Goal: Task Accomplishment & Management: Complete application form

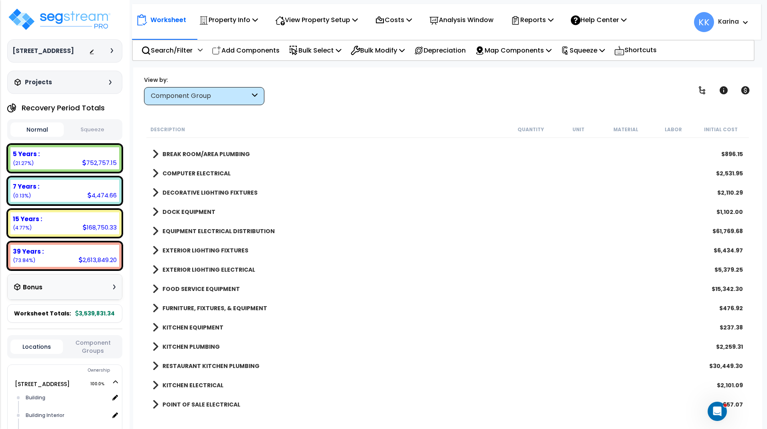
scroll to position [1097, 0]
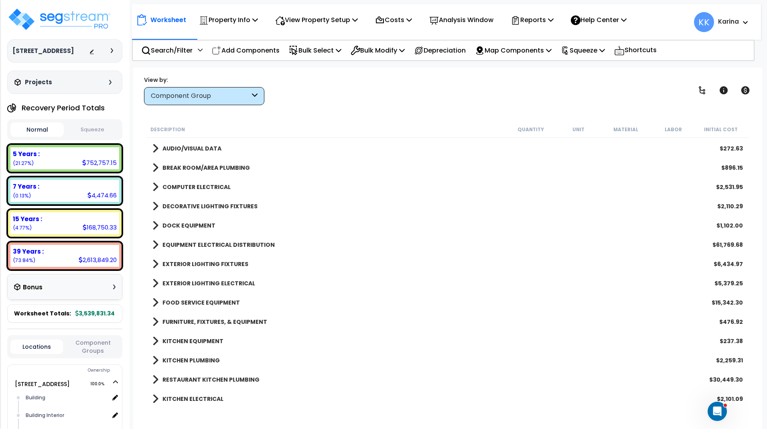
click at [154, 244] on span at bounding box center [155, 244] width 6 height 11
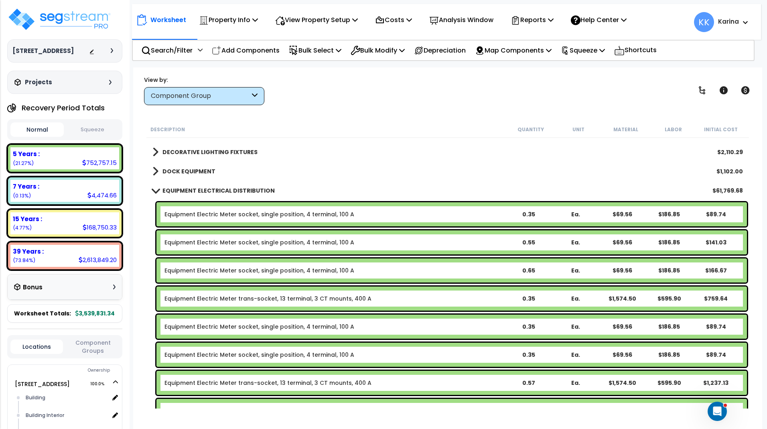
scroll to position [1193, 0]
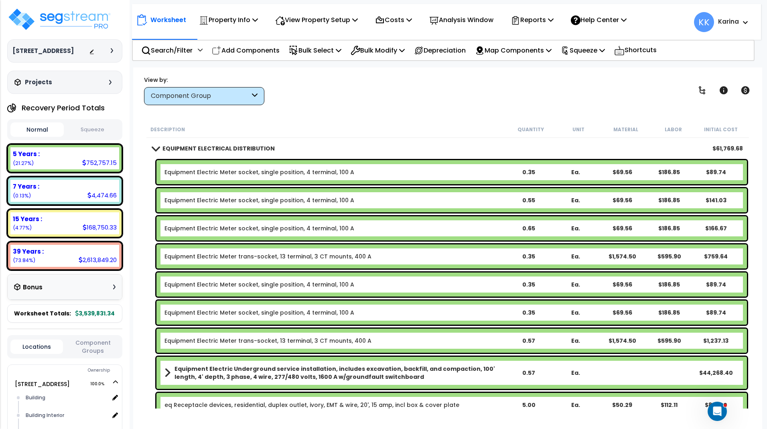
click at [213, 340] on link "Equipment Electric Meter trans-socket, 13 terminal, 3 CT mounts, 400 A" at bounding box center [267, 341] width 207 height 8
click at [213, 337] on link "Equipment Electric Meter trans-socket, 13 terminal, 3 CT mounts, 400 A" at bounding box center [267, 341] width 207 height 8
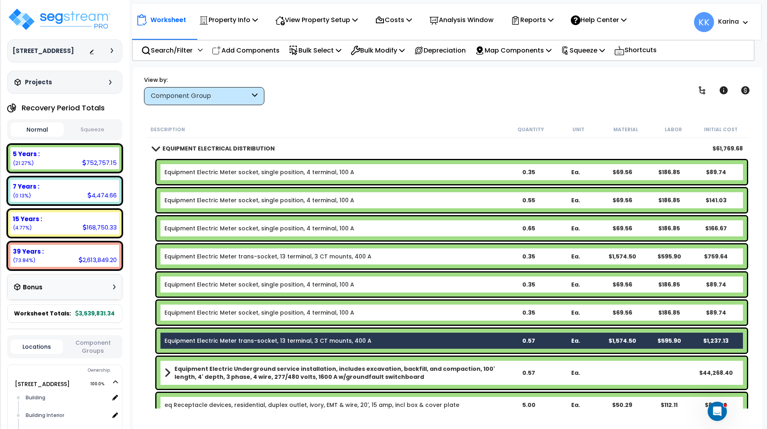
click at [209, 314] on link "Equipment Electric Meter socket, single position, 4 terminal, 100 A" at bounding box center [259, 312] width 190 height 8
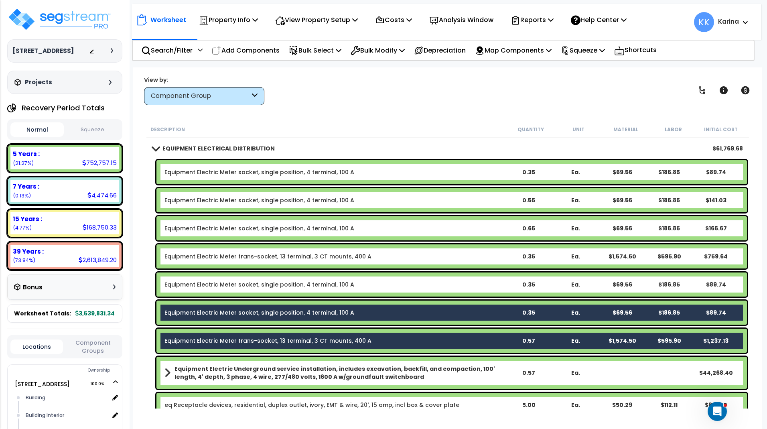
click at [203, 283] on link "Equipment Electric Meter socket, single position, 4 terminal, 100 A" at bounding box center [259, 284] width 190 height 8
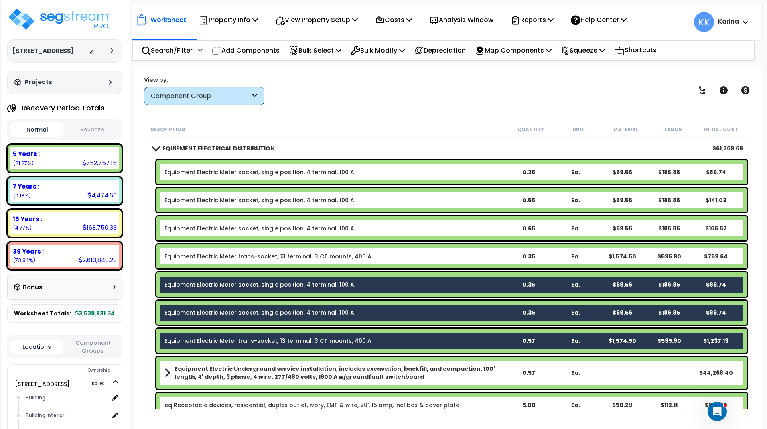
click at [200, 253] on link "Equipment Electric Meter trans-socket, 13 terminal, 3 CT mounts, 400 A" at bounding box center [267, 256] width 207 height 8
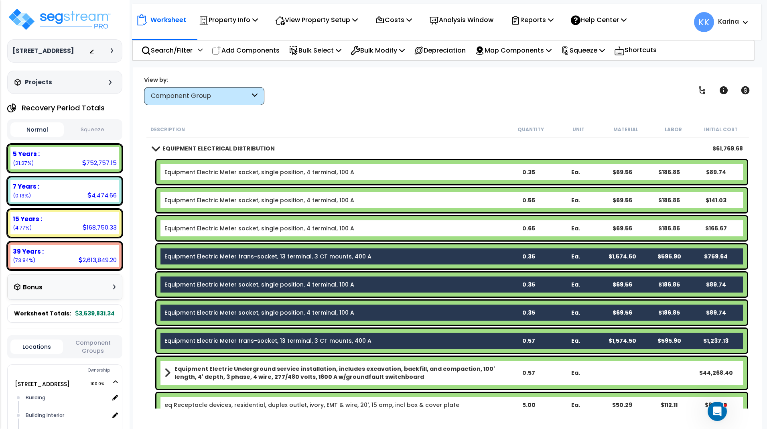
click at [200, 225] on link "Equipment Electric Meter socket, single position, 4 terminal, 100 A" at bounding box center [259, 228] width 190 height 8
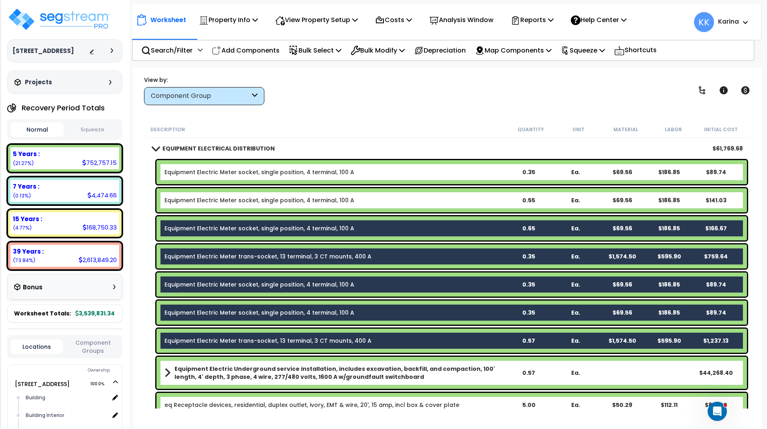
click at [199, 199] on link "Equipment Electric Meter socket, single position, 4 terminal, 100 A" at bounding box center [259, 200] width 190 height 8
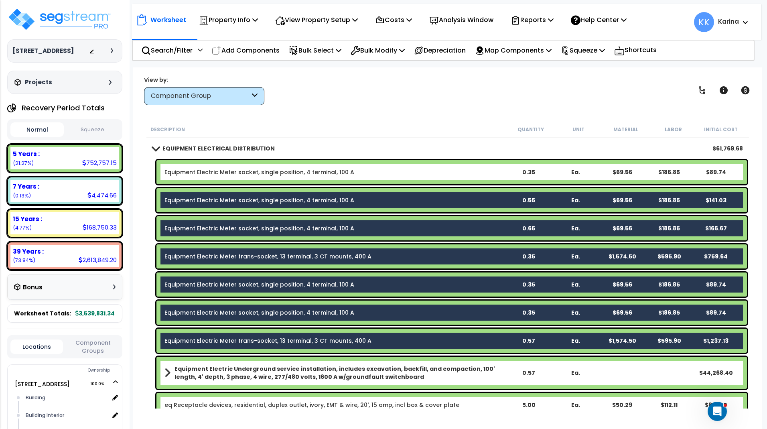
click at [199, 168] on link "Equipment Electric Meter socket, single position, 4 terminal, 100 A" at bounding box center [259, 172] width 190 height 8
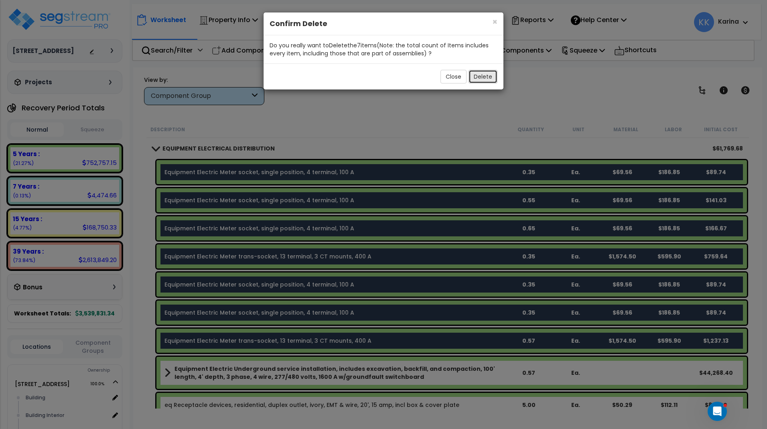
click at [489, 79] on button "Delete" at bounding box center [482, 77] width 29 height 14
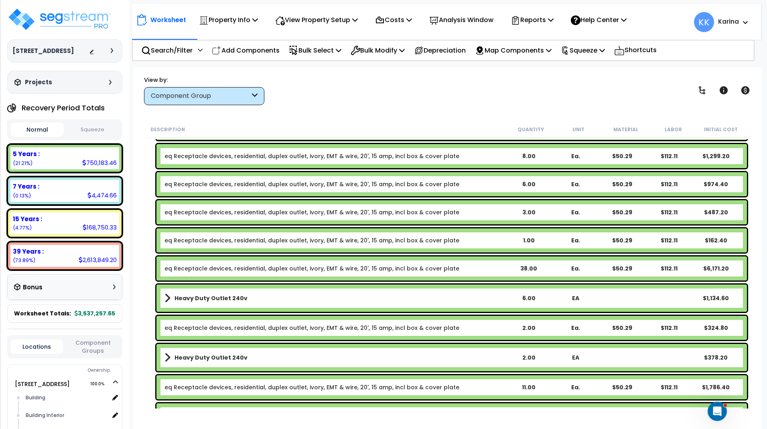
scroll to position [1145, 0]
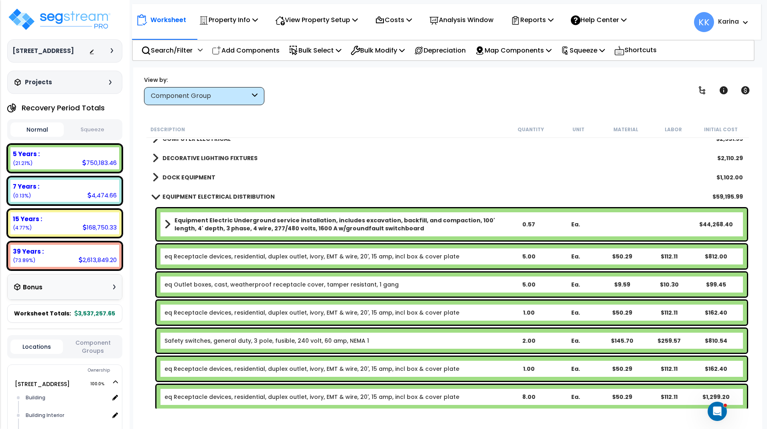
click at [154, 194] on span at bounding box center [155, 196] width 11 height 6
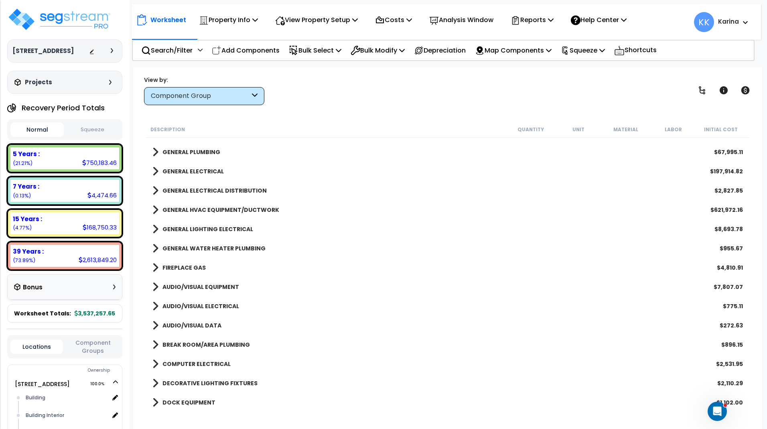
scroll to position [904, 0]
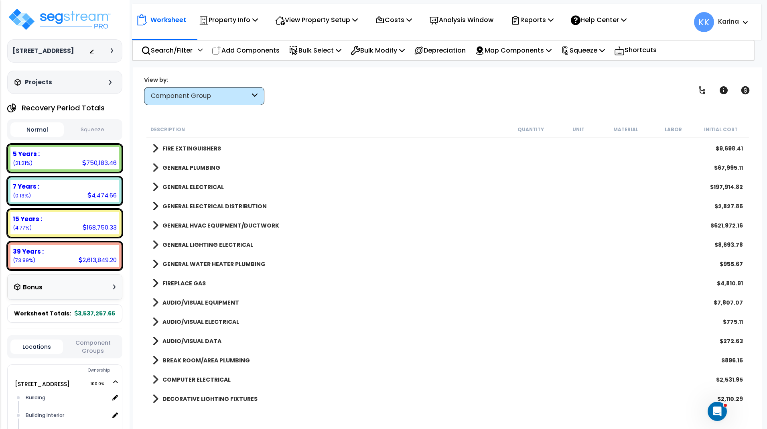
click at [155, 206] on span at bounding box center [155, 206] width 6 height 11
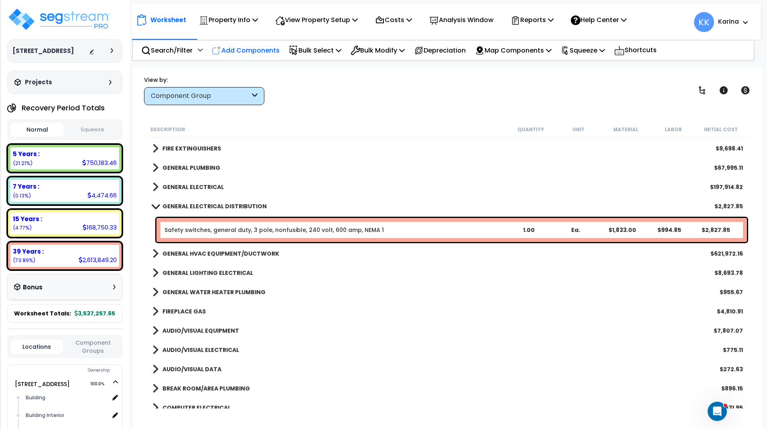
click at [262, 51] on p "Add Components" at bounding box center [246, 50] width 68 height 11
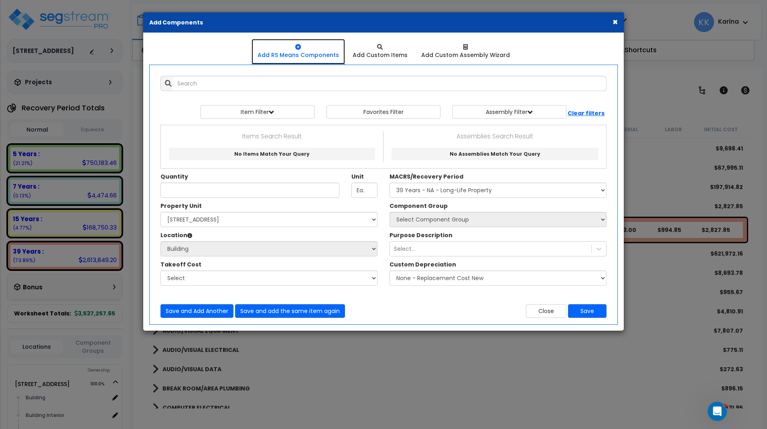
select select
click at [262, 51] on div at bounding box center [297, 47] width 81 height 8
select select
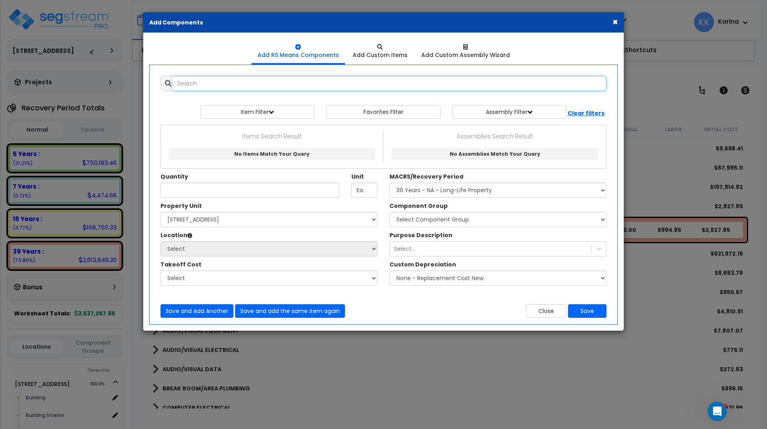
click at [248, 84] on input "text" at bounding box center [389, 83] width 434 height 15
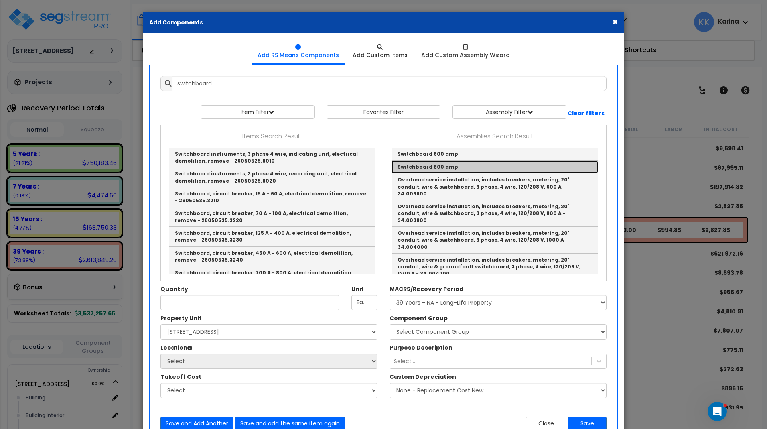
click at [414, 168] on link "Switchboard 800 amp" at bounding box center [494, 166] width 207 height 13
type input "Switchboard 800 amp"
checkbox input "true"
type input "EA"
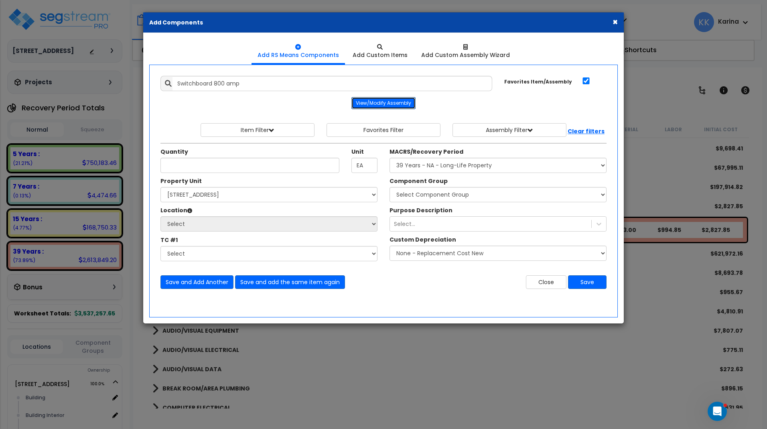
click at [386, 106] on button "View/Modify Assembly" at bounding box center [383, 103] width 64 height 12
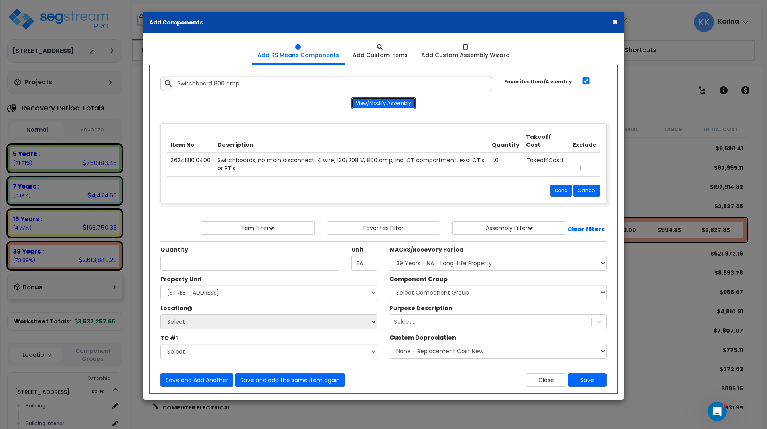
click at [384, 104] on button "View/Modify Assembly" at bounding box center [383, 103] width 64 height 12
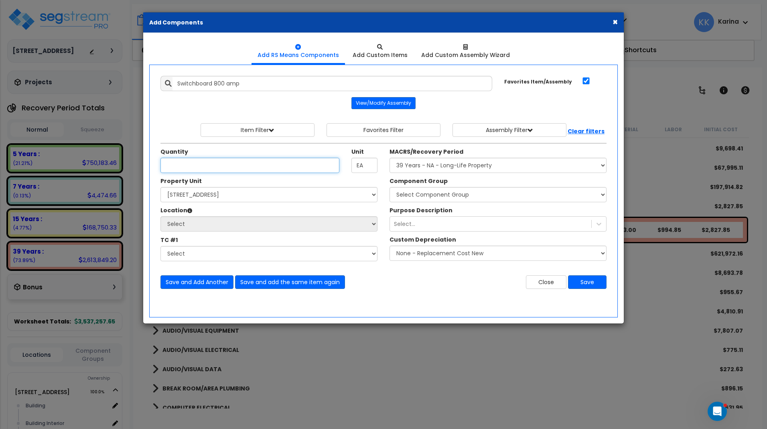
click at [219, 164] on input "Unit Quantity" at bounding box center [249, 165] width 179 height 15
type input ".45"
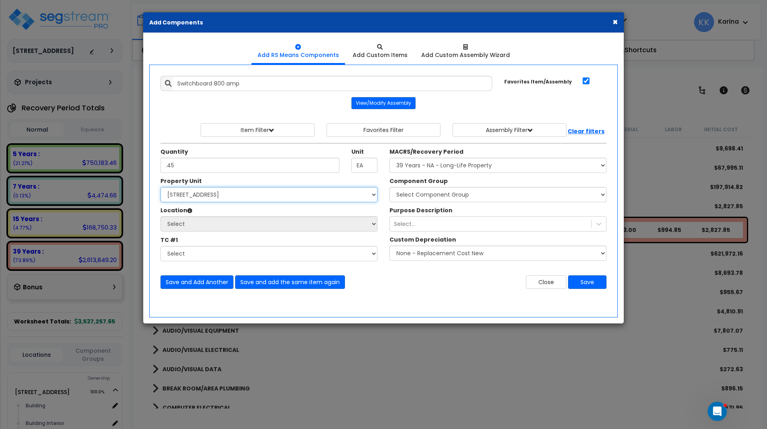
click at [160, 187] on select "Select [STREET_ADDRESS] Site Improvements" at bounding box center [268, 194] width 217 height 15
select select "163345"
click option "[STREET_ADDRESS]" at bounding box center [0, 0] width 0 height 0
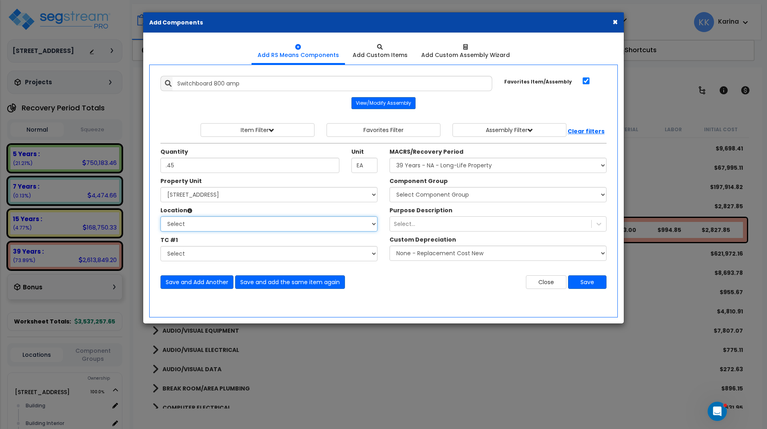
click at [160, 216] on select "Select Building Building Interior Caribou Coffee Food Service Area Mechanical […" at bounding box center [268, 223] width 217 height 15
select select "6"
click option "Building" at bounding box center [0, 0] width 0 height 0
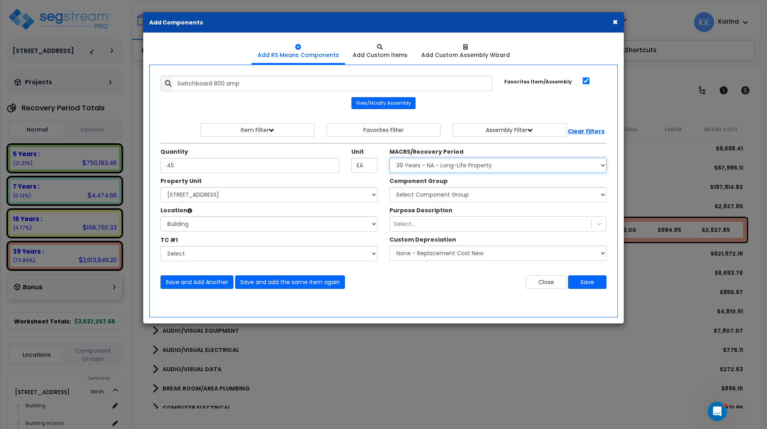
click at [389, 158] on select "Select MACRS/Recovery Period 5 Years - 57.0 - Distributive Trades & Services 5 …" at bounding box center [497, 165] width 217 height 15
select select "3669"
click option "39 Years - NA - Long-Life Property" at bounding box center [0, 0] width 0 height 0
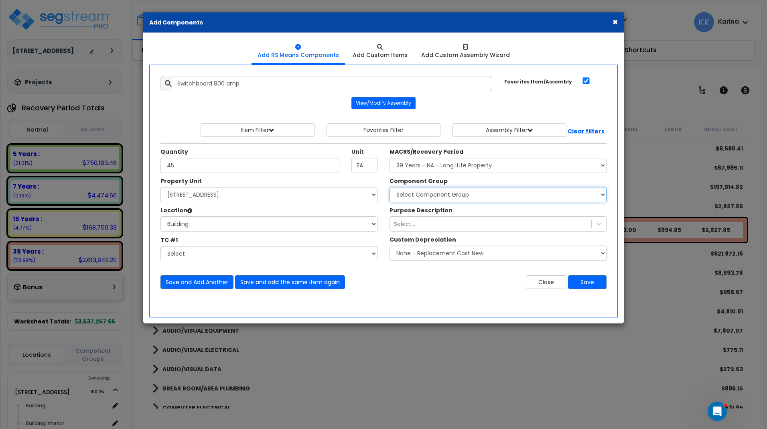
click at [389, 187] on select "Select Component Group 143.00 - FIRE EXTINGUISHERS 350.00 - SITE FIRE PROTECTIO…" at bounding box center [497, 194] width 217 height 15
select select "56956"
click option "146.00 - GENERAL ELECTRICAL DISTRIBUTION" at bounding box center [0, 0] width 0 height 0
click at [578, 284] on button "Save" at bounding box center [587, 282] width 39 height 14
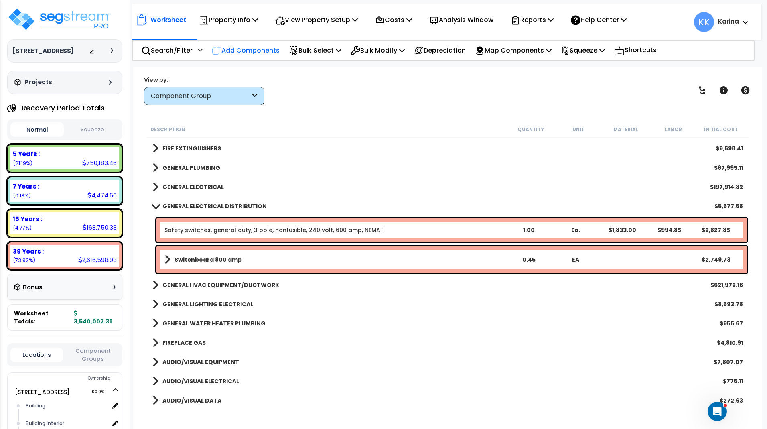
click at [266, 48] on p "Add Components" at bounding box center [246, 50] width 68 height 11
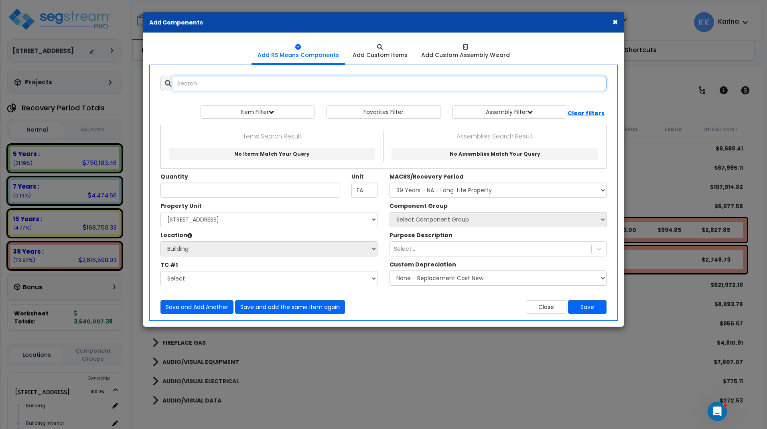
select select
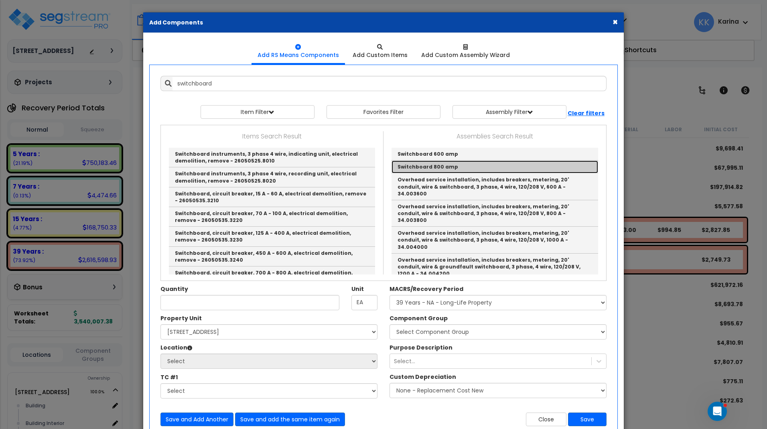
click at [434, 168] on link "Switchboard 800 amp" at bounding box center [494, 166] width 207 height 13
type input "Switchboard 800 amp"
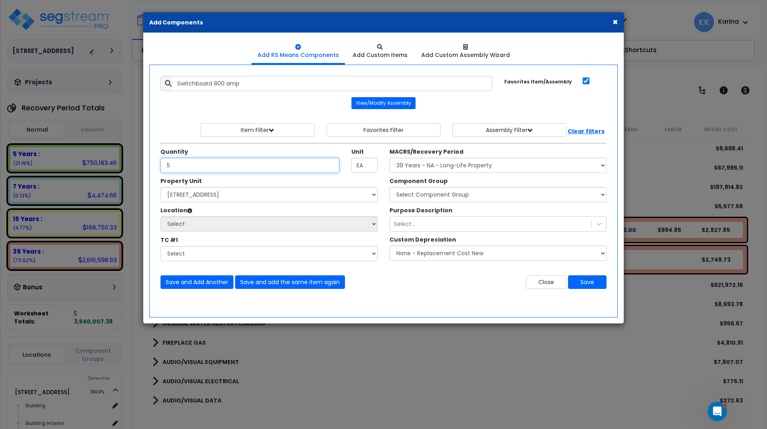
type input ".5"
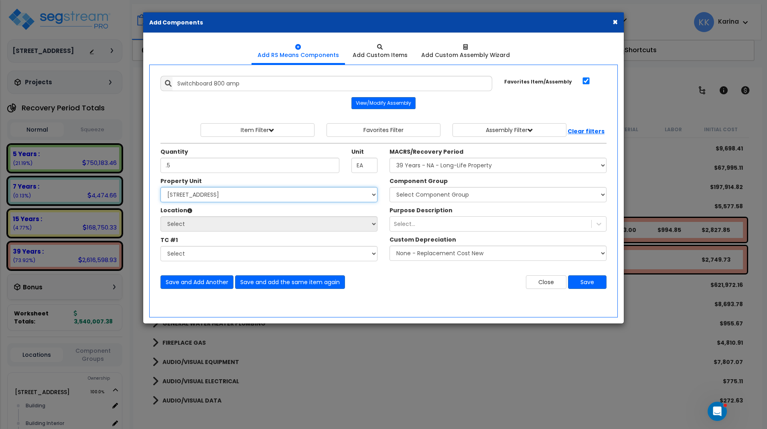
click at [160, 187] on select "Select [STREET_ADDRESS] Site Improvements" at bounding box center [268, 194] width 217 height 15
select select "163345"
click option "[STREET_ADDRESS]" at bounding box center [0, 0] width 0 height 0
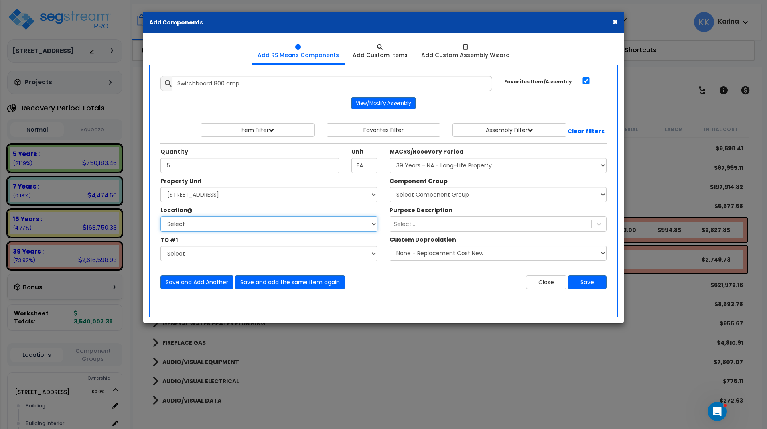
click at [160, 216] on select "Select Building Building Interior Caribou Coffee Food Service Area Mechanical […" at bounding box center [268, 223] width 217 height 15
select select "6"
click option "Building" at bounding box center [0, 0] width 0 height 0
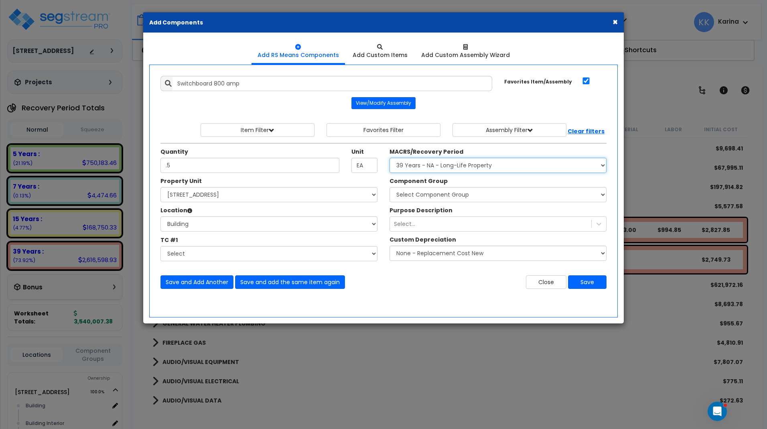
click at [389, 158] on select "Select MACRS/Recovery Period 5 Years - 57.0 - Distributive Trades & Services 5 …" at bounding box center [497, 165] width 217 height 15
select select "3669"
click option "39 Years - NA - Long-Life Property" at bounding box center [0, 0] width 0 height 0
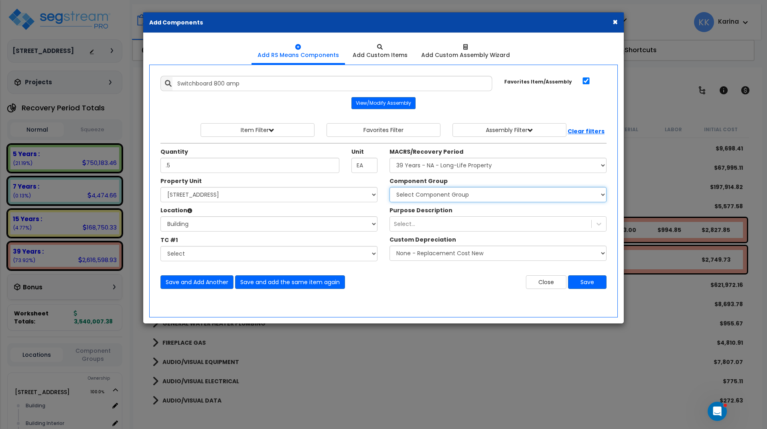
click at [389, 187] on select "Select Component Group 143.00 - FIRE EXTINGUISHERS 350.00 - SITE FIRE PROTECTIO…" at bounding box center [497, 194] width 217 height 15
select select "56956"
click option "146.00 - GENERAL ELECTRICAL DISTRIBUTION" at bounding box center [0, 0] width 0 height 0
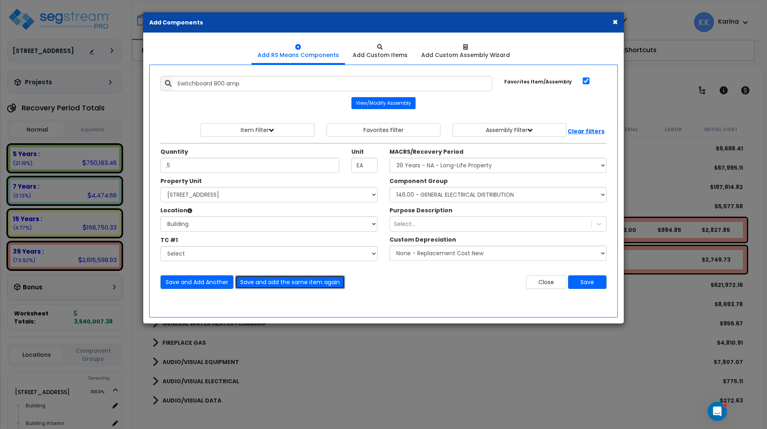
click at [296, 282] on button "Save and add the same item again" at bounding box center [290, 282] width 110 height 14
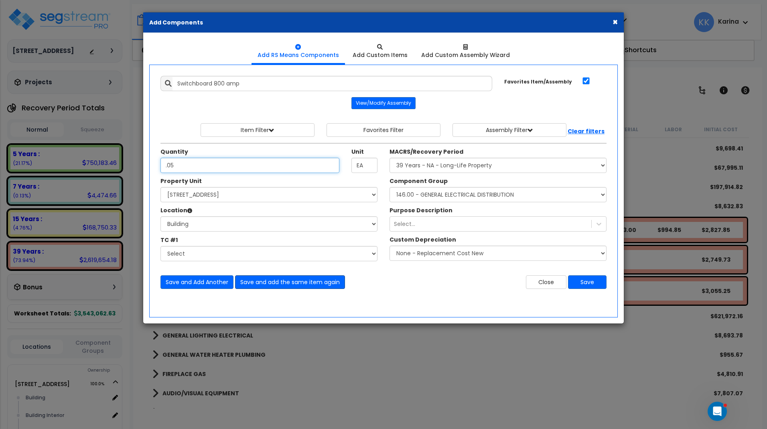
type input ".05"
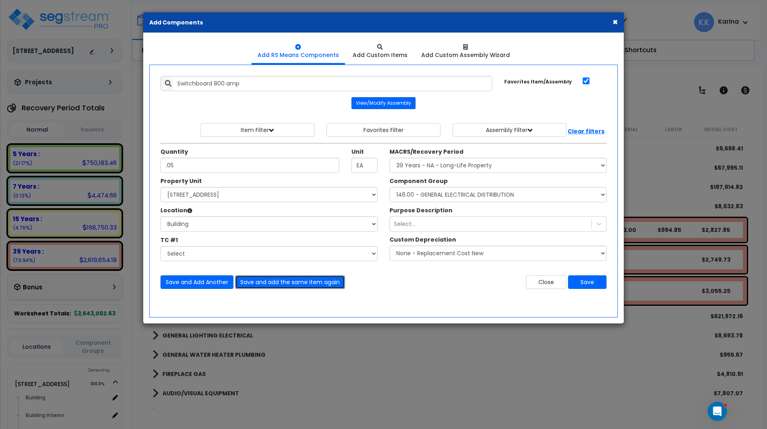
click at [282, 283] on button "Save and add the same item again" at bounding box center [290, 282] width 110 height 14
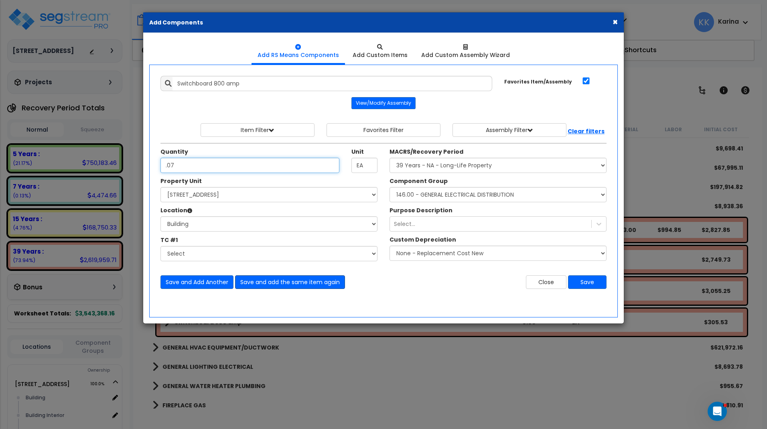
type input ".07"
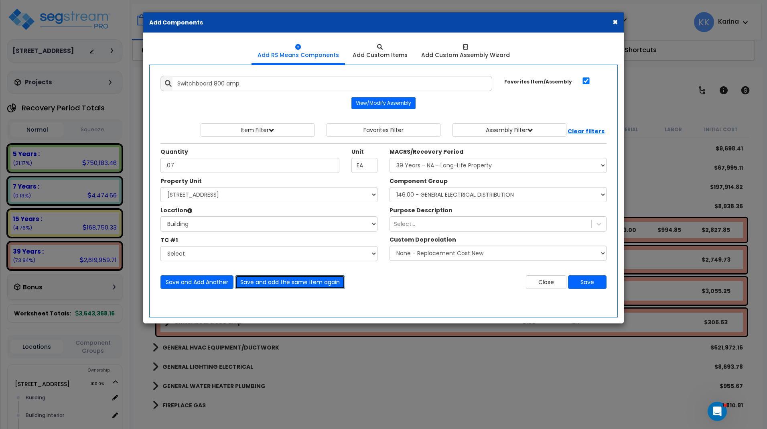
click at [274, 283] on button "Save and add the same item again" at bounding box center [290, 282] width 110 height 14
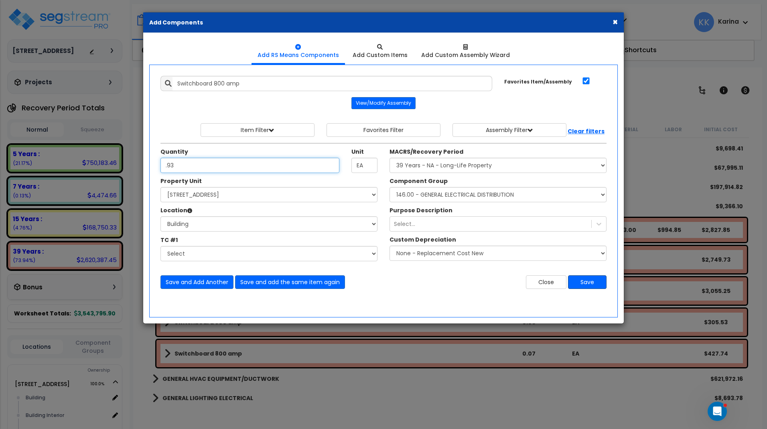
type input ".93"
click at [582, 284] on button "Save" at bounding box center [587, 282] width 39 height 14
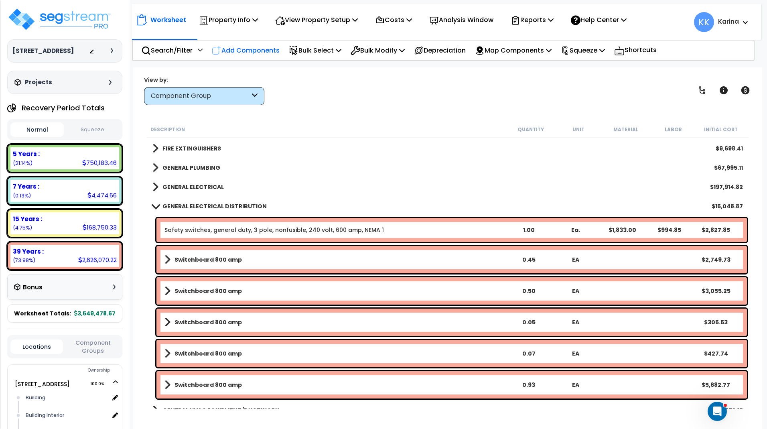
click at [258, 52] on p "Add Components" at bounding box center [246, 50] width 68 height 11
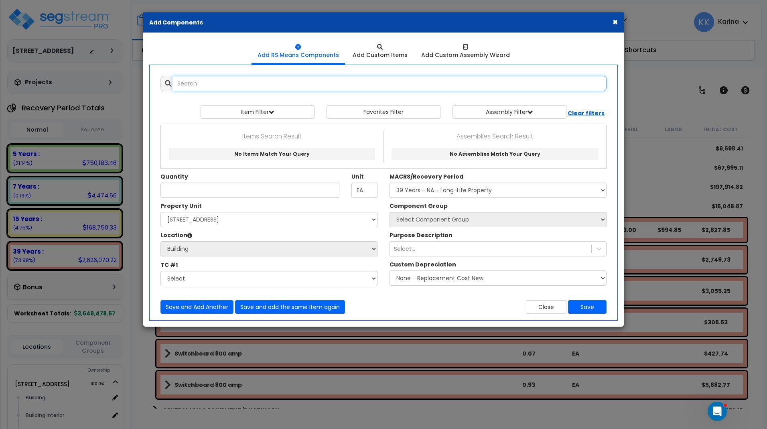
select select
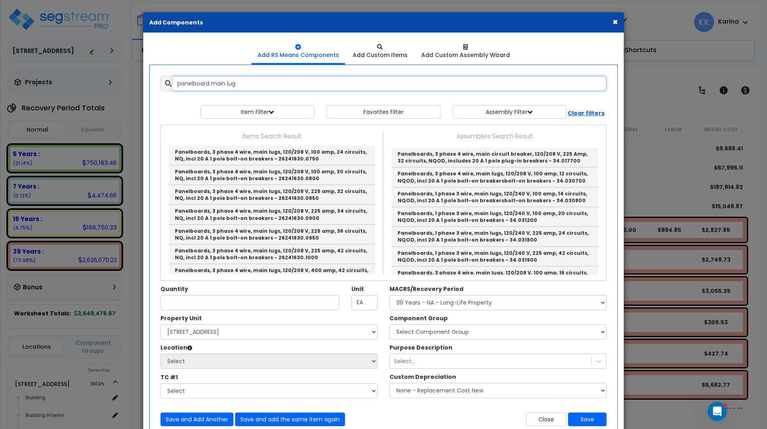
scroll to position [241, 0]
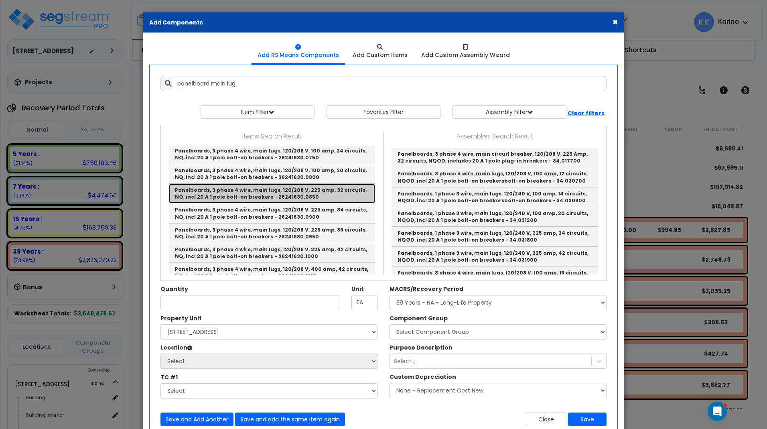
click at [263, 192] on link "Panelboards, 3 phase 4 wire, main lugs, 120/208 V, 225 amp, 32 circuits, NQ, in…" at bounding box center [272, 194] width 206 height 20
type input "Panelboards, 3 phase 4 wire, main lugs, 120/208 V, 225 amp, 32 circuits, NQ, in…"
type input "Ea."
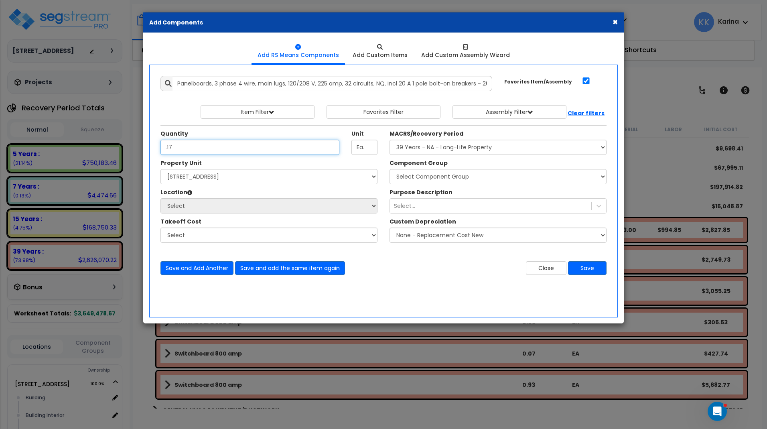
type input ".17"
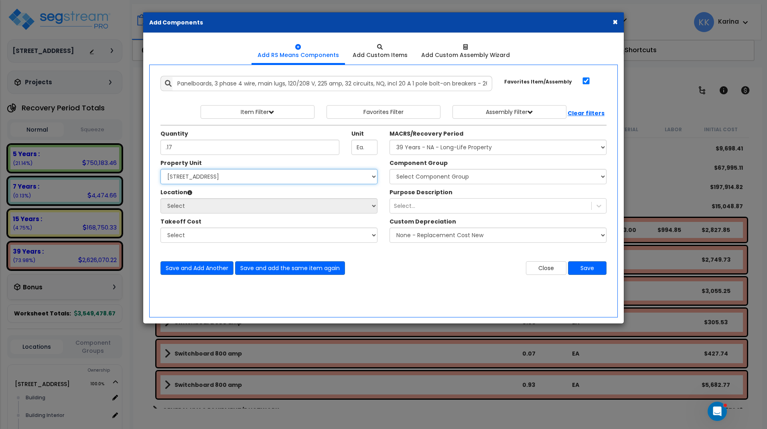
click at [160, 169] on select "Select [STREET_ADDRESS] Site Improvements" at bounding box center [268, 176] width 217 height 15
select select "163345"
click option "[STREET_ADDRESS]" at bounding box center [0, 0] width 0 height 0
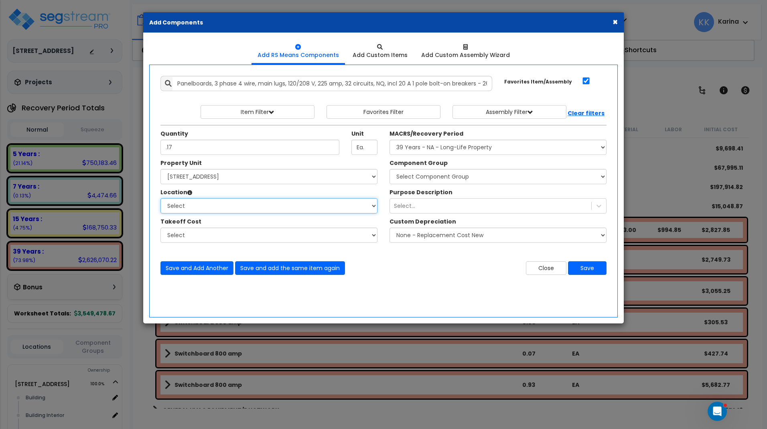
click at [160, 198] on select "Select Building Building Interior Caribou Coffee Food Service Area Mechanical […" at bounding box center [268, 205] width 217 height 15
select select "6"
click option "Building" at bounding box center [0, 0] width 0 height 0
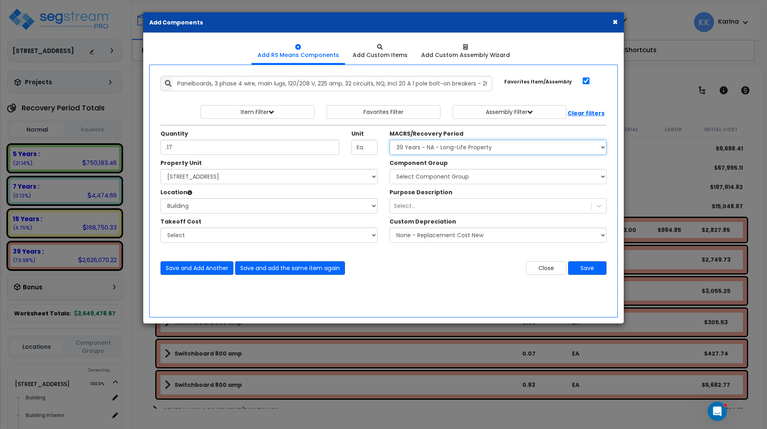
click at [389, 140] on select "Select MACRS/Recovery Period 5 Years - 57.0 - Distributive Trades & Services 5 …" at bounding box center [497, 147] width 217 height 15
select select "3669"
click option "39 Years - NA - Long-Life Property" at bounding box center [0, 0] width 0 height 0
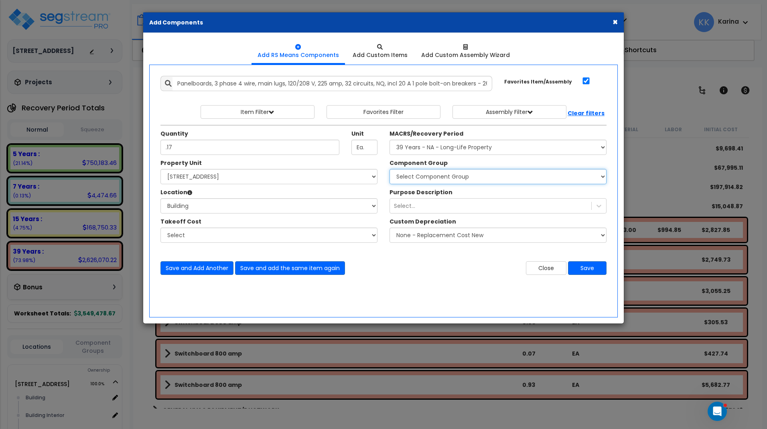
click at [389, 169] on select "Select Component Group 143.00 - FIRE EXTINGUISHERS 350.00 - SITE FIRE PROTECTIO…" at bounding box center [497, 176] width 217 height 15
select select "56956"
click option "146.00 - GENERAL ELECTRICAL DISTRIBUTION" at bounding box center [0, 0] width 0 height 0
click at [415, 177] on select "Select Component Group 143.00 - FIRE EXTINGUISHERS 350.00 - SITE FIRE PROTECTIO…" at bounding box center [497, 176] width 217 height 15
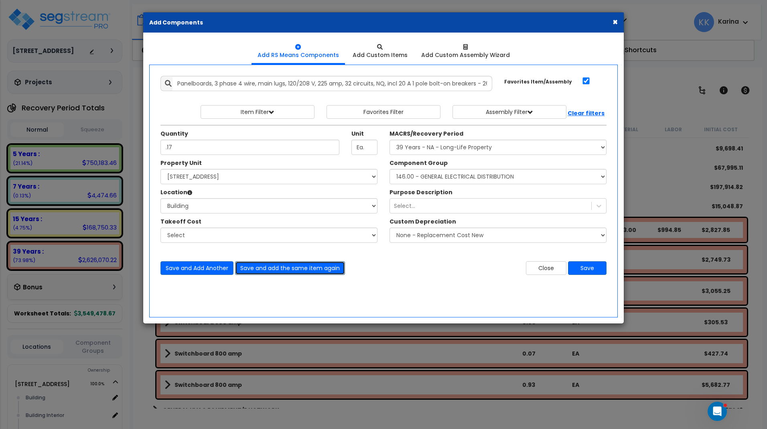
click at [262, 267] on button "Save and add the same item again" at bounding box center [290, 268] width 110 height 14
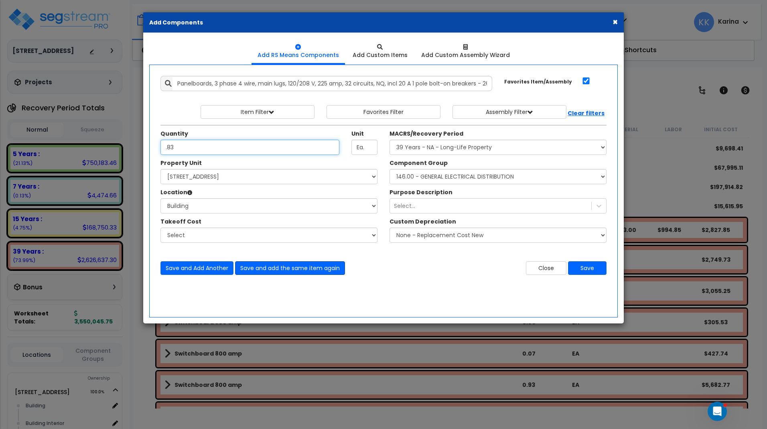
type input ".83"
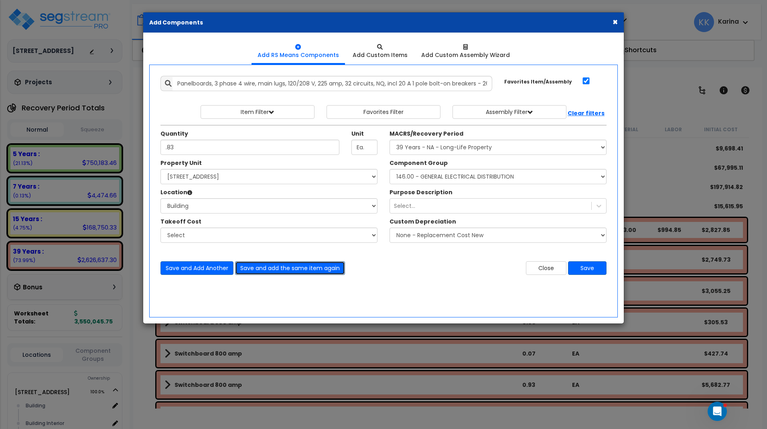
click at [264, 267] on button "Save and add the same item again" at bounding box center [290, 268] width 110 height 14
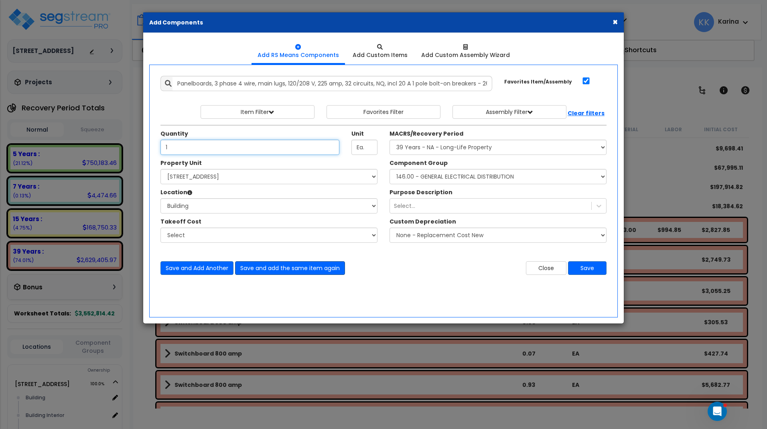
type input "1"
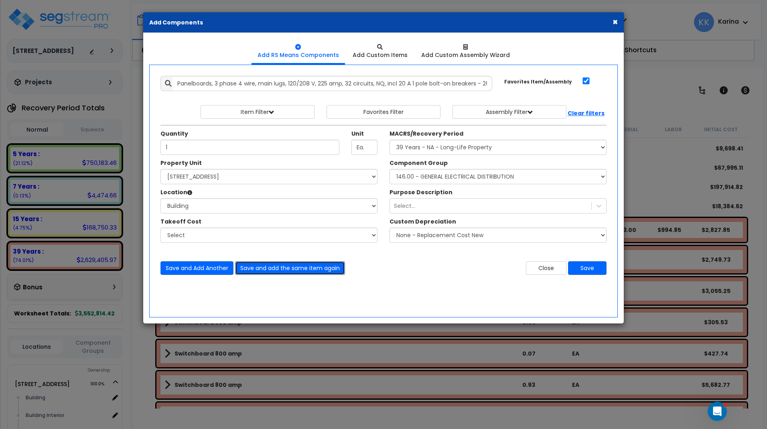
click at [269, 263] on button "Save and add the same item again" at bounding box center [290, 268] width 110 height 14
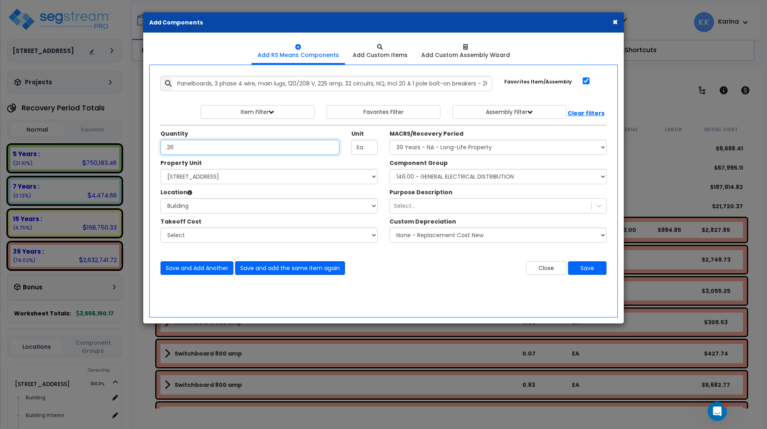
type input ".26"
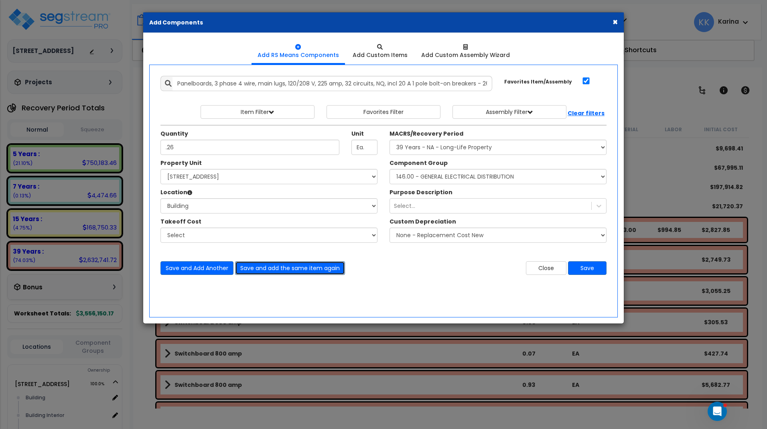
click at [262, 263] on button "Save and add the same item again" at bounding box center [290, 268] width 110 height 14
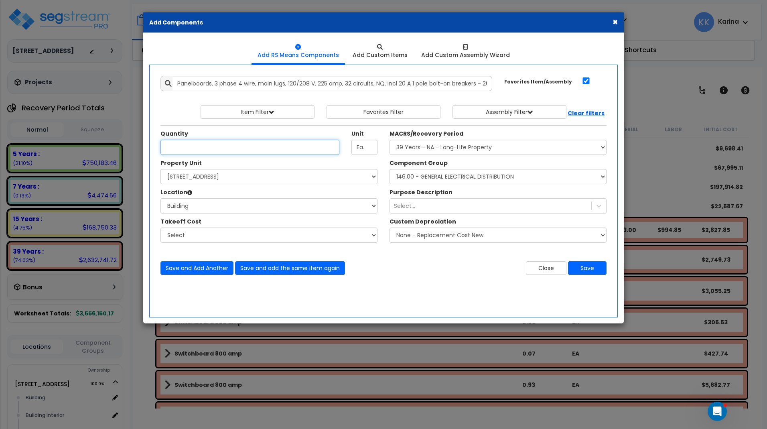
click at [183, 148] on input "Unit Quantity" at bounding box center [249, 147] width 179 height 15
type input ".69"
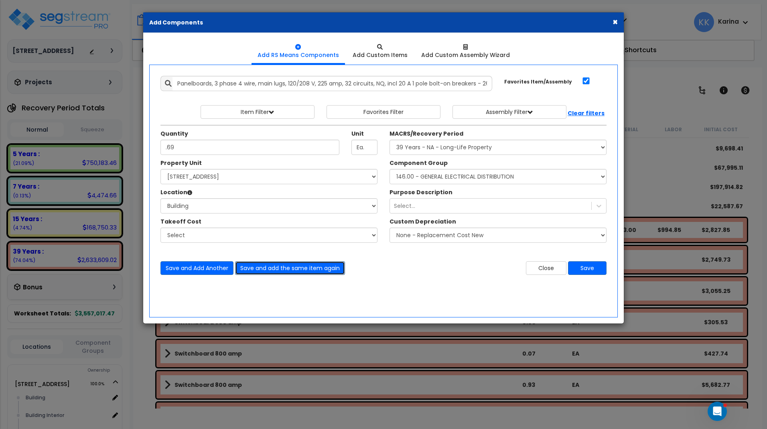
click at [248, 264] on button "Save and add the same item again" at bounding box center [290, 268] width 110 height 14
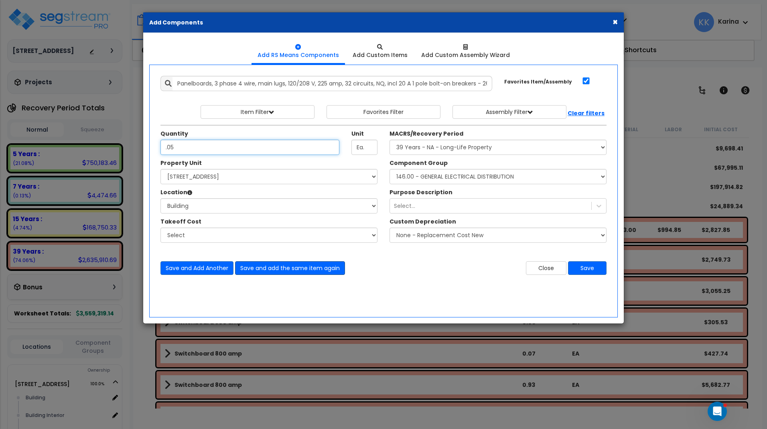
type input ".05"
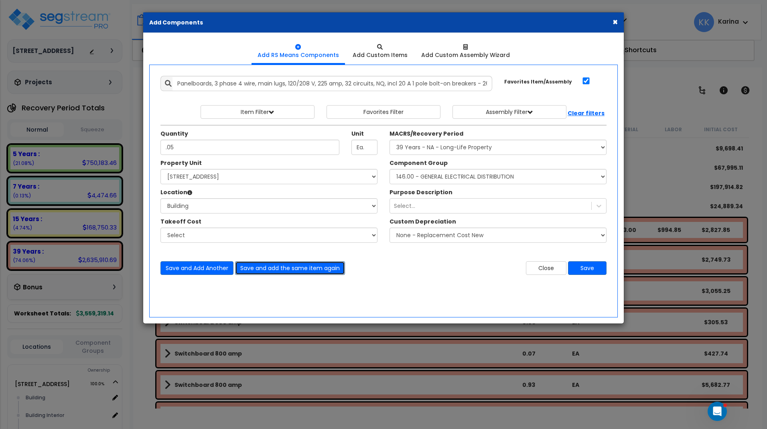
click at [255, 269] on button "Save and add the same item again" at bounding box center [290, 268] width 110 height 14
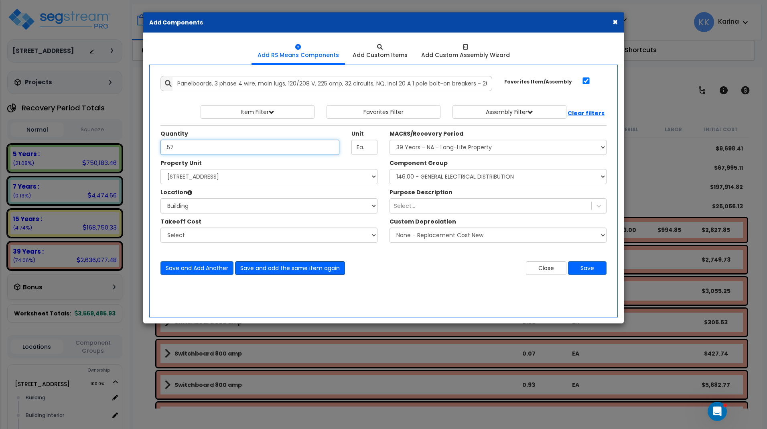
type input ".57"
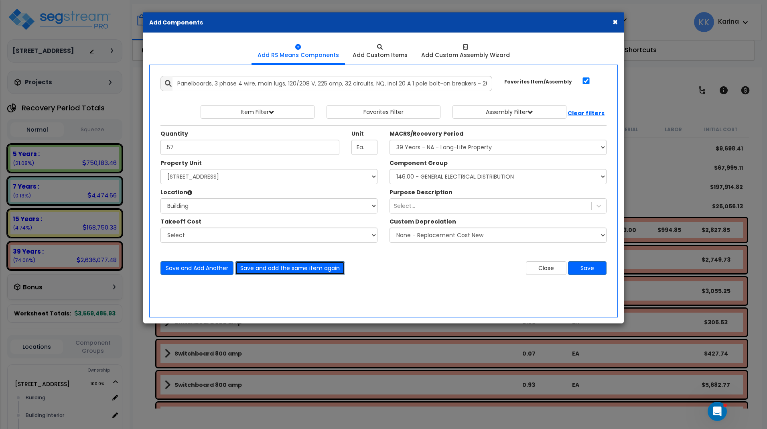
click at [255, 270] on button "Save and add the same item again" at bounding box center [290, 268] width 110 height 14
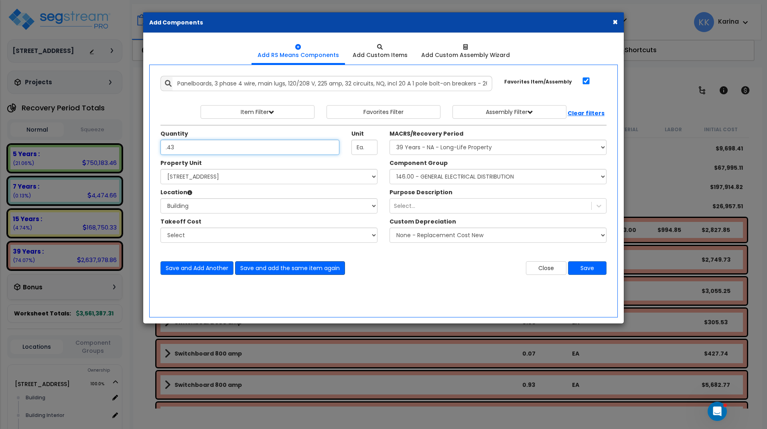
type input ".43"
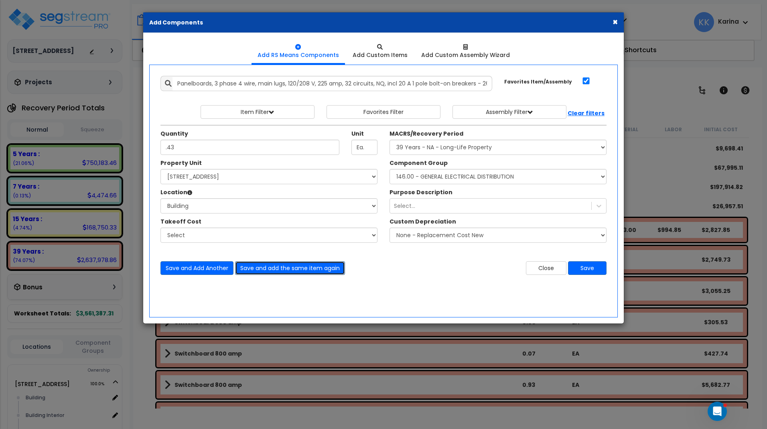
click at [258, 268] on button "Save and add the same item again" at bounding box center [290, 268] width 110 height 14
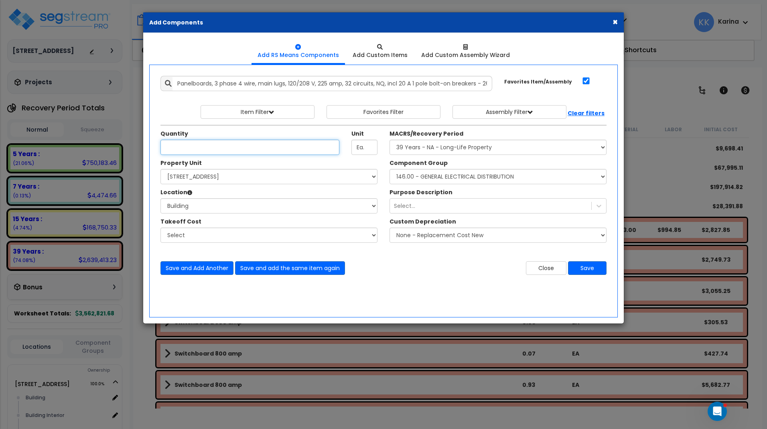
click at [218, 150] on input "Unit Quantity" at bounding box center [249, 147] width 179 height 15
type input ".17"
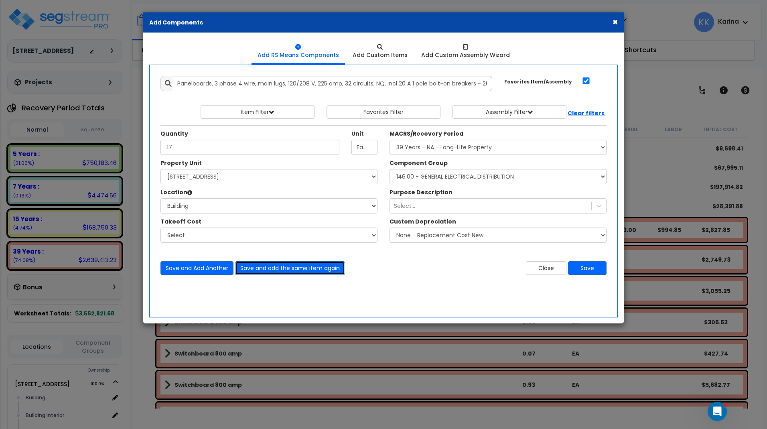
click at [304, 270] on button "Save and add the same item again" at bounding box center [290, 268] width 110 height 14
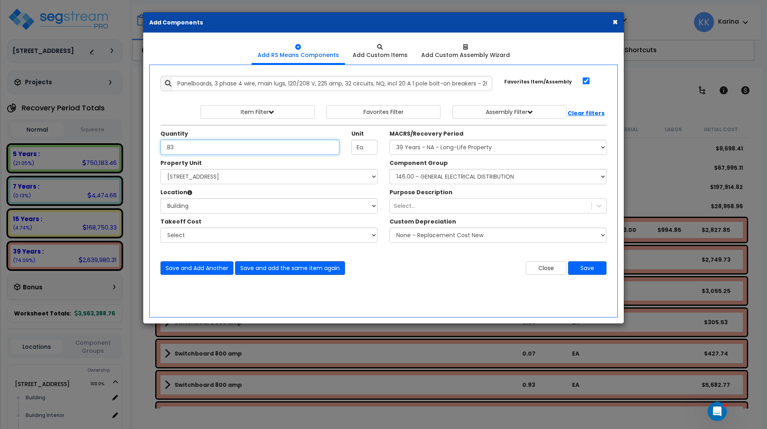
type input ".83"
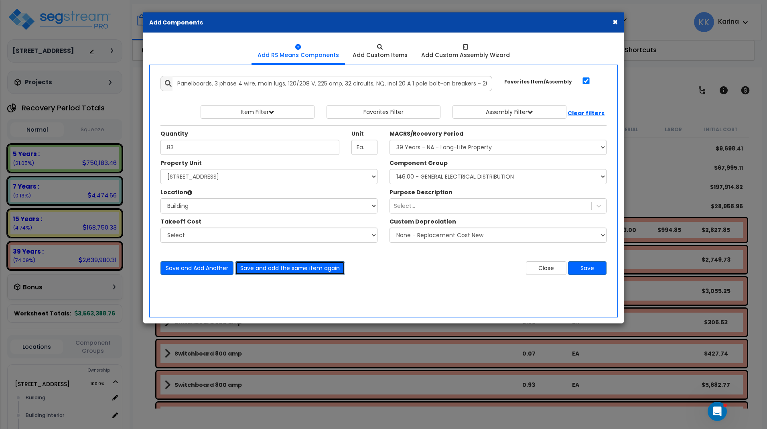
click at [258, 267] on button "Save and add the same item again" at bounding box center [290, 268] width 110 height 14
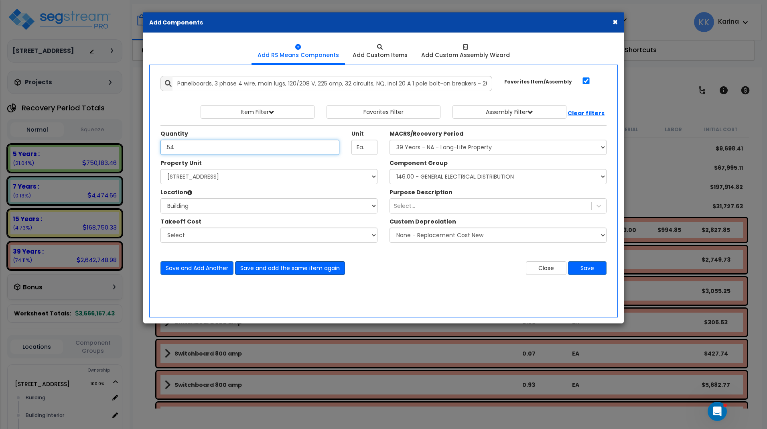
type input ".54"
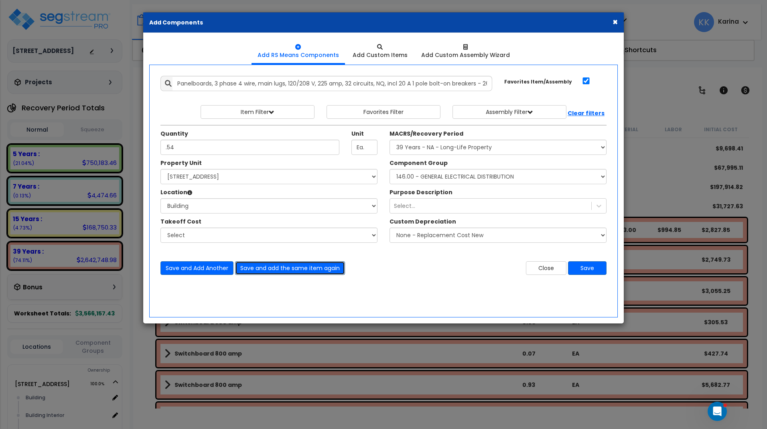
click at [270, 265] on button "Save and add the same item again" at bounding box center [290, 268] width 110 height 14
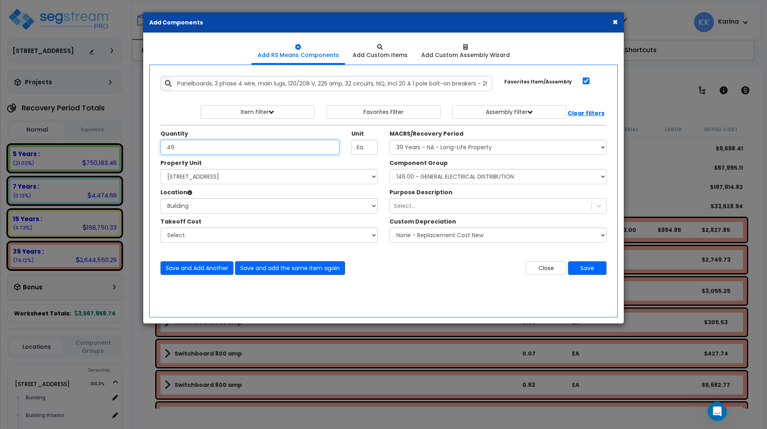
type input ".46"
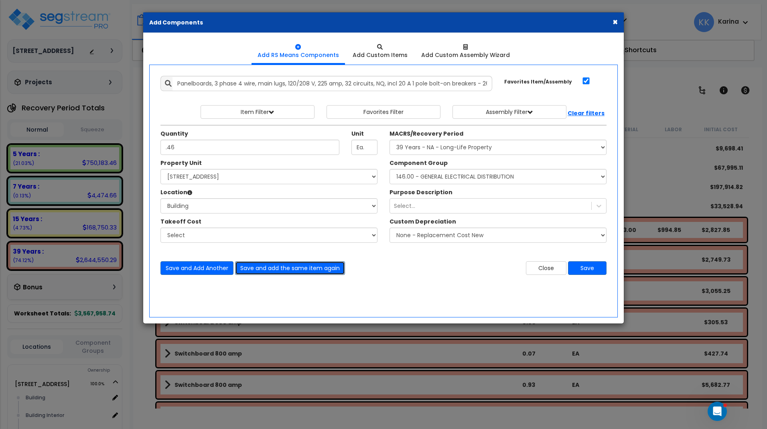
click at [262, 270] on button "Save and add the same item again" at bounding box center [290, 268] width 110 height 14
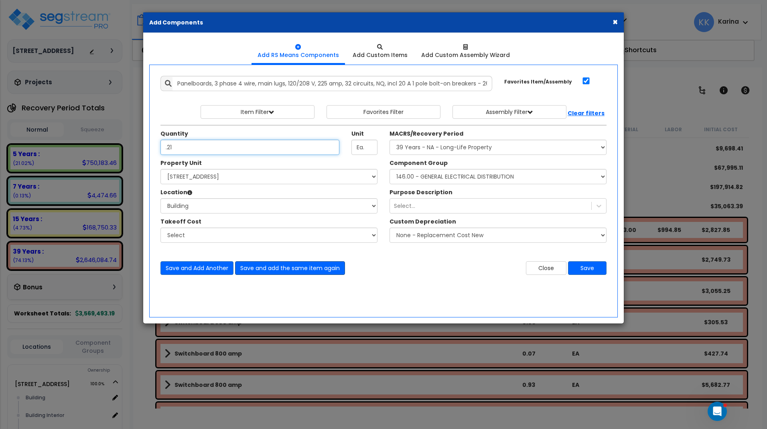
type input ".21"
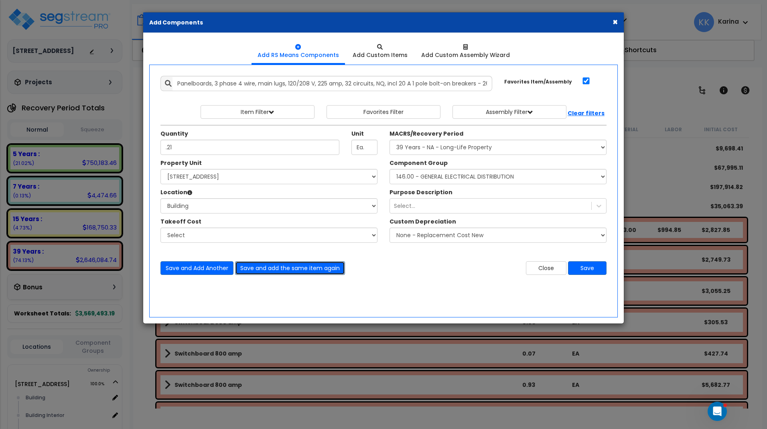
click at [270, 270] on button "Save and add the same item again" at bounding box center [290, 268] width 110 height 14
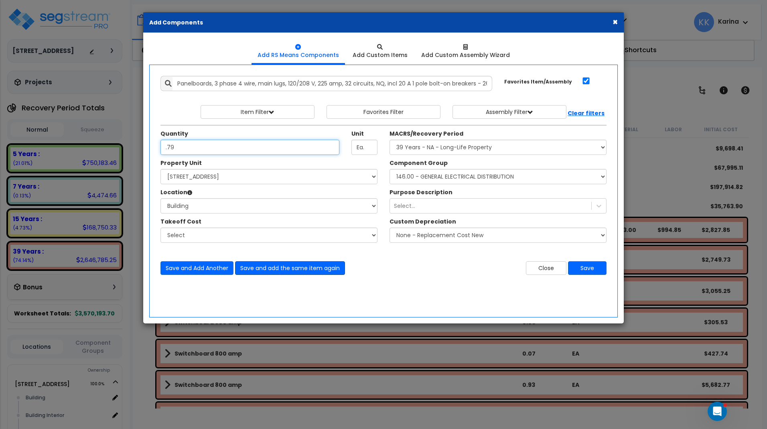
type input ".79"
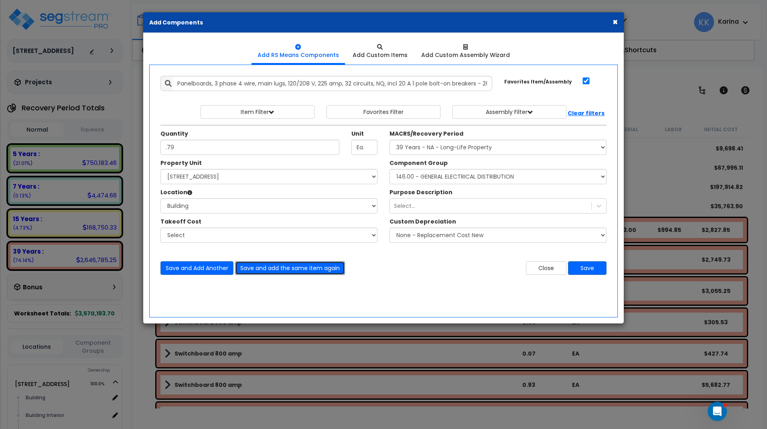
click at [257, 267] on button "Save and add the same item again" at bounding box center [290, 268] width 110 height 14
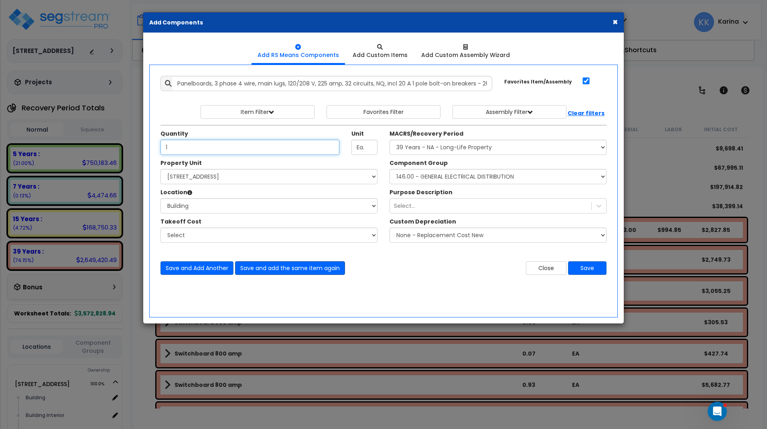
type input "1"
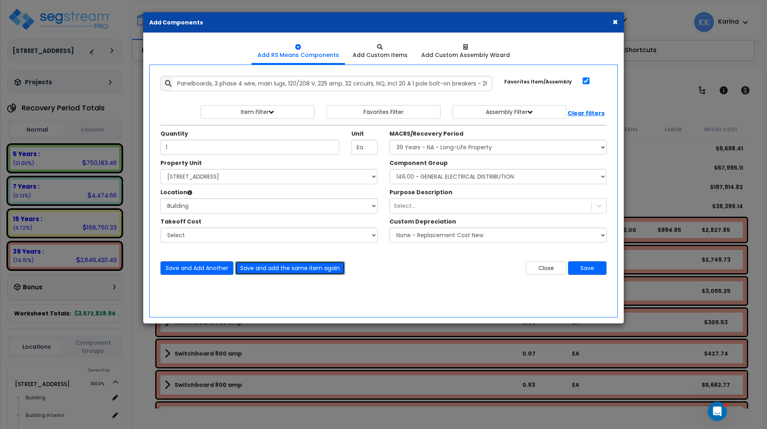
click at [254, 268] on button "Save and add the same item again" at bounding box center [290, 268] width 110 height 14
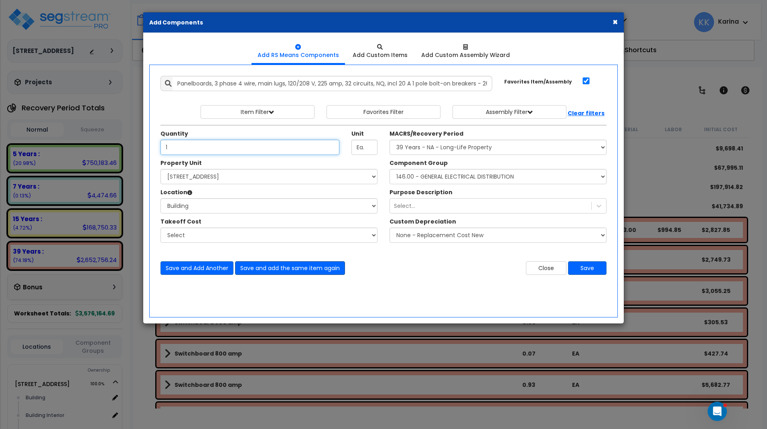
type input "1"
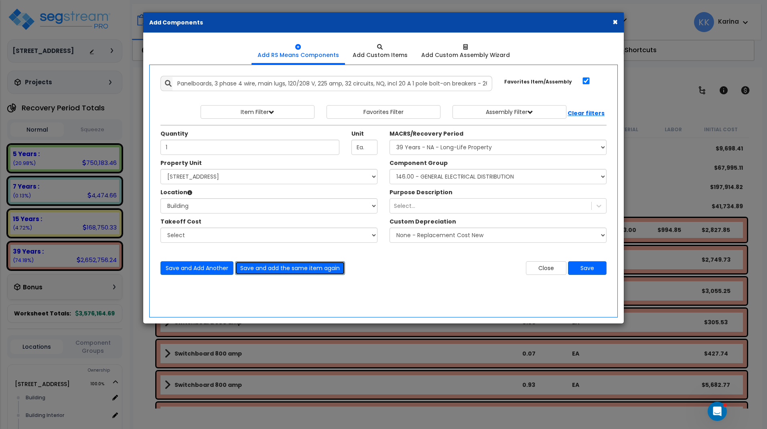
click at [254, 264] on button "Save and add the same item again" at bounding box center [290, 268] width 110 height 14
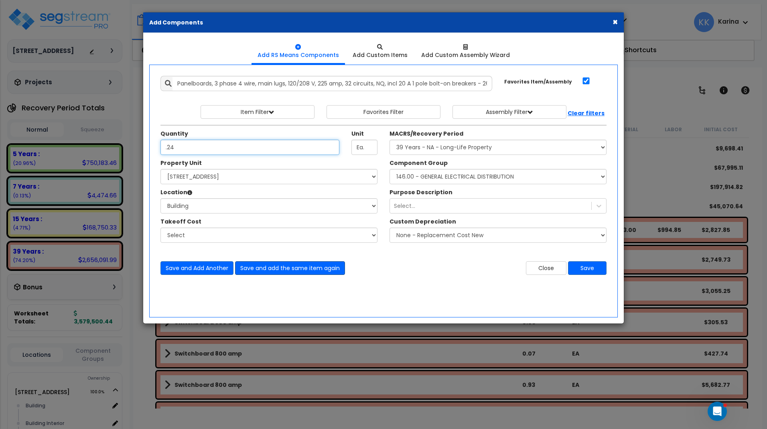
type input ".24"
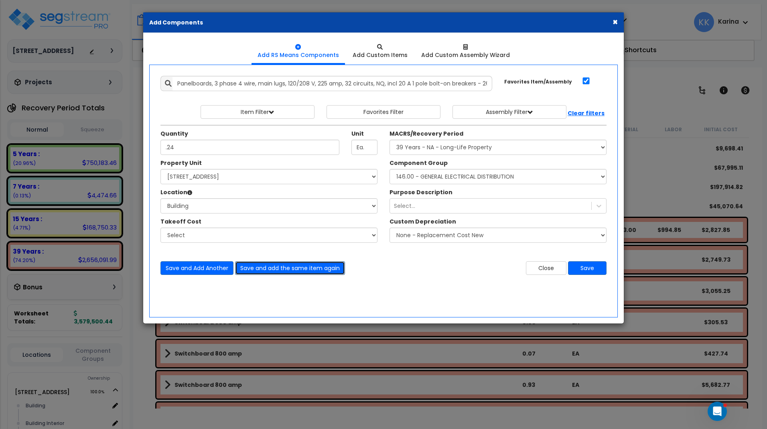
click at [258, 266] on button "Save and add the same item again" at bounding box center [290, 268] width 110 height 14
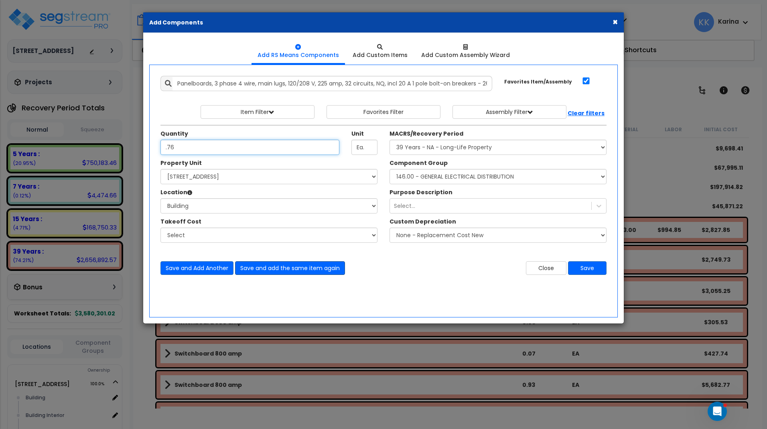
type input ".76"
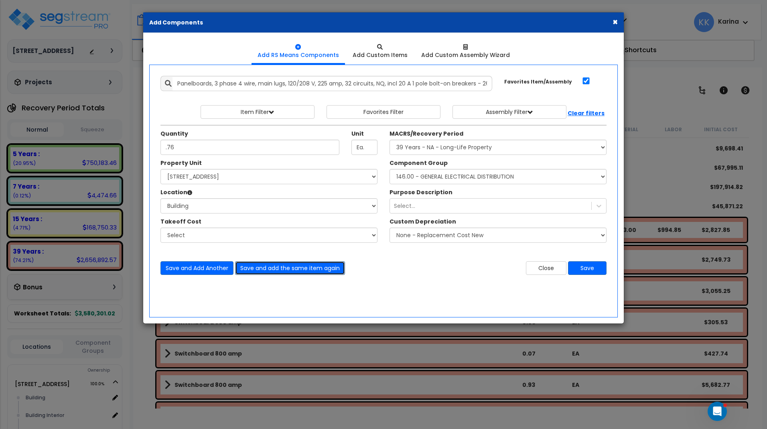
click at [252, 265] on button "Save and add the same item again" at bounding box center [290, 268] width 110 height 14
click at [539, 268] on button "Close" at bounding box center [546, 268] width 41 height 14
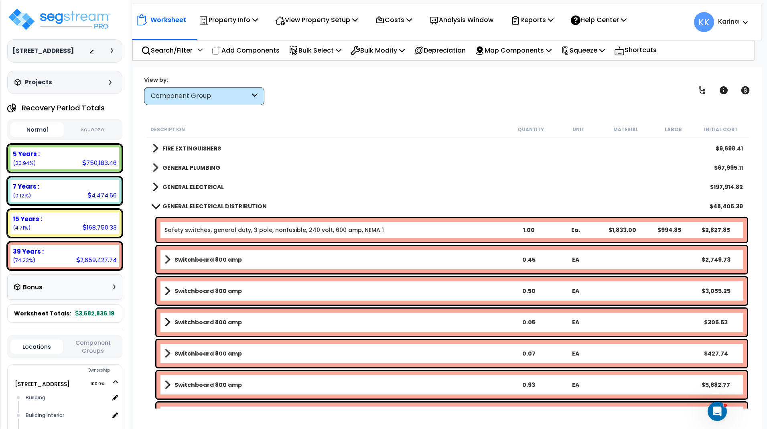
click at [187, 256] on b "Switchboard 800 amp" at bounding box center [207, 259] width 67 height 8
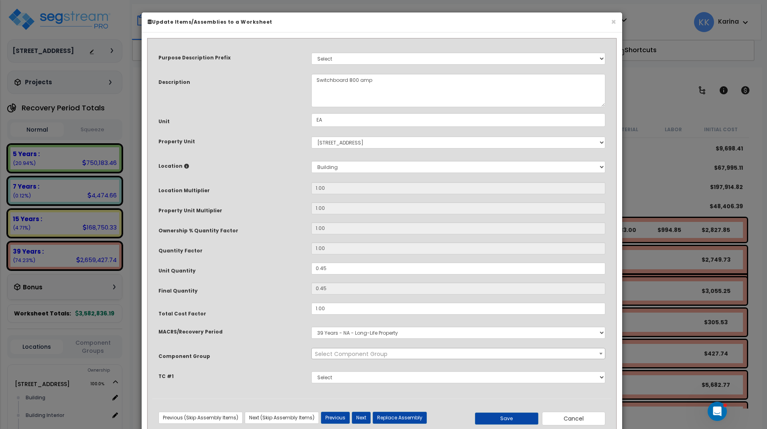
select select "56956"
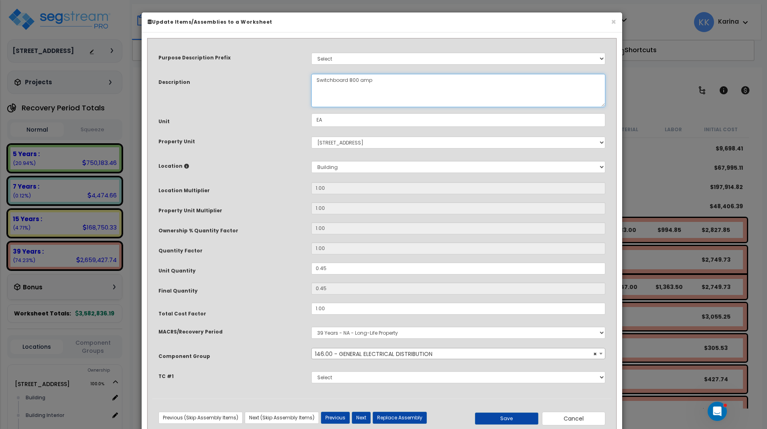
click at [315, 81] on textarea "Switchboard 800 amp" at bounding box center [458, 90] width 294 height 33
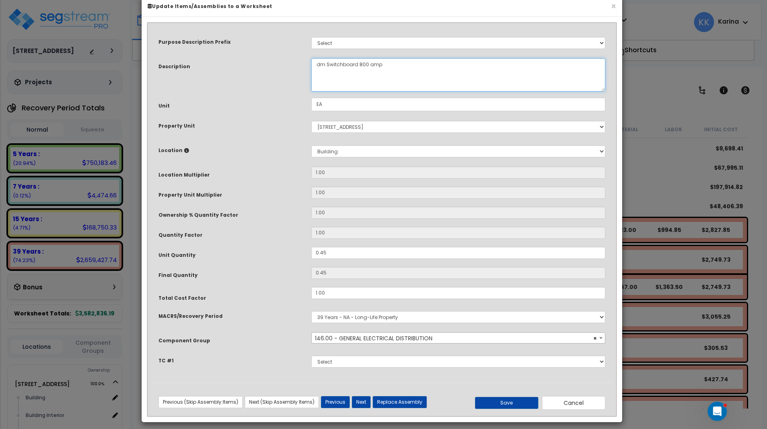
scroll to position [21, 0]
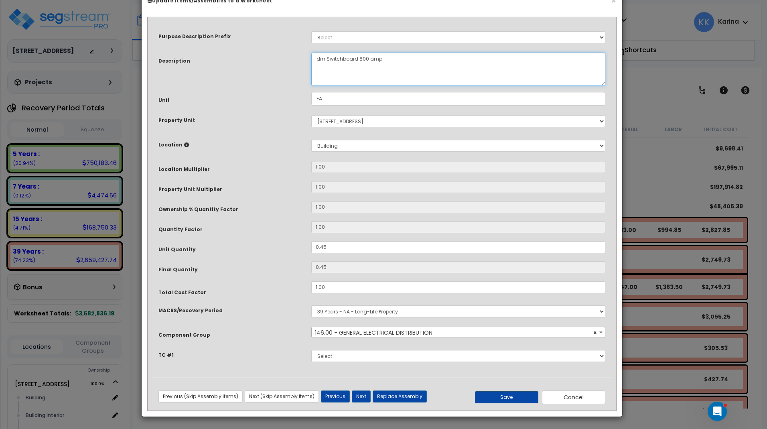
type textarea "dm Switchboard 800 amp"
drag, startPoint x: 498, startPoint y: 398, endPoint x: 493, endPoint y: 396, distance: 5.0
click at [497, 398] on button "Save" at bounding box center [506, 397] width 63 height 12
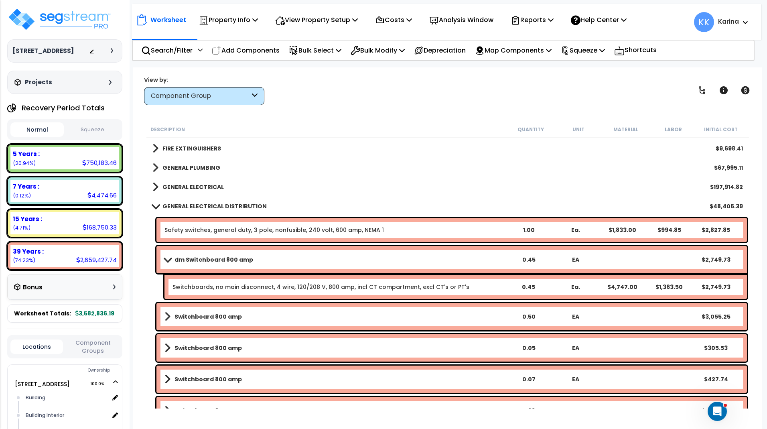
click at [196, 314] on b "Switchboard 800 amp" at bounding box center [207, 316] width 67 height 8
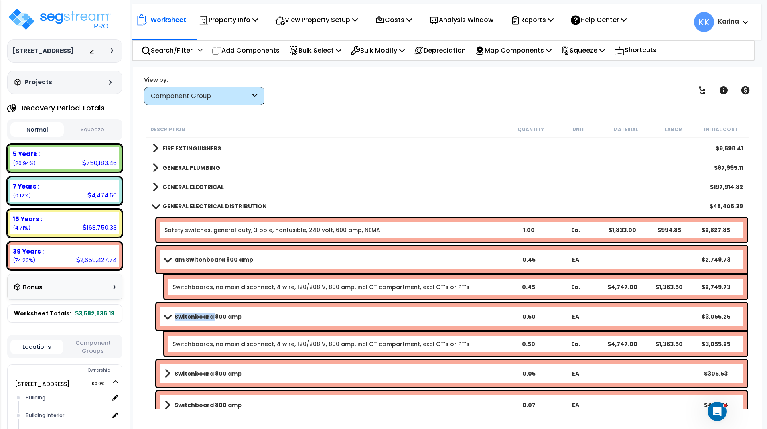
click at [196, 314] on b "Switchboard 800 amp" at bounding box center [207, 316] width 67 height 8
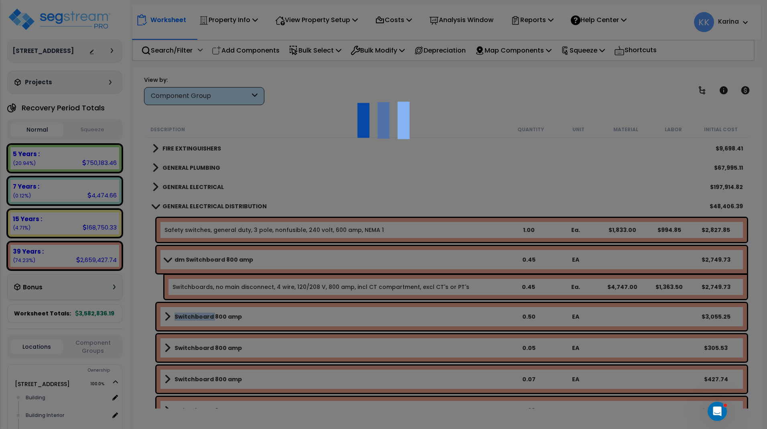
select select "56956"
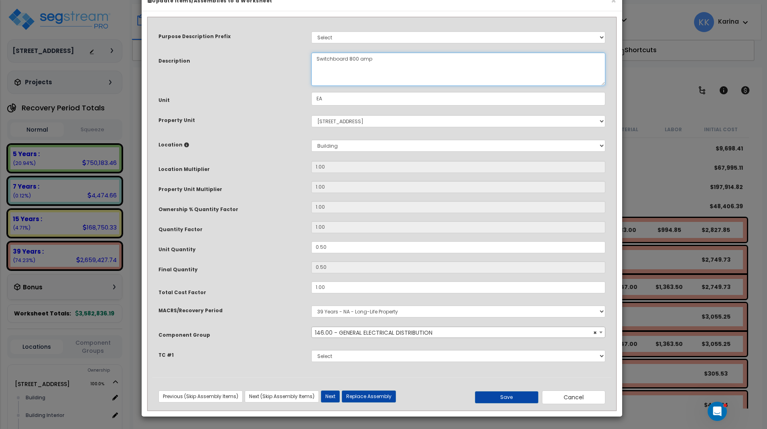
click at [316, 77] on textarea "Switchboard 800 amp" at bounding box center [458, 69] width 294 height 33
type textarea "eq Switchboard 800 amp"
click at [505, 403] on button "Save" at bounding box center [506, 397] width 63 height 12
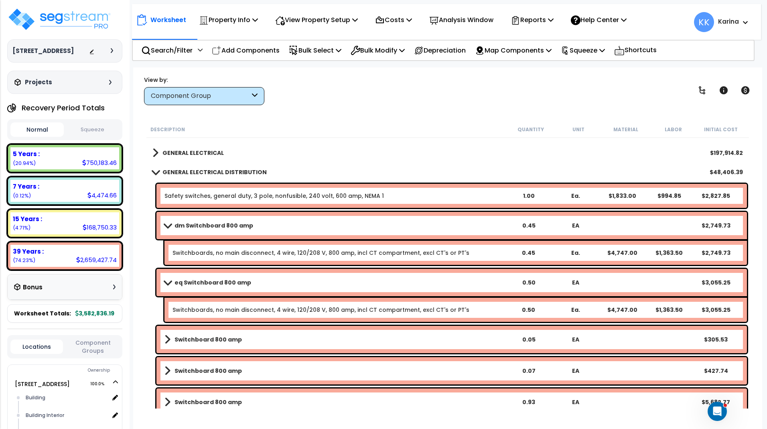
scroll to position [952, 0]
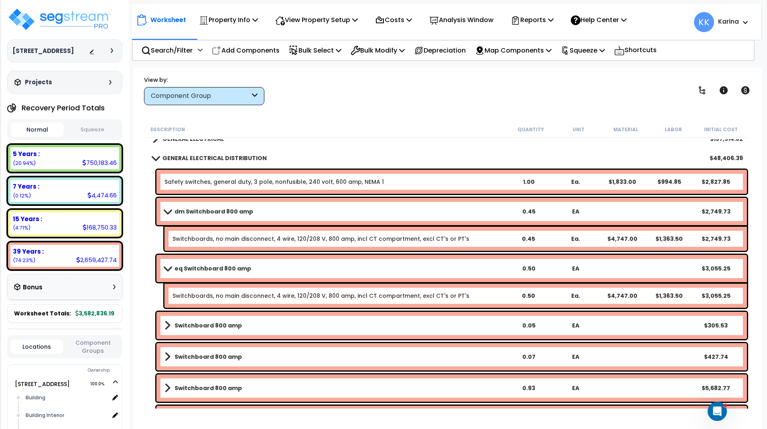
click at [199, 325] on b "Switchboard 800 amp" at bounding box center [207, 325] width 67 height 8
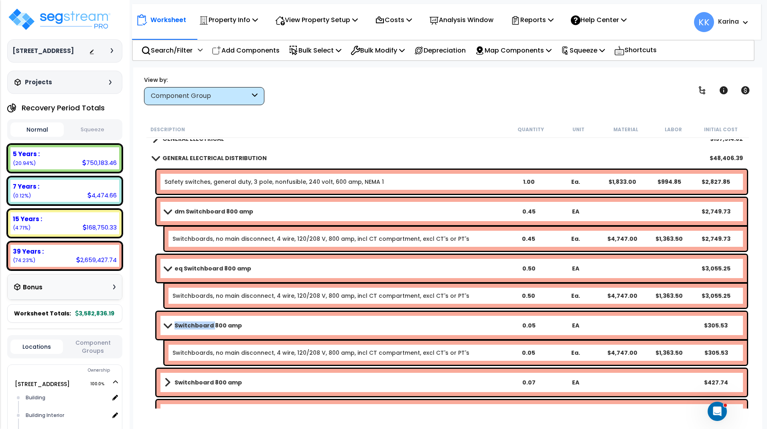
click at [199, 325] on b "Switchboard 800 amp" at bounding box center [207, 325] width 67 height 8
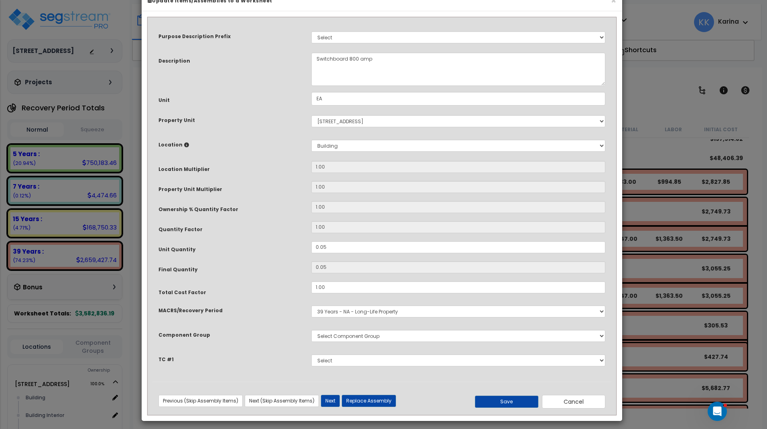
select select "56956"
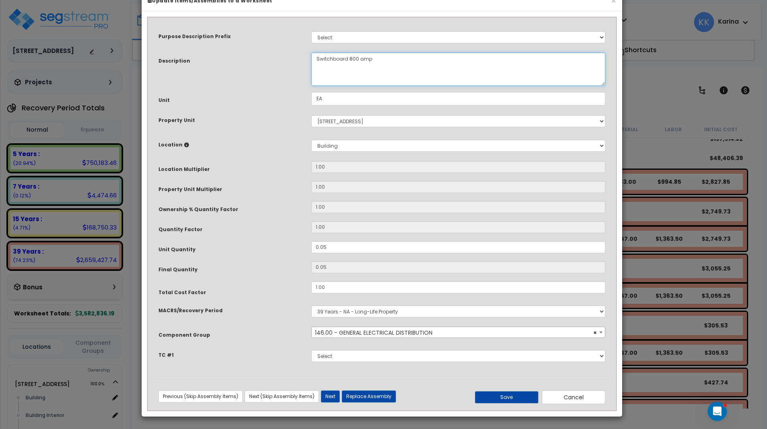
click at [317, 79] on textarea "Switchboard 800 amp" at bounding box center [458, 69] width 294 height 33
type textarea "info Switchboard 800 amp"
click at [491, 403] on button "Save" at bounding box center [506, 397] width 63 height 12
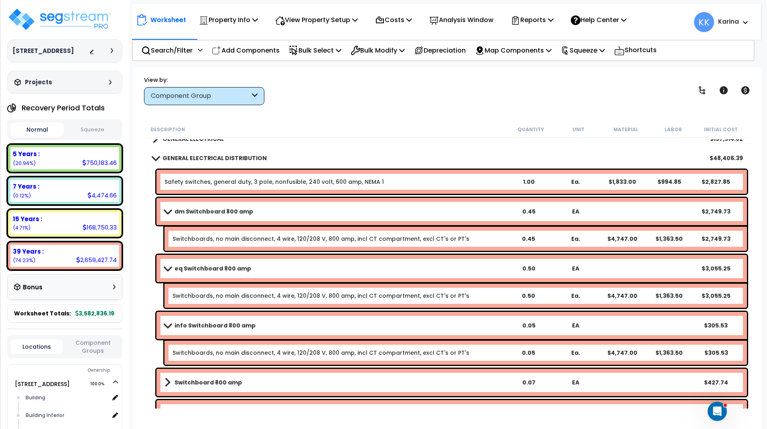
drag, startPoint x: 167, startPoint y: 211, endPoint x: 165, endPoint y: 232, distance: 21.4
click at [167, 211] on span at bounding box center [167, 211] width 11 height 6
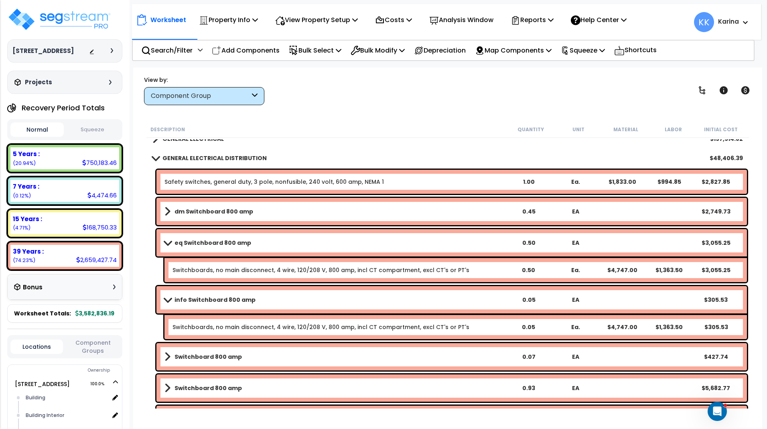
click at [165, 239] on link "eq Switchboard 800 amp" at bounding box center [334, 242] width 341 height 11
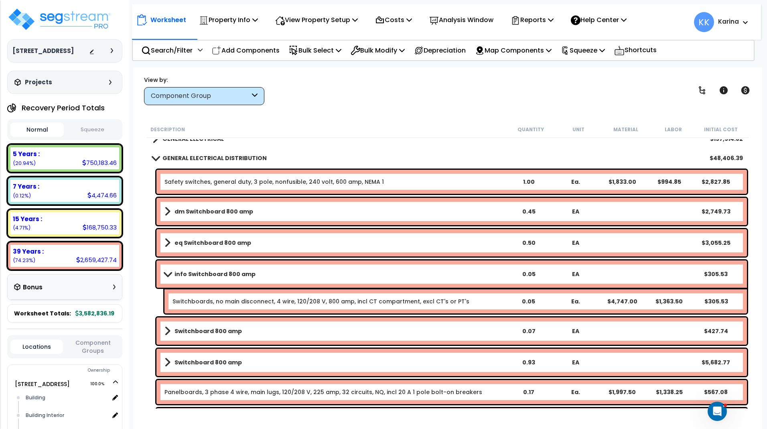
click at [165, 270] on link "info Switchboard 800 amp" at bounding box center [334, 273] width 341 height 11
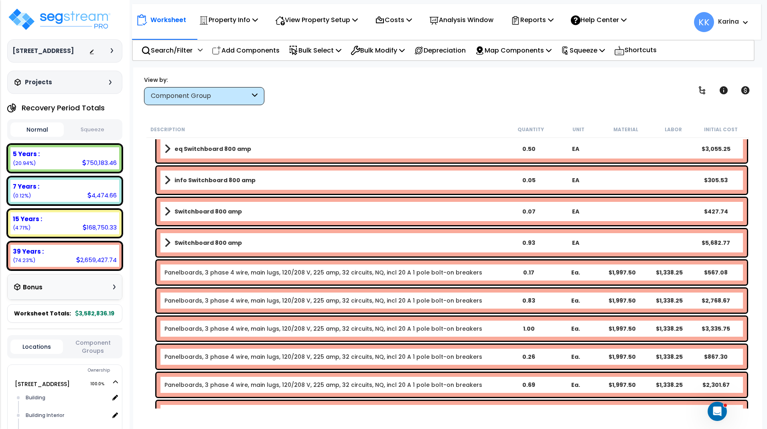
scroll to position [1048, 0]
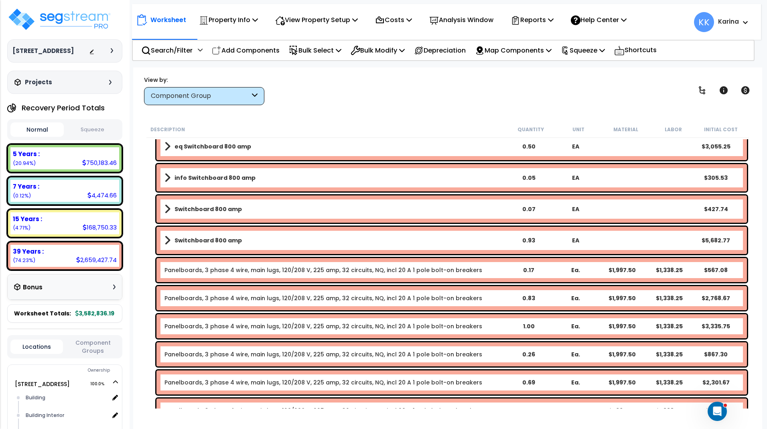
click at [197, 205] on b "Switchboard 800 amp" at bounding box center [207, 209] width 67 height 8
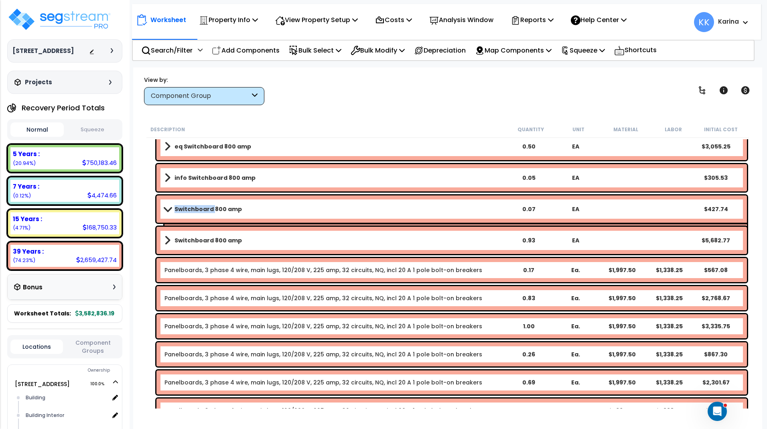
click at [197, 205] on b "Switchboard 800 amp" at bounding box center [207, 209] width 67 height 8
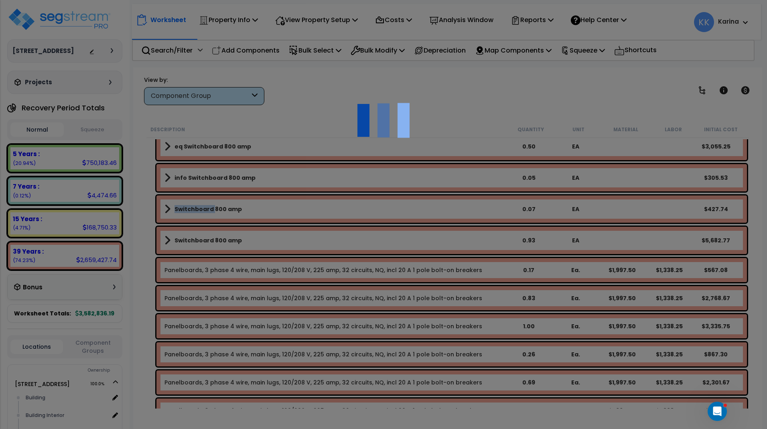
select select "56956"
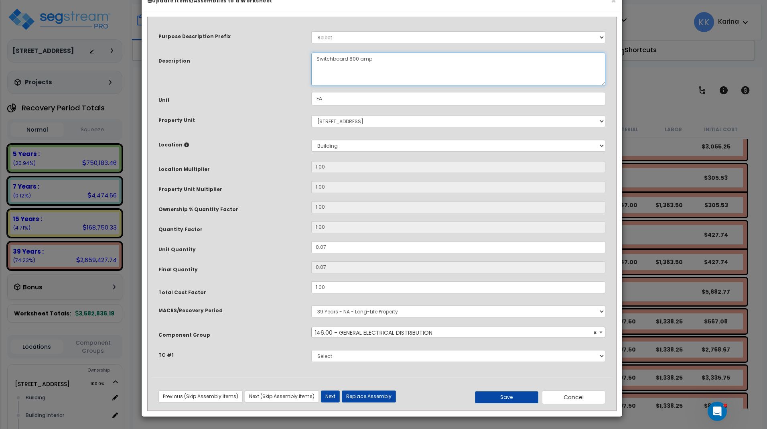
click at [318, 81] on textarea "Switchboard 800 amp" at bounding box center [458, 69] width 294 height 33
type textarea "dm Switchboard 800 amp"
click at [503, 403] on button "Save" at bounding box center [506, 397] width 63 height 12
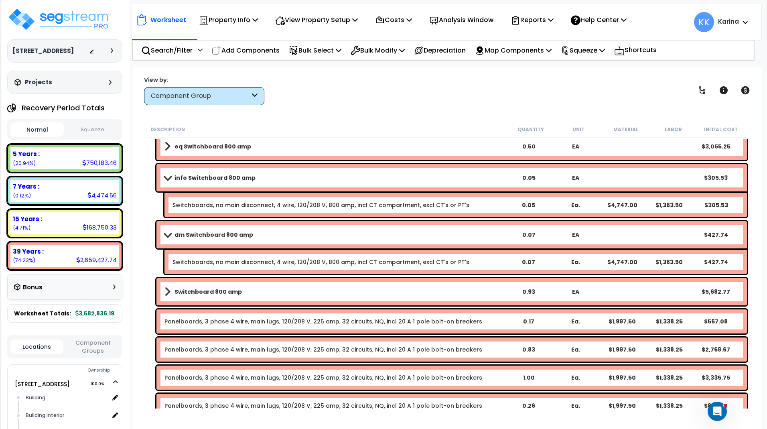
click at [188, 294] on b "Switchboard 800 amp" at bounding box center [207, 292] width 67 height 8
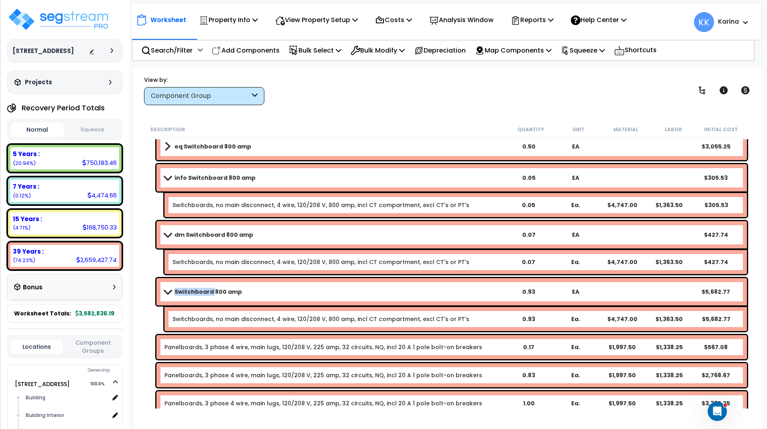
click at [188, 294] on b "Switchboard 800 amp" at bounding box center [207, 292] width 67 height 8
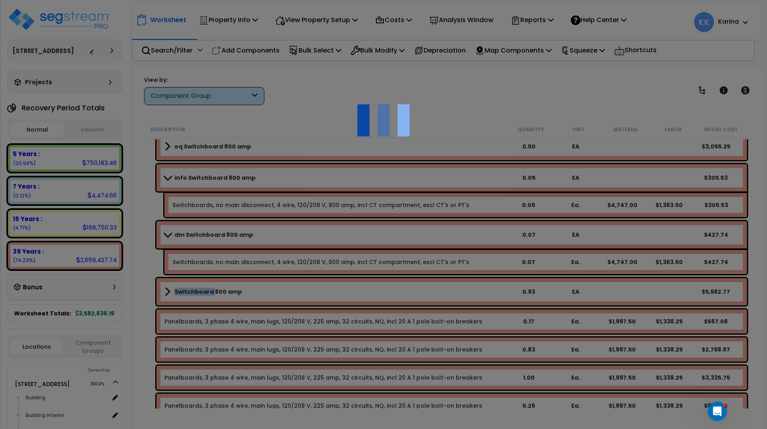
select select "56956"
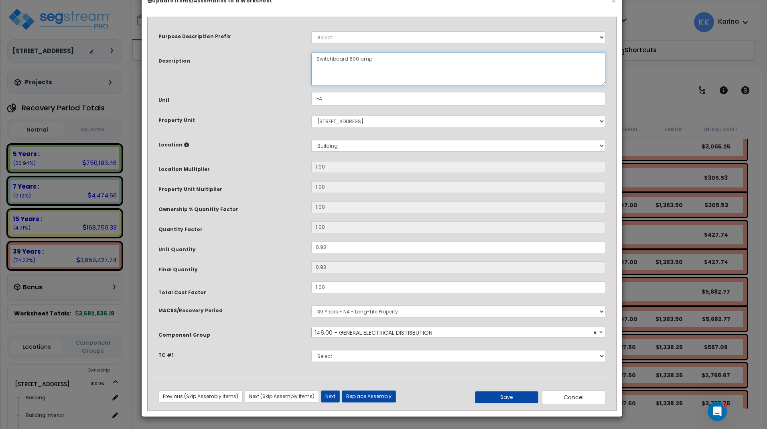
click at [316, 81] on textarea "Switchboard 800 amp" at bounding box center [458, 69] width 294 height 33
type textarea "eq Switchboard 800 amp"
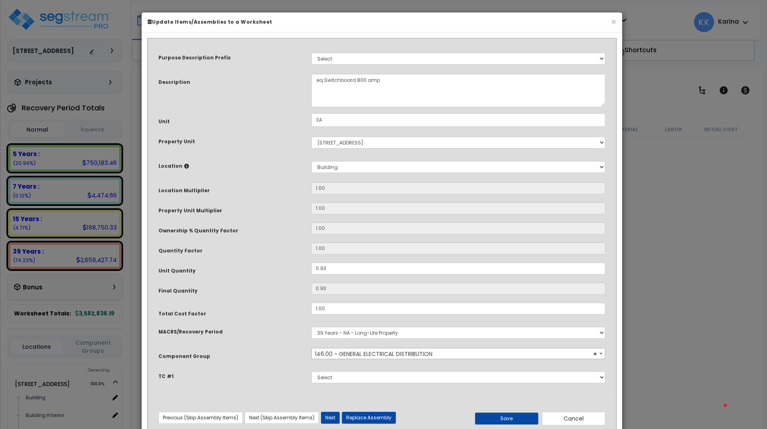
select select "56956"
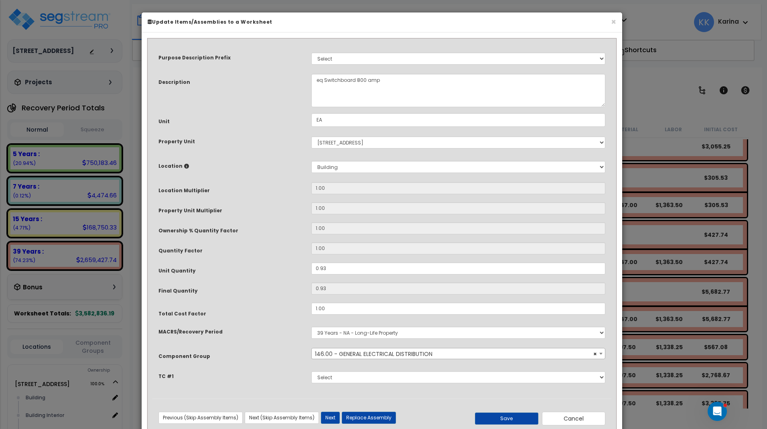
type textarea "eq Switchboard 800 amp"
click at [496, 417] on button "Save" at bounding box center [506, 418] width 63 height 12
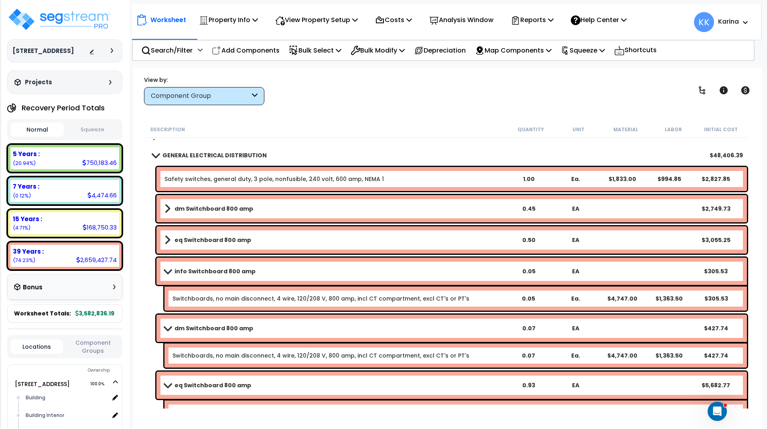
scroll to position [952, 0]
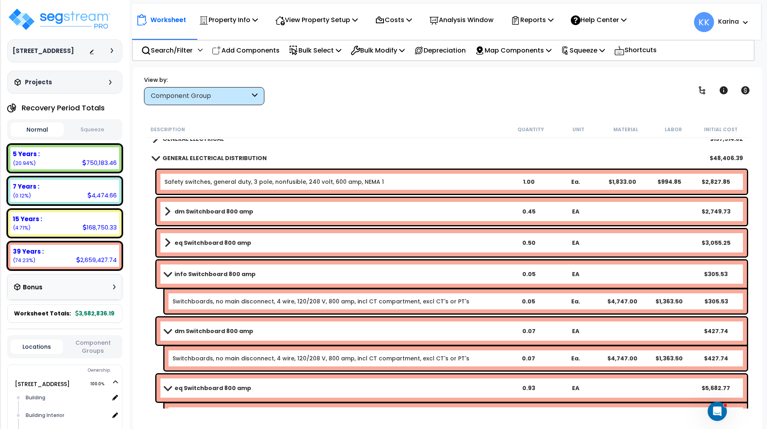
click at [164, 273] on span at bounding box center [167, 274] width 11 height 6
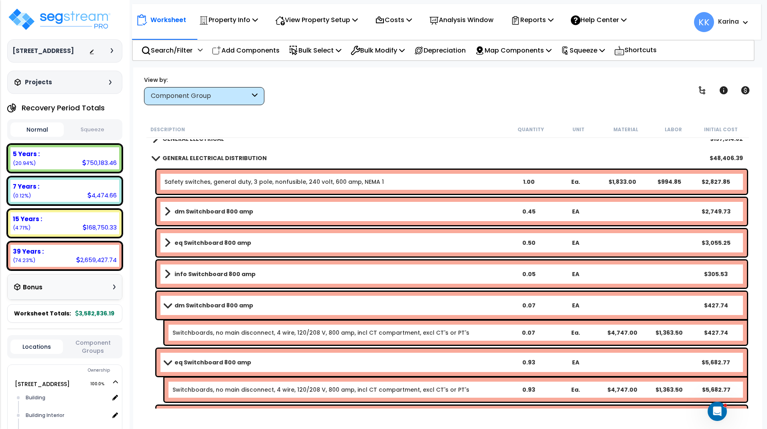
click at [163, 302] on span at bounding box center [167, 305] width 11 height 6
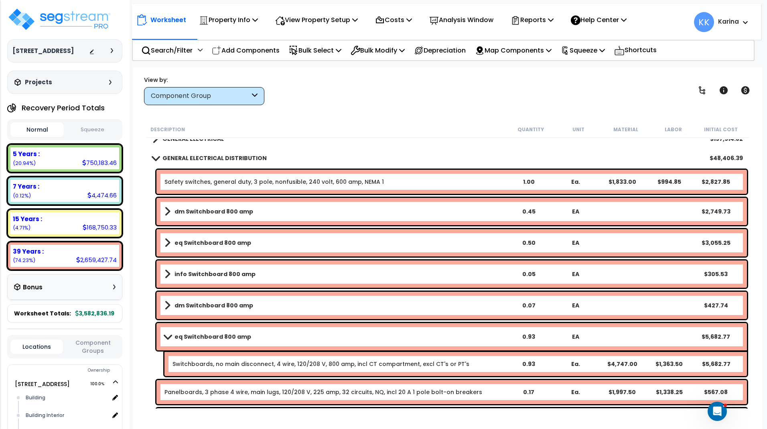
click at [165, 334] on span at bounding box center [167, 336] width 11 height 6
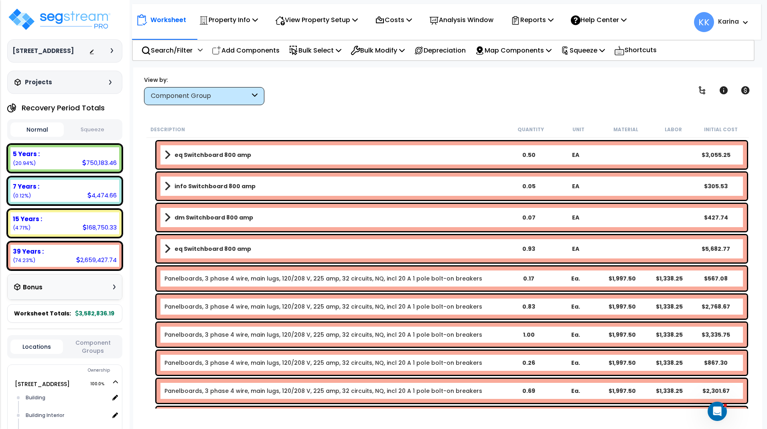
scroll to position [1048, 0]
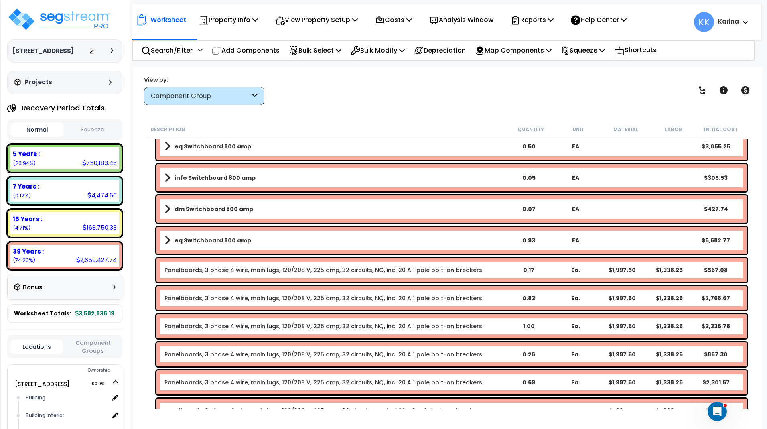
click at [199, 268] on link "Panelboards, 3 phase 4 wire, main lugs, 120/208 V, 225 amp, 32 circuits, NQ, in…" at bounding box center [323, 270] width 318 height 8
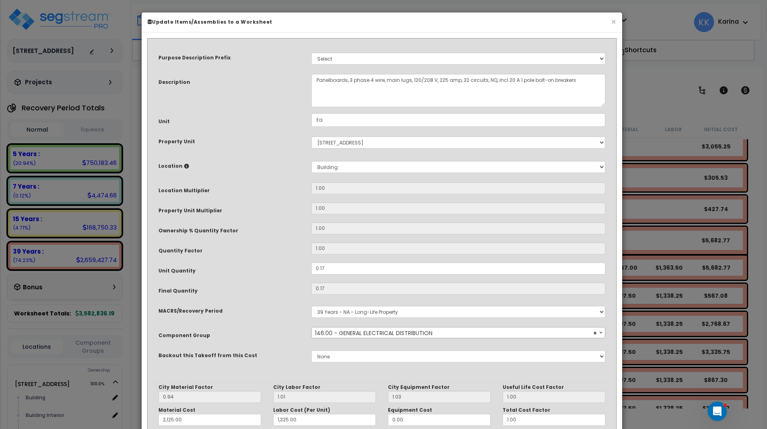
select select "56956"
click at [315, 79] on textarea "Panelboards, 3 phase 4 wire, main lugs, 120/208 V, 225 amp, 32 circuits, NQ, in…" at bounding box center [458, 90] width 294 height 33
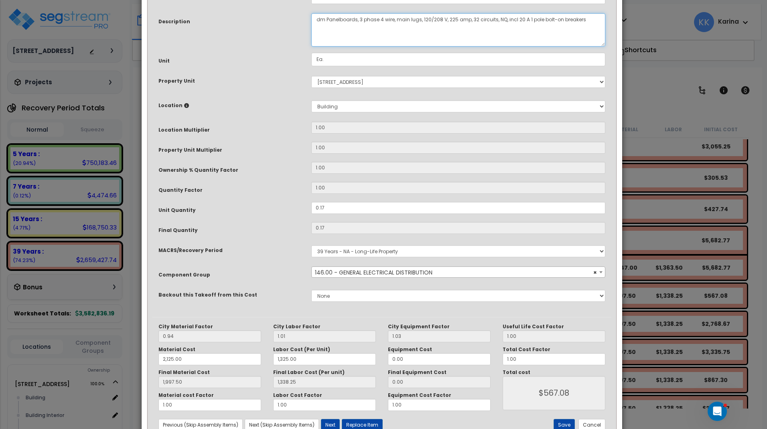
scroll to position [87, 0]
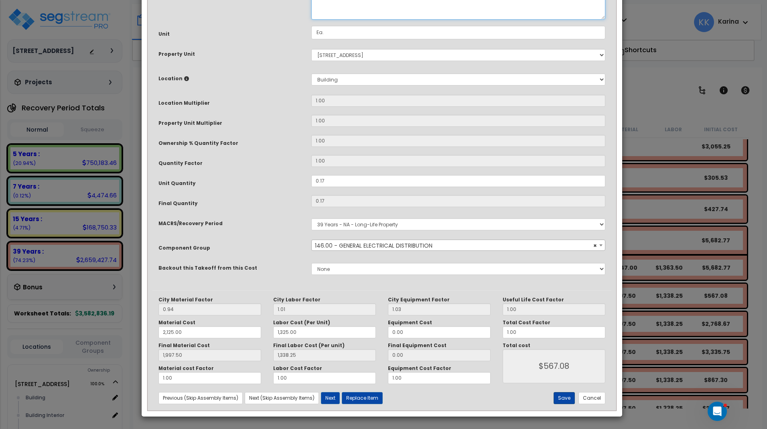
type textarea "dm Panelboards, 3 phase 4 wire, main lugs, 120/208 V, 225 amp, 32 circuits, NQ,…"
click at [562, 398] on button "Save" at bounding box center [564, 398] width 21 height 12
type input "2125.00"
type input "1325.00"
type input "1997.50"
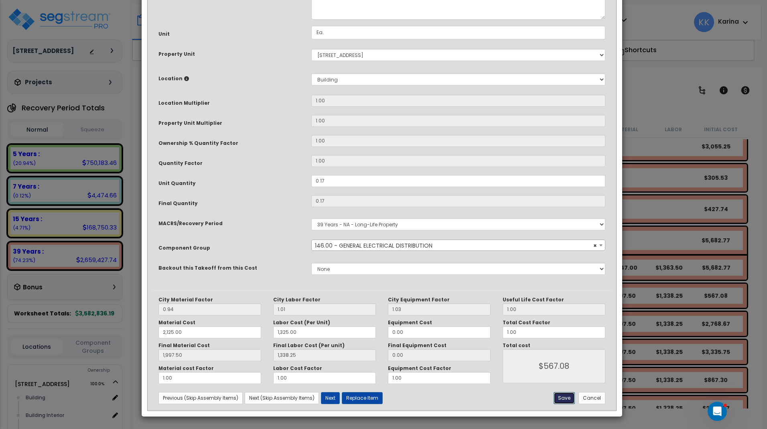
type input "1338.25"
type input "567.08"
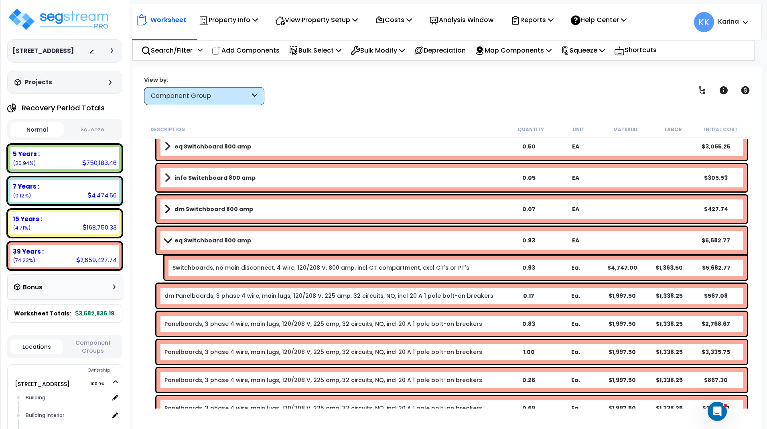
click at [173, 322] on link "Panelboards, 3 phase 4 wire, main lugs, 120/208 V, 225 amp, 32 circuits, NQ, in…" at bounding box center [323, 324] width 318 height 8
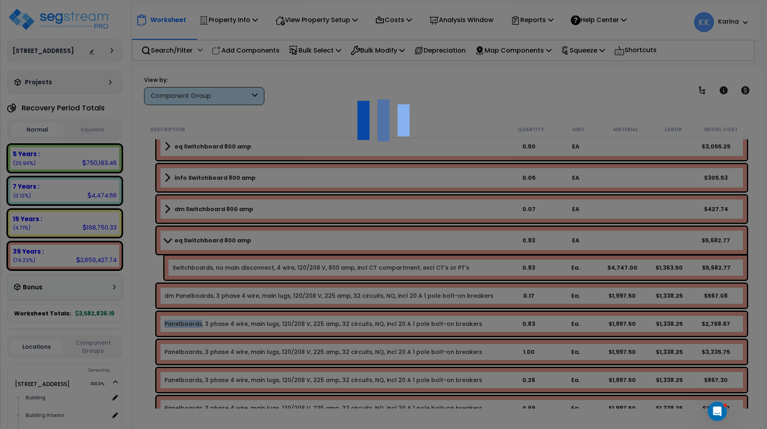
select select "56956"
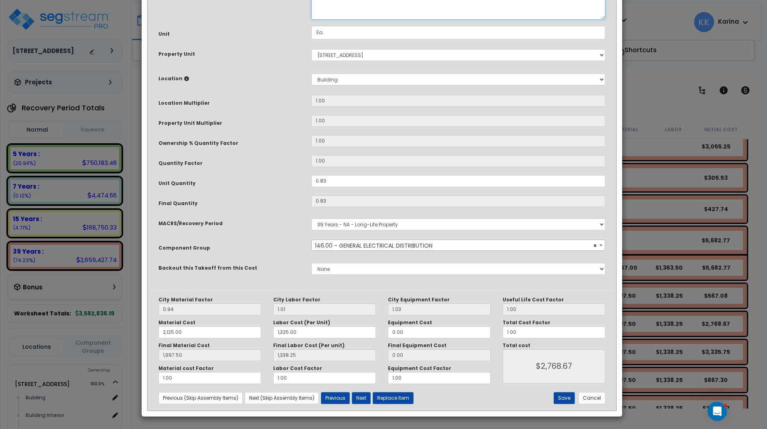
click at [314, 20] on textarea "Panelboards, 3 phase 4 wire, main lugs, 120/208 V, 225 amp, 32 circuits, NQ, in…" at bounding box center [458, 2] width 294 height 33
type textarea "eq Panelboards, 3 phase 4 wire, main lugs, 120/208 V, 225 amp, 32 circuits, NQ,…"
click at [564, 397] on button "Save" at bounding box center [564, 398] width 21 height 12
type input "2125.00"
type input "1325.00"
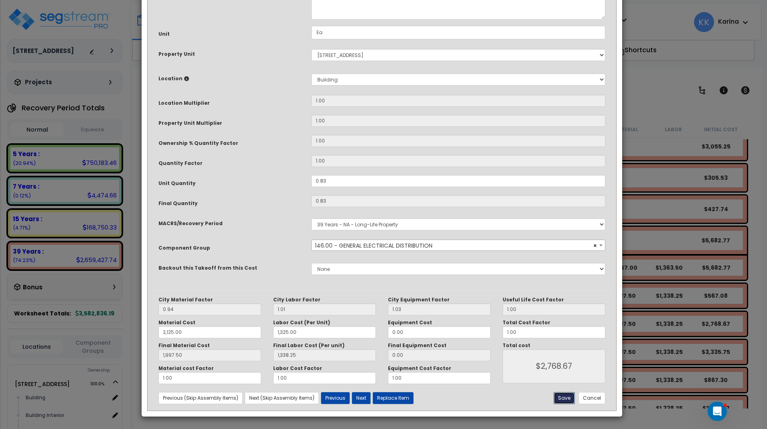
type input "1997.50"
type input "1338.25"
type input "2768.67"
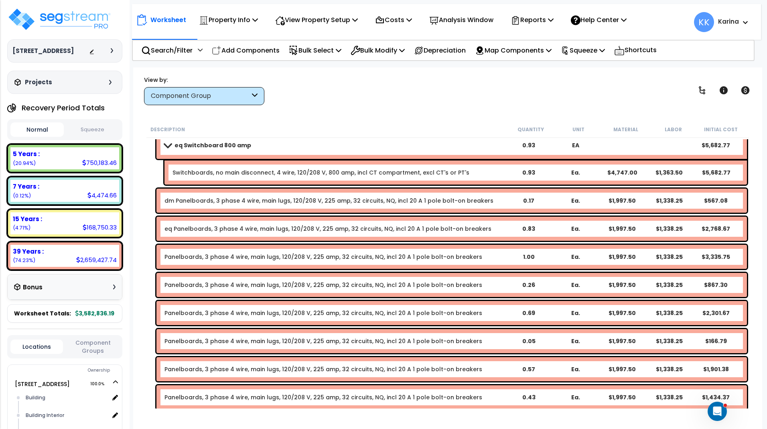
scroll to position [1145, 0]
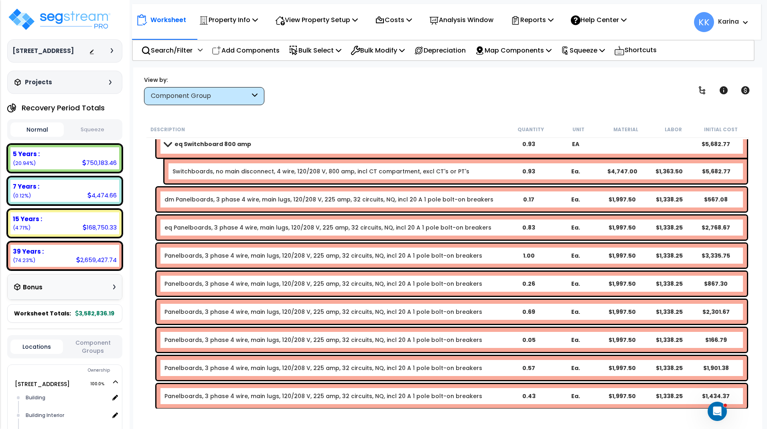
click at [180, 253] on link "Panelboards, 3 phase 4 wire, main lugs, 120/208 V, 225 amp, 32 circuits, NQ, in…" at bounding box center [323, 255] width 318 height 8
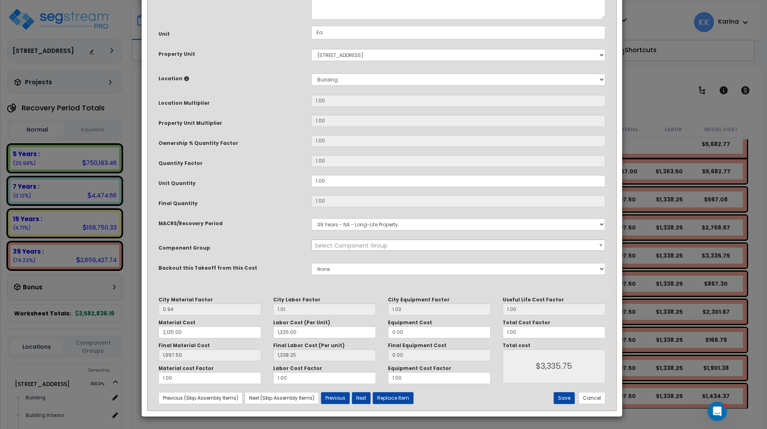
select select "56956"
click at [315, 20] on textarea "Panelboards, 3 phase 4 wire, main lugs, 120/208 V, 225 amp, 32 circuits, NQ, in…" at bounding box center [458, 2] width 294 height 33
type textarea "eq Panelboards, 3 phase 4 wire, main lugs, 120/208 V, 225 amp, 32 circuits, NQ,…"
click at [567, 398] on button "Save" at bounding box center [564, 398] width 21 height 12
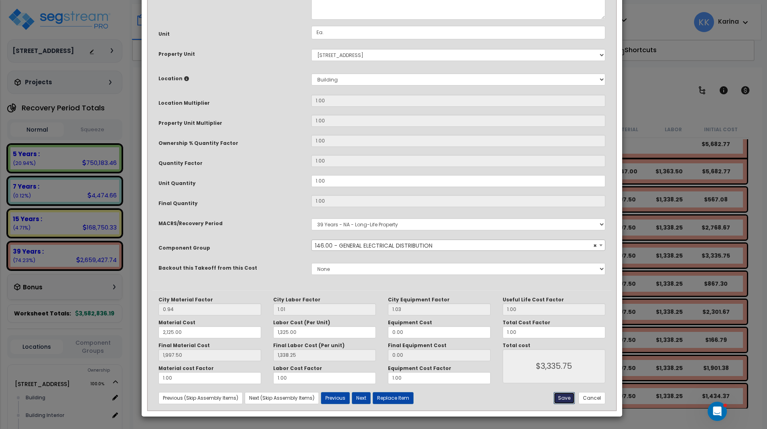
type input "2125.00"
type input "1325.00"
type input "1997.50"
type input "1338.25"
type input "3335.75"
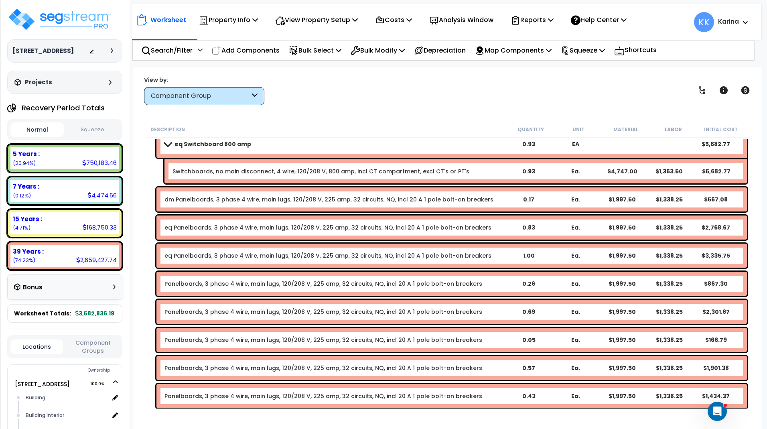
click at [187, 283] on link "Panelboards, 3 phase 4 wire, main lugs, 120/208 V, 225 amp, 32 circuits, NQ, in…" at bounding box center [323, 284] width 318 height 8
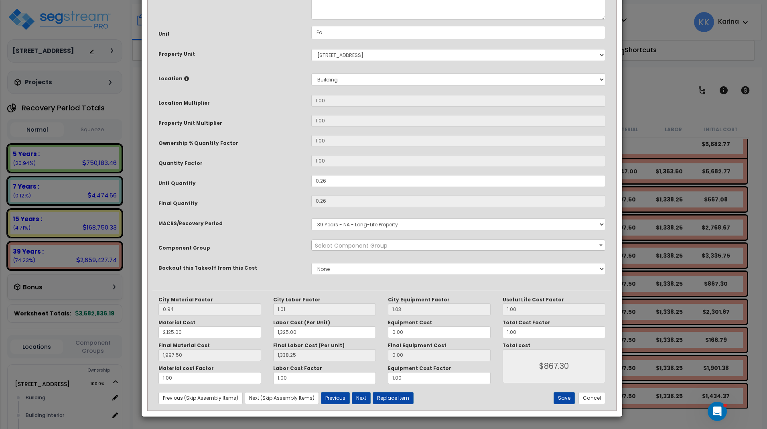
select select "56956"
click at [314, 20] on textarea "Panelboards, 3 phase 4 wire, main lugs, 120/208 V, 225 amp, 32 circuits, NQ, in…" at bounding box center [458, 2] width 294 height 33
type textarea "dm Panelboards, 3 phase 4 wire, main lugs, 120/208 V, 225 amp, 32 circuits, NQ,…"
click at [561, 396] on button "Save" at bounding box center [564, 398] width 21 height 12
type input "2125.00"
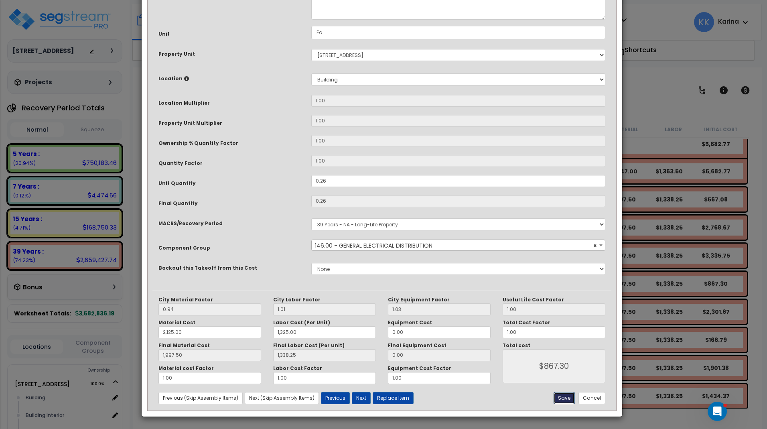
type input "1325.00"
type input "1997.50"
type input "1338.25"
type input "867.30"
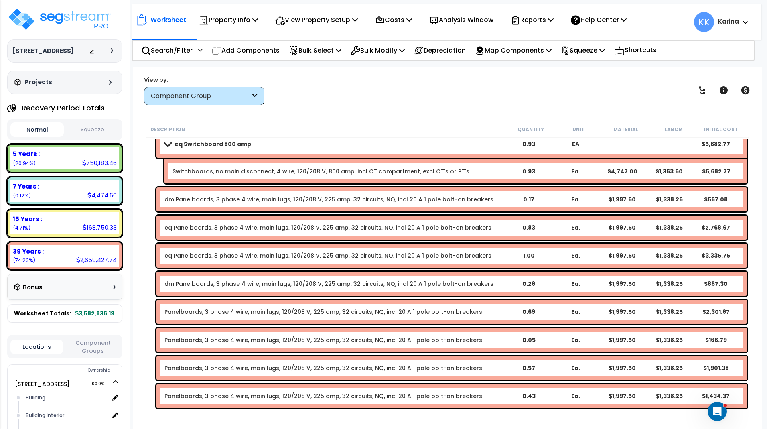
click at [176, 308] on link "Panelboards, 3 phase 4 wire, main lugs, 120/208 V, 225 amp, 32 circuits, NQ, in…" at bounding box center [323, 312] width 318 height 8
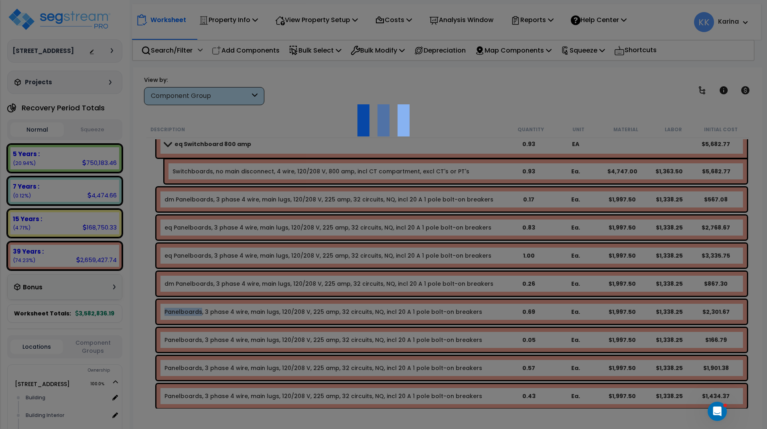
select select "56956"
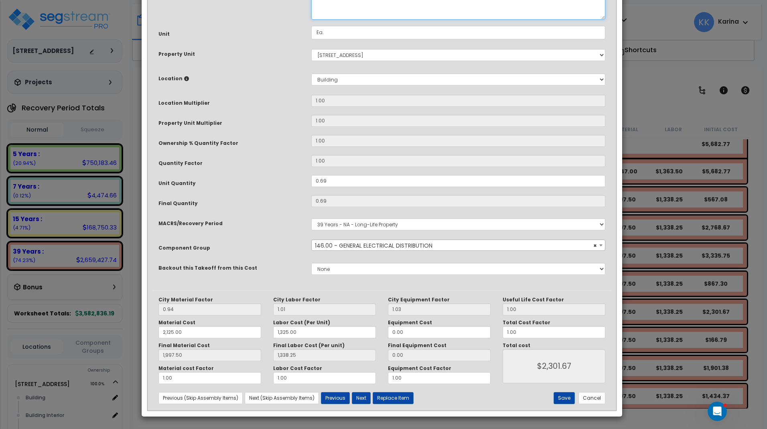
click at [315, 20] on textarea "Panelboards, 3 phase 4 wire, main lugs, 120/208 V, 225 amp, 32 circuits, NQ, in…" at bounding box center [458, 2] width 294 height 33
type textarea "eq Panelboards, 3 phase 4 wire, main lugs, 120/208 V, 225 amp, 32 circuits, NQ,…"
click at [559, 397] on button "Save" at bounding box center [564, 398] width 21 height 12
type input "2125.00"
type input "1325.00"
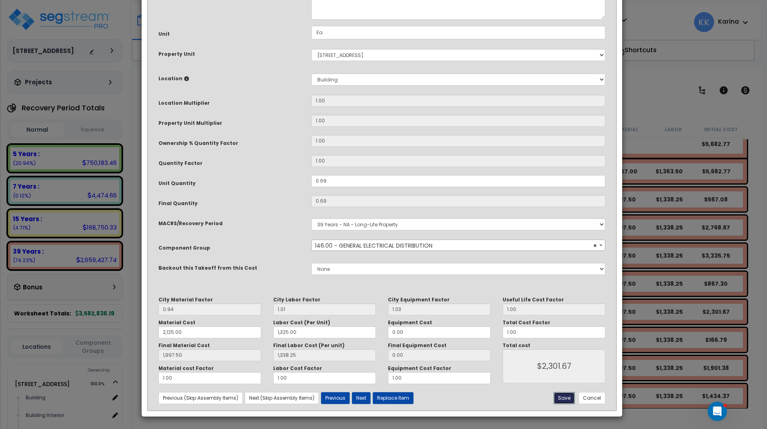
type input "1997.50"
type input "1338.25"
type input "2301.67"
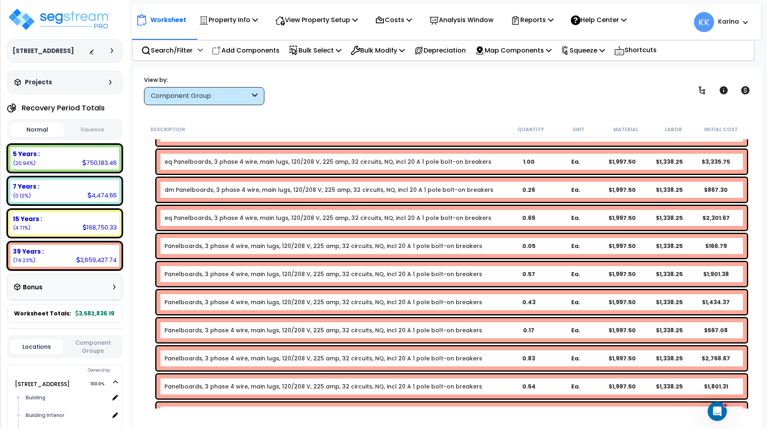
scroll to position [1241, 0]
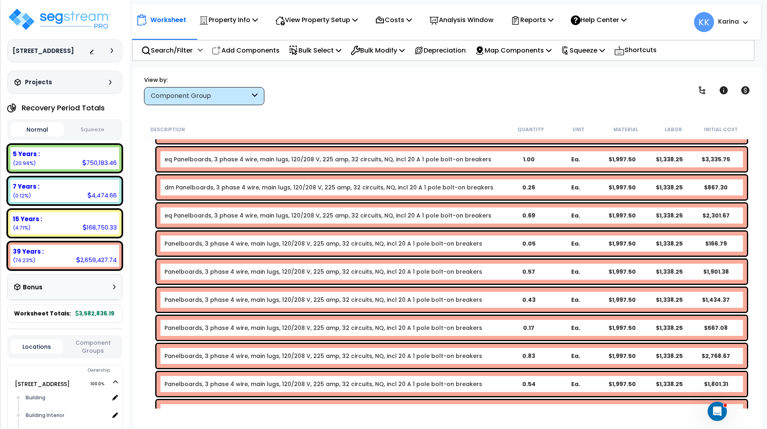
click at [178, 241] on link "Panelboards, 3 phase 4 wire, main lugs, 120/208 V, 225 amp, 32 circuits, NQ, in…" at bounding box center [323, 243] width 318 height 8
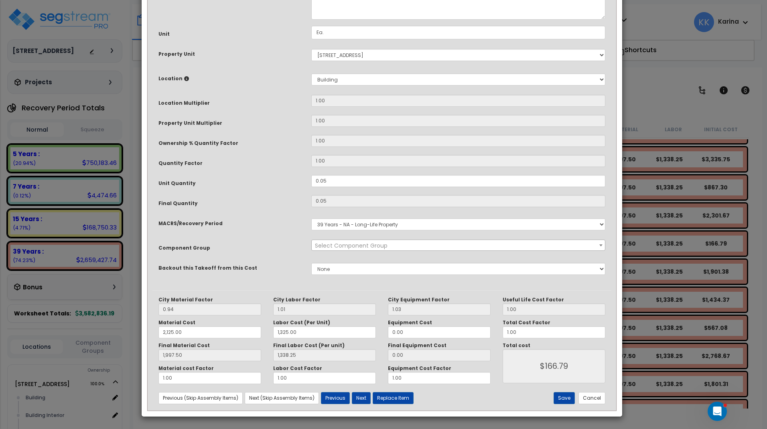
select select "56956"
click at [315, 20] on textarea "Panelboards, 3 phase 4 wire, main lugs, 120/208 V, 225 amp, 32 circuits, NQ, in…" at bounding box center [458, 2] width 294 height 33
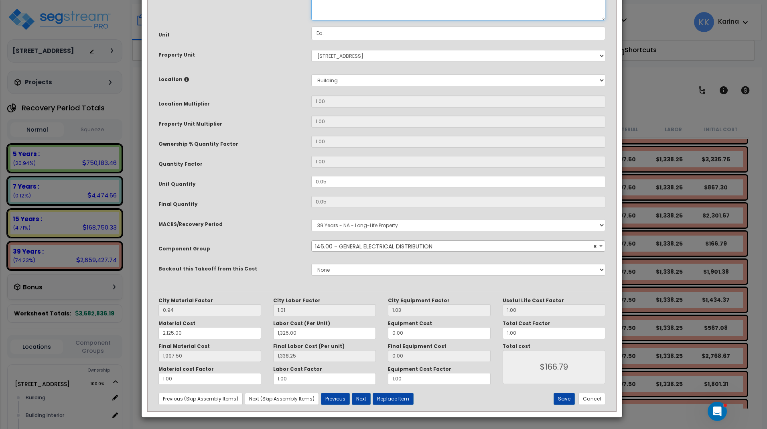
scroll to position [87, 0]
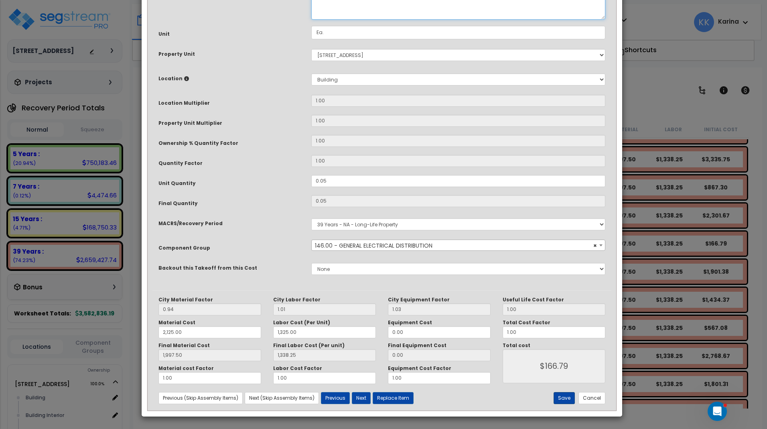
type textarea "info Panelboards, 3 phase 4 wire, main lugs, 120/208 V, 225 amp, 32 circuits, N…"
click at [557, 397] on button "Save" at bounding box center [564, 398] width 21 height 12
type input "2125.00"
type input "1325.00"
type input "1997.50"
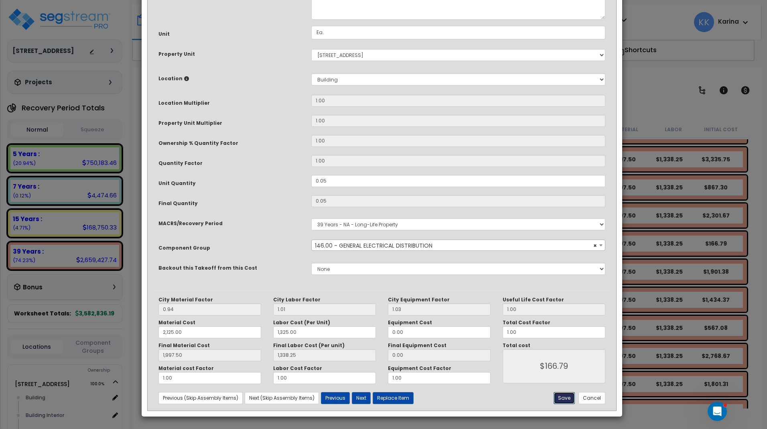
type input "1338.25"
type input "166.79"
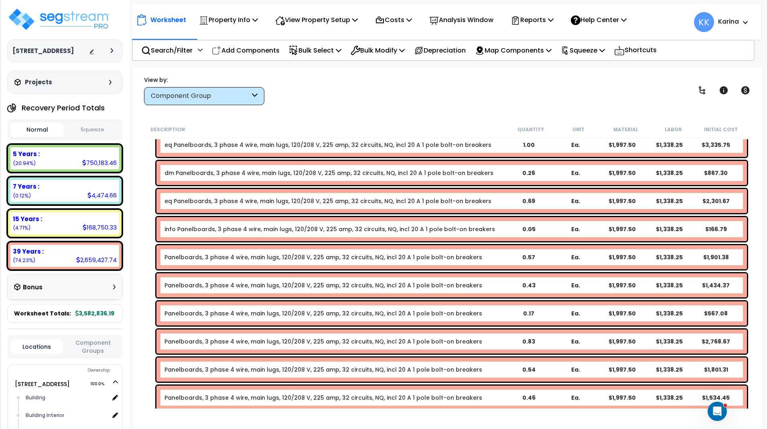
scroll to position [1241, 0]
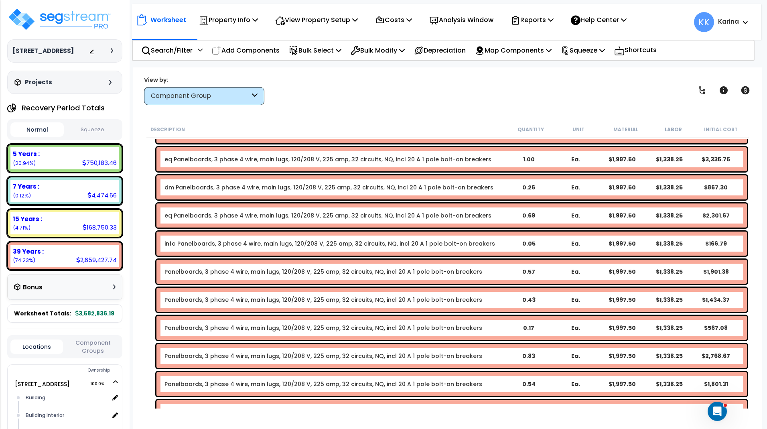
click at [175, 274] on link "Panelboards, 3 phase 4 wire, main lugs, 120/208 V, 225 amp, 32 circuits, NQ, in…" at bounding box center [323, 272] width 318 height 8
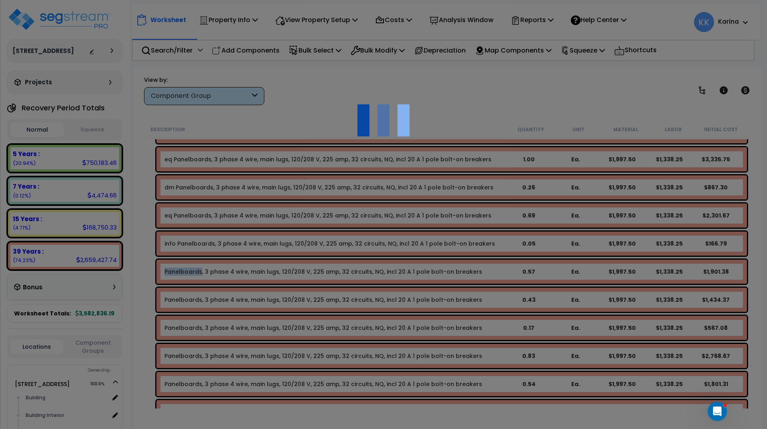
select select "56956"
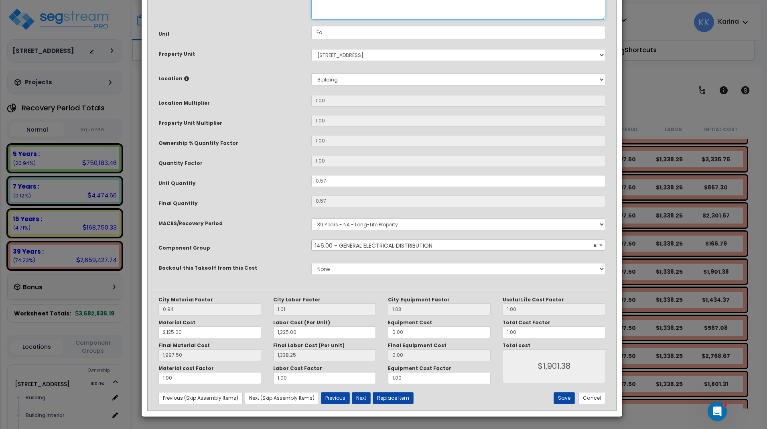
click at [315, 20] on textarea "Panelboards, 3 phase 4 wire, main lugs, 120/208 V, 225 amp, 32 circuits, NQ, in…" at bounding box center [458, 2] width 294 height 33
type textarea "dm Panelboards, 3 phase 4 wire, main lugs, 120/208 V, 225 amp, 32 circuits, NQ,…"
click at [562, 397] on button "Save" at bounding box center [564, 398] width 21 height 12
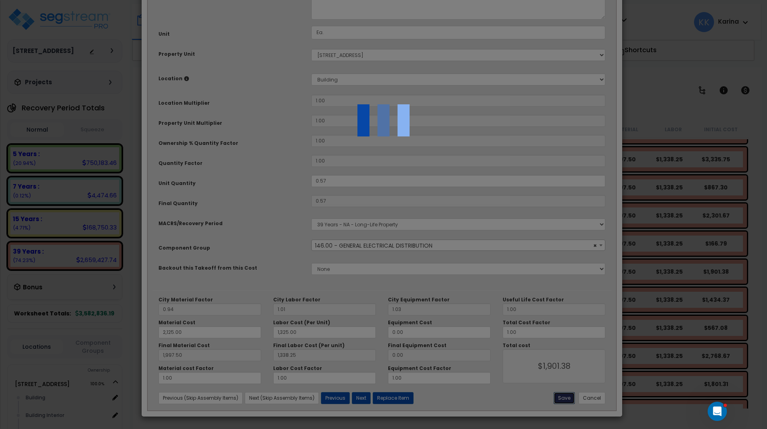
type input "2125.00"
type input "1325.00"
type input "1997.50"
type input "1338.25"
type input "1901.38"
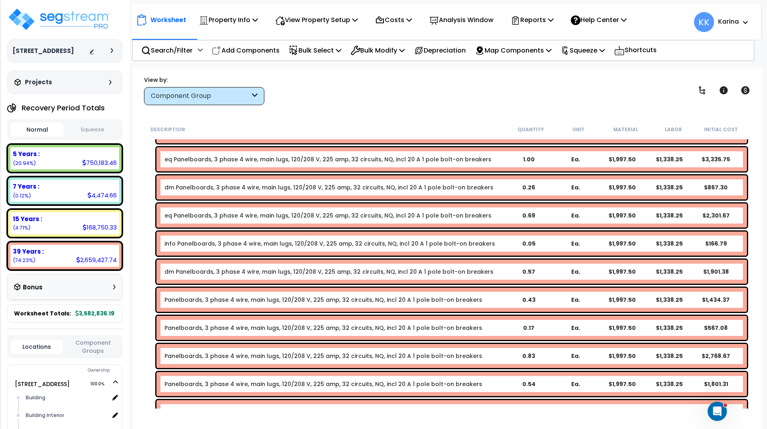
click at [185, 298] on link "Panelboards, 3 phase 4 wire, main lugs, 120/208 V, 225 amp, 32 circuits, NQ, in…" at bounding box center [323, 300] width 318 height 8
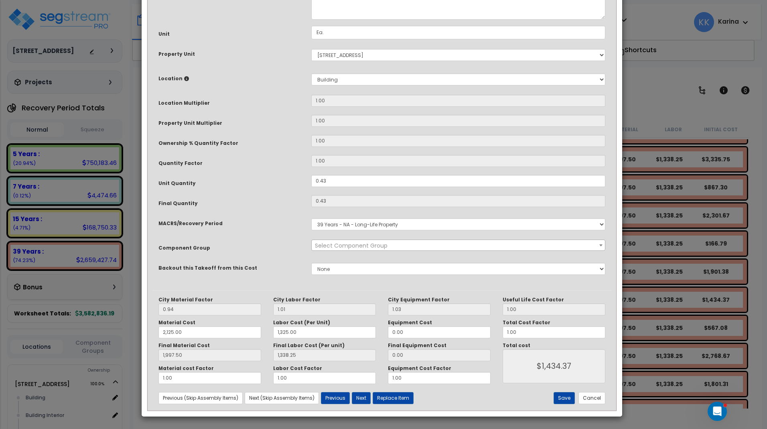
select select "56956"
click at [314, 20] on textarea "Panelboards, 3 phase 4 wire, main lugs, 120/208 V, 225 amp, 32 circuits, NQ, in…" at bounding box center [458, 2] width 294 height 33
type textarea "eq Panelboards, 3 phase 4 wire, main lugs, 120/208 V, 225 amp, 32 circuits, NQ,…"
click at [559, 396] on button "Save" at bounding box center [564, 398] width 21 height 12
type input "2125.00"
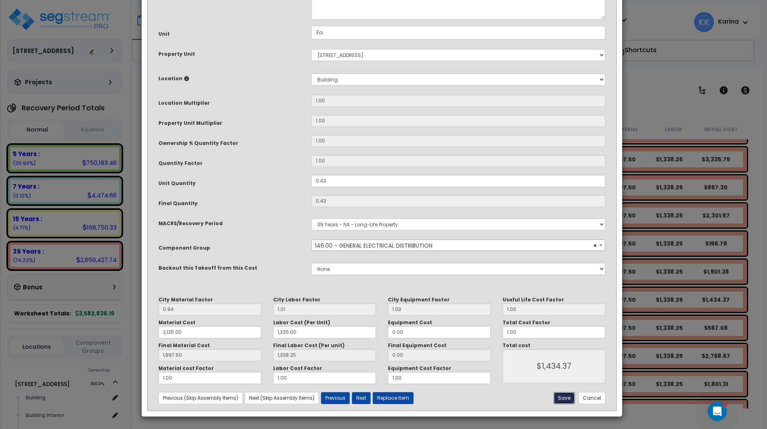
type input "1325.00"
type input "1997.50"
type input "1338.25"
type input "1434.37"
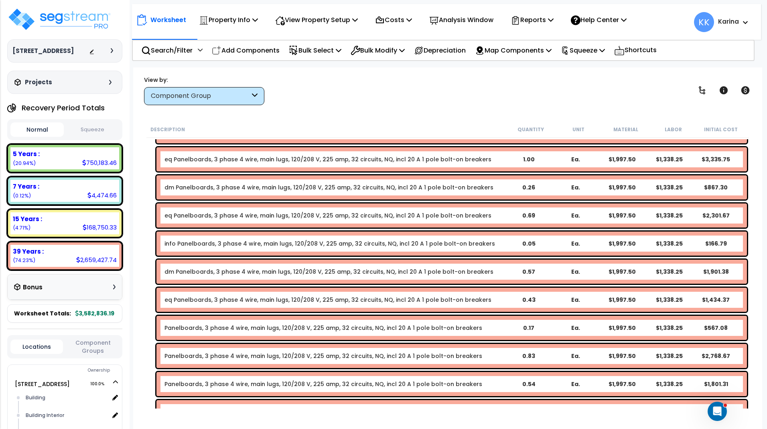
scroll to position [1289, 0]
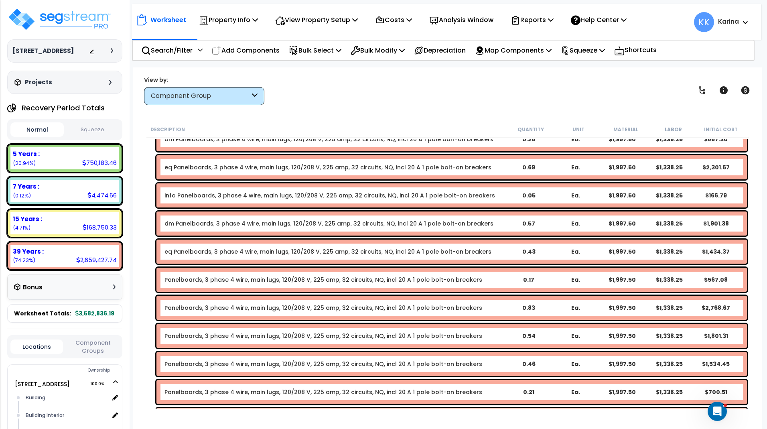
click at [179, 281] on link "Panelboards, 3 phase 4 wire, main lugs, 120/208 V, 225 amp, 32 circuits, NQ, in…" at bounding box center [323, 280] width 318 height 8
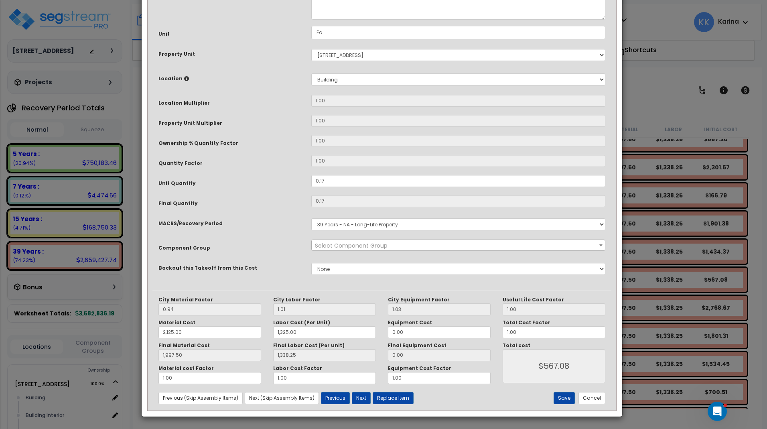
select select "56956"
click at [314, 20] on textarea "Panelboards, 3 phase 4 wire, main lugs, 120/208 V, 225 amp, 32 circuits, NQ, in…" at bounding box center [458, 2] width 294 height 33
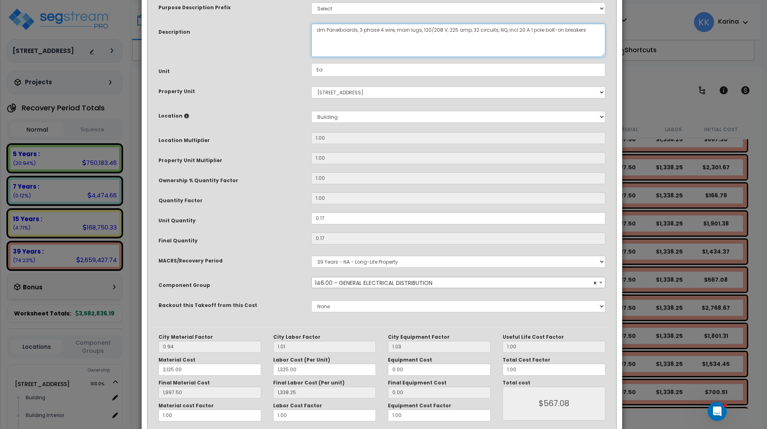
scroll to position [87, 0]
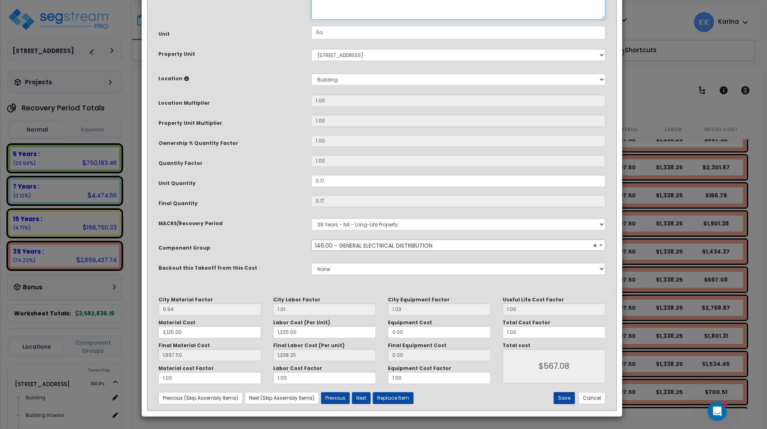
type textarea "dm Panelboards, 3 phase 4 wire, main lugs, 120/208 V, 225 amp, 32 circuits, NQ,…"
click at [561, 397] on button "Save" at bounding box center [564, 398] width 21 height 12
type input "2125.00"
type input "1325.00"
type input "1997.50"
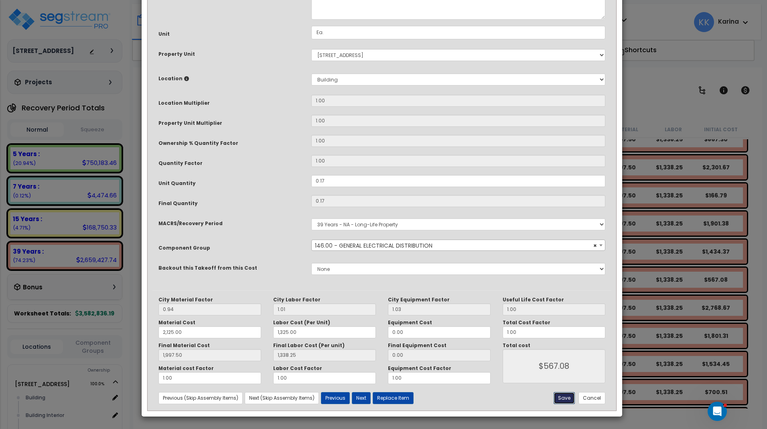
type input "1338.25"
type input "567.08"
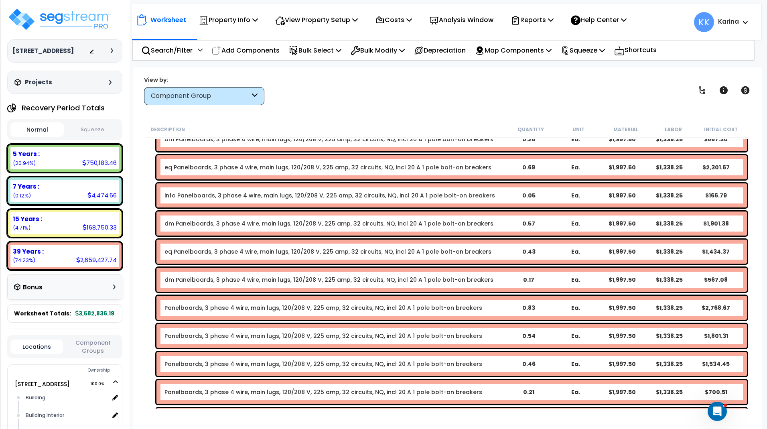
click at [184, 307] on link "Panelboards, 3 phase 4 wire, main lugs, 120/208 V, 225 amp, 32 circuits, NQ, in…" at bounding box center [323, 308] width 318 height 8
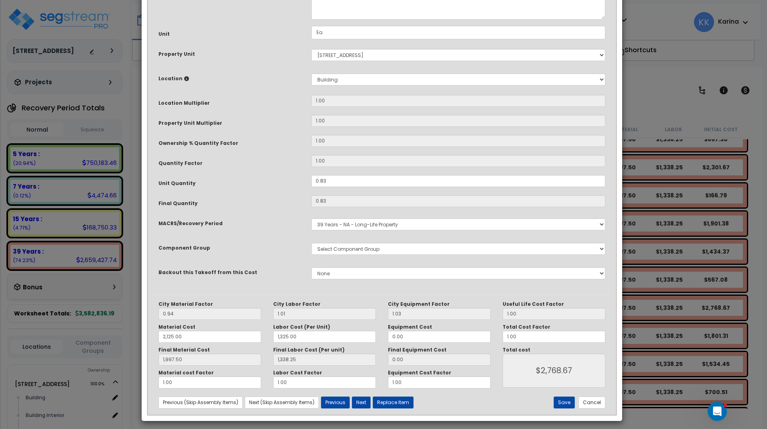
select select "56956"
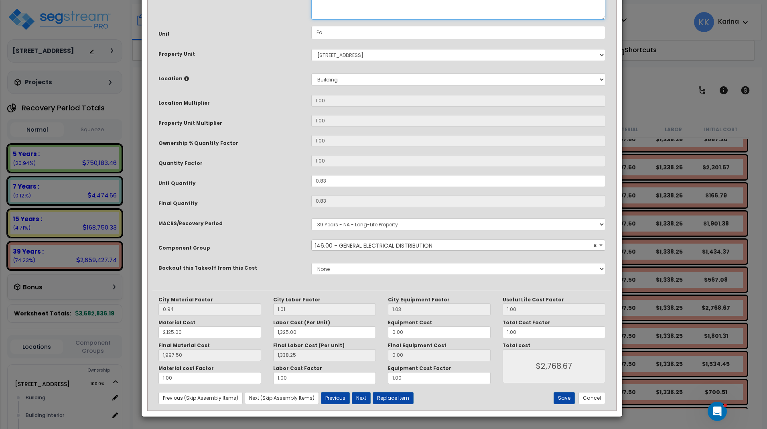
click at [314, 20] on textarea "Panelboards, 3 phase 4 wire, main lugs, 120/208 V, 225 amp, 32 circuits, NQ, in…" at bounding box center [458, 2] width 294 height 33
type textarea "eq Panelboards, 3 phase 4 wire, main lugs, 120/208 V, 225 amp, 32 circuits, NQ,…"
click at [560, 395] on button "Save" at bounding box center [564, 398] width 21 height 12
type input "2125.00"
type input "1325.00"
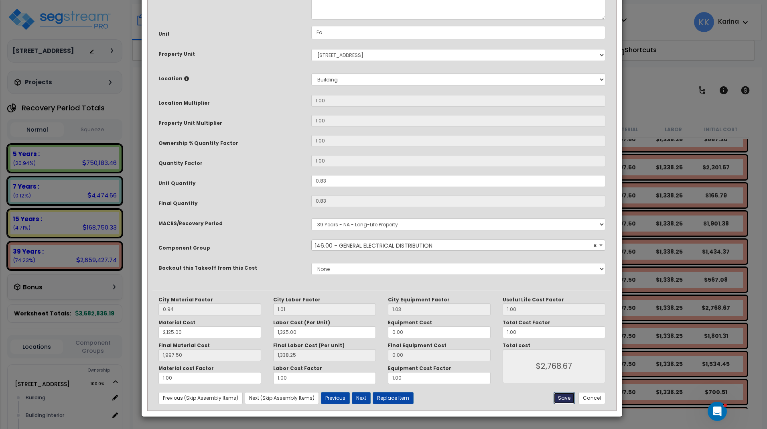
type input "1997.50"
type input "1338.25"
type input "2768.67"
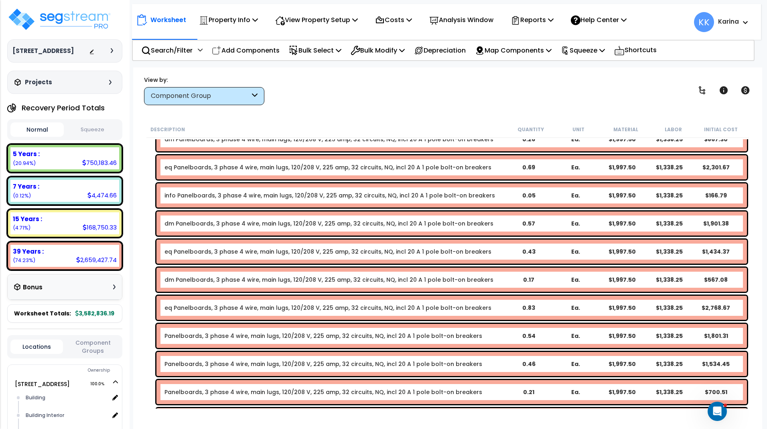
scroll to position [1337, 0]
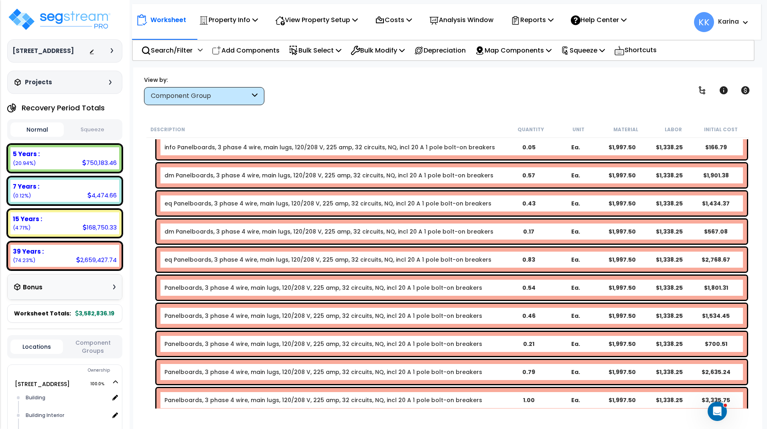
click at [182, 287] on link "Panelboards, 3 phase 4 wire, main lugs, 120/208 V, 225 amp, 32 circuits, NQ, in…" at bounding box center [323, 288] width 318 height 8
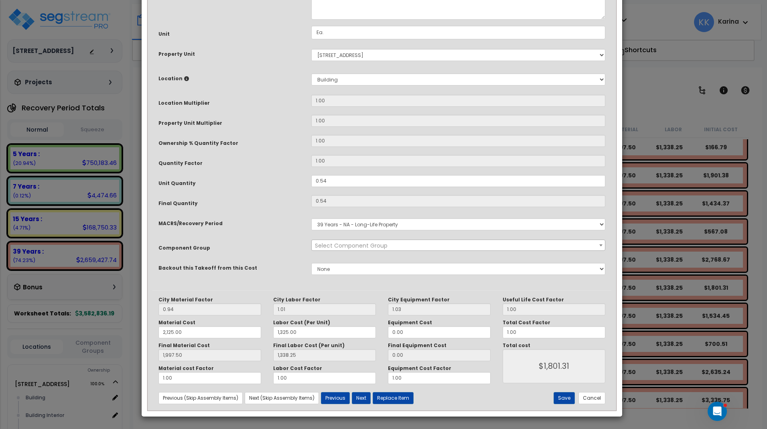
select select "56956"
click at [316, 20] on textarea "Panelboards, 3 phase 4 wire, main lugs, 120/208 V, 225 amp, 32 circuits, NQ, in…" at bounding box center [458, 2] width 294 height 33
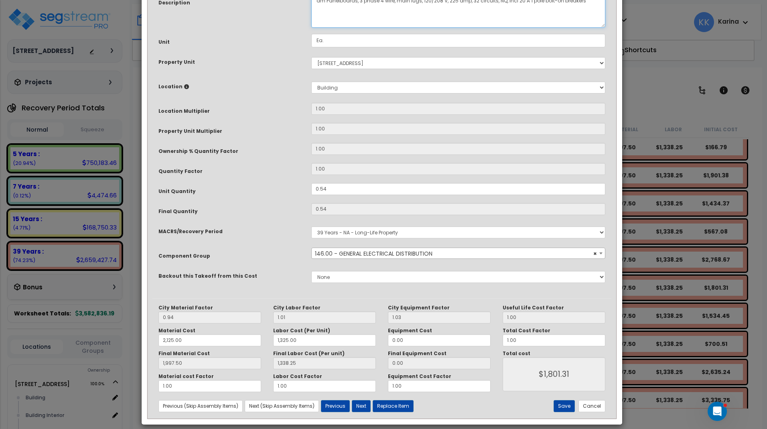
scroll to position [87, 0]
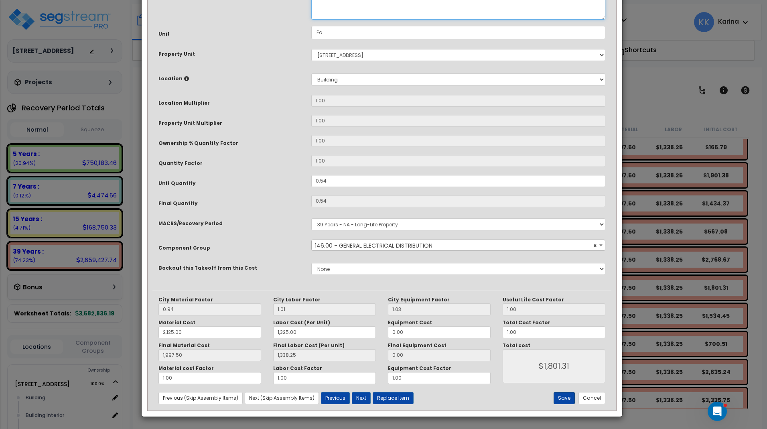
type textarea "dm Panelboards, 3 phase 4 wire, main lugs, 120/208 V, 225 amp, 32 circuits, NQ,…"
click at [563, 396] on button "Save" at bounding box center [564, 398] width 21 height 12
type input "2125.00"
type input "1325.00"
type input "1997.50"
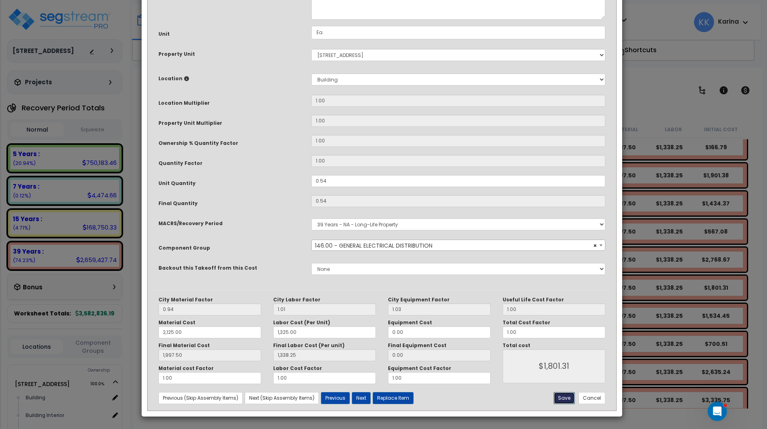
type input "1338.25"
type input "1801.31"
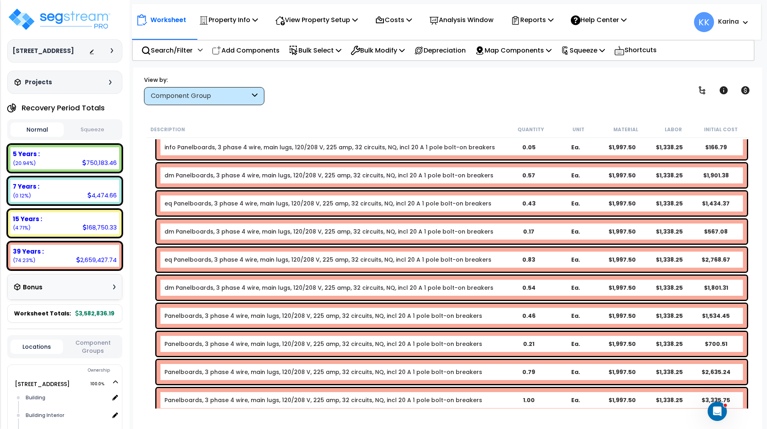
click at [182, 316] on link "Panelboards, 3 phase 4 wire, main lugs, 120/208 V, 225 amp, 32 circuits, NQ, in…" at bounding box center [323, 316] width 318 height 8
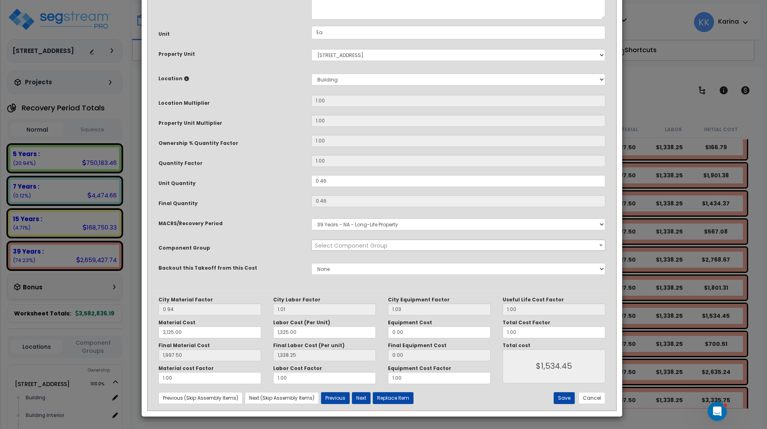
select select "56956"
click at [315, 20] on textarea "Panelboards, 3 phase 4 wire, main lugs, 120/208 V, 225 amp, 32 circuits, NQ, in…" at bounding box center [458, 2] width 294 height 33
type textarea "eq Panelboards, 3 phase 4 wire, main lugs, 120/208 V, 225 amp, 32 circuits, NQ,…"
click at [563, 400] on button "Save" at bounding box center [564, 398] width 21 height 12
type input "2125.00"
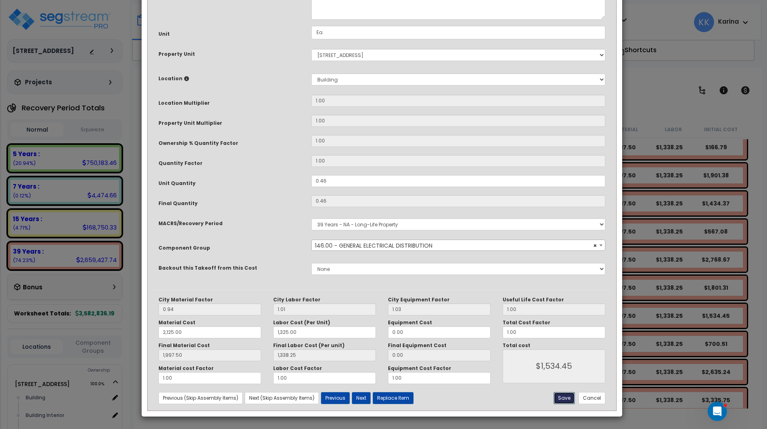
type input "1325.00"
type input "1997.50"
type input "1338.25"
type input "1534.45"
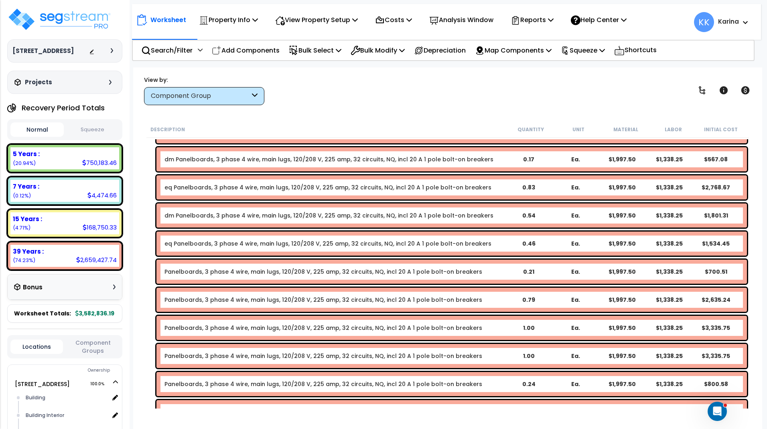
scroll to position [1433, 0]
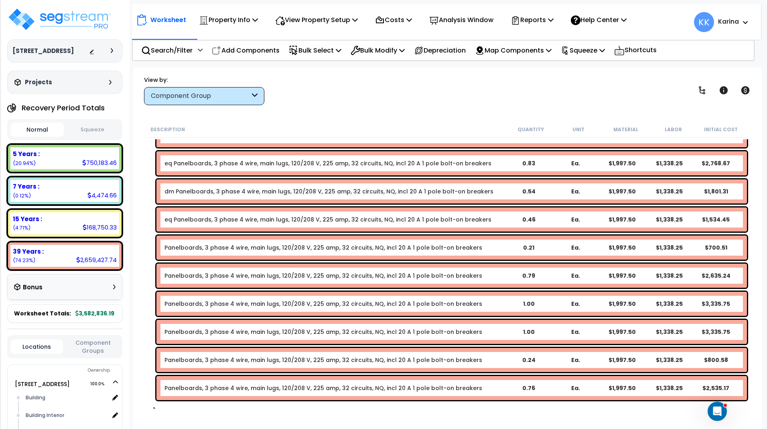
click at [189, 246] on link "Panelboards, 3 phase 4 wire, main lugs, 120/208 V, 225 amp, 32 circuits, NQ, in…" at bounding box center [323, 247] width 318 height 8
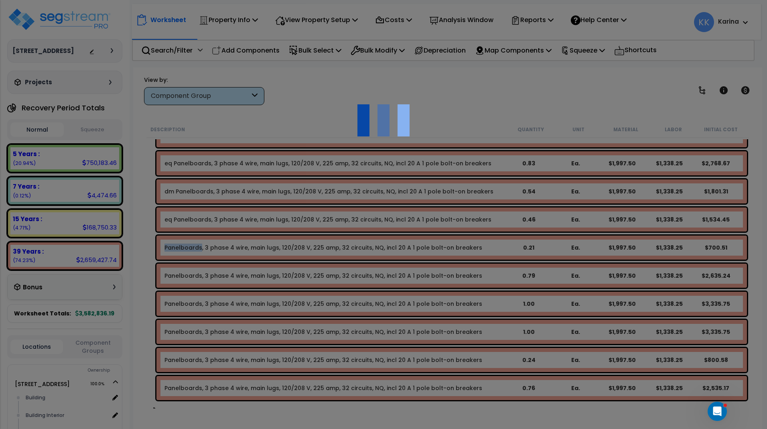
select select "56956"
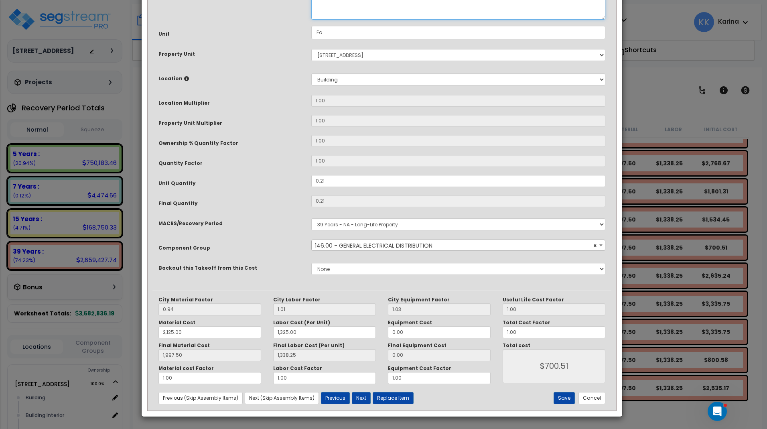
click at [315, 20] on textarea "Panelboards, 3 phase 4 wire, main lugs, 120/208 V, 225 amp, 32 circuits, NQ, in…" at bounding box center [458, 2] width 294 height 33
type textarea "dm Panelboards, 3 phase 4 wire, main lugs, 120/208 V, 225 amp, 32 circuits, NQ,…"
click at [564, 396] on button "Save" at bounding box center [564, 398] width 21 height 12
type input "2125.00"
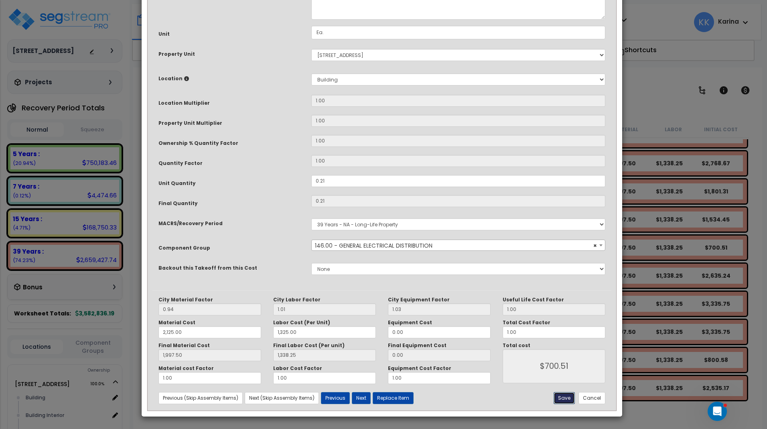
type input "1325.00"
type input "1997.50"
type input "1338.25"
type input "700.51"
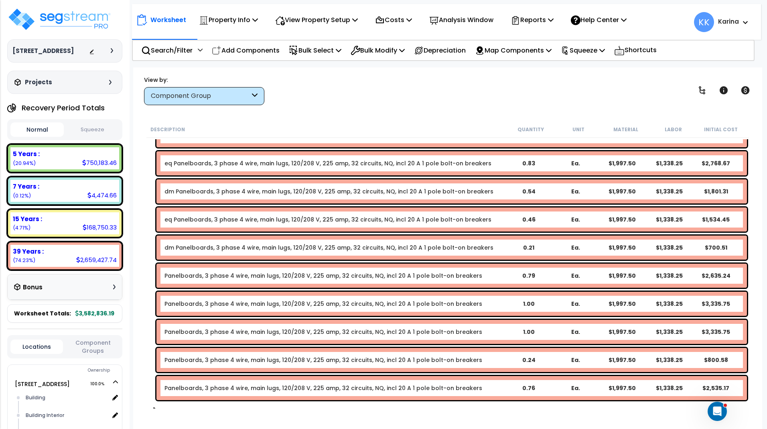
click at [172, 275] on link "Panelboards, 3 phase 4 wire, main lugs, 120/208 V, 225 amp, 32 circuits, NQ, in…" at bounding box center [323, 276] width 318 height 8
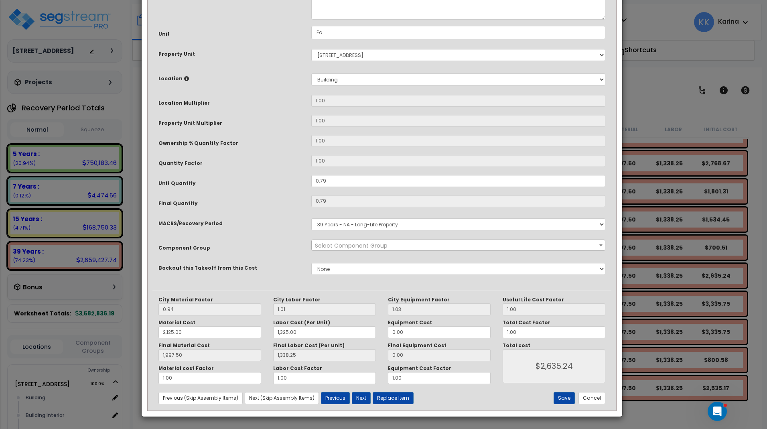
select select "56956"
click at [315, 20] on textarea "Panelboards, 3 phase 4 wire, main lugs, 120/208 V, 225 amp, 32 circuits, NQ, in…" at bounding box center [458, 2] width 294 height 33
type textarea "eq Panelboards, 3 phase 4 wire, main lugs, 120/208 V, 225 amp, 32 circuits, NQ,…"
click at [563, 394] on button "Save" at bounding box center [564, 398] width 21 height 12
type input "2125.00"
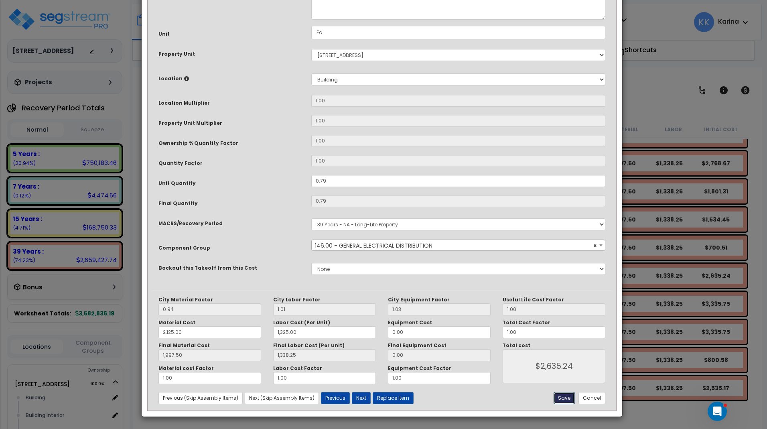
type input "1325.00"
type input "1997.50"
type input "1338.25"
type input "2635.24"
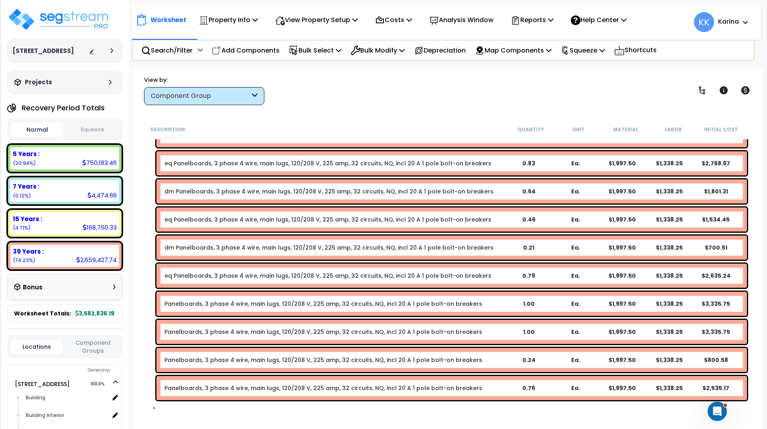
click at [177, 302] on link "Panelboards, 3 phase 4 wire, main lugs, 120/208 V, 225 amp, 32 circuits, NQ, in…" at bounding box center [323, 304] width 318 height 8
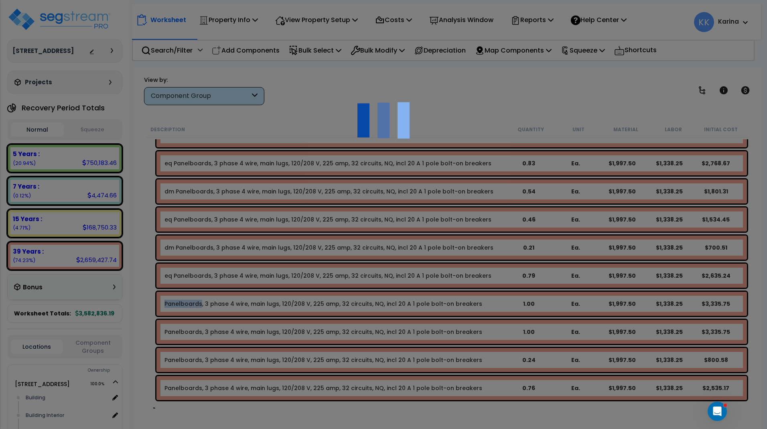
select select "56956"
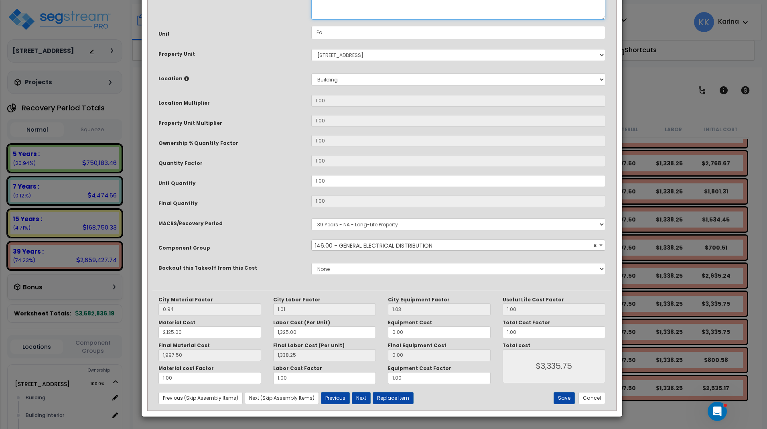
click at [315, 20] on textarea "Panelboards, 3 phase 4 wire, main lugs, 120/208 V, 225 amp, 32 circuits, NQ, in…" at bounding box center [458, 2] width 294 height 33
type textarea "eq Panelboards, 3 phase 4 wire, main lugs, 120/208 V, 225 amp, 32 circuits, NQ,…"
click at [558, 398] on button "Save" at bounding box center [564, 398] width 21 height 12
type input "2125.00"
type input "1325.00"
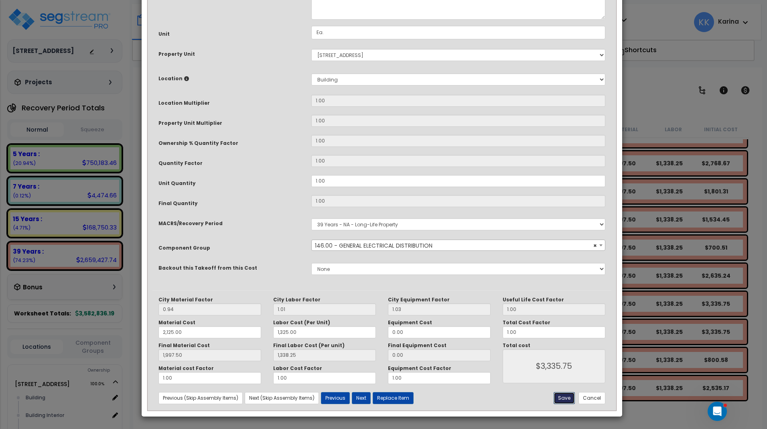
type input "1997.50"
type input "1338.25"
type input "3335.75"
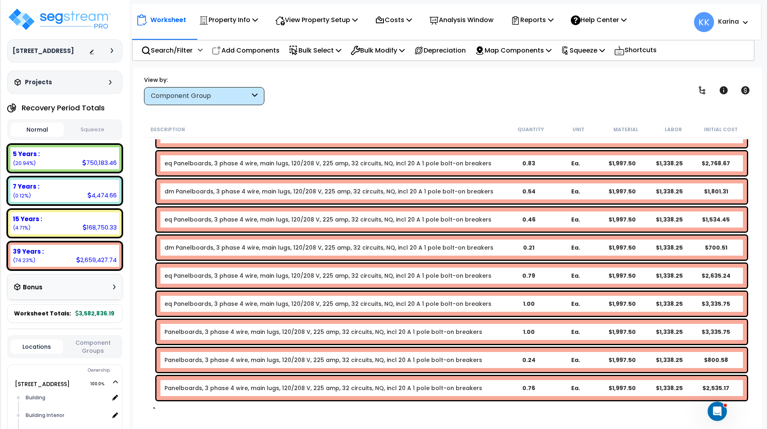
click at [178, 331] on link "Panelboards, 3 phase 4 wire, main lugs, 120/208 V, 225 amp, 32 circuits, NQ, in…" at bounding box center [323, 332] width 318 height 8
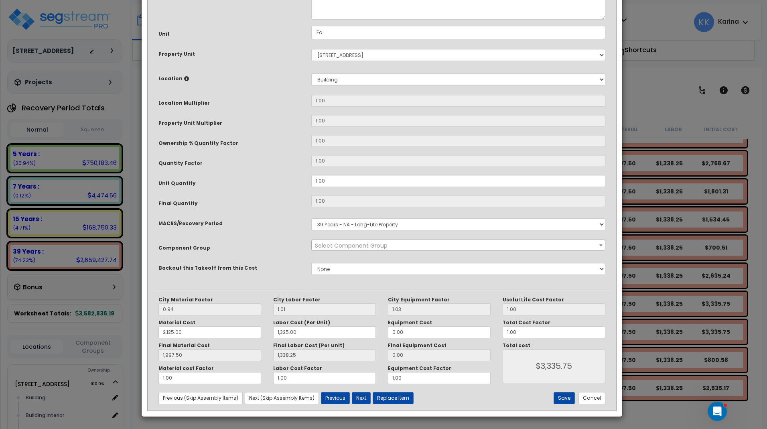
select select "56956"
click at [314, 20] on textarea "Panelboards, 3 phase 4 wire, main lugs, 120/208 V, 225 amp, 32 circuits, NQ, in…" at bounding box center [458, 2] width 294 height 33
type textarea "eq Panelboards, 3 phase 4 wire, main lugs, 120/208 V, 225 amp, 32 circuits, NQ,…"
click at [561, 399] on button "Save" at bounding box center [564, 398] width 21 height 12
type input "2125.00"
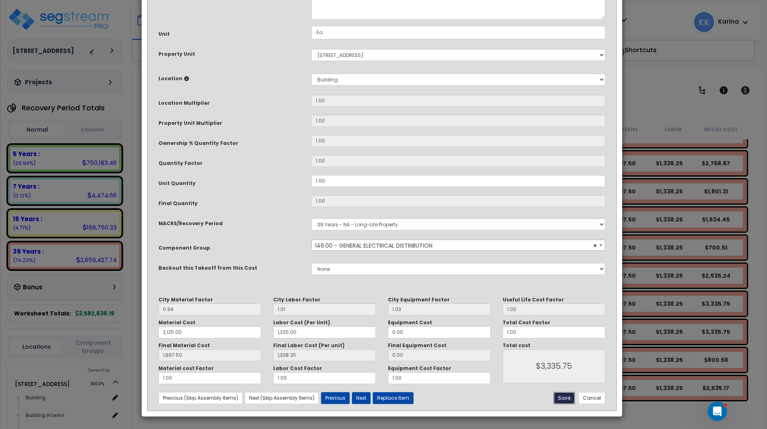
type input "1325.00"
type input "1997.50"
type input "1338.25"
type input "3335.75"
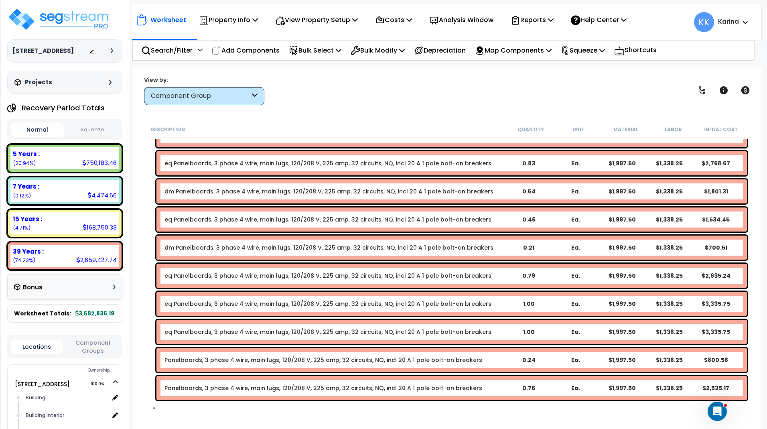
scroll to position [1482, 0]
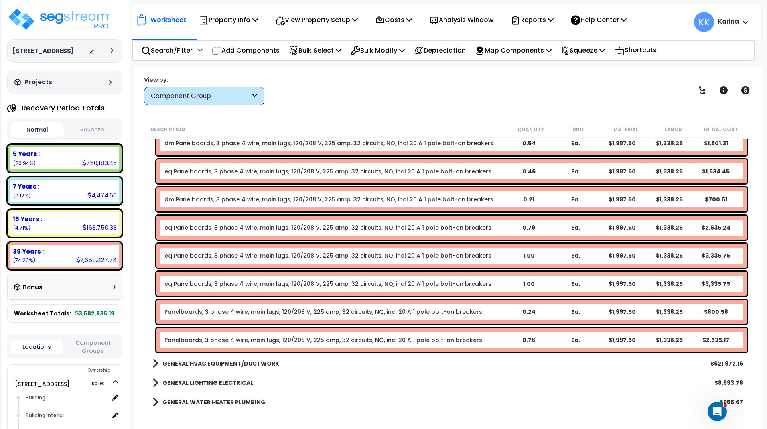
click at [171, 311] on link "Panelboards, 3 phase 4 wire, main lugs, 120/208 V, 225 amp, 32 circuits, NQ, in…" at bounding box center [323, 312] width 318 height 8
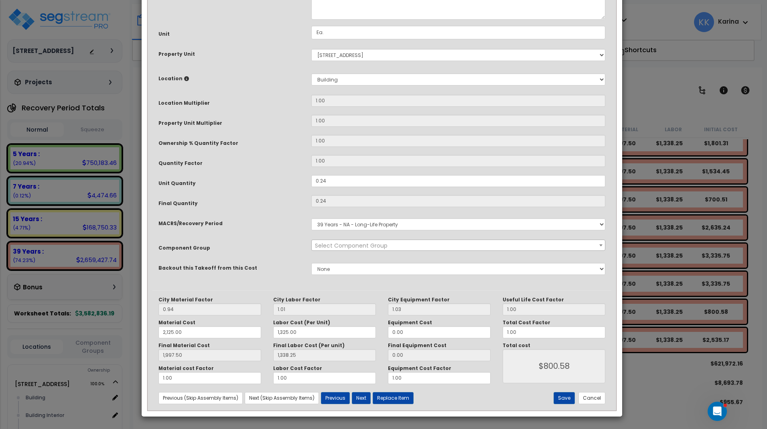
select select "56956"
click at [314, 20] on textarea "Panelboards, 3 phase 4 wire, main lugs, 120/208 V, 225 amp, 32 circuits, NQ, in…" at bounding box center [458, 2] width 294 height 33
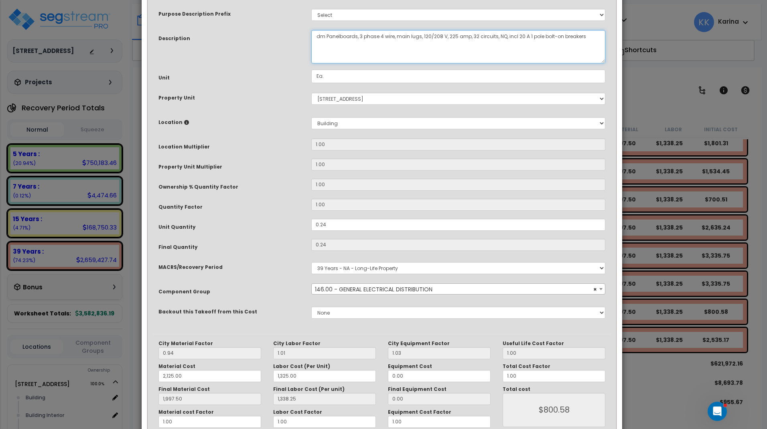
scroll to position [87, 0]
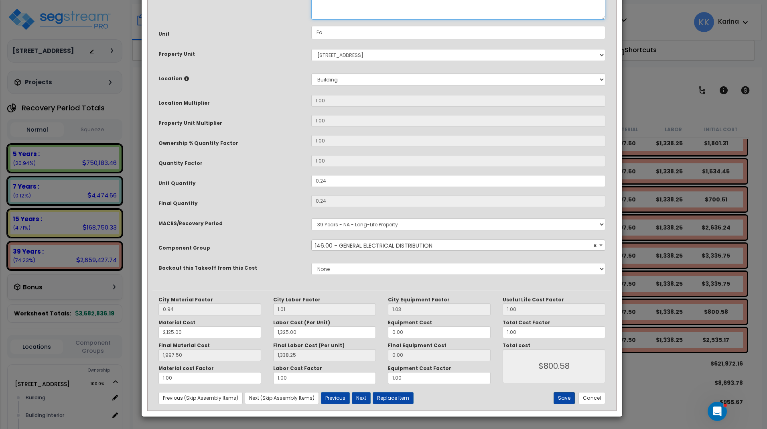
type textarea "dm Panelboards, 3 phase 4 wire, main lugs, 120/208 V, 225 amp, 32 circuits, NQ,…"
click at [563, 398] on button "Save" at bounding box center [564, 398] width 21 height 12
type input "2125.00"
type input "1325.00"
type input "1997.50"
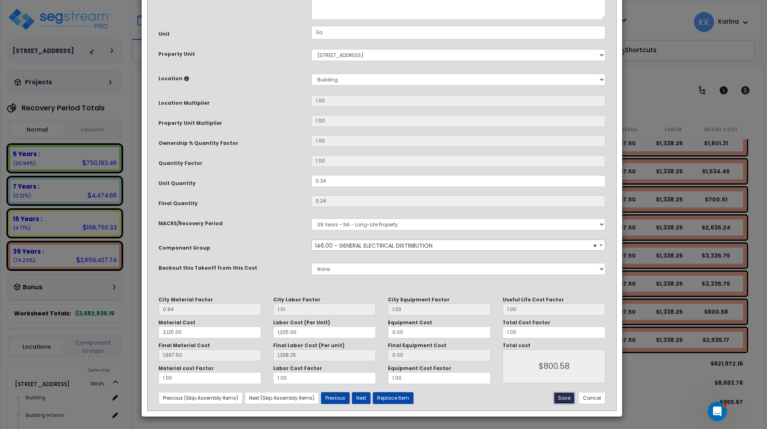
type input "1338.25"
type input "800.58"
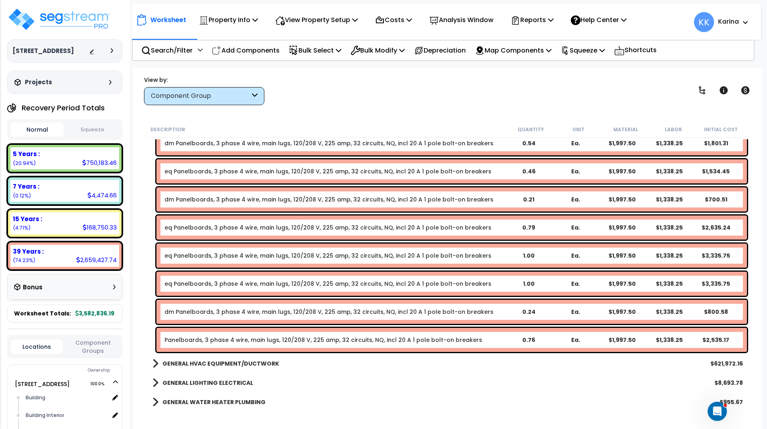
click at [168, 338] on link "Panelboards, 3 phase 4 wire, main lugs, 120/208 V, 225 amp, 32 circuits, NQ, in…" at bounding box center [323, 340] width 318 height 8
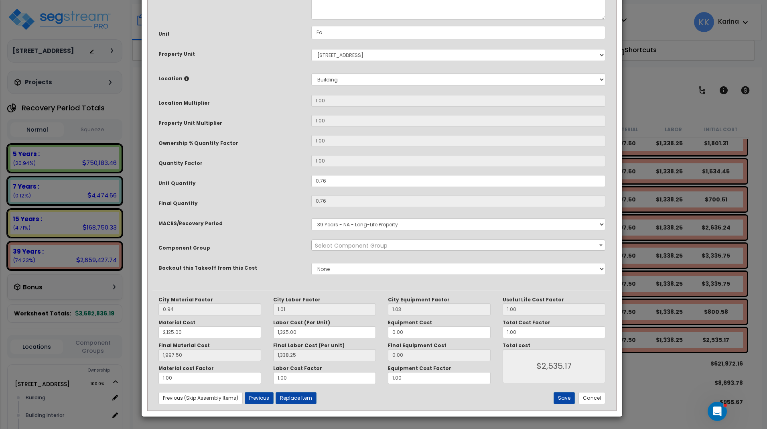
select select "56956"
click at [315, 20] on textarea "Panelboards, 3 phase 4 wire, main lugs, 120/208 V, 225 amp, 32 circuits, NQ, in…" at bounding box center [458, 2] width 294 height 33
type textarea "eq Panelboards, 3 phase 4 wire, main lugs, 120/208 V, 225 amp, 32 circuits, NQ,…"
click at [560, 398] on button "Save" at bounding box center [564, 398] width 21 height 12
type input "2125.00"
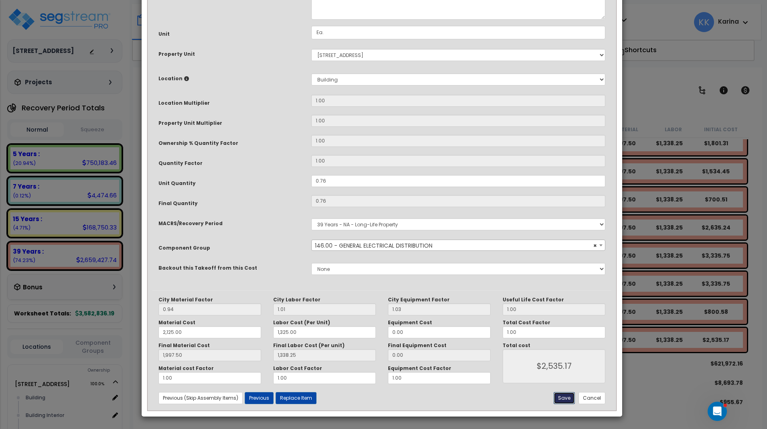
type input "1325.00"
type input "1997.50"
type input "1338.25"
type input "2535.17"
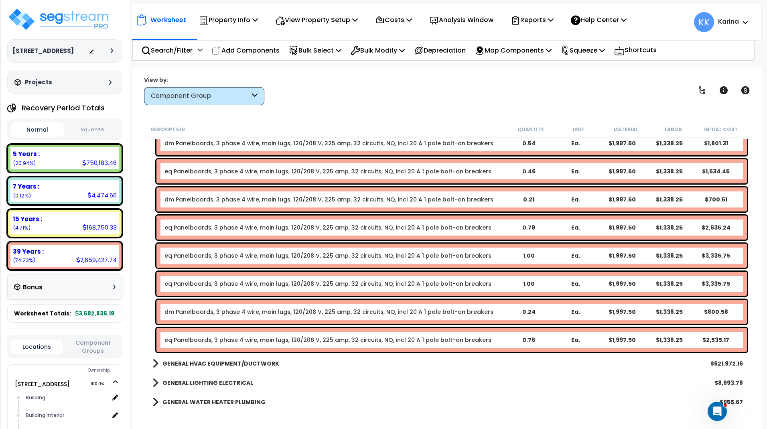
click at [197, 308] on link "dm Panelboards, 3 phase 4 wire, main lugs, 120/208 V, 225 amp, 32 circuits, NQ,…" at bounding box center [328, 312] width 329 height 8
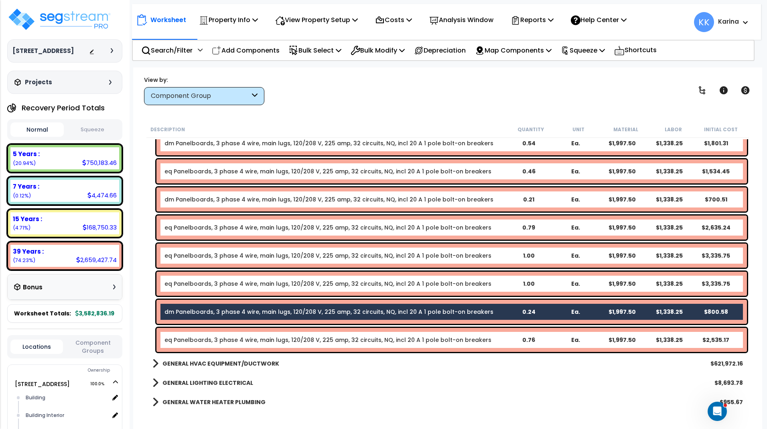
click at [205, 342] on link "eq Panelboards, 3 phase 4 wire, main lugs, 120/208 V, 225 amp, 32 circuits, NQ,…" at bounding box center [327, 340] width 327 height 8
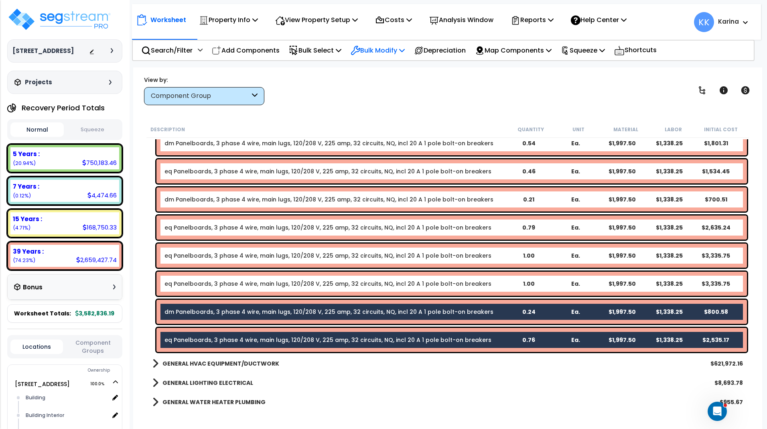
click at [387, 52] on p "Bulk Modify" at bounding box center [378, 50] width 54 height 11
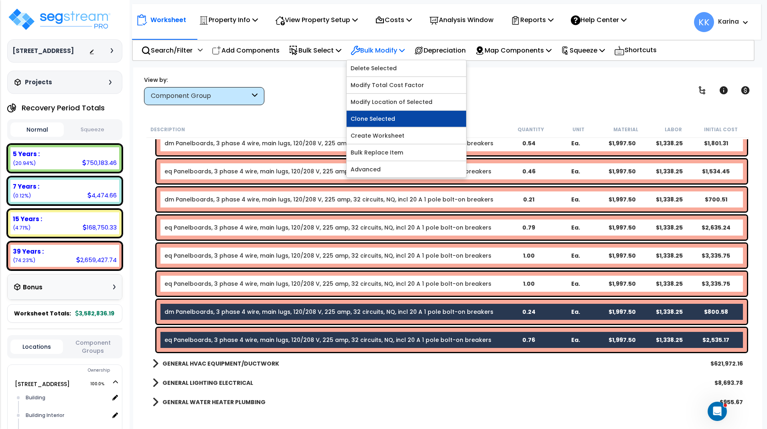
click at [390, 114] on link "Clone Selected" at bounding box center [407, 119] width 120 height 16
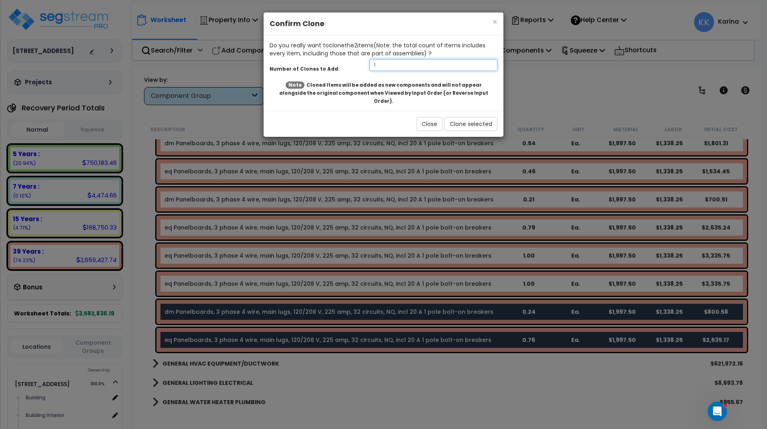
click at [393, 66] on input "1" at bounding box center [433, 65] width 128 height 12
drag, startPoint x: 390, startPoint y: 66, endPoint x: 366, endPoint y: 66, distance: 24.1
click at [369, 66] on input "12" at bounding box center [433, 65] width 128 height 12
type input "2"
click at [460, 118] on button "Clone selected" at bounding box center [470, 124] width 53 height 14
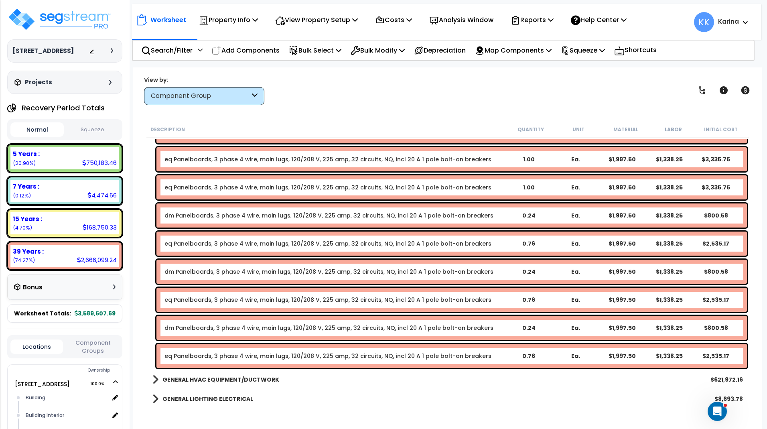
scroll to position [1626, 0]
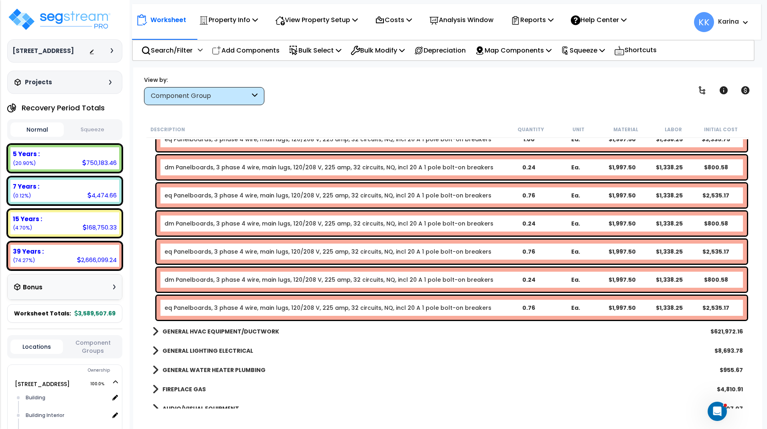
click at [195, 224] on link "dm Panelboards, 3 phase 4 wire, main lugs, 120/208 V, 225 amp, 32 circuits, NQ,…" at bounding box center [328, 223] width 329 height 8
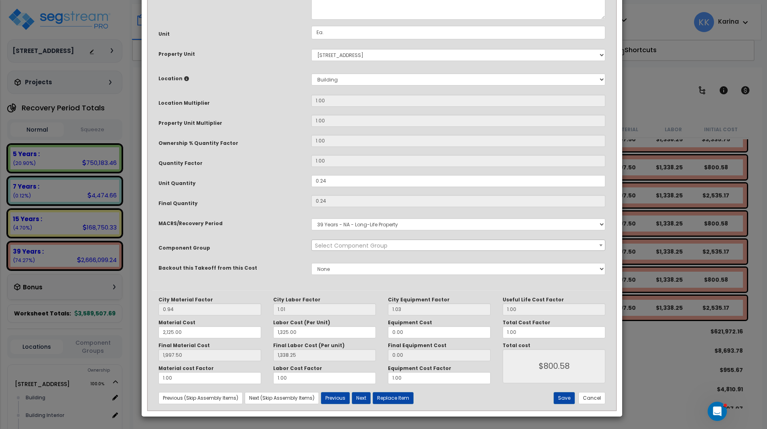
select select "56956"
drag, startPoint x: 322, startPoint y: 266, endPoint x: 336, endPoint y: 266, distance: 13.6
click at [336, 187] on input "0.24" at bounding box center [458, 181] width 294 height 12
drag, startPoint x: 322, startPoint y: 267, endPoint x: 329, endPoint y: 267, distance: 7.2
click at [329, 187] on input "0.24" at bounding box center [458, 181] width 294 height 12
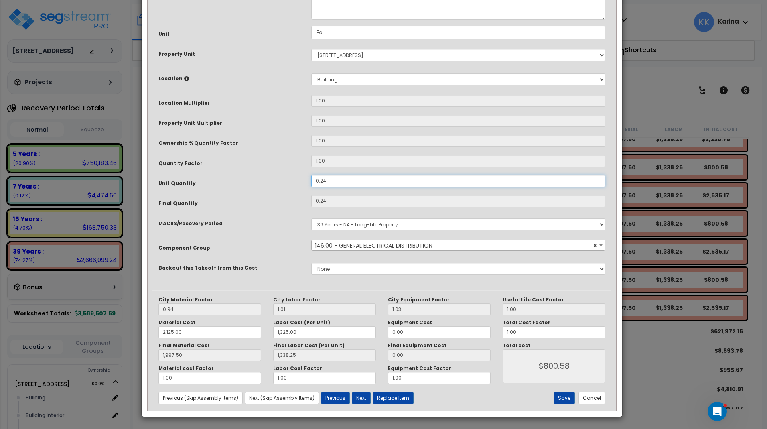
type input "1,997.50"
type input "1,338.25"
type input "0.21"
type input "1,997.50"
type input "1,338.25"
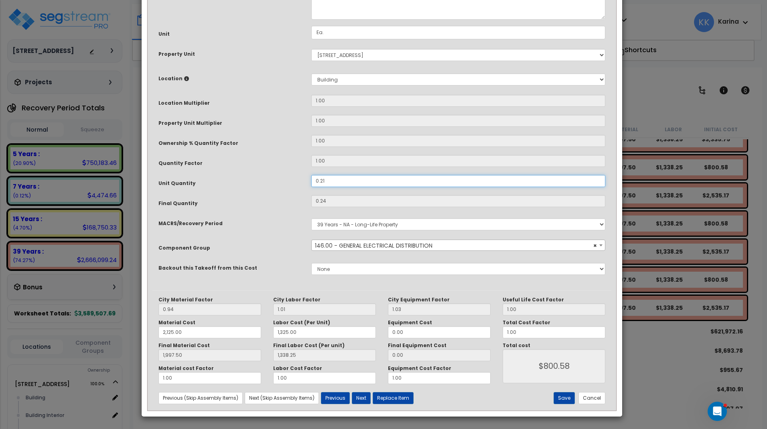
type input "0.21"
type input "1,997.50"
type input "1,338.25"
type input "$700.51"
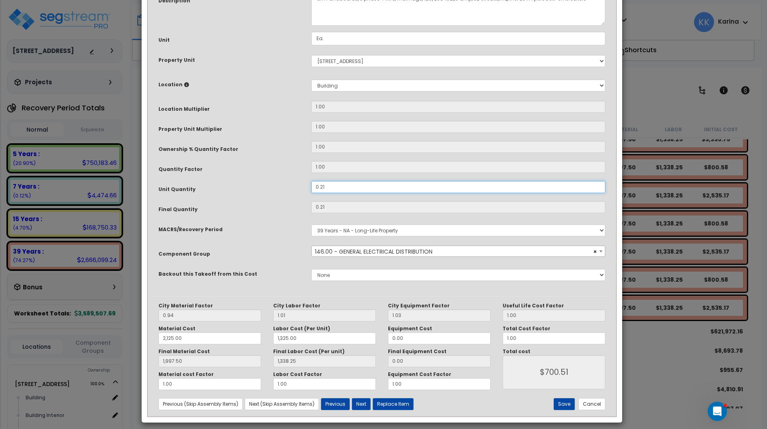
scroll to position [87, 0]
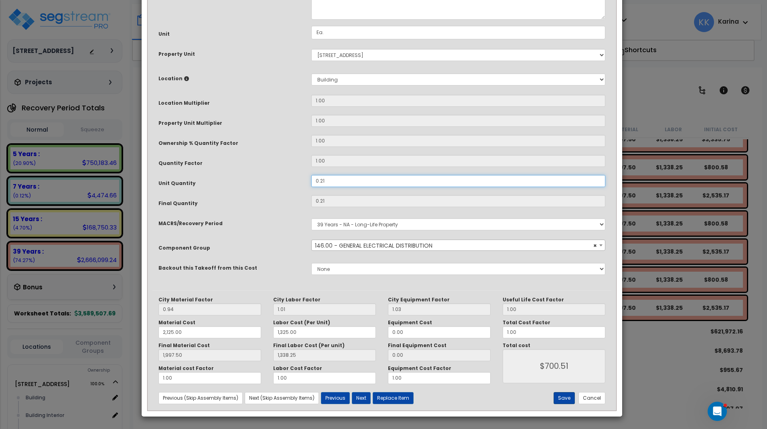
type input "0.21"
click at [570, 398] on button "Save" at bounding box center [564, 398] width 21 height 12
type input "2125.00"
type input "1325.00"
type input "1997.50"
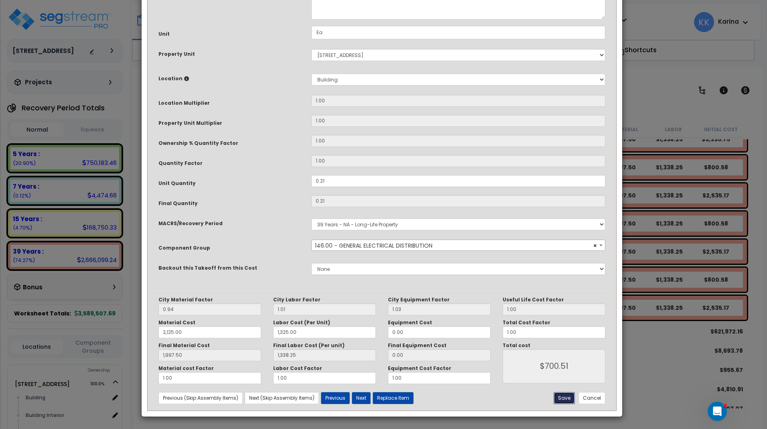
type input "1338.25"
type input "700.51"
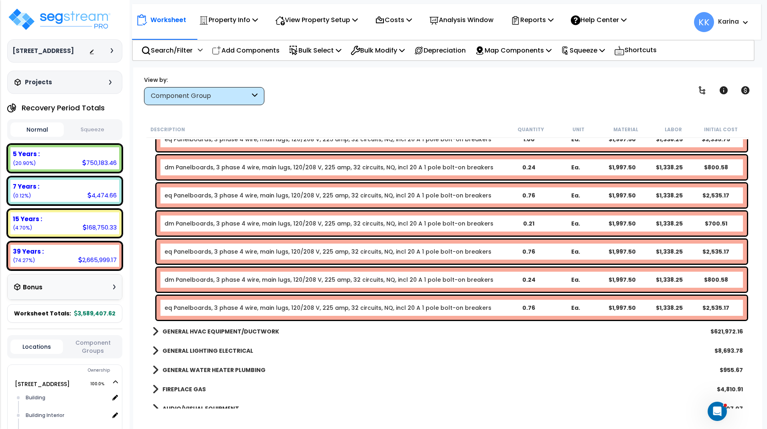
click at [218, 253] on link "eq Panelboards, 3 phase 4 wire, main lugs, 120/208 V, 225 amp, 32 circuits, NQ,…" at bounding box center [327, 251] width 327 height 8
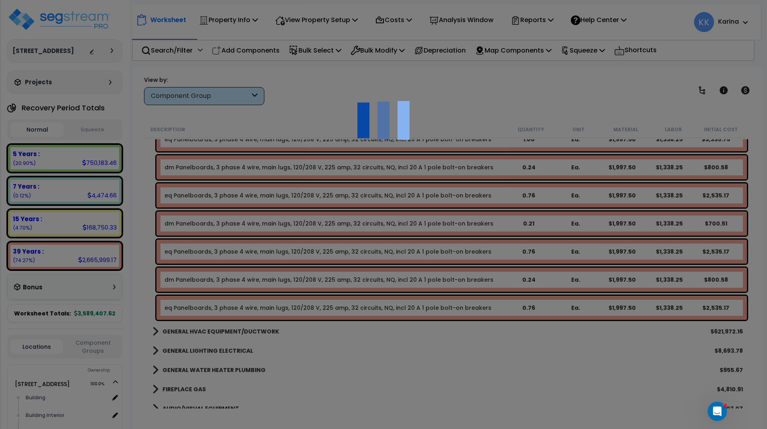
select select "56956"
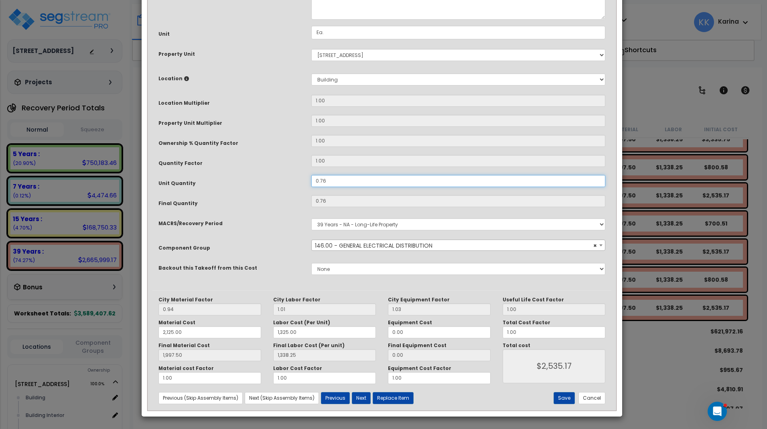
drag, startPoint x: 322, startPoint y: 269, endPoint x: 329, endPoint y: 265, distance: 7.8
click at [329, 187] on input "0.76" at bounding box center [458, 181] width 294 height 12
drag, startPoint x: 324, startPoint y: 265, endPoint x: 332, endPoint y: 266, distance: 8.1
click at [332, 187] on input "0.76" at bounding box center [458, 181] width 294 height 12
type input "1,997.50"
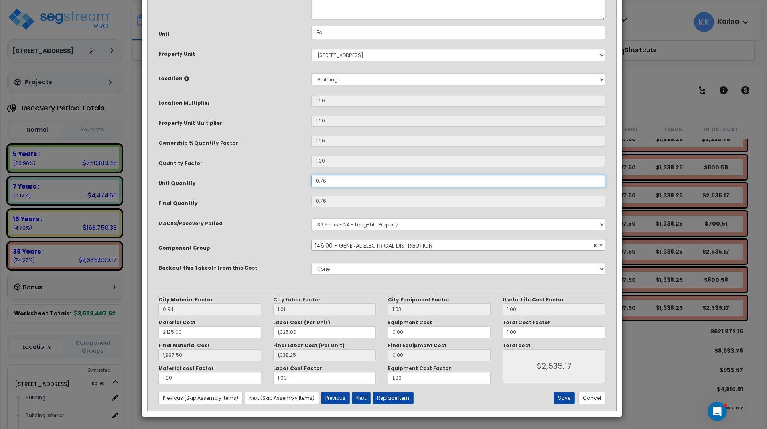
type input "1,338.25"
type input "$2,535.17"
type input "0.79"
type input "1,997.50"
type input "1,338.25"
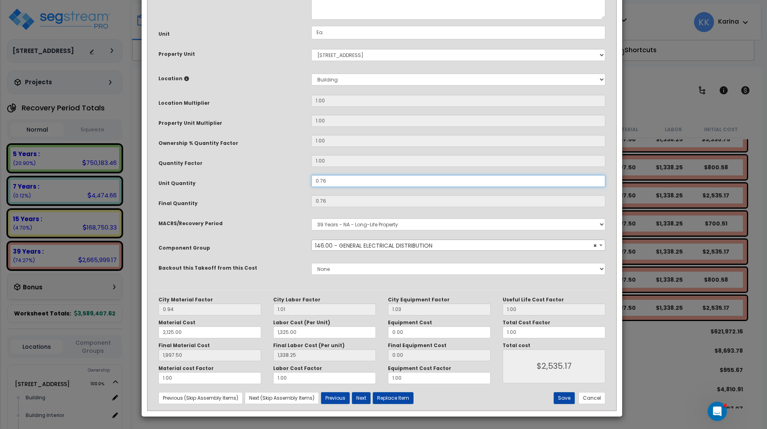
type input "$2,535.17"
type input "0.79"
type input "1,997.50"
type input "1,338.25"
type input "$2,635.24"
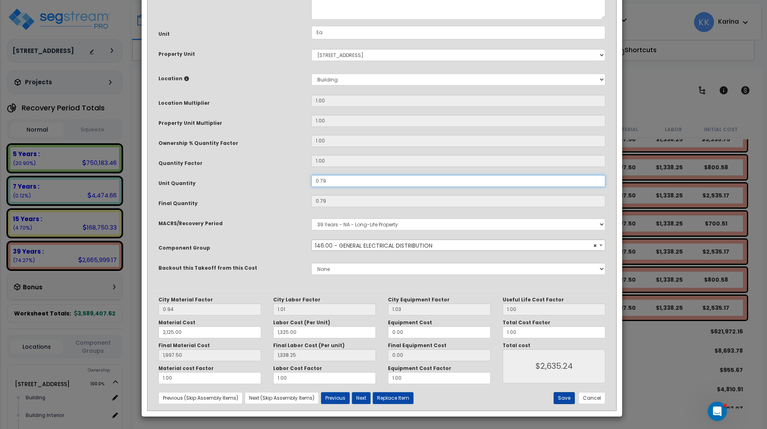
type input "0.79"
click at [560, 396] on button "Save" at bounding box center [564, 398] width 21 height 12
type input "2125.00"
type input "1325.00"
type input "1997.50"
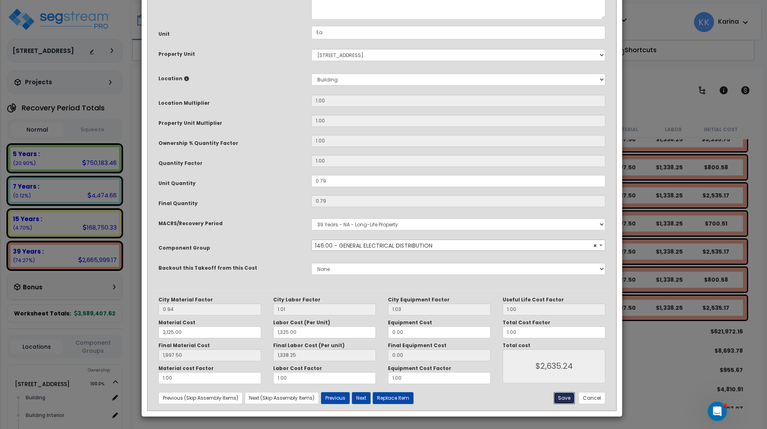
type input "1338.25"
type input "2635.24"
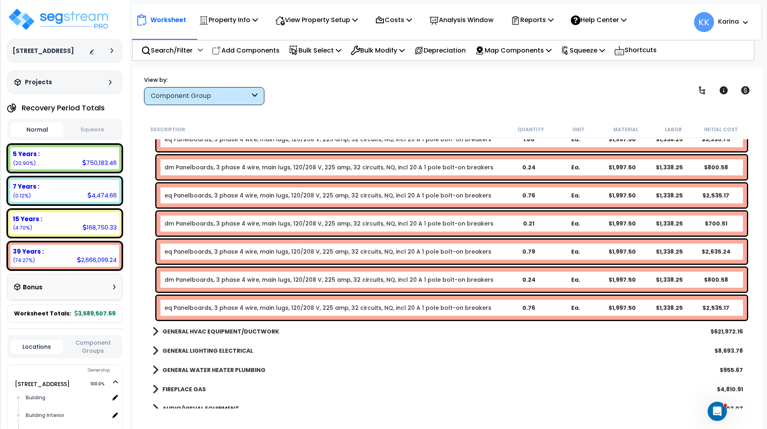
click at [215, 279] on link "dm Panelboards, 3 phase 4 wire, main lugs, 120/208 V, 225 amp, 32 circuits, NQ,…" at bounding box center [328, 280] width 329 height 8
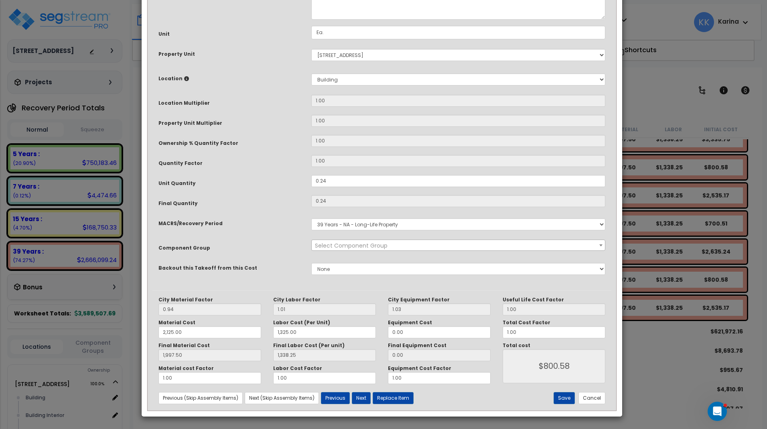
select select "56956"
drag, startPoint x: 321, startPoint y: 268, endPoint x: 333, endPoint y: 269, distance: 11.6
click at [333, 187] on input "0.24" at bounding box center [458, 181] width 294 height 12
drag, startPoint x: 320, startPoint y: 268, endPoint x: 330, endPoint y: 268, distance: 10.4
click at [330, 187] on input "0.24" at bounding box center [458, 181] width 294 height 12
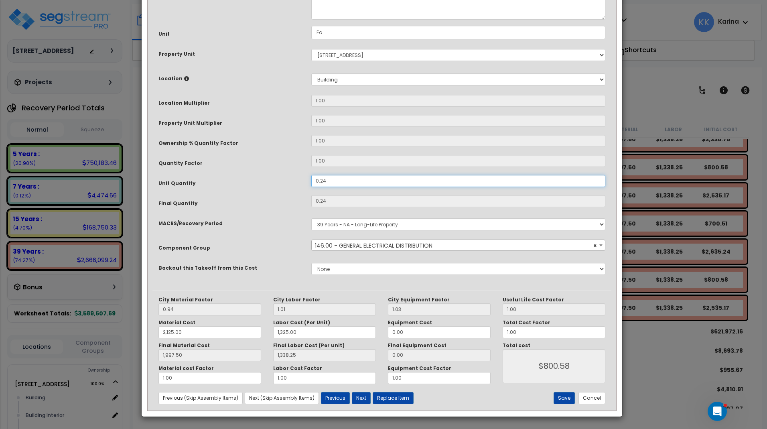
type input "0.1"
type input "1,997.50"
type input "1,338.25"
type input "0.1"
type input "1,997.50"
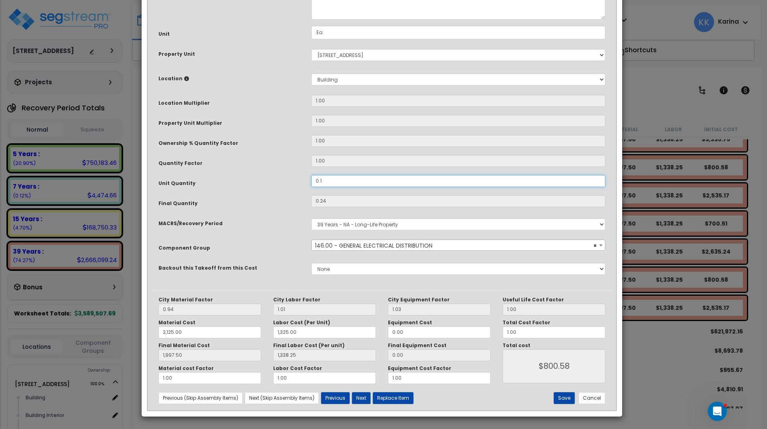
type input "1,338.25"
type input "$333.58"
type input "0.15"
type input "1,997.50"
type input "1,338.25"
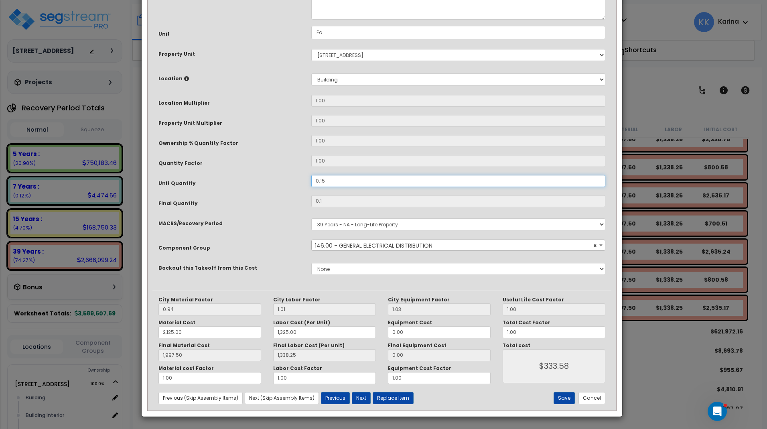
type input "0.15"
type input "1,997.50"
type input "1,338.25"
type input "$500.36"
type input "0.15"
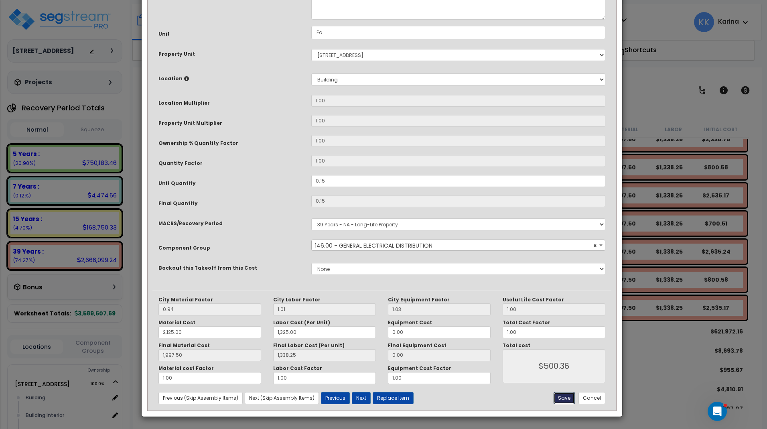
drag, startPoint x: 563, startPoint y: 399, endPoint x: 511, endPoint y: 377, distance: 56.5
click at [563, 399] on button "Save" at bounding box center [564, 398] width 21 height 12
type input "2125.00"
type input "1325.00"
type input "1997.50"
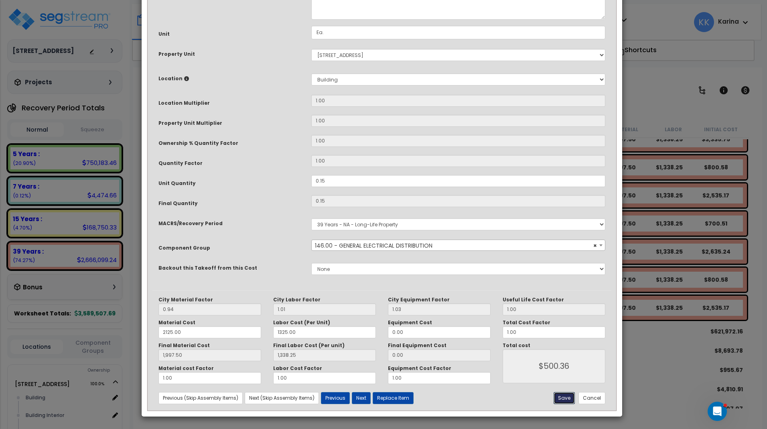
type input "1338.25"
type input "500.36"
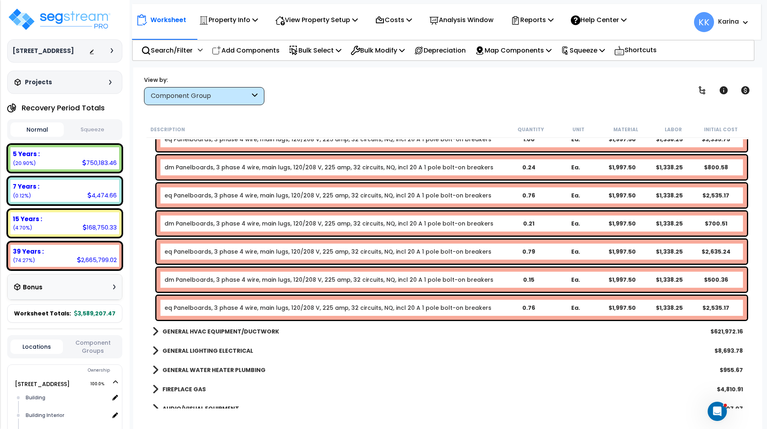
click at [212, 306] on link "eq Panelboards, 3 phase 4 wire, main lugs, 120/208 V, 225 amp, 32 circuits, NQ,…" at bounding box center [327, 308] width 327 height 8
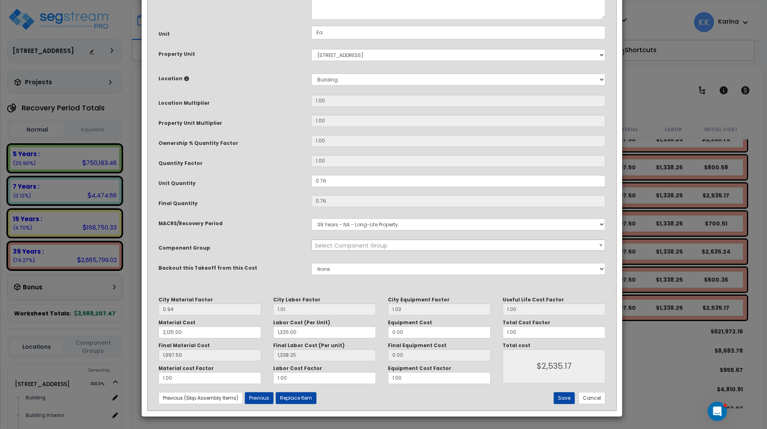
select select "56956"
drag, startPoint x: 314, startPoint y: 266, endPoint x: 340, endPoint y: 266, distance: 25.7
click at [340, 187] on input "0.76" at bounding box center [458, 181] width 294 height 12
drag, startPoint x: 331, startPoint y: 268, endPoint x: 300, endPoint y: 265, distance: 30.6
click at [311, 187] on input "0.76" at bounding box center [458, 181] width 294 height 12
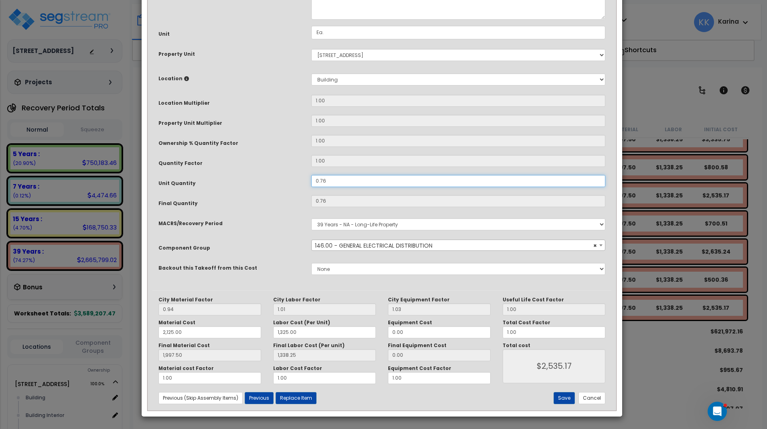
type input "1,997.50"
type input "1,338.25"
type input "$2,535.17"
type input "."
type input "1,997.50"
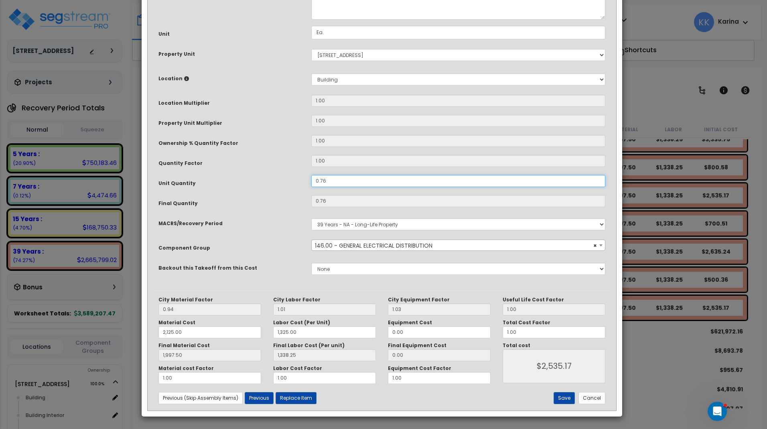
type input "1,338.25"
type input "$2,535.17"
type input "0"
type input "1,997.50"
type input "1,338.25"
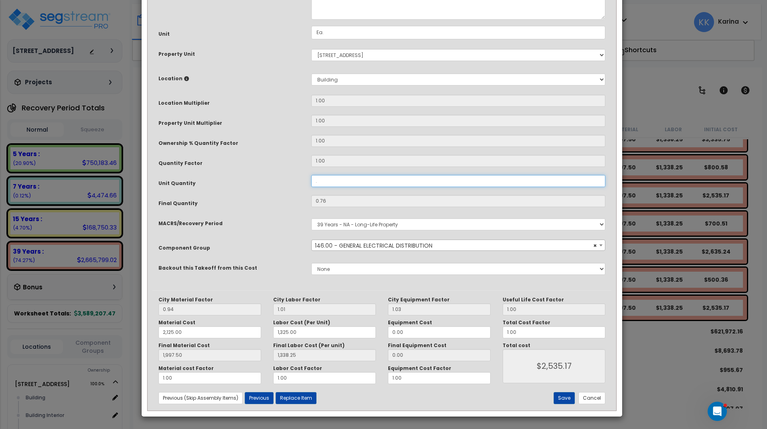
type input "$0.00"
type input "1,997.50"
type input "1,338.25"
type input ".8"
type input "1,997.50"
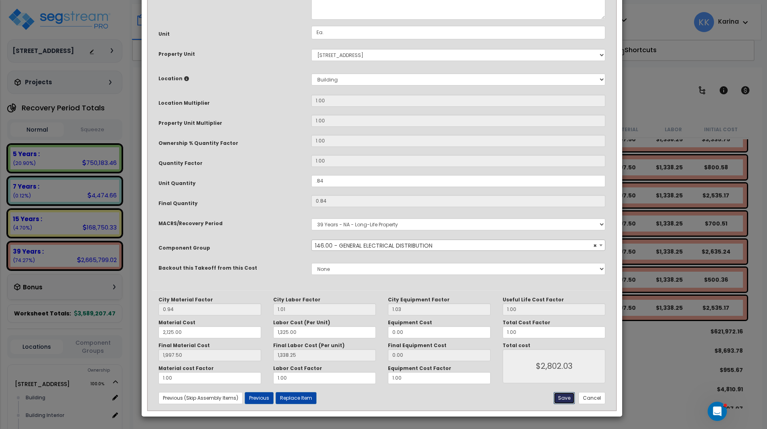
click at [564, 397] on button "Save" at bounding box center [564, 398] width 21 height 12
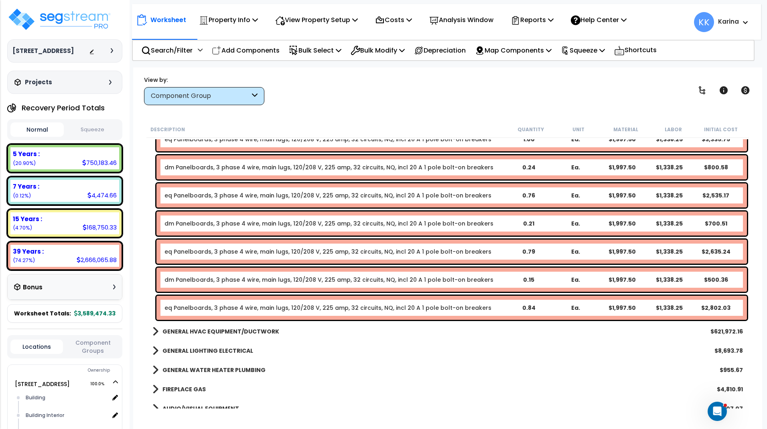
click at [238, 281] on link "dm Panelboards, 3 phase 4 wire, main lugs, 120/208 V, 225 amp, 32 circuits, NQ,…" at bounding box center [328, 280] width 329 height 8
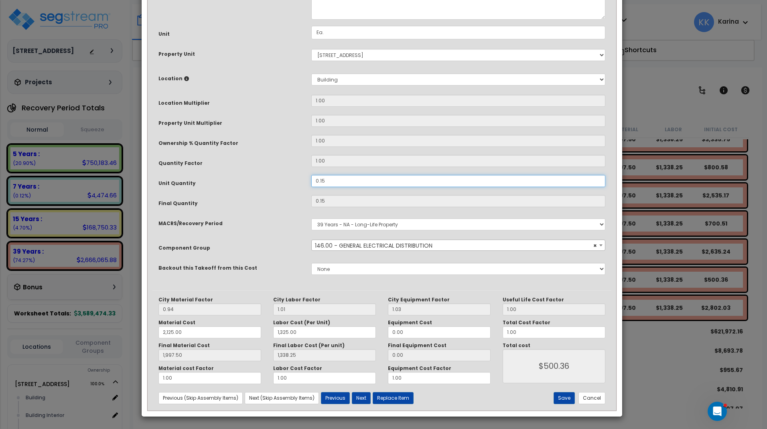
click at [323, 187] on input "0.15" at bounding box center [458, 181] width 294 height 12
click at [322, 187] on input "0.15" at bounding box center [458, 181] width 294 height 12
drag, startPoint x: 322, startPoint y: 269, endPoint x: 327, endPoint y: 269, distance: 4.4
click at [327, 187] on input "0.15" at bounding box center [458, 181] width 294 height 12
click at [566, 398] on button "Save" at bounding box center [564, 398] width 21 height 12
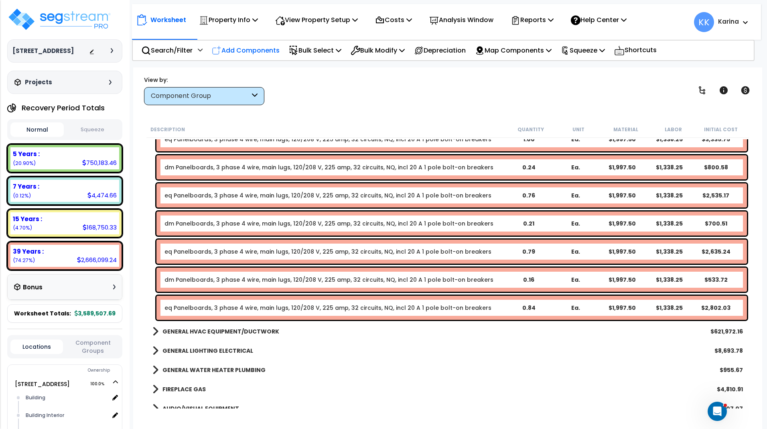
click at [262, 51] on p "Add Components" at bounding box center [246, 50] width 68 height 11
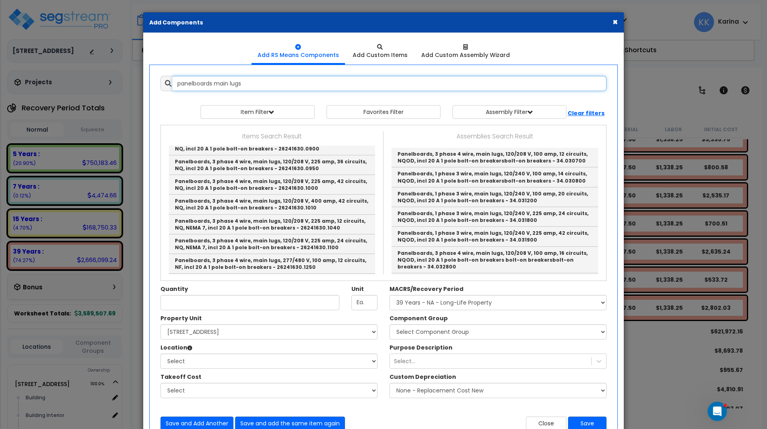
scroll to position [337, 0]
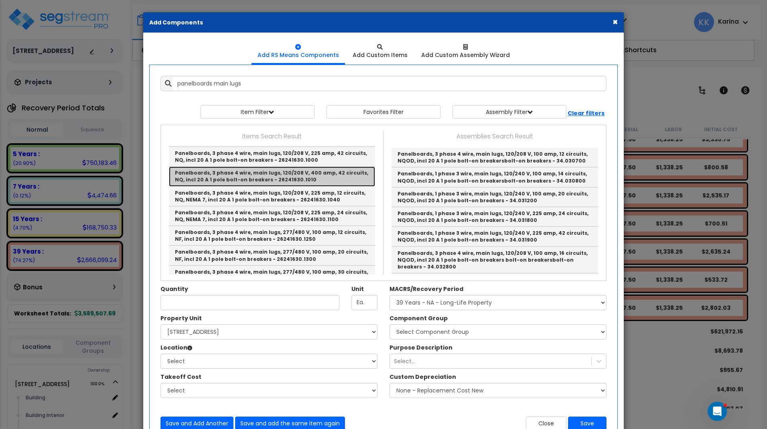
click at [234, 179] on link "Panelboards, 3 phase 4 wire, main lugs, 120/208 V, 400 amp, 42 circuits, NQ, in…" at bounding box center [272, 176] width 206 height 20
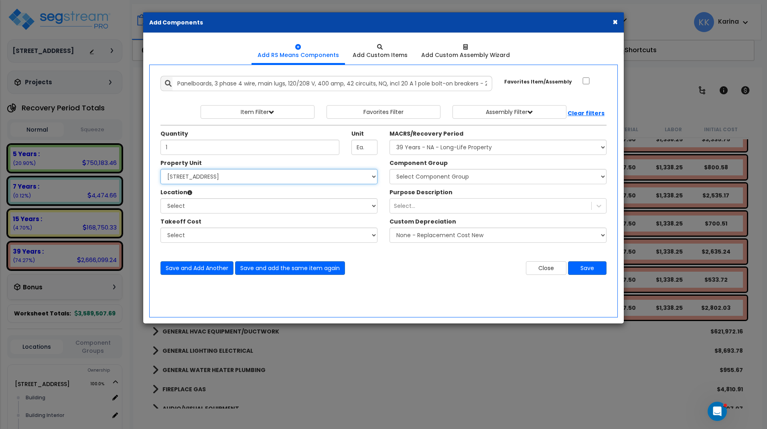
click at [160, 169] on select "Select 112 Chieftan St Site Improvements" at bounding box center [268, 176] width 217 height 15
click option "[STREET_ADDRESS]" at bounding box center [0, 0] width 0 height 0
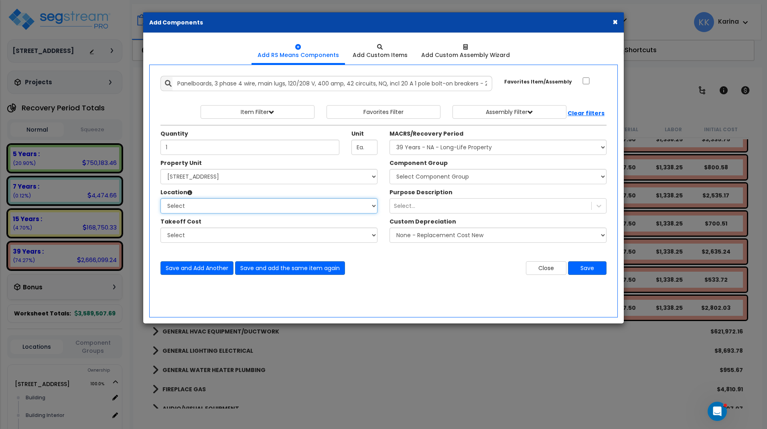
click at [160, 198] on select "Select Building Building Interior Caribou Coffee Food Service Area Mechanical M…" at bounding box center [268, 205] width 217 height 15
click option "Building" at bounding box center [0, 0] width 0 height 0
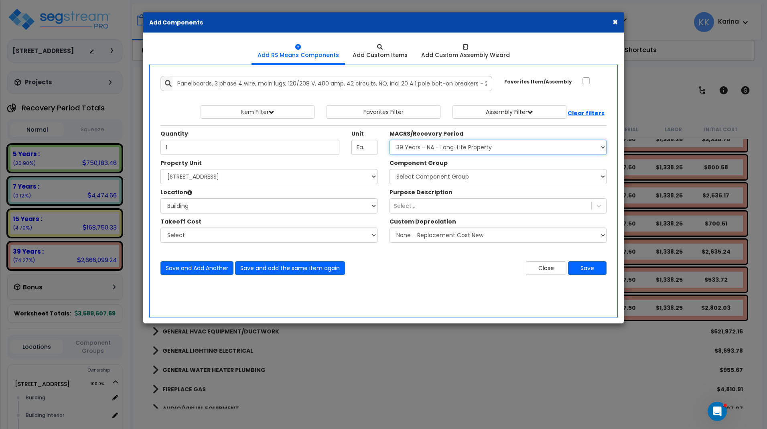
click at [389, 140] on select "Select MACRS/Recovery Period 5 Years - 57.0 - Distributive Trades & Services 5 …" at bounding box center [497, 147] width 217 height 15
click option "39 Years - NA - Long-Life Property" at bounding box center [0, 0] width 0 height 0
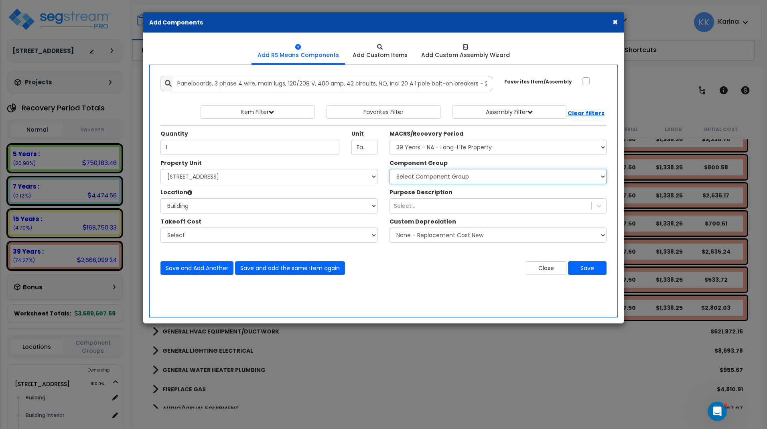
click at [389, 169] on select "Select Component Group 143.00 - FIRE EXTINGUISHERS 350.00 - SITE FIRE PROTECTIO…" at bounding box center [497, 176] width 217 height 15
click option "146.00 - GENERAL ELECTRICAL DISTRIBUTION" at bounding box center [0, 0] width 0 height 0
click at [433, 178] on select "Select Component Group 143.00 - FIRE EXTINGUISHERS 350.00 - SITE FIRE PROTECTIO…" at bounding box center [497, 176] width 217 height 15
click at [580, 263] on button "Save" at bounding box center [587, 268] width 39 height 14
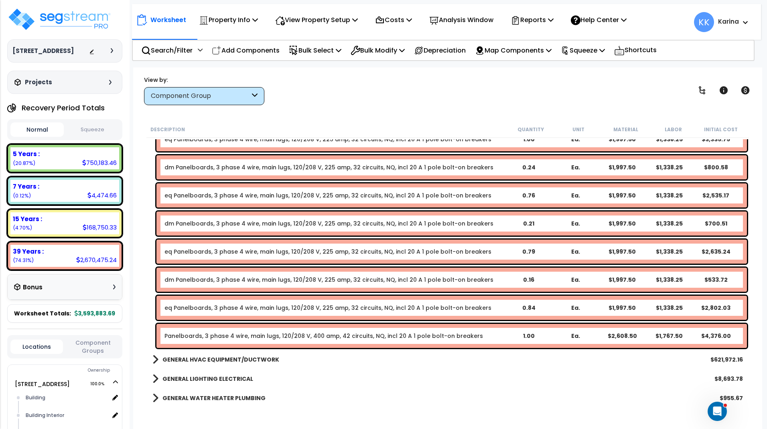
click at [236, 339] on link "Panelboards, 3 phase 4 wire, main lugs, 120/208 V, 400 amp, 42 circuits, NQ, in…" at bounding box center [323, 336] width 318 height 8
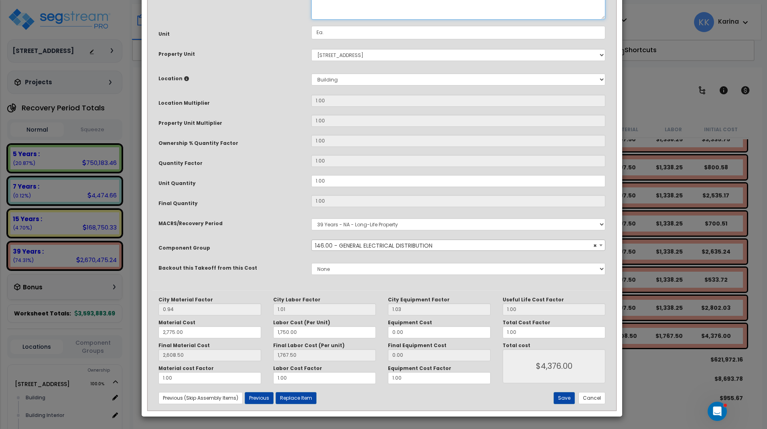
click at [316, 20] on textarea "Panelboards, 3 phase 4 wire, main lugs, 120/208 V, 400 amp, 42 circuits, NQ, in…" at bounding box center [458, 2] width 294 height 33
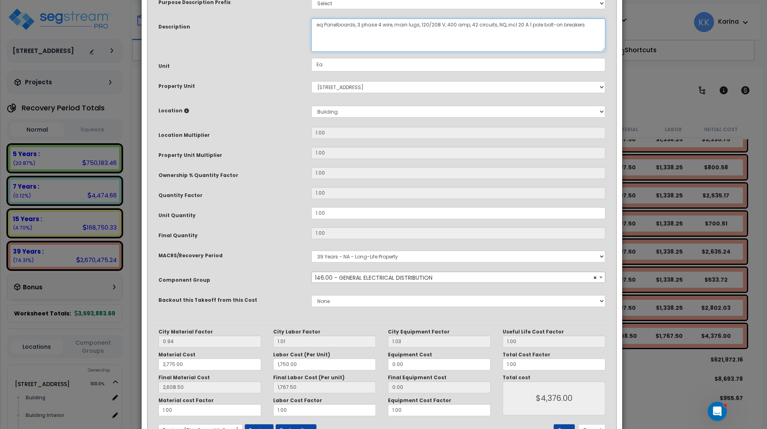
scroll to position [87, 0]
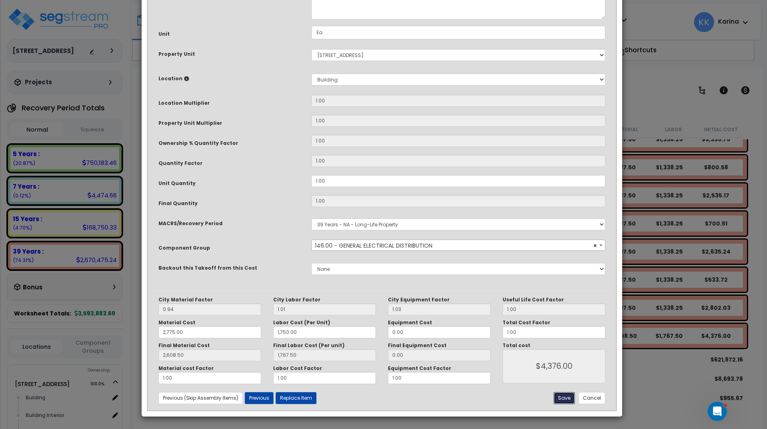
drag, startPoint x: 568, startPoint y: 398, endPoint x: 486, endPoint y: 368, distance: 87.3
click at [567, 398] on button "Save" at bounding box center [564, 398] width 21 height 12
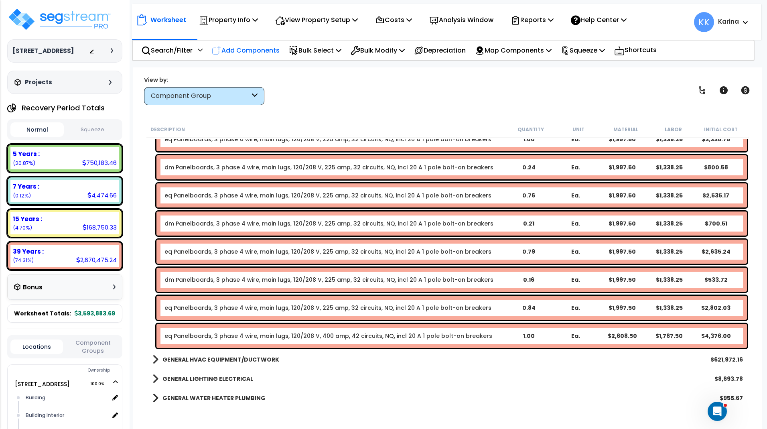
click at [231, 47] on p "Add Components" at bounding box center [246, 50] width 68 height 11
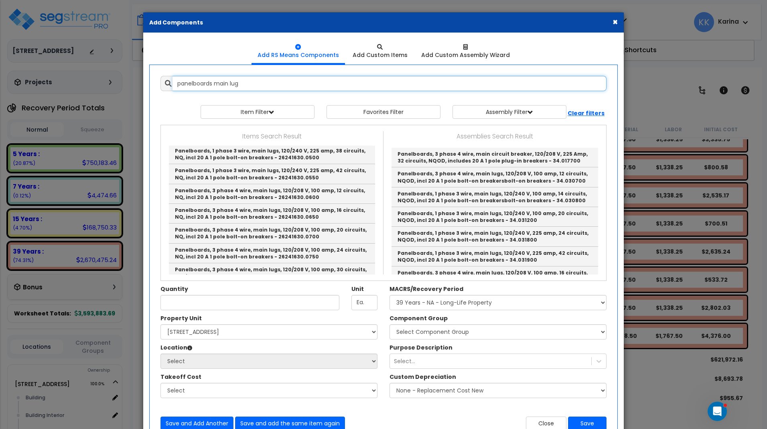
scroll to position [144, 0]
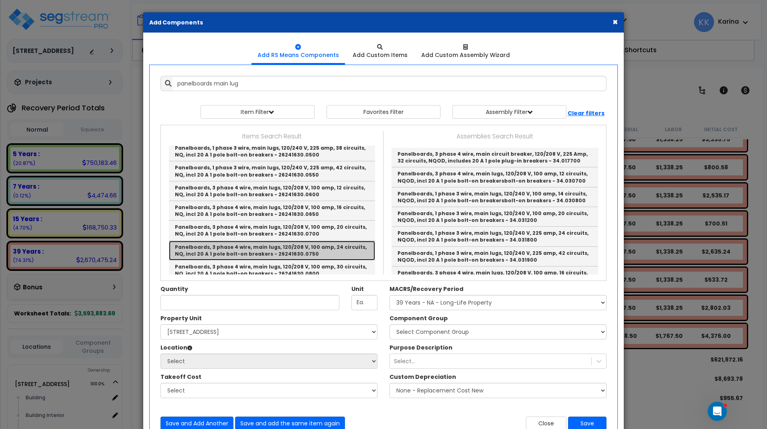
click at [240, 247] on link "Panelboards, 3 phase 4 wire, main lugs, 120/208 V, 100 amp, 24 circuits, NQ, in…" at bounding box center [272, 251] width 206 height 20
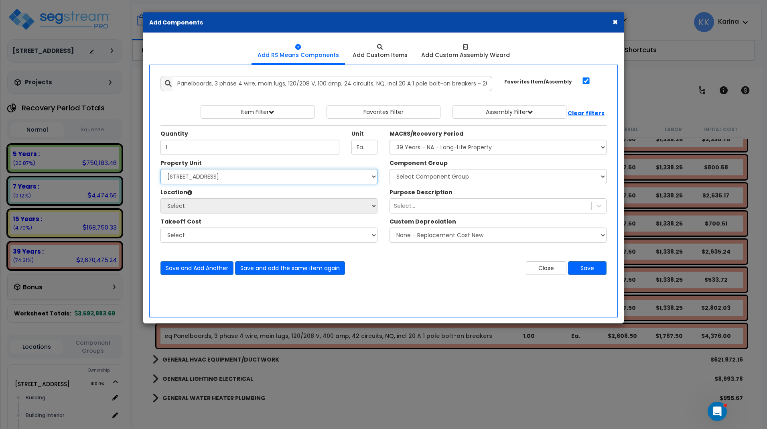
click at [160, 169] on select "Select 112 Chieftan St Site Improvements" at bounding box center [268, 176] width 217 height 15
click option "[STREET_ADDRESS]" at bounding box center [0, 0] width 0 height 0
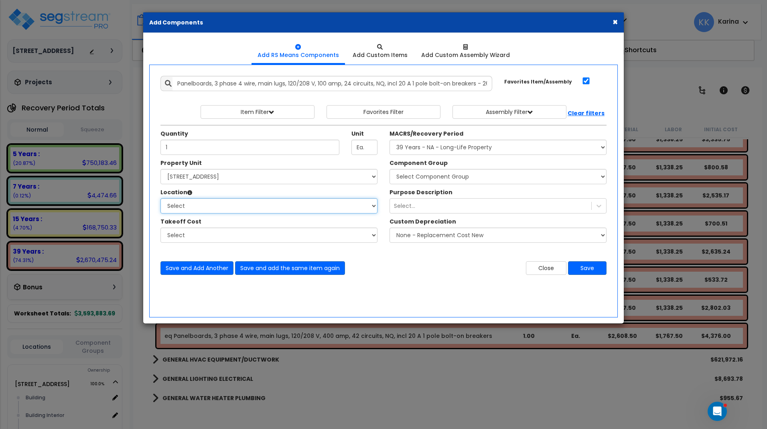
click at [160, 198] on select "Select Building Building Interior Caribou Coffee Food Service Area Mechanical M…" at bounding box center [268, 205] width 217 height 15
click option "Building" at bounding box center [0, 0] width 0 height 0
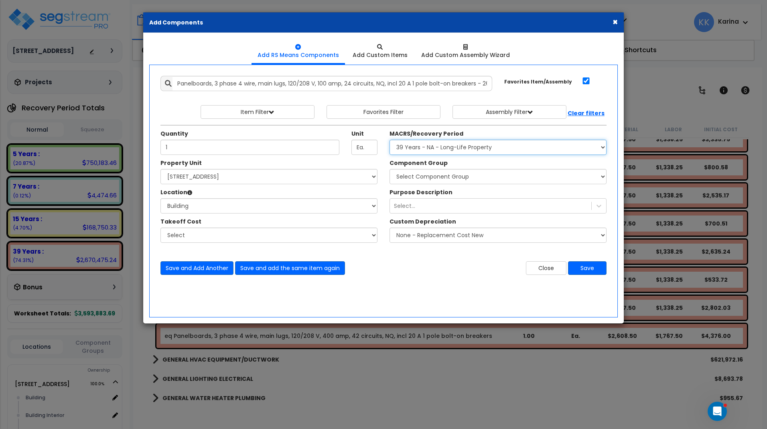
click at [389, 140] on select "Select MACRS/Recovery Period 5 Years - 57.0 - Distributive Trades & Services 5 …" at bounding box center [497, 147] width 217 height 15
click option "39 Years - NA - Long-Life Property" at bounding box center [0, 0] width 0 height 0
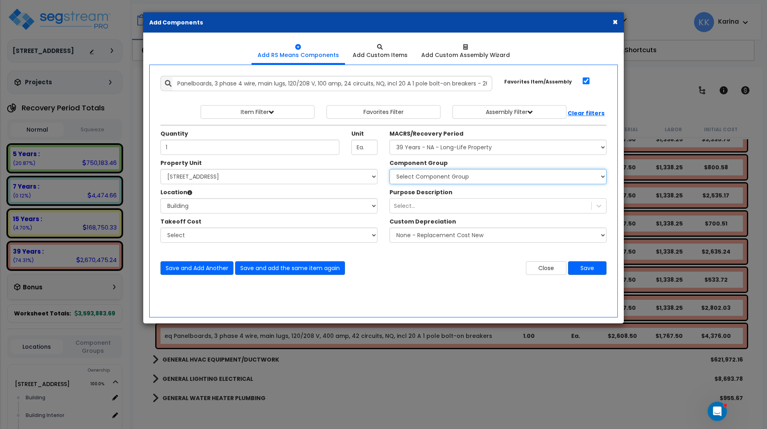
click at [389, 169] on select "Select Component Group 143.00 - FIRE EXTINGUISHERS 350.00 - SITE FIRE PROTECTIO…" at bounding box center [497, 176] width 217 height 15
click option "146.00 - GENERAL ELECTRICAL DISTRIBUTION" at bounding box center [0, 0] width 0 height 0
click at [415, 178] on select "Select Component Group 143.00 - FIRE EXTINGUISHERS 350.00 - SITE FIRE PROTECTIO…" at bounding box center [497, 176] width 217 height 15
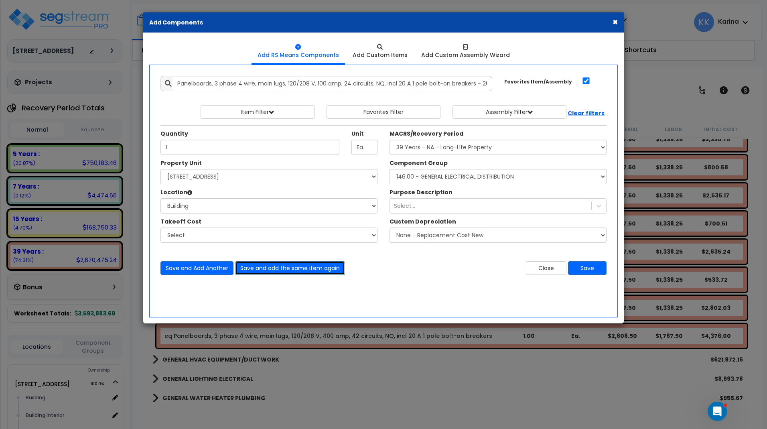
click at [300, 269] on button "Save and add the same item again" at bounding box center [290, 268] width 110 height 14
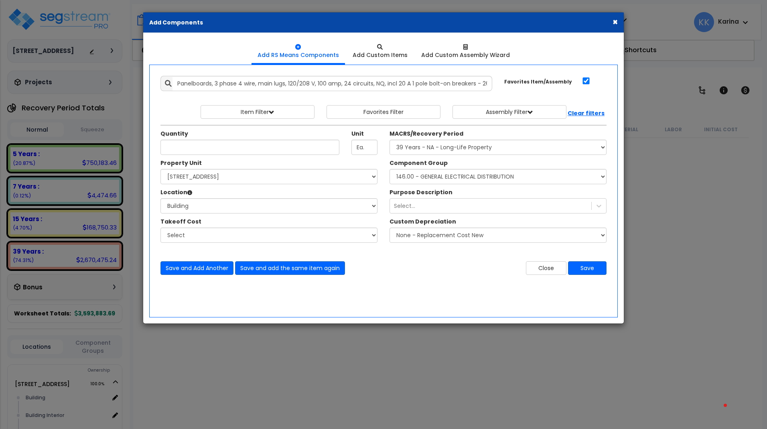
select select "3669"
select select "163345"
select select "6"
select select "56956"
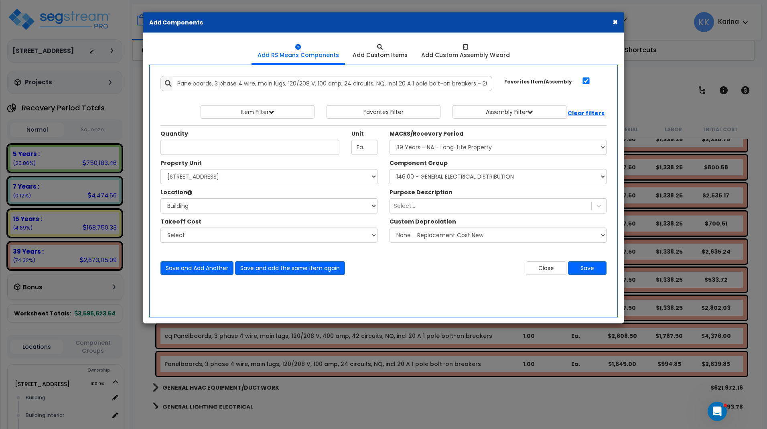
scroll to position [142, 0]
type input ".37"
click at [251, 267] on button "Save and add the same item again" at bounding box center [290, 268] width 110 height 14
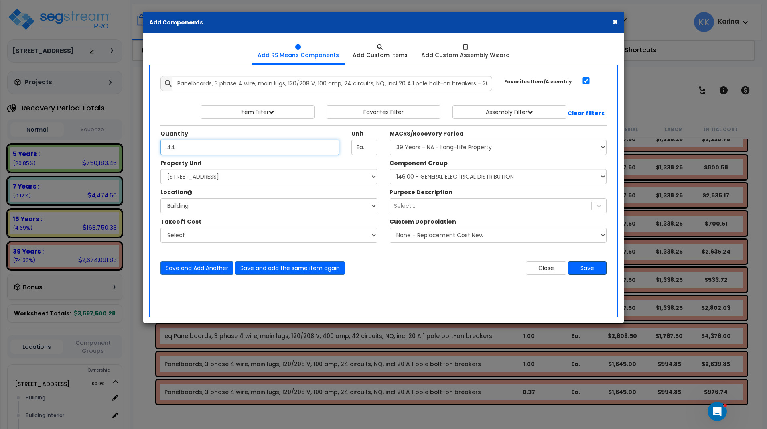
type input ".44"
click at [585, 264] on button "Save" at bounding box center [587, 268] width 39 height 14
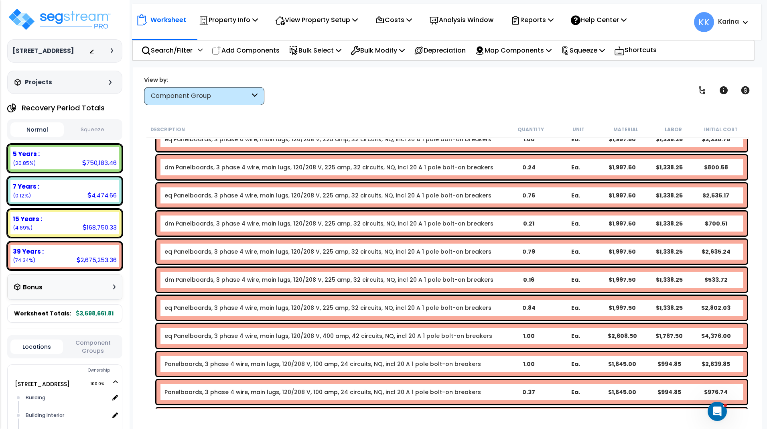
click at [192, 364] on link "Panelboards, 3 phase 4 wire, main lugs, 120/208 V, 100 amp, 24 circuits, NQ, in…" at bounding box center [322, 364] width 316 height 8
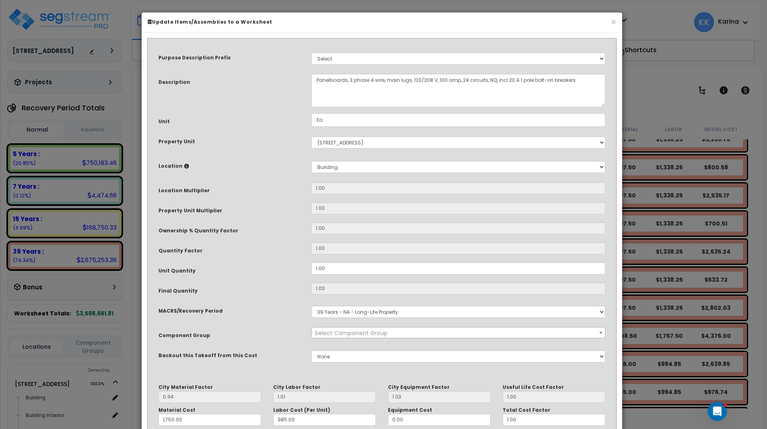
select select "56956"
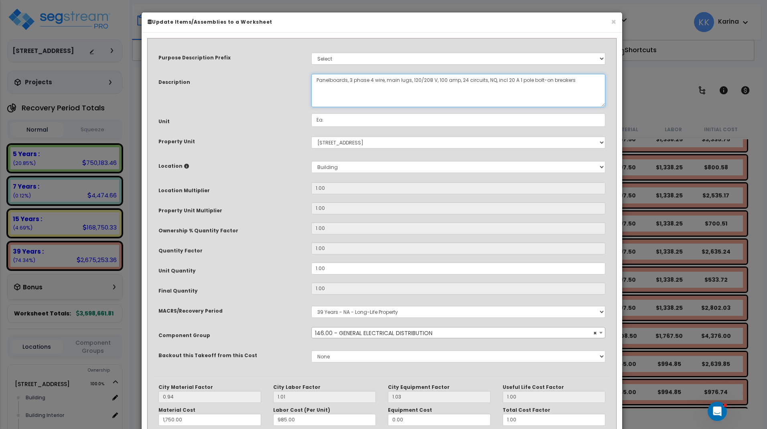
click at [316, 79] on textarea "Panelboards, 3 phase 4 wire, main lugs, 120/208 V, 100 amp, 24 circuits, NQ, in…" at bounding box center [458, 90] width 294 height 33
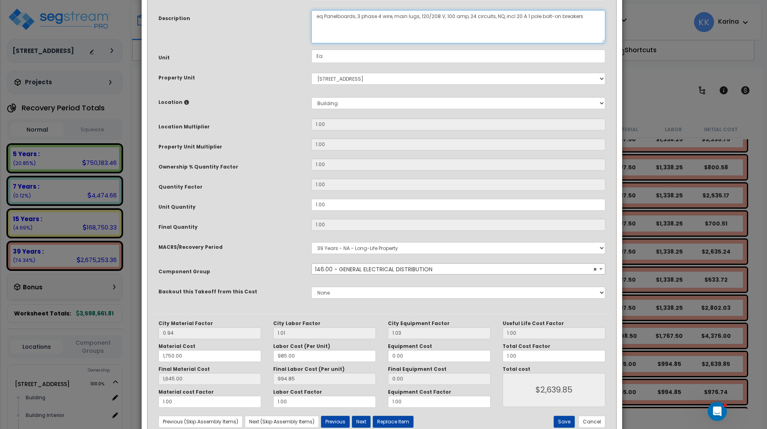
scroll to position [87, 0]
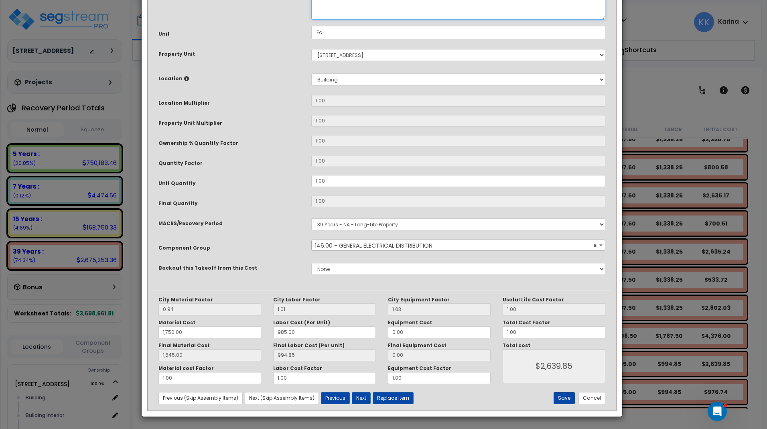
type textarea "eq Panelboards, 3 phase 4 wire, main lugs, 120/208 V, 100 amp, 24 circuits, NQ,…"
click at [564, 396] on button "Save" at bounding box center [564, 398] width 21 height 12
type input "1750.00"
type input "1645.00"
type input "2639.85"
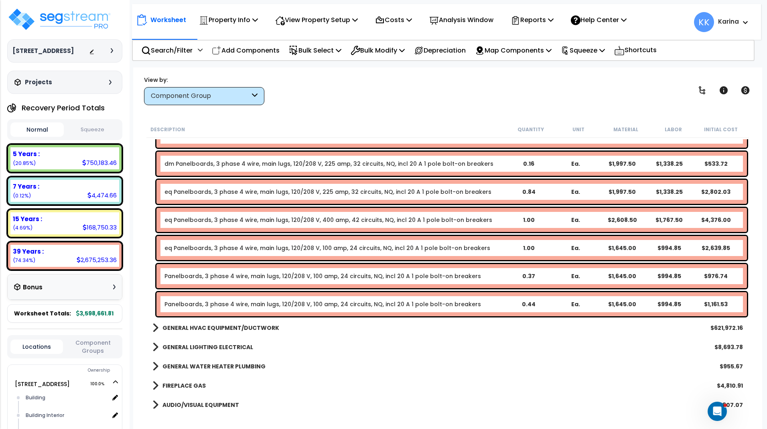
scroll to position [1770, 0]
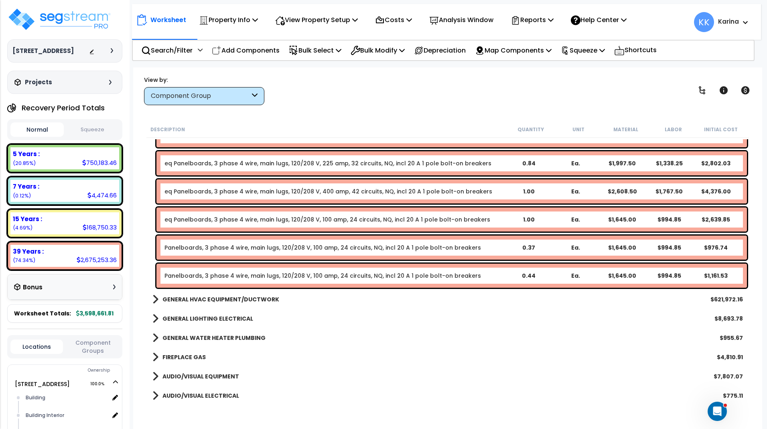
click at [197, 248] on link "Panelboards, 3 phase 4 wire, main lugs, 120/208 V, 100 amp, 24 circuits, NQ, in…" at bounding box center [322, 247] width 316 height 8
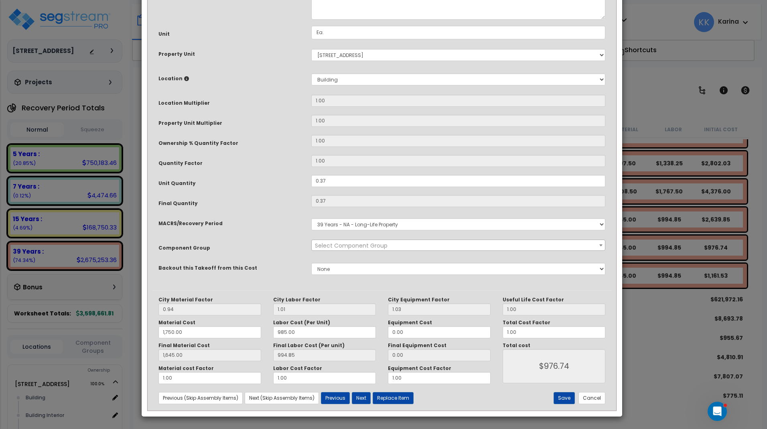
select select "56956"
click at [316, 20] on textarea "Panelboards, 3 phase 4 wire, main lugs, 120/208 V, 100 amp, 24 circuits, NQ, in…" at bounding box center [458, 2] width 294 height 33
type textarea "dm Panelboards, 3 phase 4 wire, main lugs, 120/208 V, 100 amp, 24 circuits, NQ,…"
click at [567, 397] on button "Save" at bounding box center [564, 398] width 21 height 12
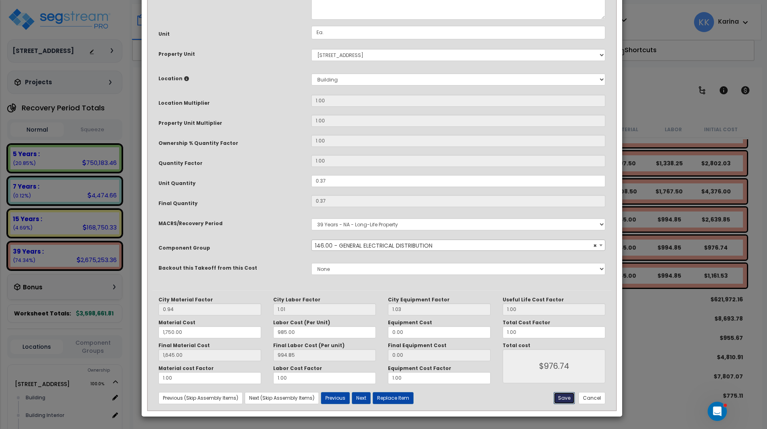
type input "1750.00"
type input "1645.00"
type input "976.74"
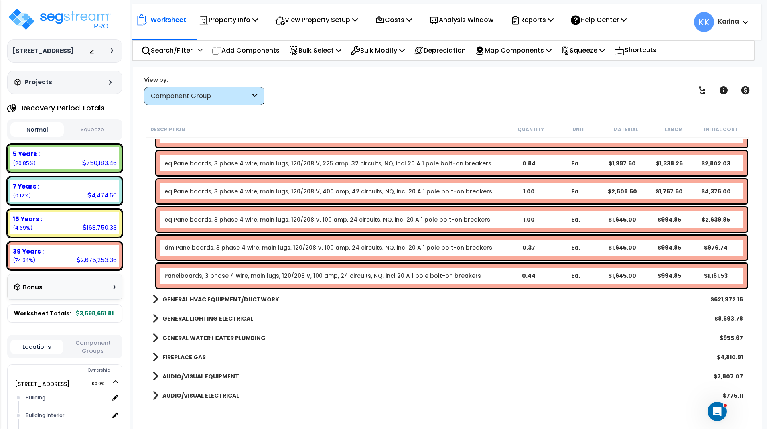
click at [176, 274] on link "Panelboards, 3 phase 4 wire, main lugs, 120/208 V, 100 amp, 24 circuits, NQ, in…" at bounding box center [322, 276] width 316 height 8
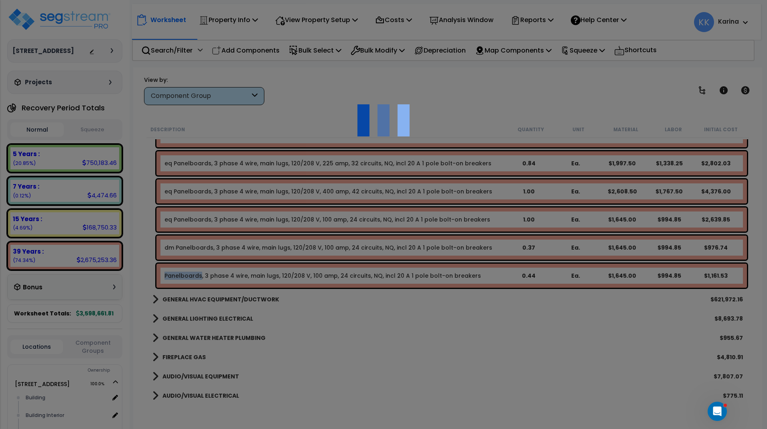
select select "56956"
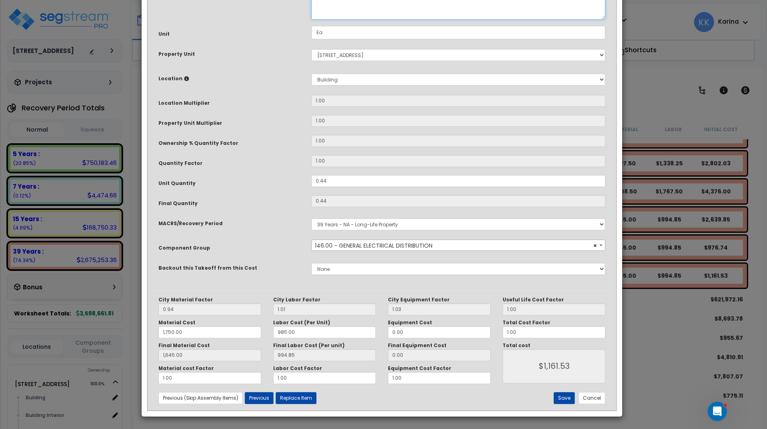
click at [314, 20] on textarea "Panelboards, 3 phase 4 wire, main lugs, 120/208 V, 100 amp, 24 circuits, NQ, in…" at bounding box center [458, 2] width 294 height 33
type textarea "eq Panelboards, 3 phase 4 wire, main lugs, 120/208 V, 100 amp, 24 circuits, NQ,…"
click at [563, 399] on button "Save" at bounding box center [564, 398] width 21 height 12
type input "1750.00"
type input "1645.00"
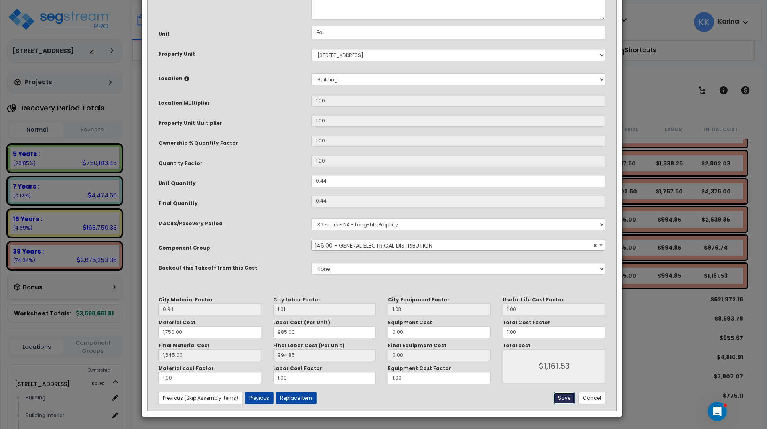
type input "1161.53"
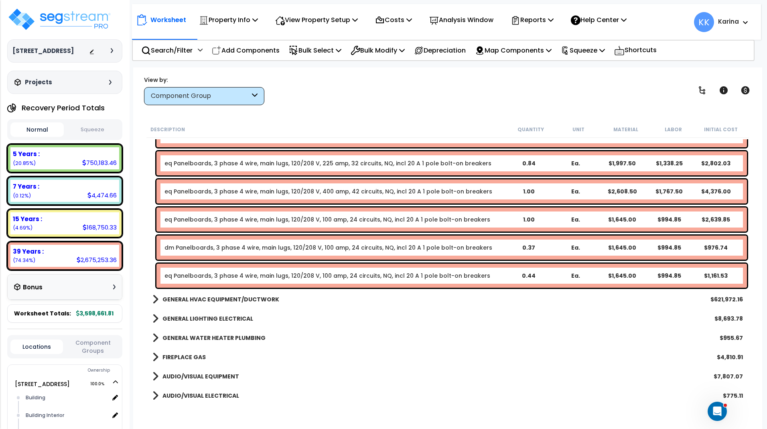
scroll to position [1722, 0]
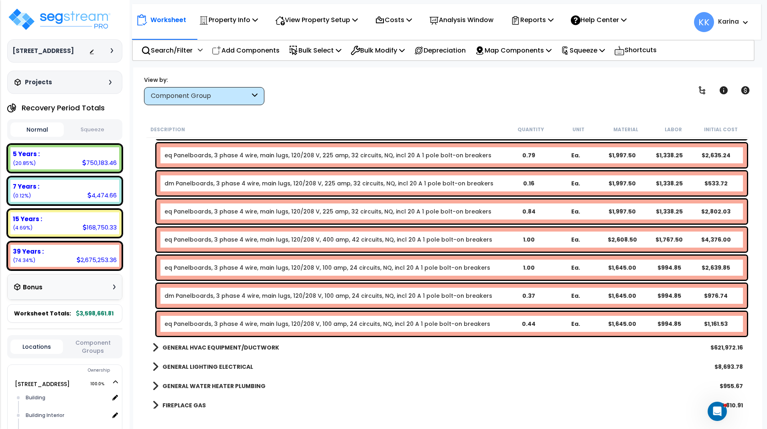
click at [189, 266] on link "eq Panelboards, 3 phase 4 wire, main lugs, 120/208 V, 100 amp, 24 circuits, NQ,…" at bounding box center [327, 268] width 326 height 8
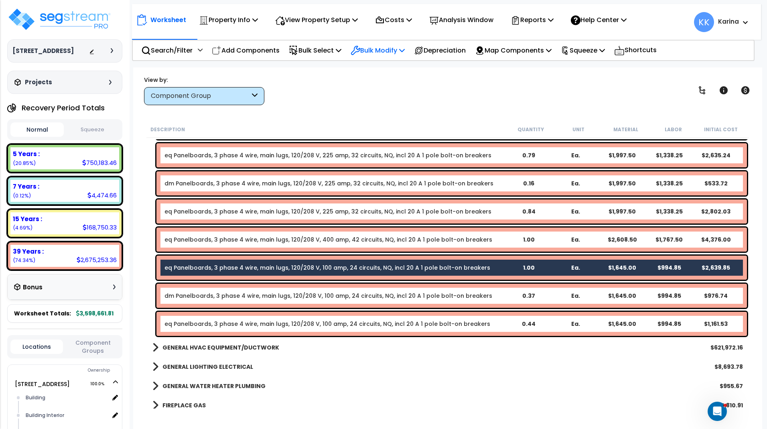
click at [370, 51] on p "Bulk Modify" at bounding box center [378, 50] width 54 height 11
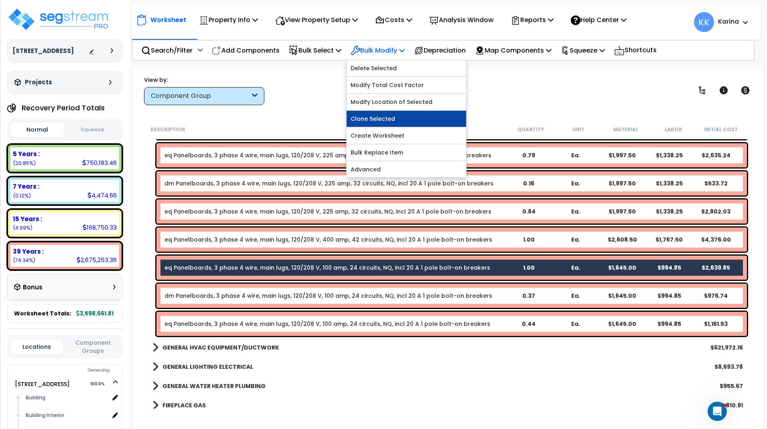
click at [379, 118] on link "Clone Selected" at bounding box center [407, 119] width 120 height 16
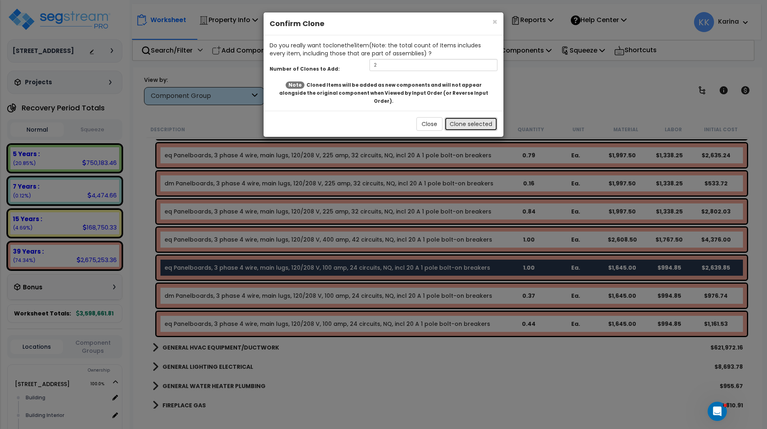
click at [451, 117] on button "Clone selected" at bounding box center [470, 124] width 53 height 14
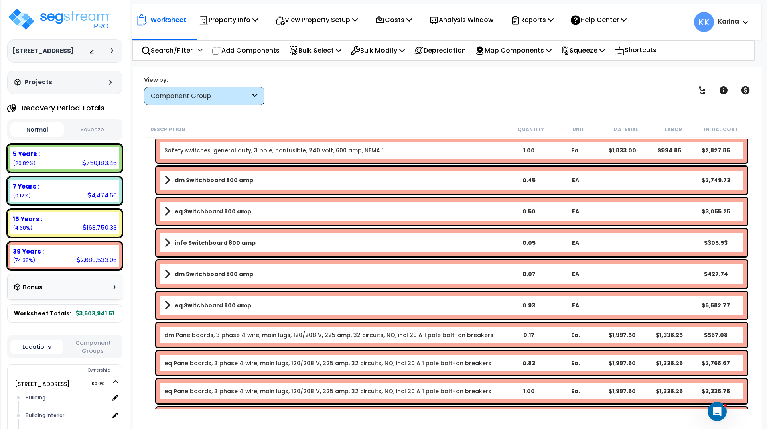
scroll to position [1000, 0]
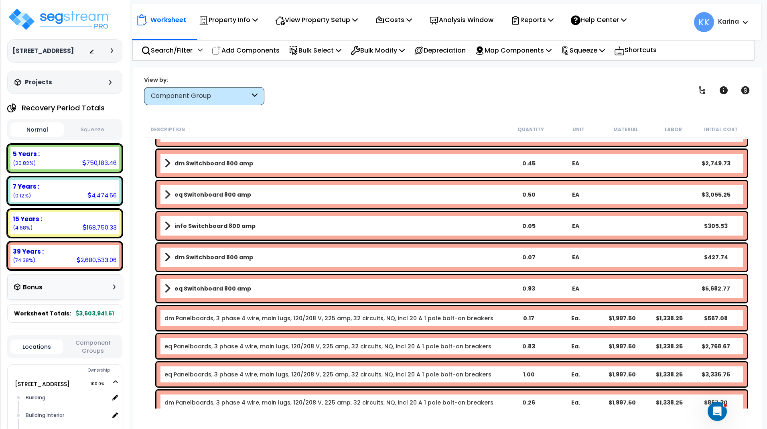
click at [211, 197] on b "eq Switchboard 800 amp" at bounding box center [212, 195] width 77 height 8
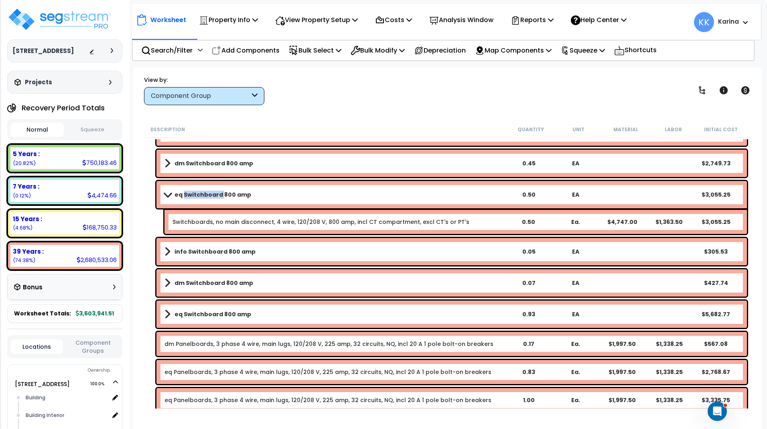
click at [211, 197] on b "eq Switchboard 800 amp" at bounding box center [212, 195] width 77 height 8
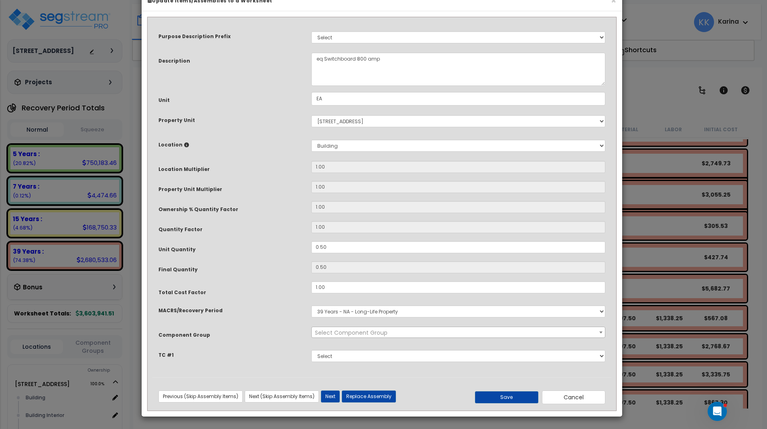
select select "56956"
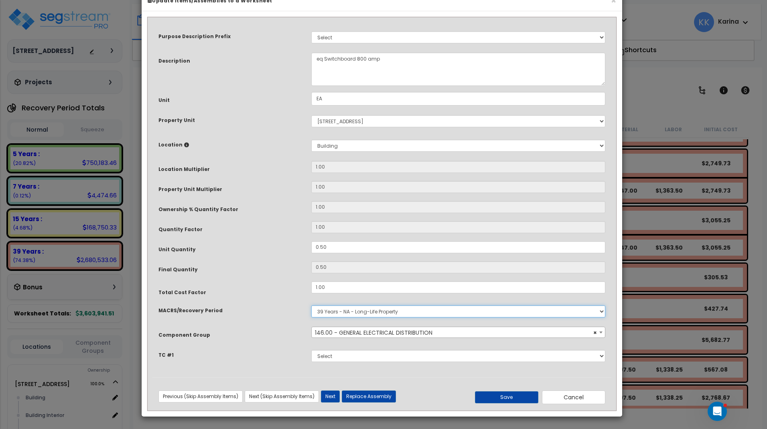
click at [311, 305] on select "Select MACRS/Recovery Period 5 Years - 57.0 - Distributive Trades & Services 5 …" at bounding box center [458, 311] width 294 height 12
click option "5 Years - 57.0 - Distributive Trades & Services" at bounding box center [0, 0] width 0 height 0
select select "55106"
click at [345, 337] on span "Select Component Group" at bounding box center [351, 332] width 73 height 8
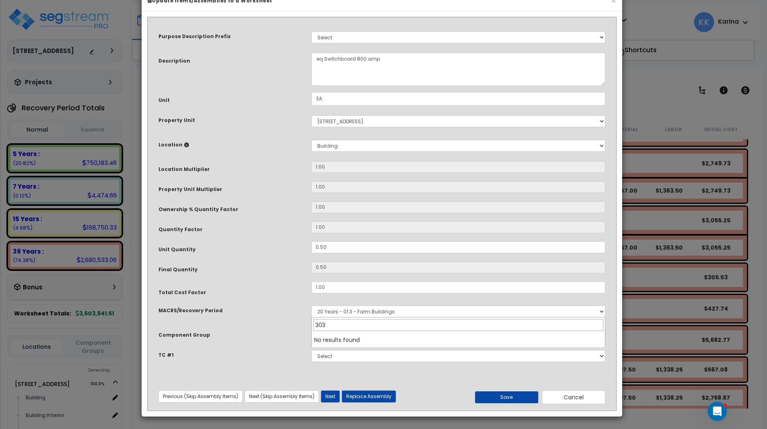
drag, startPoint x: 333, startPoint y: 325, endPoint x: 308, endPoint y: 322, distance: 25.9
click at [313, 322] on input "303" at bounding box center [458, 325] width 290 height 12
drag, startPoint x: 330, startPoint y: 326, endPoint x: 306, endPoint y: 325, distance: 24.9
click at [313, 325] on input "203" at bounding box center [458, 325] width 290 height 12
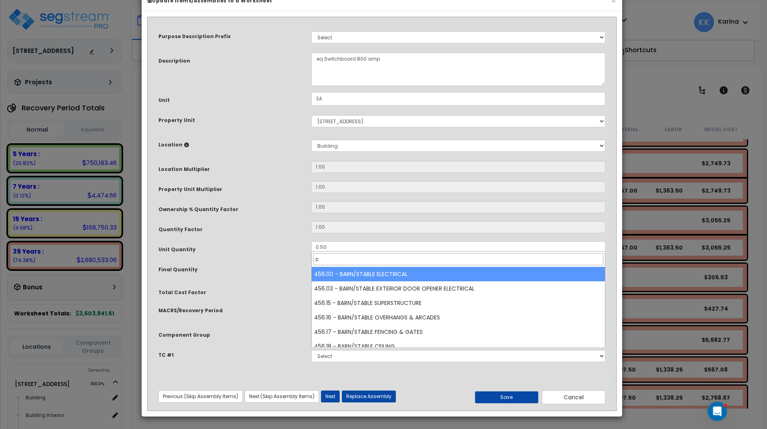
drag, startPoint x: 320, startPoint y: 258, endPoint x: 309, endPoint y: 260, distance: 11.7
click at [313, 260] on input "c" at bounding box center [458, 259] width 290 height 12
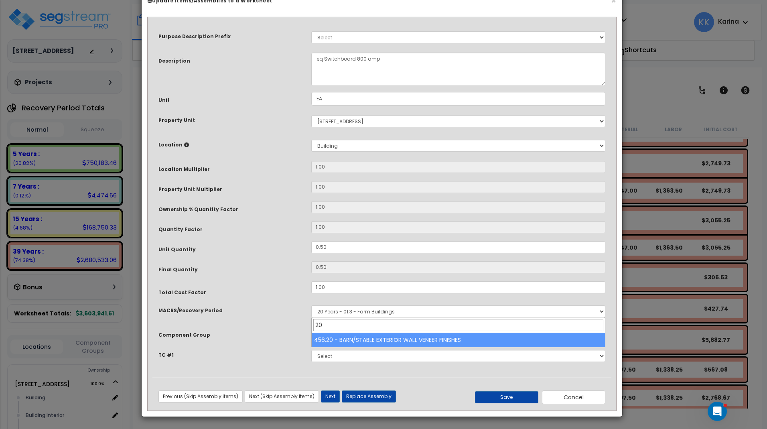
type input "203"
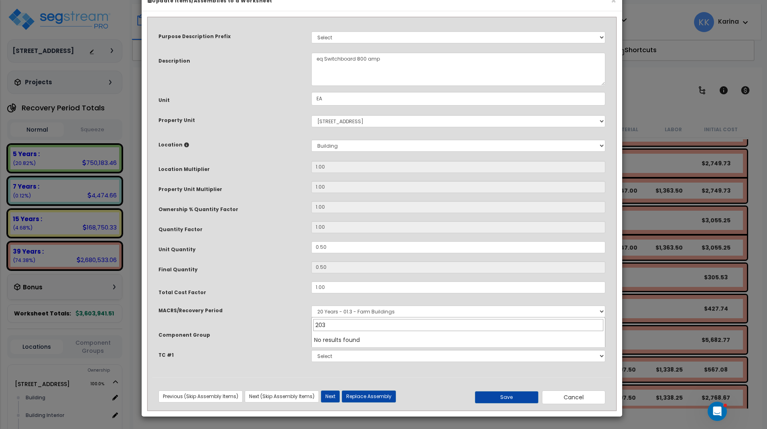
click at [329, 326] on input "203" at bounding box center [458, 325] width 290 height 12
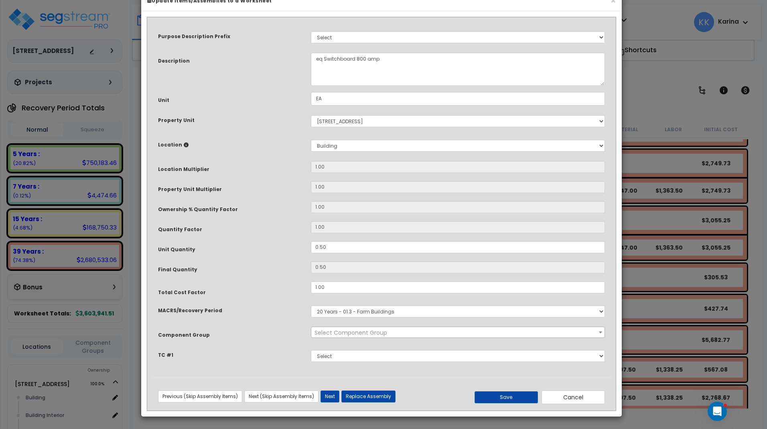
click at [293, 316] on div "MACRS/Recovery Period" at bounding box center [228, 309] width 153 height 14
click at [311, 305] on select "Select MACRS/Recovery Period 5 Years - 57.0 - Distributive Trades & Services 5 …" at bounding box center [458, 311] width 294 height 12
click option "5 Years - 57.0 - Distributive Trades & Services" at bounding box center [0, 0] width 0 height 0
click at [311, 305] on select "Select MACRS/Recovery Period 5 Years - 57.0 - Distributive Trades & Services 5 …" at bounding box center [458, 311] width 294 height 12
select select "3668"
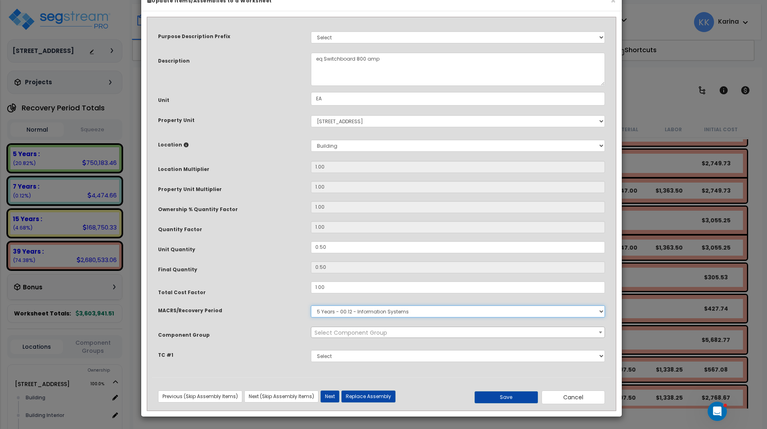
click option "5 Years - 00.12 - Information Systems" at bounding box center [0, 0] width 0 height 0
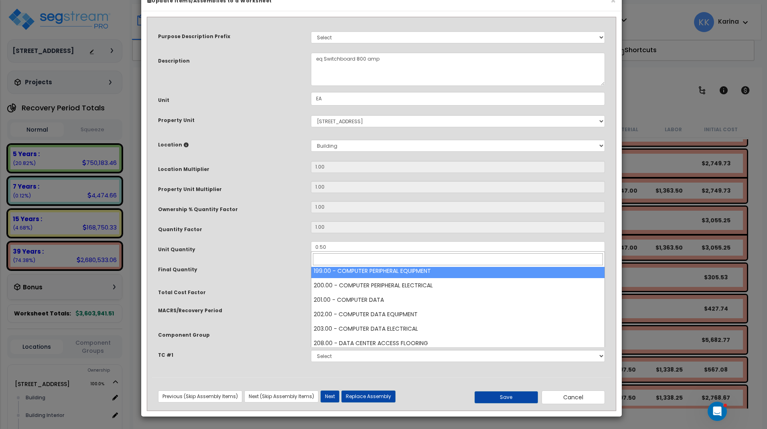
scroll to position [122, 0]
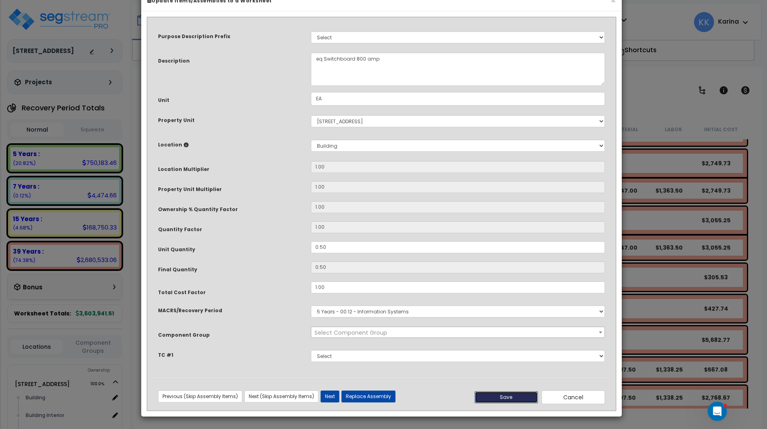
click at [493, 403] on button "Save" at bounding box center [505, 397] width 63 height 12
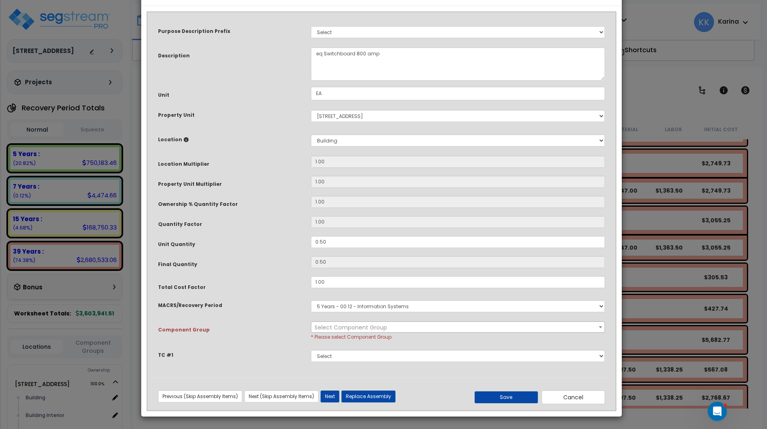
click at [341, 331] on span "Select Component Group" at bounding box center [350, 327] width 73 height 8
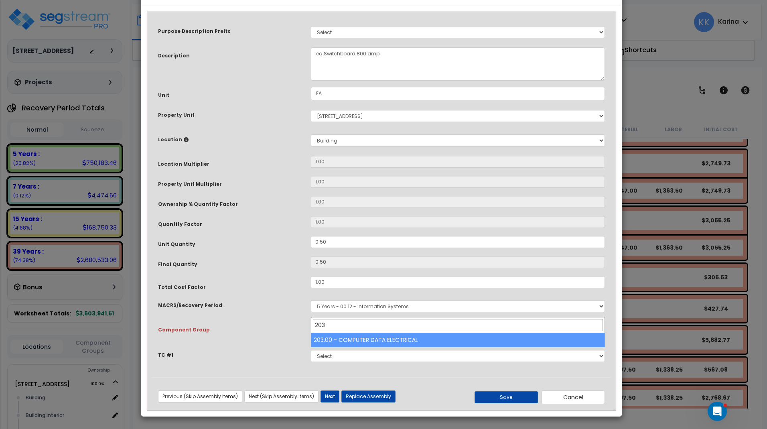
type input "203"
select select "57011"
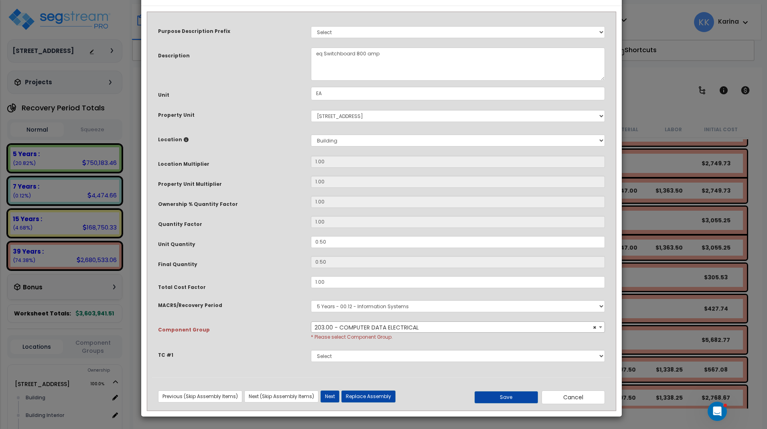
scroll to position [26, 0]
click at [488, 396] on button "Save" at bounding box center [505, 397] width 63 height 12
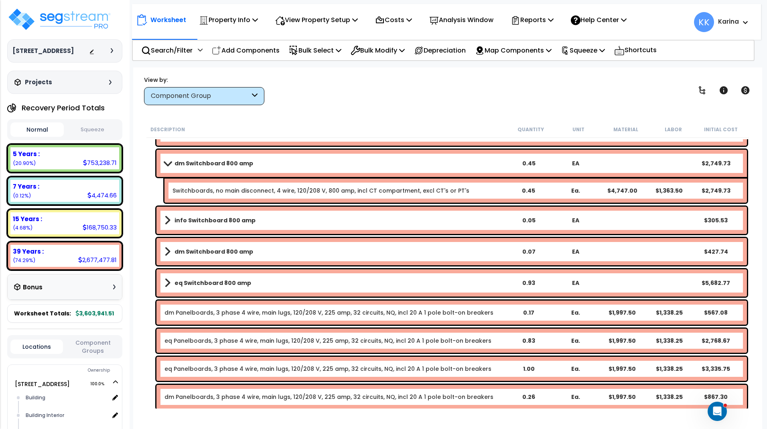
click at [183, 219] on b "info Switchboard 800 amp" at bounding box center [214, 220] width 81 height 8
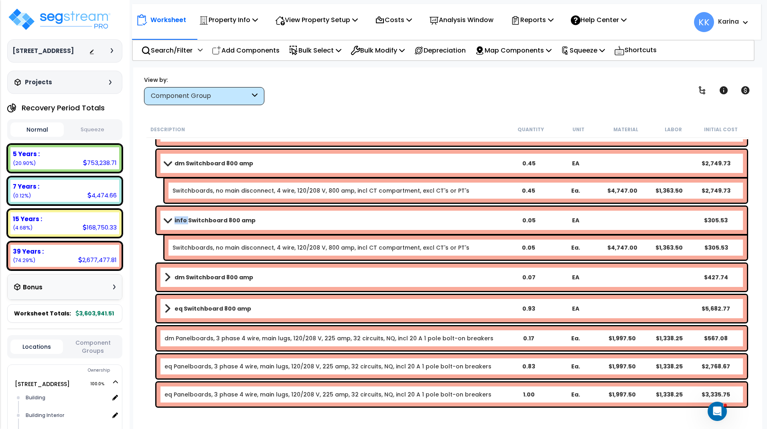
click at [183, 219] on b "info Switchboard 800 amp" at bounding box center [214, 220] width 81 height 8
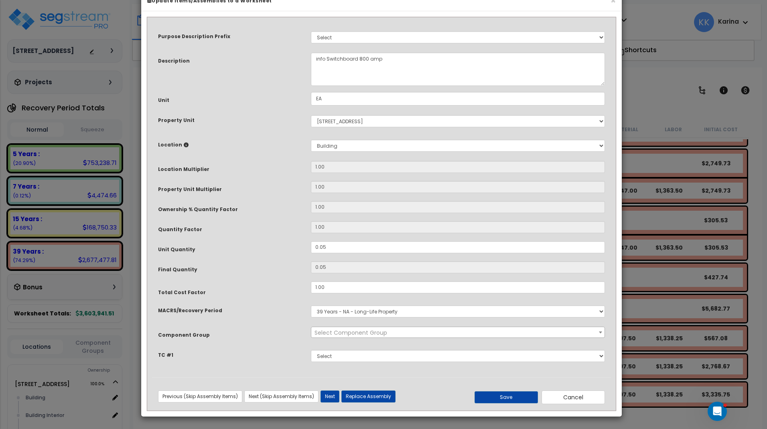
select select "56956"
click at [311, 305] on select "Select MACRS/Recovery Period 5 Years - 57.0 - Distributive Trades & Services 5 …" at bounding box center [458, 311] width 294 height 12
select select "3668"
click option "5 Years - 00.12 - Information Systems" at bounding box center [0, 0] width 0 height 0
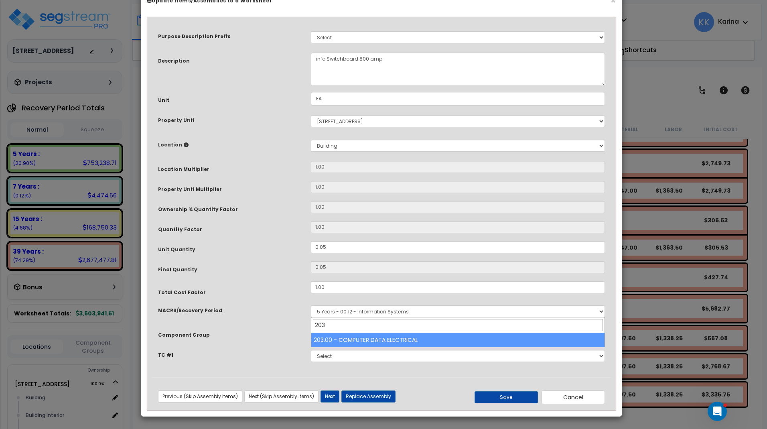
type input "203"
select select "57011"
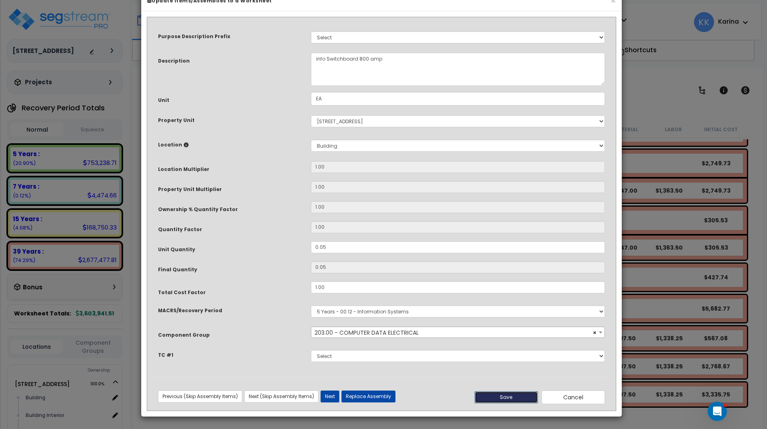
click at [495, 403] on button "Save" at bounding box center [505, 397] width 63 height 12
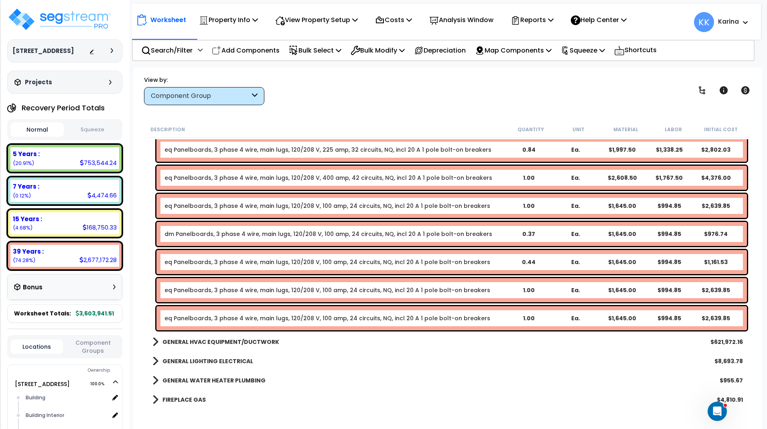
scroll to position [1722, 0]
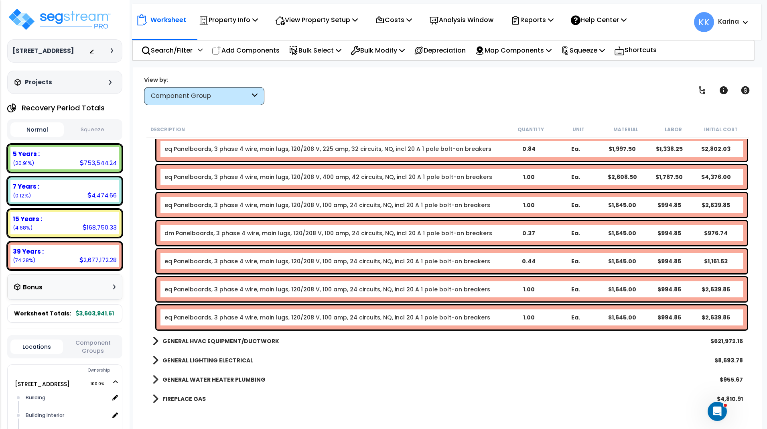
click at [187, 261] on link "eq Panelboards, 3 phase 4 wire, main lugs, 120/208 V, 100 amp, 24 circuits, NQ,…" at bounding box center [327, 261] width 326 height 8
click at [187, 293] on link "eq Panelboards, 3 phase 4 wire, main lugs, 120/208 V, 100 amp, 24 circuits, NQ,…" at bounding box center [327, 289] width 326 height 8
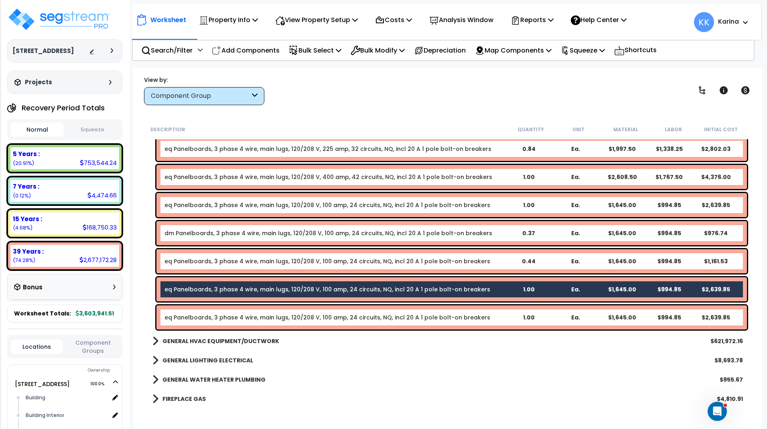
click at [185, 317] on link "eq Panelboards, 3 phase 4 wire, main lugs, 120/208 V, 100 amp, 24 circuits, NQ,…" at bounding box center [327, 317] width 326 height 8
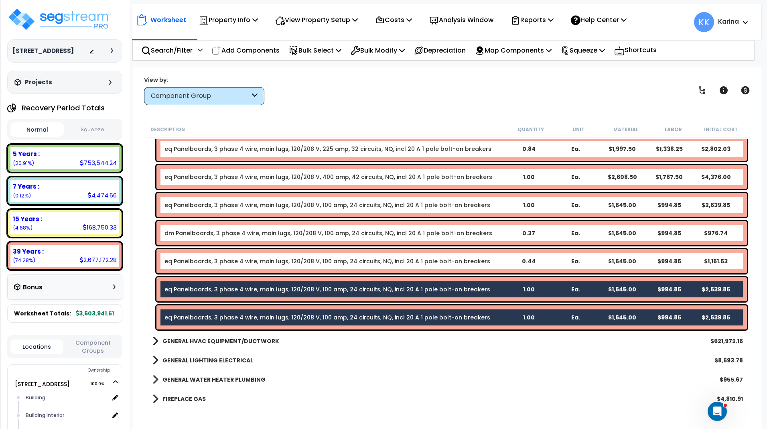
click at [179, 264] on link "eq Panelboards, 3 phase 4 wire, main lugs, 120/208 V, 100 amp, 24 circuits, NQ,…" at bounding box center [327, 261] width 326 height 8
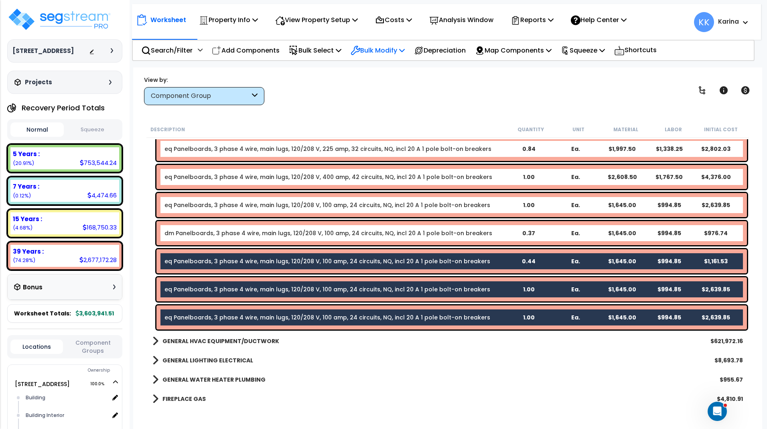
click at [381, 50] on p "Bulk Modify" at bounding box center [378, 50] width 54 height 11
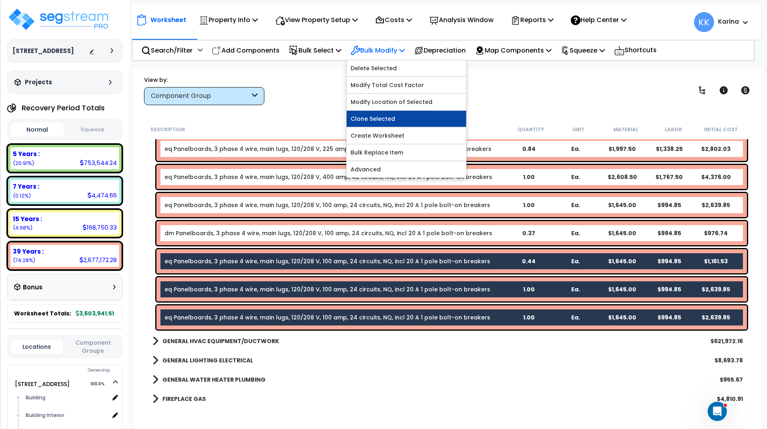
click at [389, 115] on link "Clone Selected" at bounding box center [407, 119] width 120 height 16
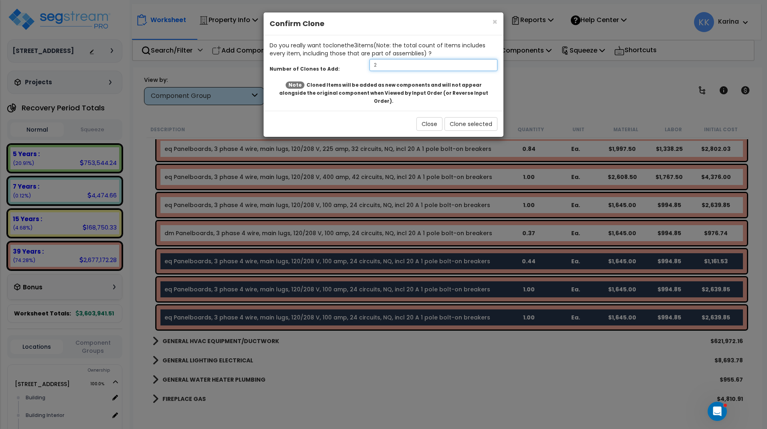
drag, startPoint x: 379, startPoint y: 65, endPoint x: 363, endPoint y: 65, distance: 16.0
click at [369, 65] on input "2" at bounding box center [433, 65] width 128 height 12
type input "1"
click at [459, 117] on button "Clone selected" at bounding box center [470, 124] width 53 height 14
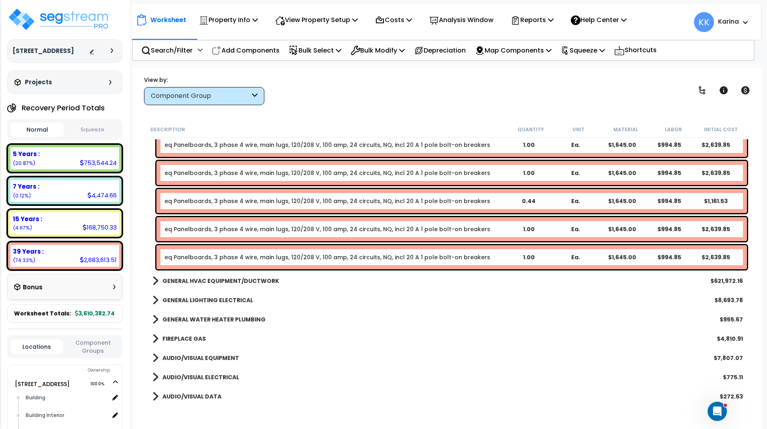
scroll to position [1819, 0]
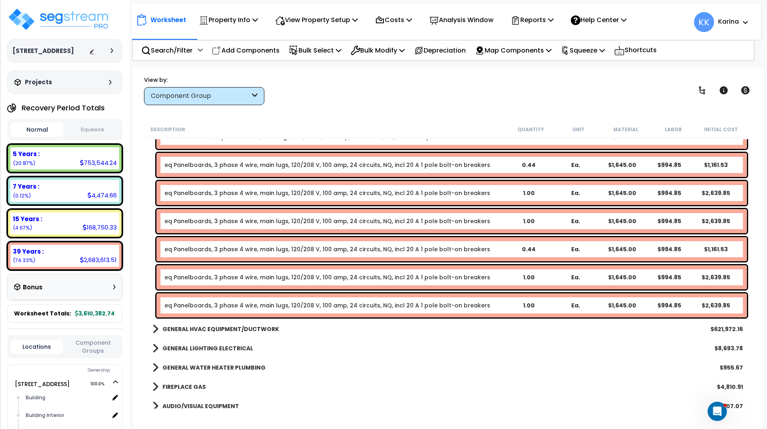
click at [192, 245] on link "eq Panelboards, 3 phase 4 wire, main lugs, 120/208 V, 100 amp, 24 circuits, NQ,…" at bounding box center [327, 249] width 326 height 8
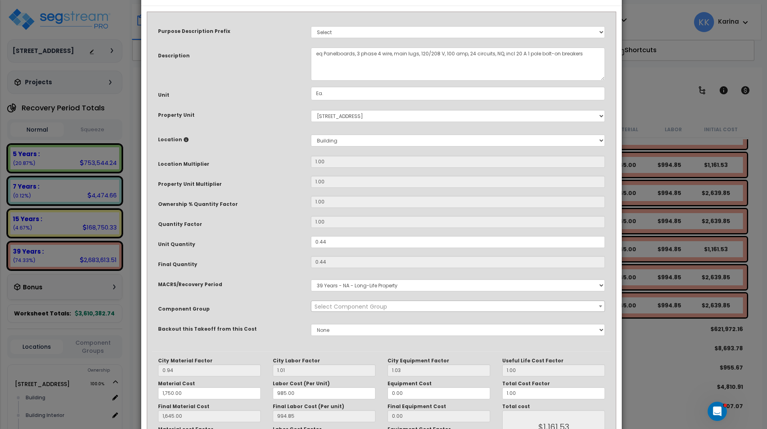
select select "56956"
drag, startPoint x: 322, startPoint y: 83, endPoint x: 306, endPoint y: 83, distance: 15.6
click at [311, 81] on textarea "eq Panelboards, 3 phase 4 wire, main lugs, 120/208 V, 100 amp, 24 circuits, NQ,…" at bounding box center [458, 63] width 294 height 33
type textarea "dm Panelboards, 3 phase 4 wire, main lugs, 120/208 V, 100 amp, 24 circuits, NQ,…"
drag, startPoint x: 327, startPoint y: 267, endPoint x: 299, endPoint y: 267, distance: 28.5
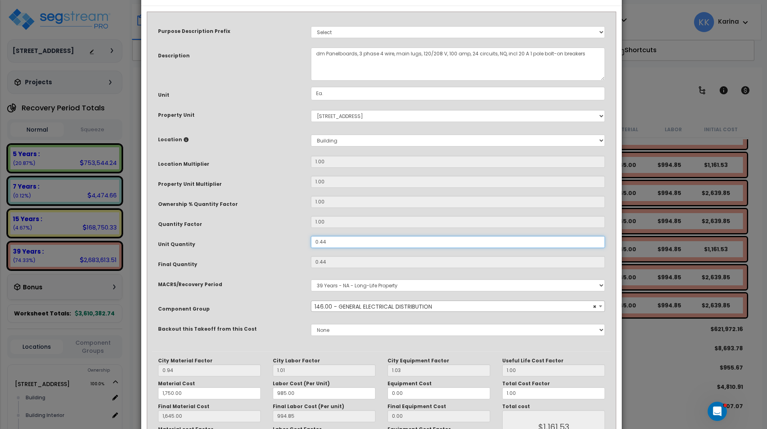
click at [311, 248] on input "0.44" at bounding box center [458, 242] width 294 height 12
type input "."
type input "1,645.00"
type input "$1,161.53"
type input "0"
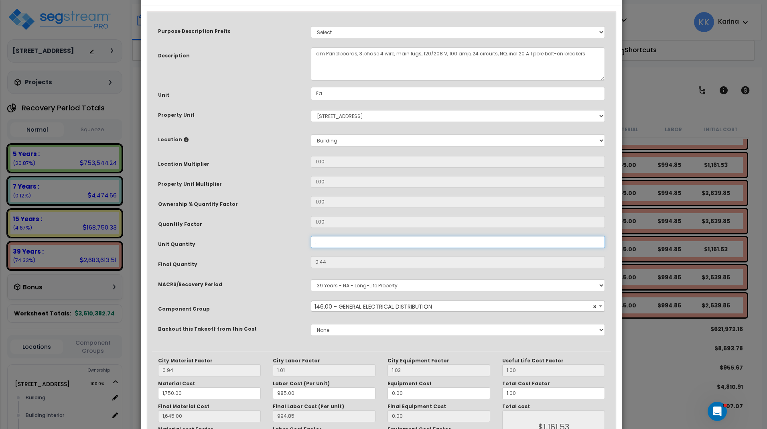
type input "1,645.00"
type input "$0.00"
type input "1,645.00"
type input ".3"
type input "1,645.00"
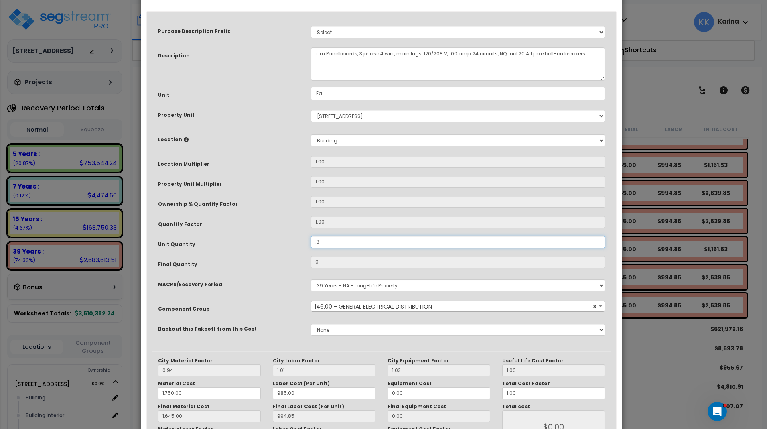
type input "0.3"
type input "1,645.00"
type input "$791.95"
type input ".37"
type input "1,645.00"
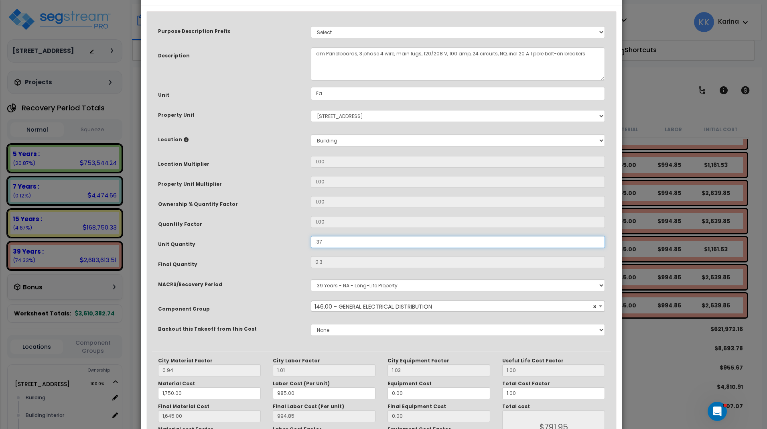
type input "0.37"
type input "1,645.00"
type input "$976.74"
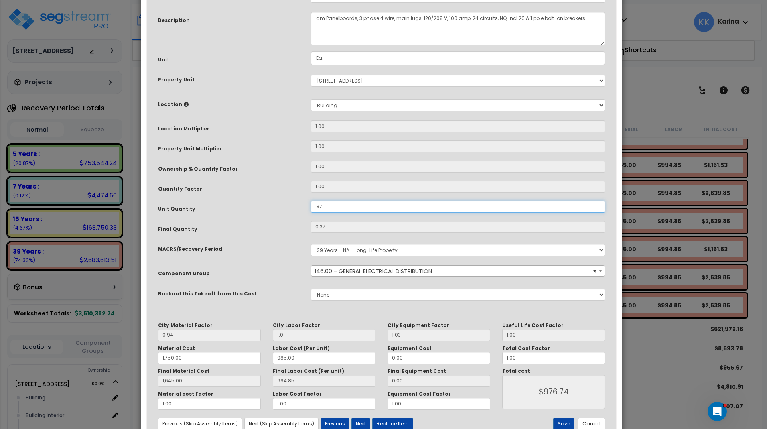
scroll to position [87, 0]
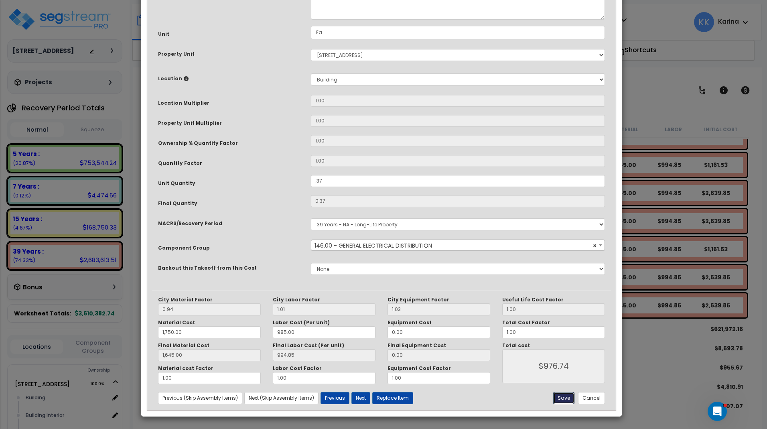
click at [562, 396] on button "Save" at bounding box center [563, 398] width 21 height 12
type input "0.37"
type input "1750.00"
type input "1645.00"
type input "976.74"
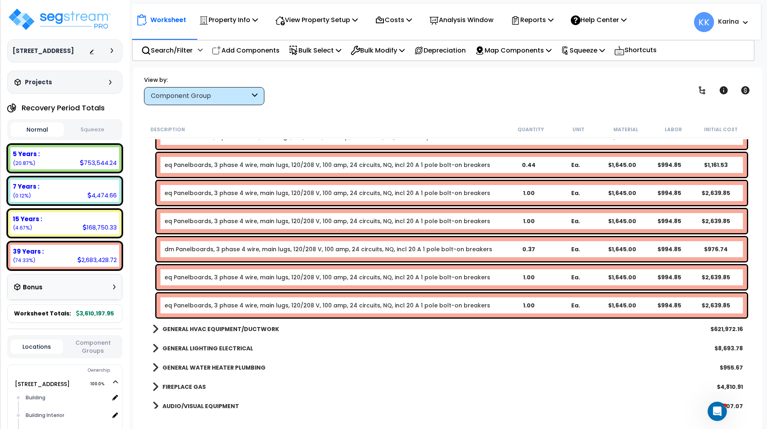
click at [186, 274] on link "eq Panelboards, 3 phase 4 wire, main lugs, 120/208 V, 100 amp, 24 circuits, NQ,…" at bounding box center [327, 277] width 326 height 8
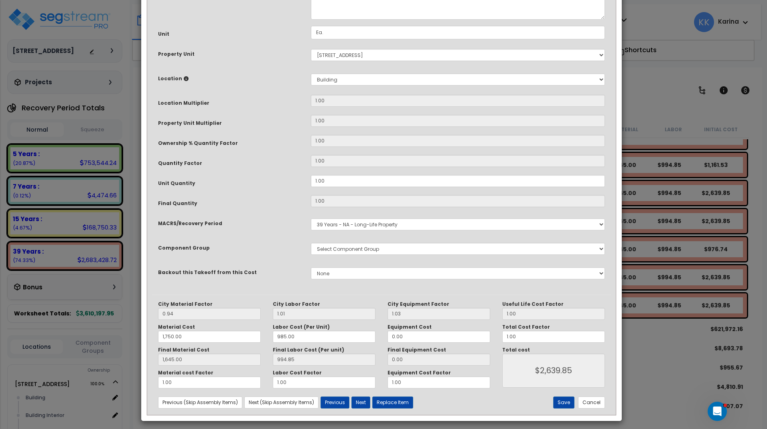
select select "56956"
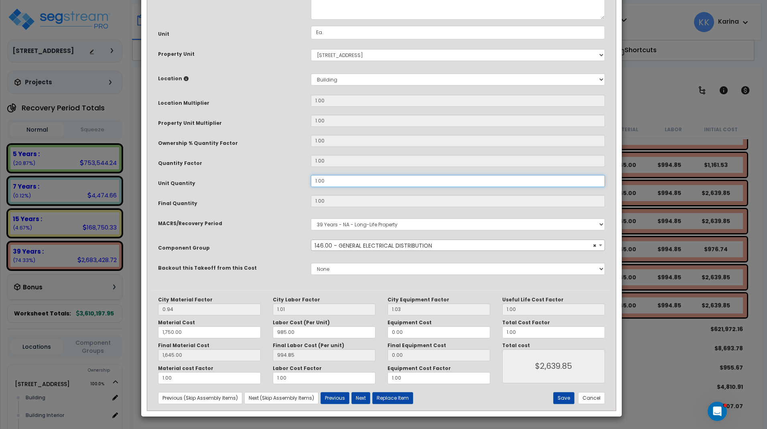
drag, startPoint x: 334, startPoint y: 268, endPoint x: 321, endPoint y: 257, distance: 17.1
click at [300, 189] on div "Unit Quantity 1.00" at bounding box center [381, 182] width 459 height 14
drag, startPoint x: 325, startPoint y: 264, endPoint x: 298, endPoint y: 267, distance: 27.8
click at [311, 187] on input "1.00" at bounding box center [458, 181] width 294 height 12
type input "."
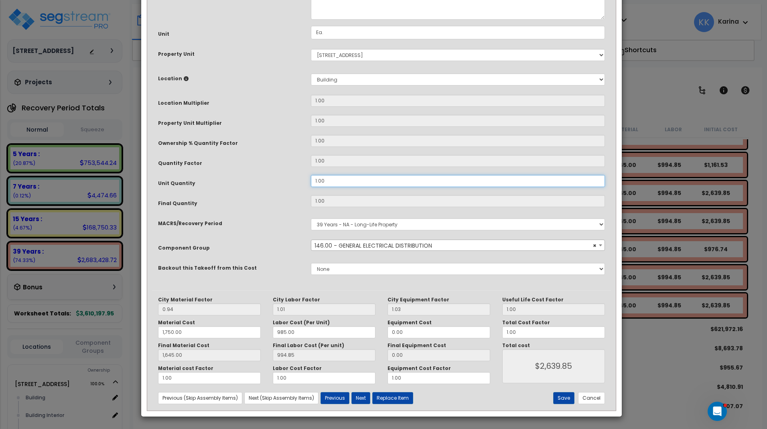
type input "1"
type input "1,645.00"
type input "$2,639.85"
type input "0"
type input "1,645.00"
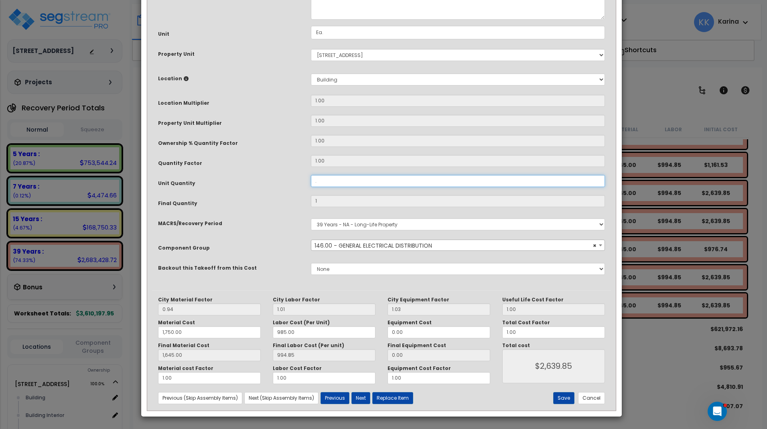
type input "$0.00"
type input "1,645.00"
type input ".4"
type input "1,645.00"
type input "0.4"
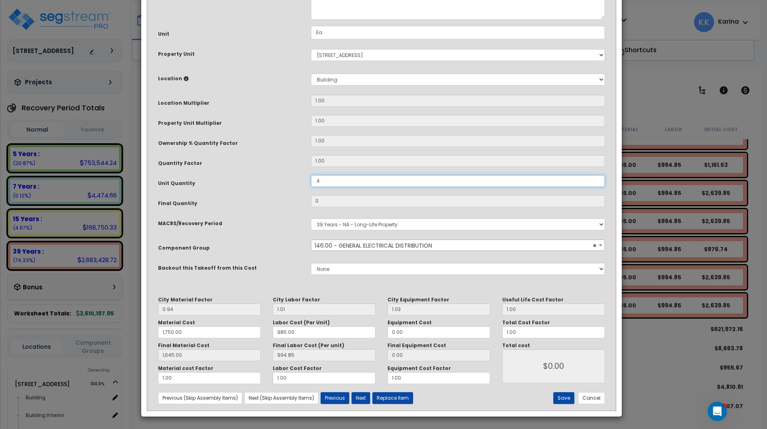
type input "1,645.00"
type input "$1,055.94"
type input "1,645.00"
type input "$1,055.94"
type input ".44"
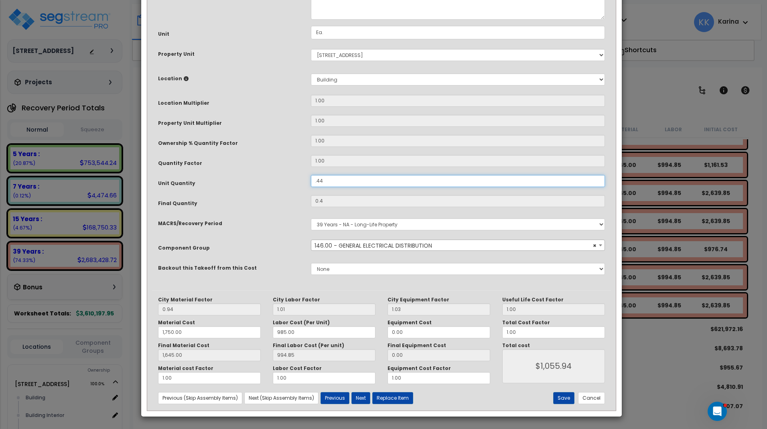
type input "1,645.00"
type input "$1,055.94"
type input "0.44"
type input "1,645.00"
type input "$1,161.53"
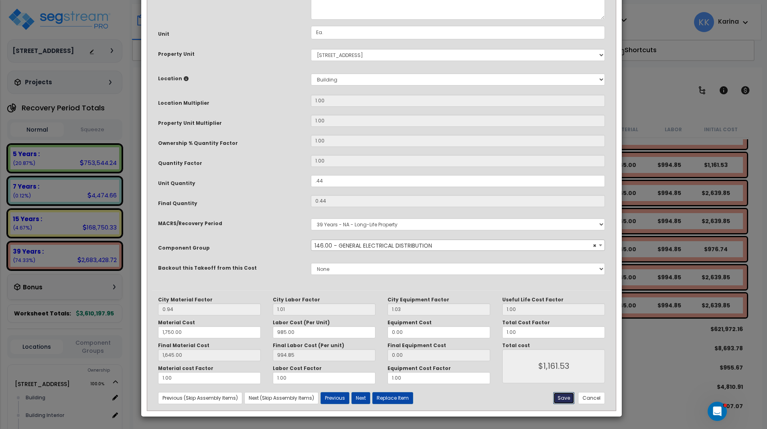
click at [563, 399] on button "Save" at bounding box center [563, 398] width 21 height 12
type input "0.44"
type input "1750.00"
type input "1645.00"
type input "1161.53"
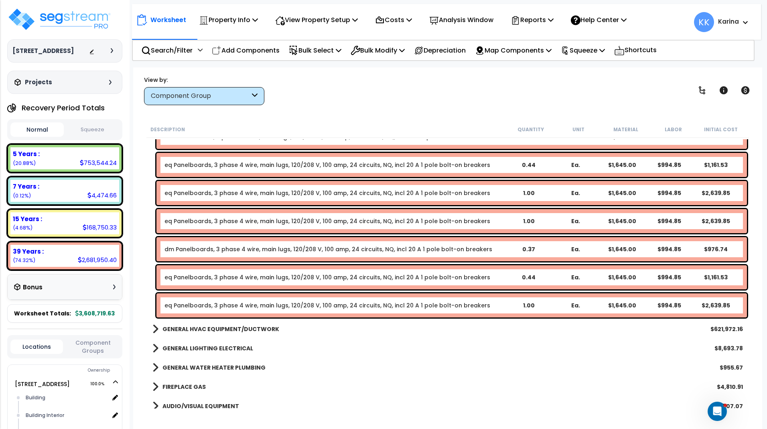
click at [228, 305] on link "eq Panelboards, 3 phase 4 wire, main lugs, 120/208 V, 100 amp, 24 circuits, NQ,…" at bounding box center [327, 305] width 326 height 8
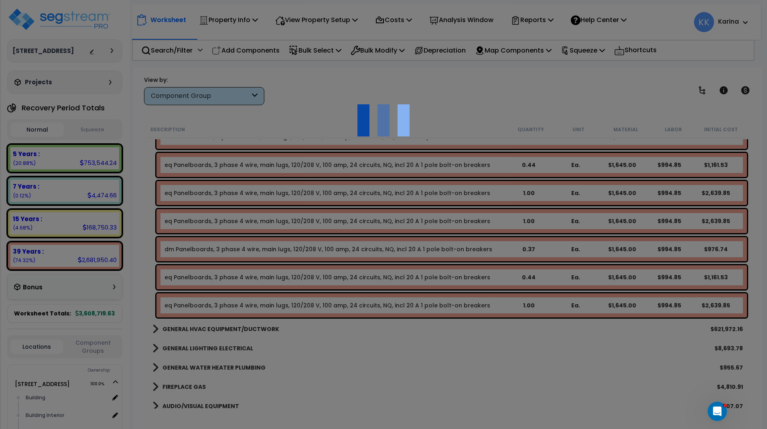
select select "56956"
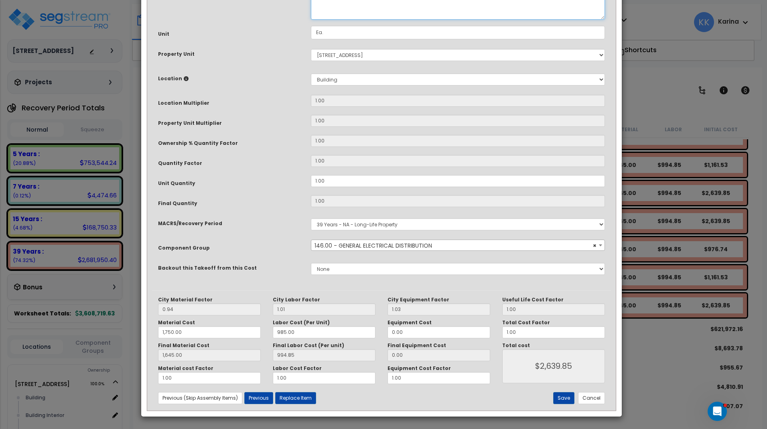
drag, startPoint x: 322, startPoint y: 79, endPoint x: 304, endPoint y: 81, distance: 17.3
click at [311, 20] on textarea "eq Panelboards, 3 phase 4 wire, main lugs, 120/208 V, 100 amp, 24 circuits, NQ,…" at bounding box center [458, 2] width 294 height 33
type textarea "info Panelboards, 3 phase 4 wire, main lugs, 120/208 V, 100 amp, 24 circuits, N…"
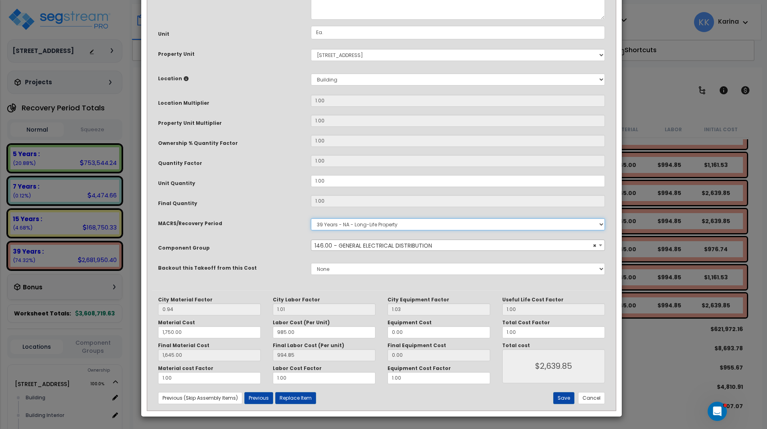
click at [311, 218] on select "Select MACRS/Recovery Period 5 Years - 57.0 - Distributive Trades & Services 5 …" at bounding box center [458, 224] width 294 height 12
click option "5 Years - 57.0 - Distributive Trades & Services" at bounding box center [0, 0] width 0 height 0
click at [311, 218] on select "Select MACRS/Recovery Period 5 Years - 57.0 - Distributive Trades & Services 5 …" at bounding box center [458, 224] width 294 height 12
select select "3668"
click option "5 Years - 00.12 - Information Systems" at bounding box center [0, 0] width 0 height 0
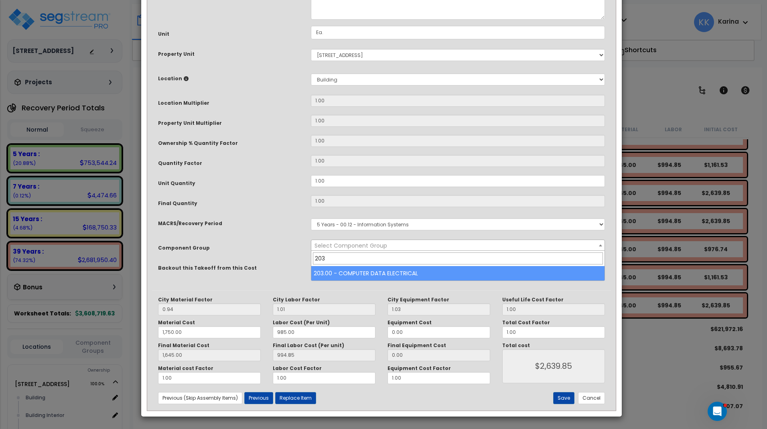
type input "203"
select select "57011"
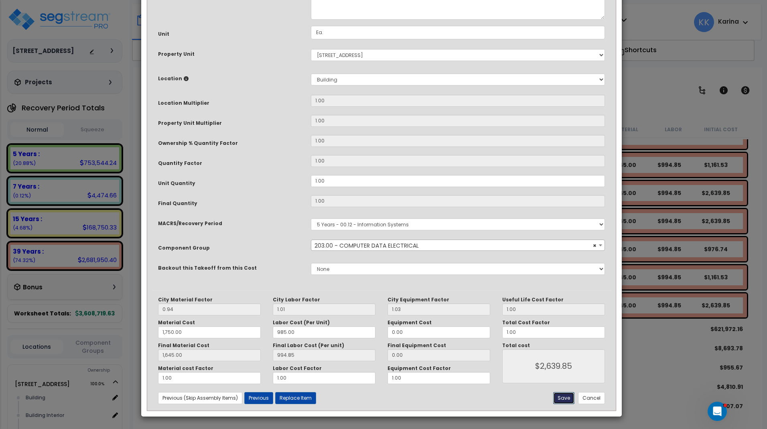
click at [560, 395] on button "Save" at bounding box center [563, 398] width 21 height 12
type input "1750.00"
type input "1645.00"
type input "2639.85"
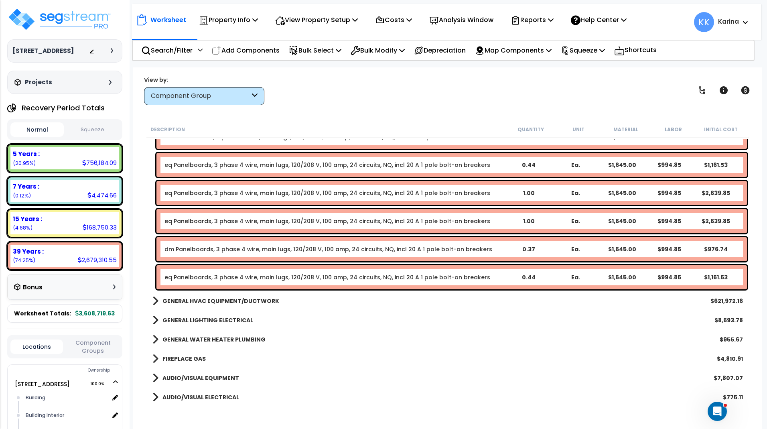
click at [193, 249] on link "dm Panelboards, 3 phase 4 wire, main lugs, 120/208 V, 100 amp, 24 circuits, NQ,…" at bounding box center [328, 249] width 328 height 8
click at [191, 252] on link "dm Panelboards, 3 phase 4 wire, main lugs, 120/208 V, 100 amp, 24 circuits, NQ,…" at bounding box center [328, 249] width 328 height 8
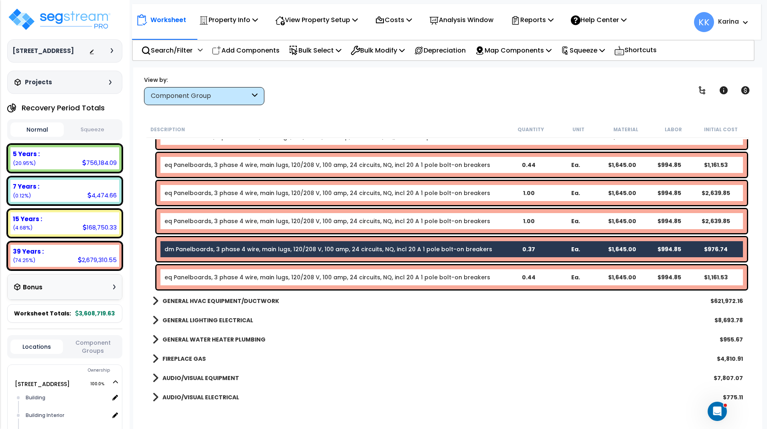
click at [199, 286] on div "eq Panelboards, 3 phase 4 wire, main lugs, 120/208 V, 100 amp, 24 circuits, NQ,…" at bounding box center [451, 277] width 590 height 24
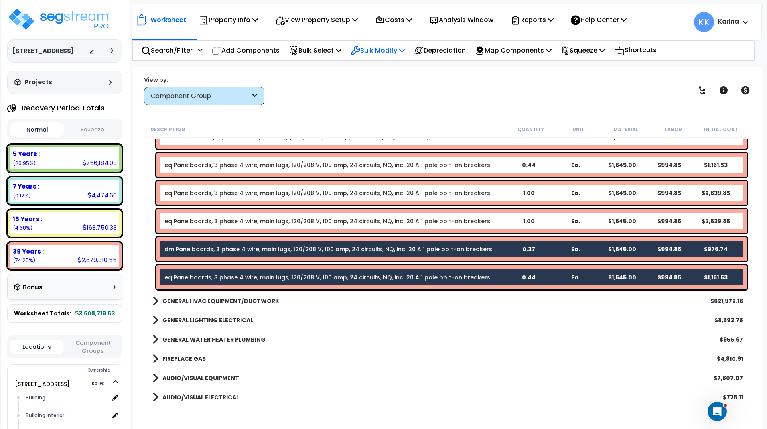
click at [377, 51] on p "Bulk Modify" at bounding box center [378, 50] width 54 height 11
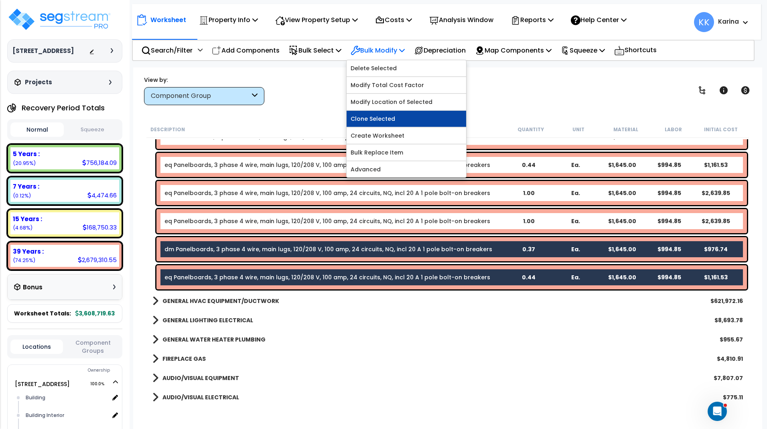
click at [379, 116] on link "Clone Selected" at bounding box center [407, 119] width 120 height 16
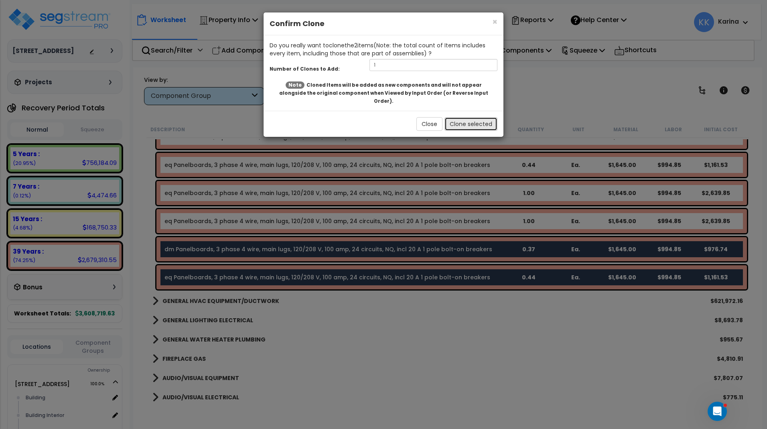
click at [452, 117] on button "Clone selected" at bounding box center [470, 124] width 53 height 14
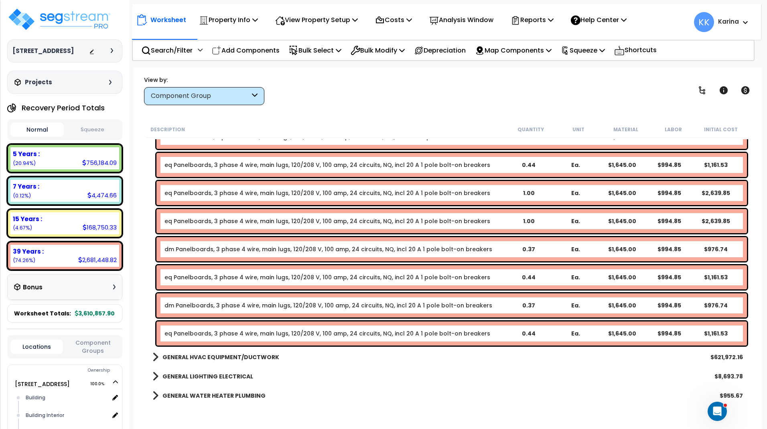
click at [190, 307] on link "dm Panelboards, 3 phase 4 wire, main lugs, 120/208 V, 100 amp, 24 circuits, NQ,…" at bounding box center [328, 305] width 328 height 8
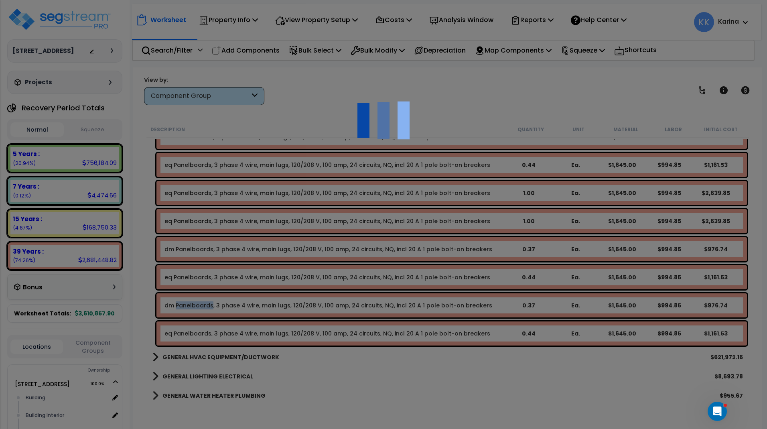
select select "56956"
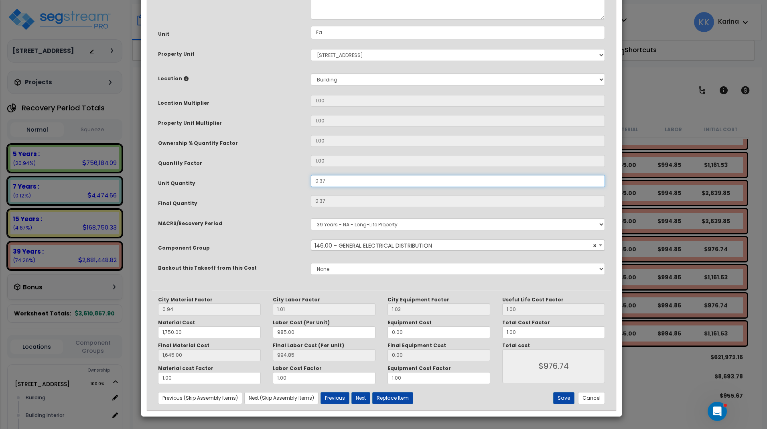
drag, startPoint x: 326, startPoint y: 268, endPoint x: 303, endPoint y: 265, distance: 23.0
click at [303, 189] on div "Unit Quantity 0.37" at bounding box center [381, 182] width 459 height 14
drag, startPoint x: 326, startPoint y: 268, endPoint x: 312, endPoint y: 267, distance: 14.5
click at [312, 187] on input "0.37" at bounding box center [458, 181] width 294 height 12
type input "1,645.00"
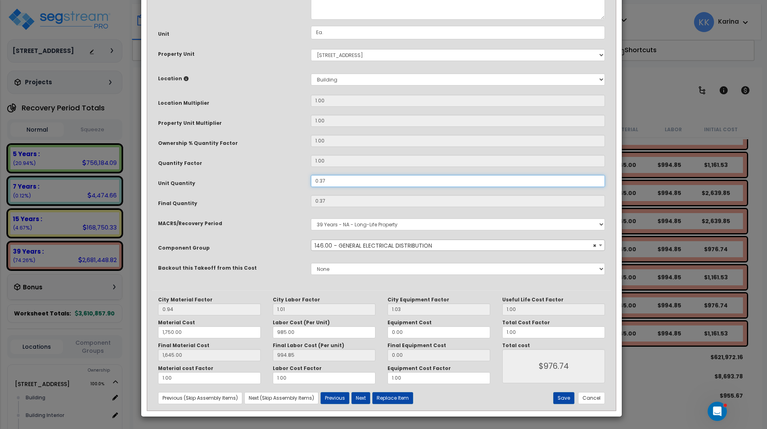
type input "."
type input "1,645.00"
type input "0"
type input "1,645.00"
type input "$0.00"
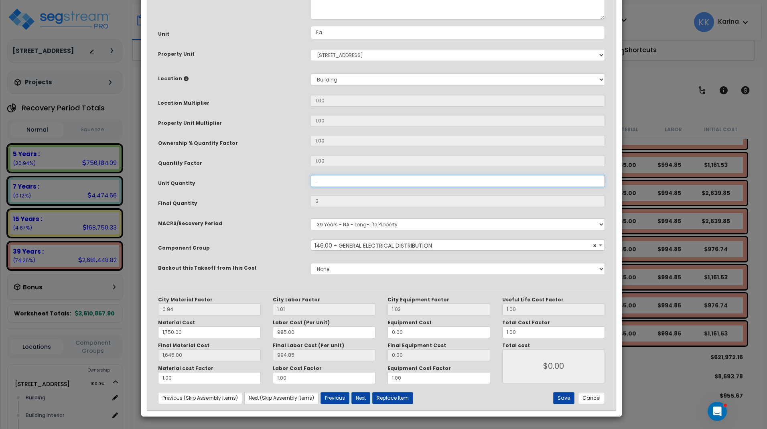
type input "1,645.00"
type input ".2"
type input "1,645.00"
type input ".25"
type input "0.2"
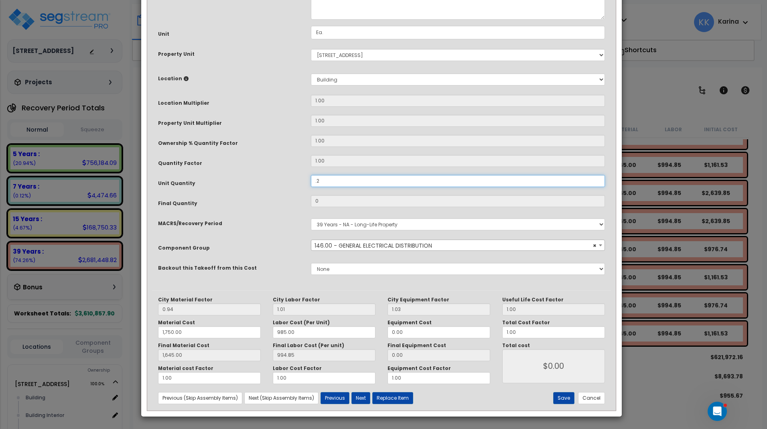
type input "1,645.00"
type input "$527.97"
type input "0.25"
type input "1,645.00"
type input "$659.96"
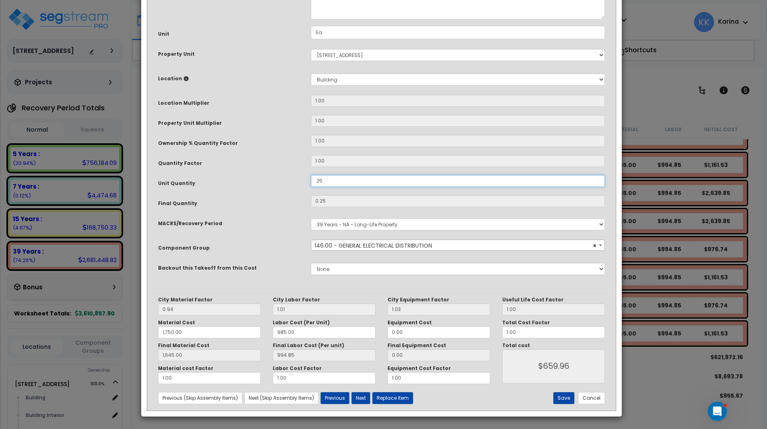
type input "1,645.00"
click at [563, 395] on button "Save" at bounding box center [563, 398] width 21 height 12
type input "0.25"
type input "1750.00"
type input "1645.00"
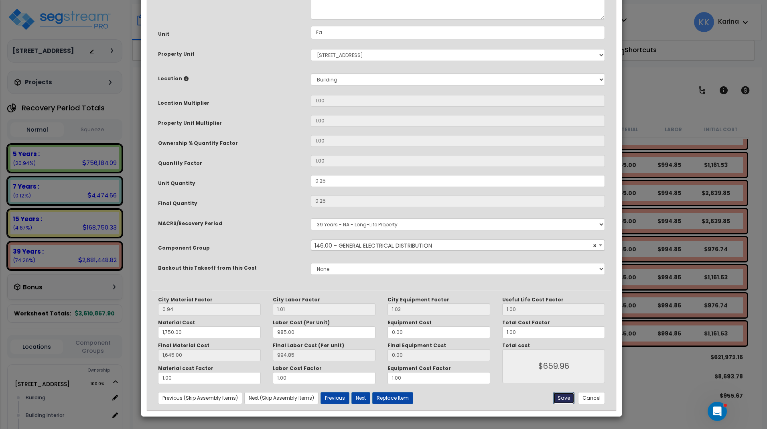
type input "659.96"
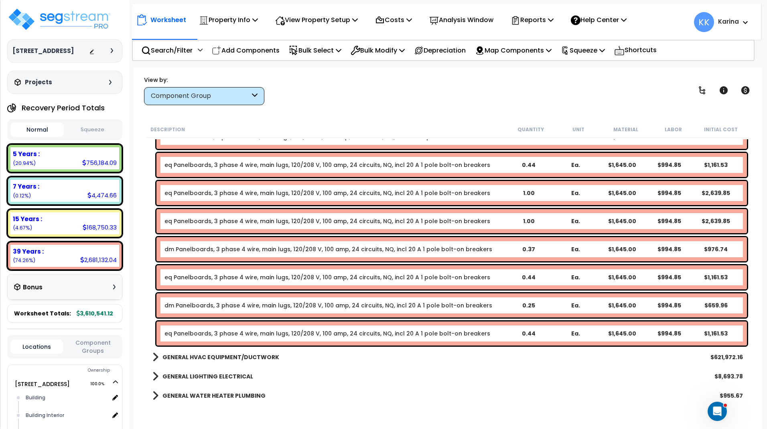
click at [213, 333] on link "eq Panelboards, 3 phase 4 wire, main lugs, 120/208 V, 100 amp, 24 circuits, NQ,…" at bounding box center [327, 333] width 326 height 8
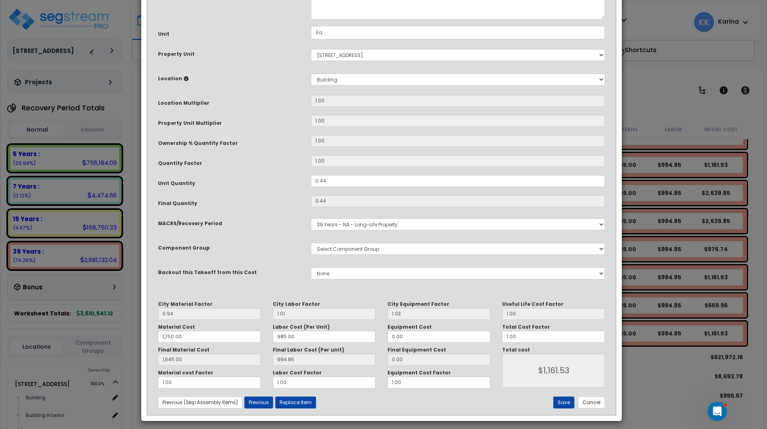
select select "56956"
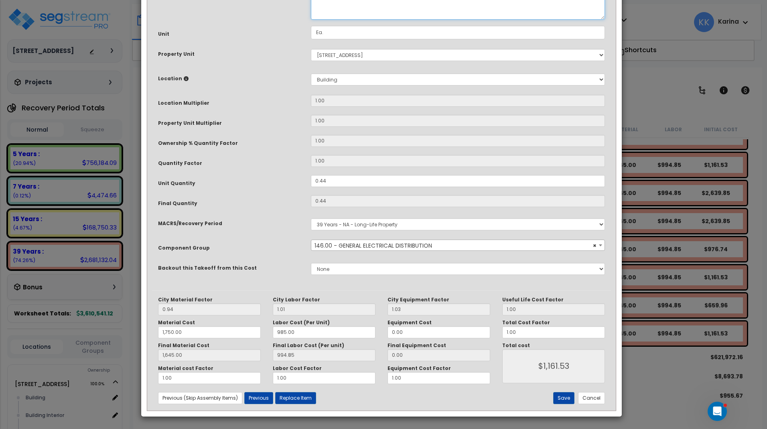
drag, startPoint x: 321, startPoint y: 79, endPoint x: 305, endPoint y: 80, distance: 16.1
click at [311, 20] on textarea "eq Panelboards, 3 phase 4 wire, main lugs, 120/208 V, 100 amp, 24 circuits, NQ,…" at bounding box center [458, 2] width 294 height 33
type textarea "info Panelboards, 3 phase 4 wire, main lugs, 120/208 V, 100 amp, 24 circuits, N…"
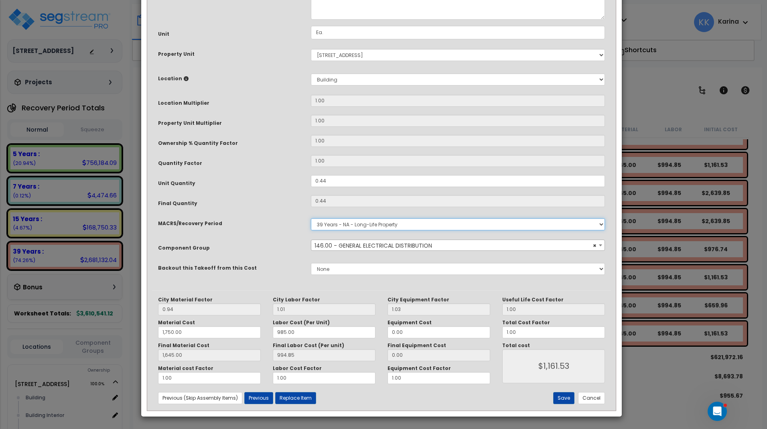
click at [311, 218] on select "Select MACRS/Recovery Period 5 Years - 57.0 - Distributive Trades & Services 5 …" at bounding box center [458, 224] width 294 height 12
select select "3668"
click option "5 Years - 00.12 - Information Systems" at bounding box center [0, 0] width 0 height 0
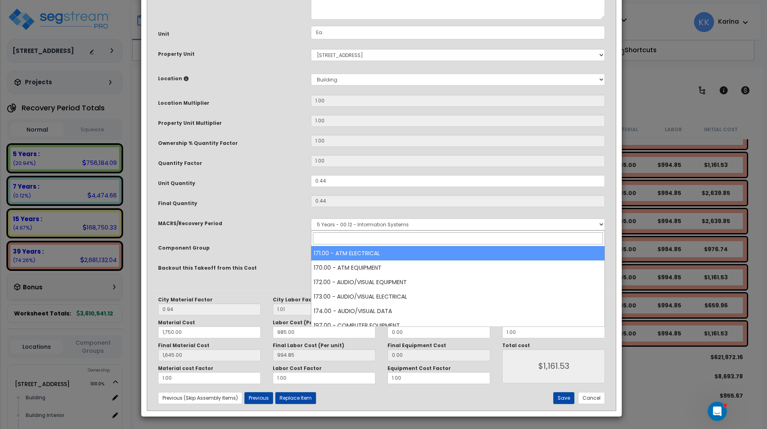
click at [338, 249] on span "Select Component Group" at bounding box center [350, 245] width 73 height 8
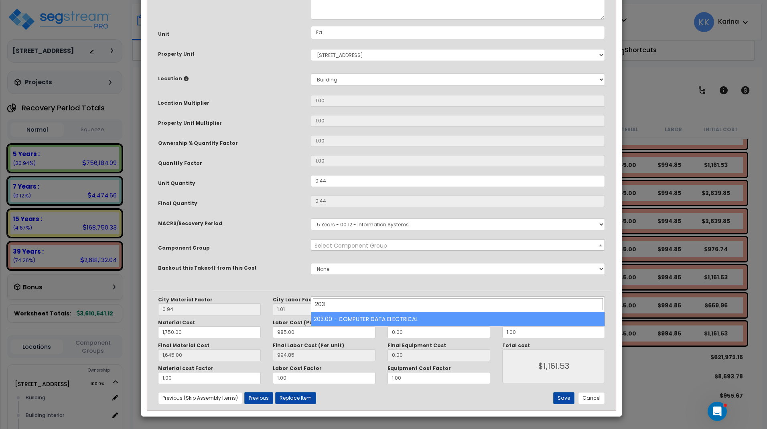
type input "203"
select select "57011"
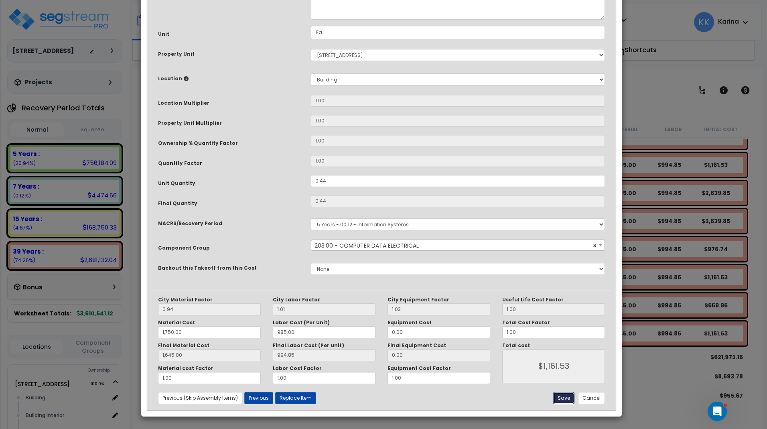
click at [562, 397] on button "Save" at bounding box center [563, 398] width 21 height 12
type input "1750.00"
type input "1645.00"
type input "1161.53"
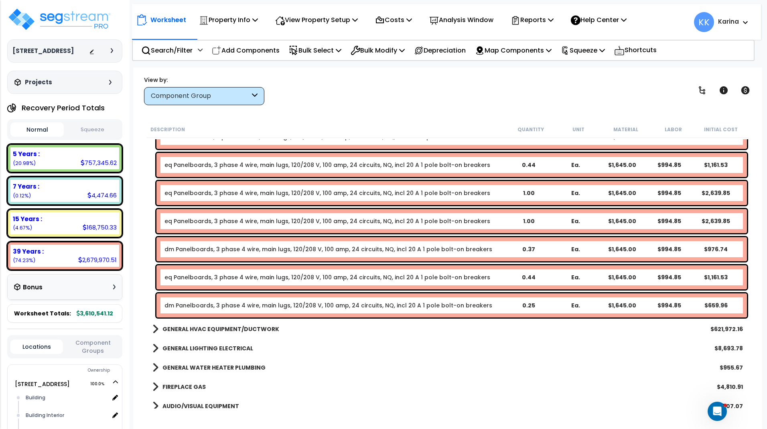
click at [223, 306] on link "dm Panelboards, 3 phase 4 wire, main lugs, 120/208 V, 100 amp, 24 circuits, NQ,…" at bounding box center [328, 305] width 328 height 8
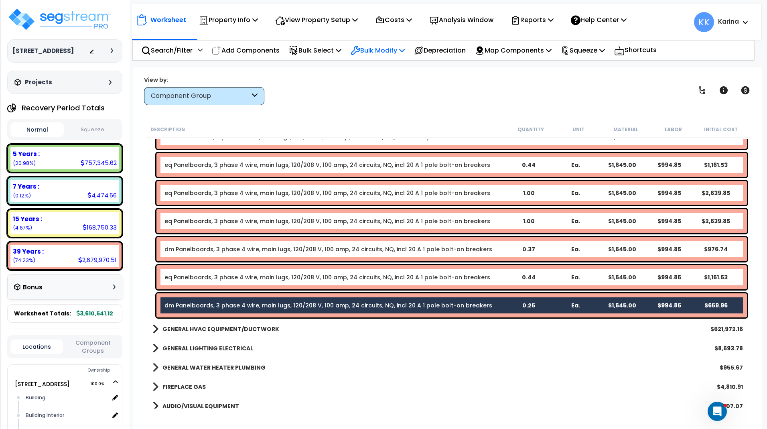
click at [380, 47] on p "Bulk Modify" at bounding box center [378, 50] width 54 height 11
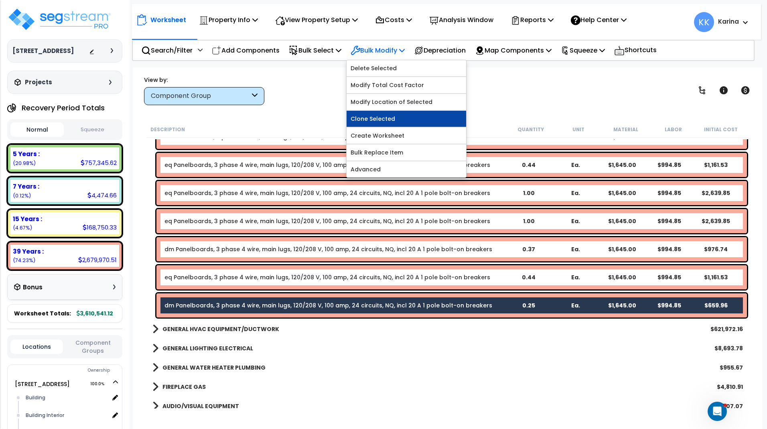
click at [386, 116] on link "Clone Selected" at bounding box center [407, 119] width 120 height 16
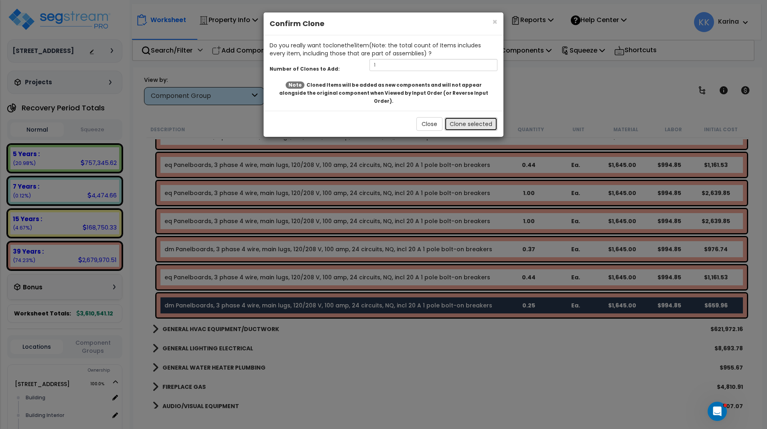
click at [460, 117] on button "Clone selected" at bounding box center [470, 124] width 53 height 14
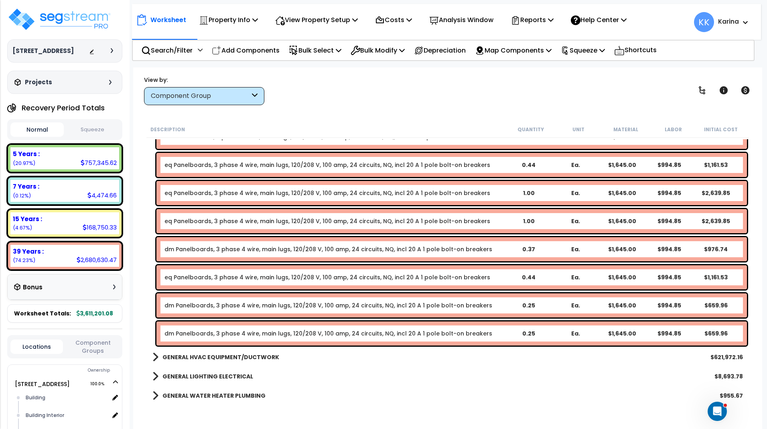
click at [187, 331] on link "dm Panelboards, 3 phase 4 wire, main lugs, 120/208 V, 100 amp, 24 circuits, NQ,…" at bounding box center [328, 333] width 328 height 8
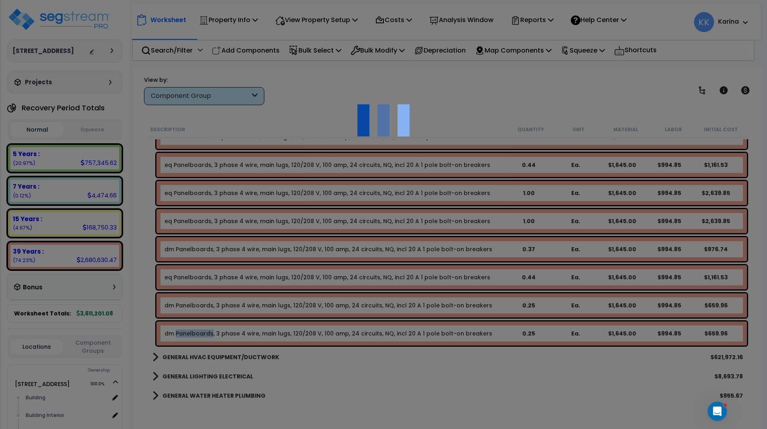
select select "56956"
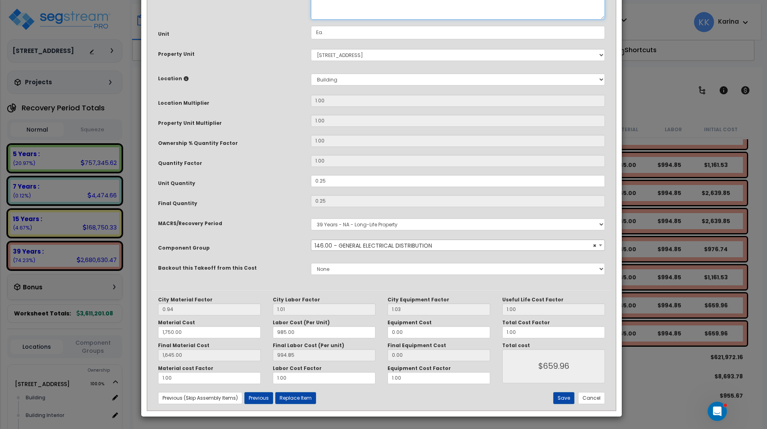
drag, startPoint x: 324, startPoint y: 79, endPoint x: 310, endPoint y: 80, distance: 14.9
click at [311, 20] on textarea "dm Panelboards, 3 phase 4 wire, main lugs, 120/208 V, 100 amp, 24 circuits, NQ,…" at bounding box center [458, 2] width 294 height 33
type textarea "ext Panelboards, 3 phase 4 wire, main lugs, 120/208 V, 100 amp, 24 circuits, NQ…"
click at [565, 399] on button "Save" at bounding box center [563, 398] width 21 height 12
type input "1750.00"
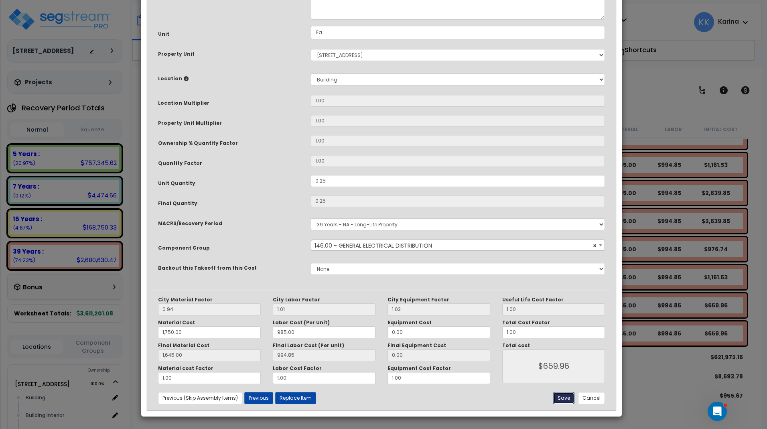
type input "1645.00"
type input "659.96"
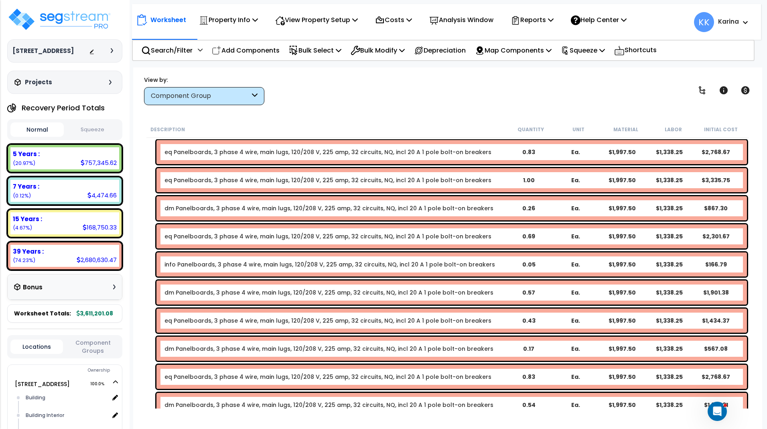
scroll to position [1145, 0]
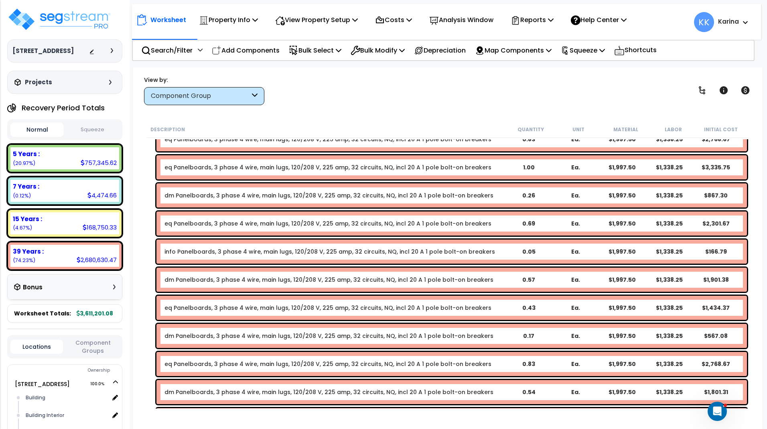
click at [207, 279] on link "dm Panelboards, 3 phase 4 wire, main lugs, 120/208 V, 225 amp, 32 circuits, NQ,…" at bounding box center [328, 280] width 329 height 8
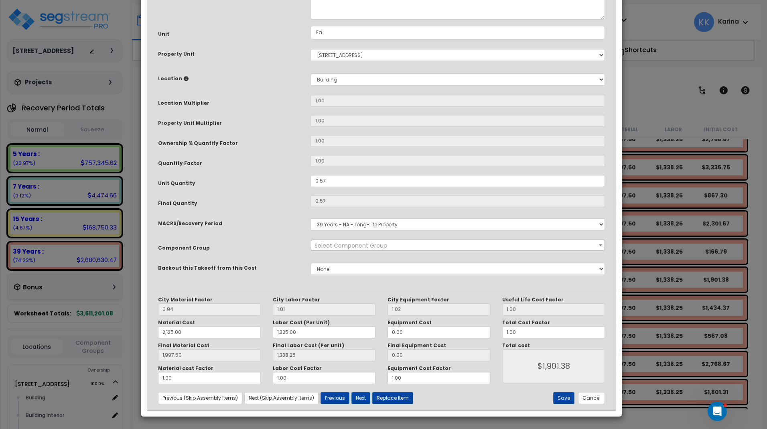
select select "56956"
click at [585, 396] on button "Cancel" at bounding box center [591, 398] width 27 height 12
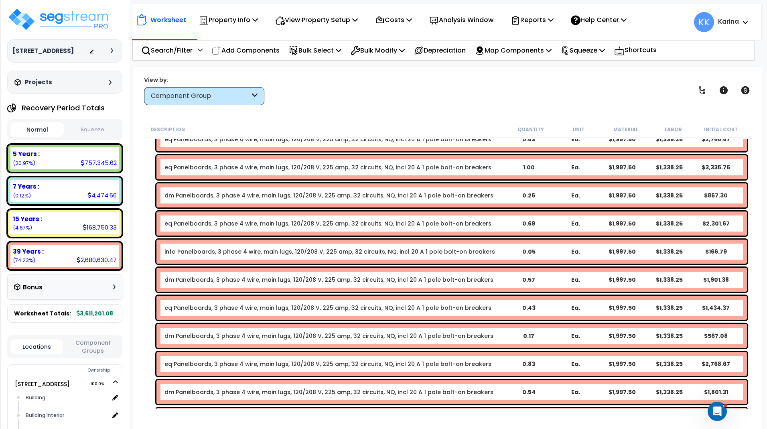
click at [214, 251] on link "info Panelboards, 3 phase 4 wire, main lugs, 120/208 V, 225 amp, 32 circuits, N…" at bounding box center [329, 251] width 330 height 8
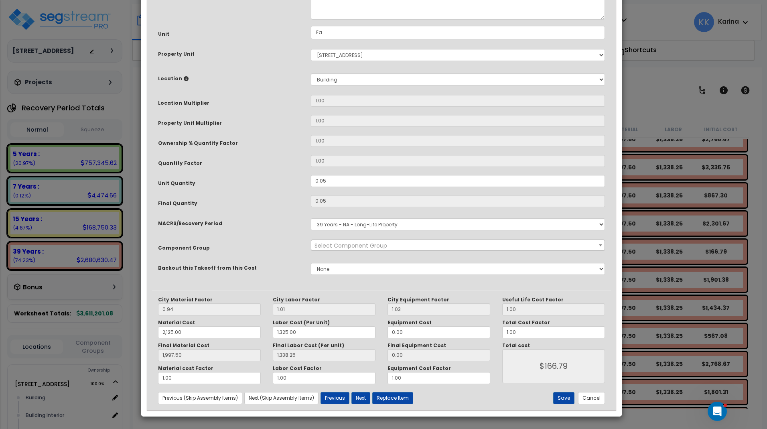
select select "56956"
click at [311, 218] on select "Select MACRS/Recovery Period 5 Years - 57.0 - Distributive Trades & Services 5 …" at bounding box center [458, 224] width 294 height 12
select select "3668"
click option "5 Years - 00.12 - Information Systems" at bounding box center [0, 0] width 0 height 0
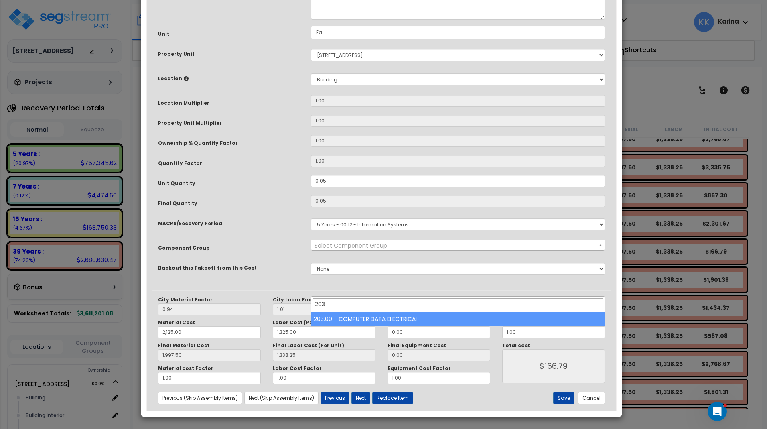
type input "203"
select select "57011"
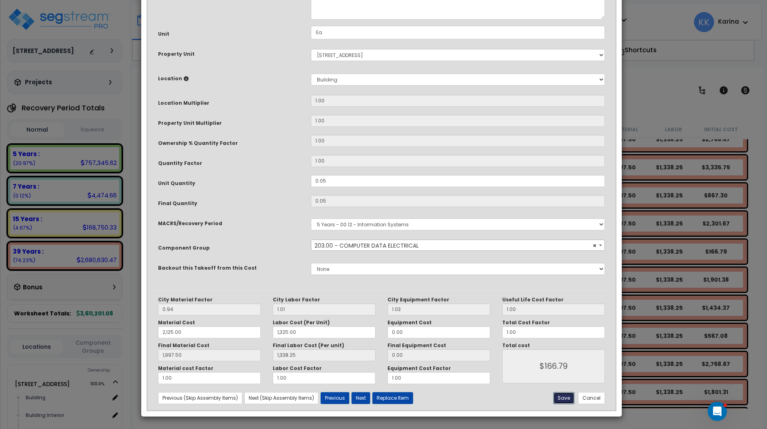
click at [563, 397] on button "Save" at bounding box center [563, 398] width 21 height 12
type input "2125.00"
type input "1325.00"
type input "1997.50"
type input "1338.25"
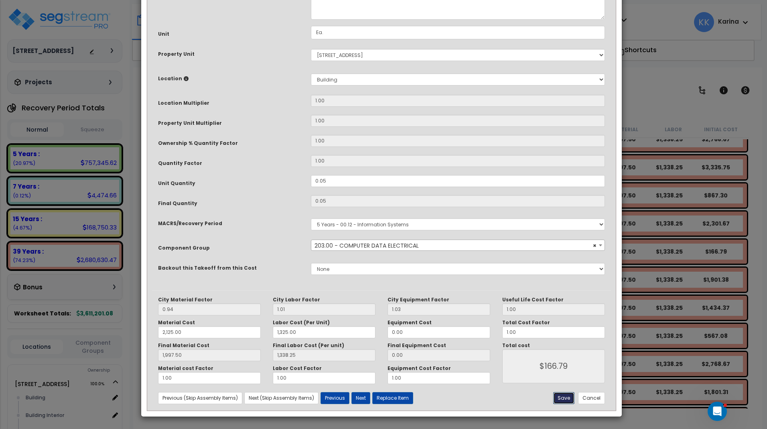
type input "166.79"
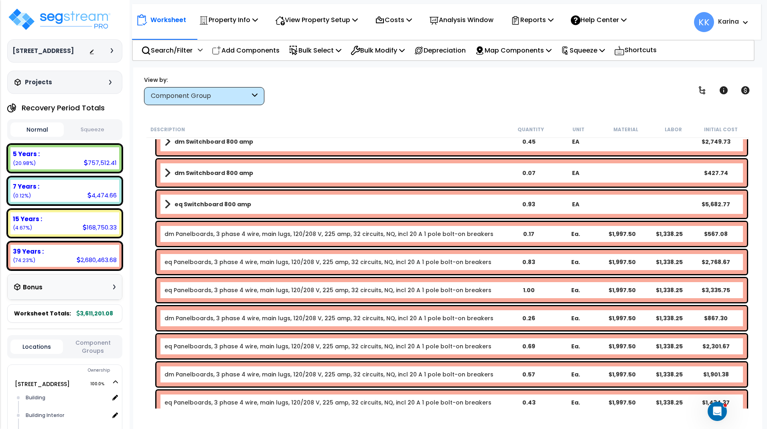
scroll to position [1000, 0]
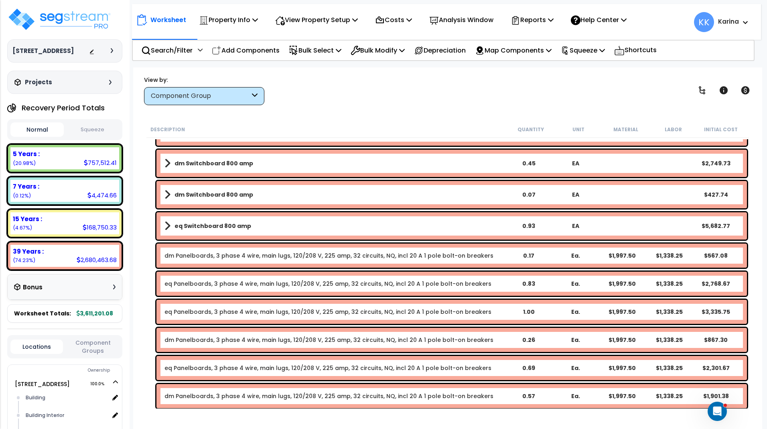
click at [186, 282] on link "eq Panelboards, 3 phase 4 wire, main lugs, 120/208 V, 225 amp, 32 circuits, NQ,…" at bounding box center [327, 284] width 327 height 8
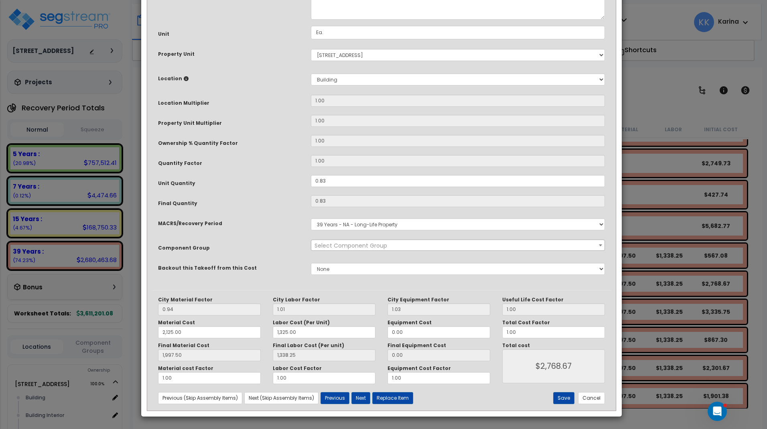
select select "56956"
click at [311, 218] on select "Select MACRS/Recovery Period 5 Years - 57.0 - Distributive Trades & Services 5 …" at bounding box center [458, 224] width 294 height 12
select select "3667"
click option "5 Years - 57.0 - Distributive Trades & Services" at bounding box center [0, 0] width 0 height 0
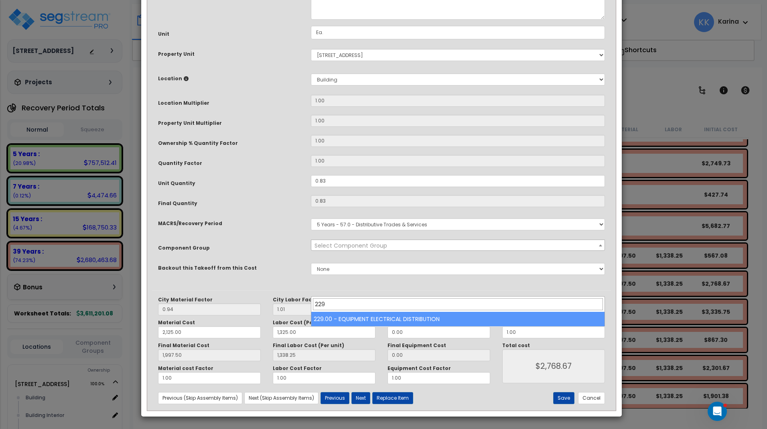
type input "229"
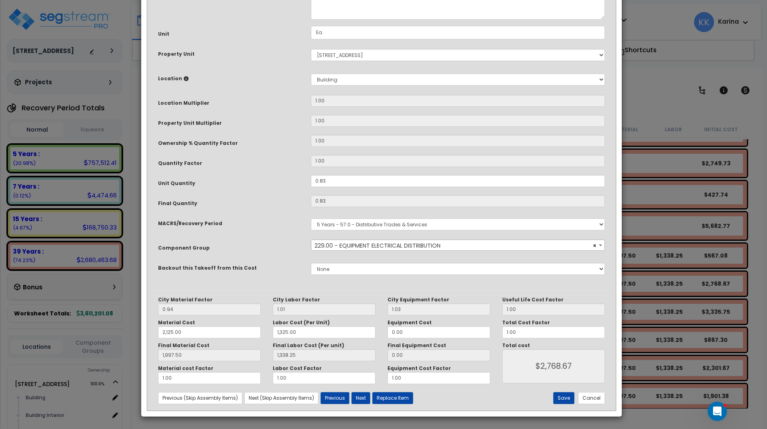
select select "57033"
click at [566, 395] on button "Save" at bounding box center [563, 398] width 21 height 12
type input "2125.00"
type input "1325.00"
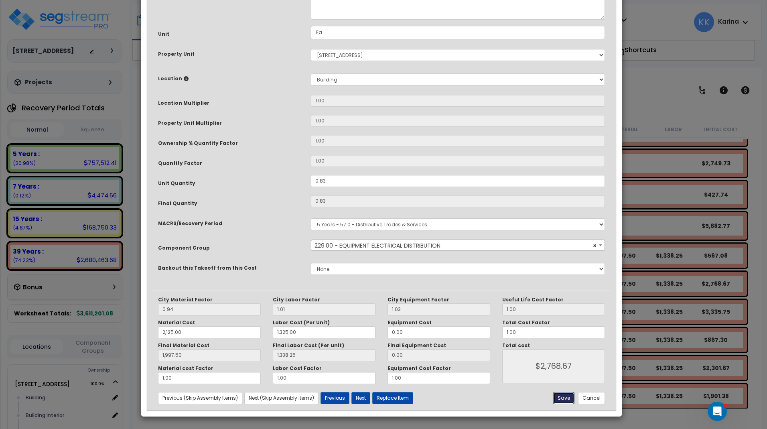
type input "1997.50"
type input "1338.25"
type input "2768.67"
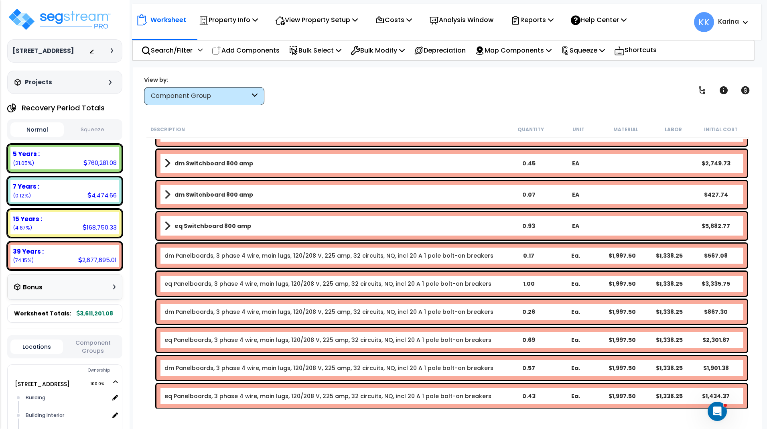
click at [208, 229] on b "eq Switchboard 800 amp" at bounding box center [212, 226] width 77 height 8
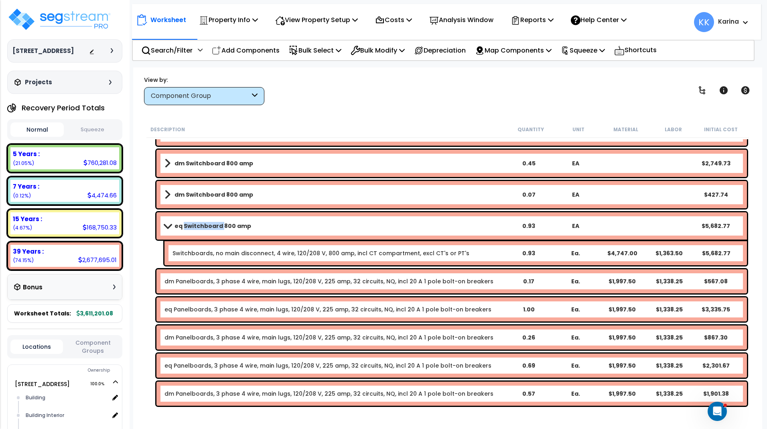
click at [208, 229] on b "eq Switchboard 800 amp" at bounding box center [212, 226] width 77 height 8
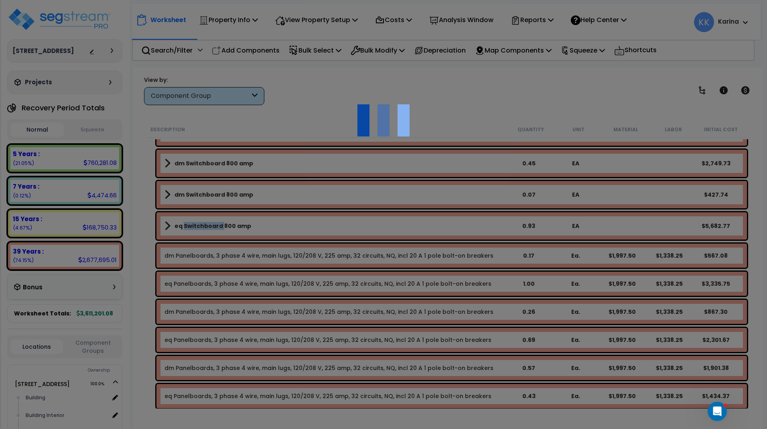
select select "56956"
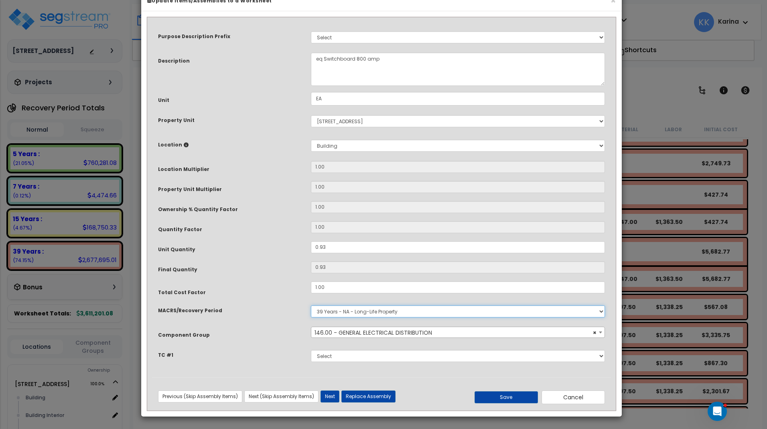
click at [311, 305] on select "Select MACRS/Recovery Period 5 Years - 57.0 - Distributive Trades & Services 5 …" at bounding box center [458, 311] width 294 height 12
select select "3667"
click option "5 Years - 57.0 - Distributive Trades & Services" at bounding box center [0, 0] width 0 height 0
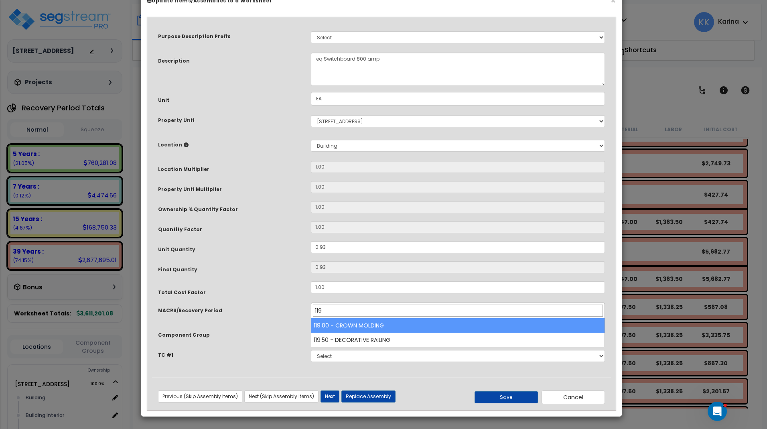
drag, startPoint x: 331, startPoint y: 309, endPoint x: 293, endPoint y: 306, distance: 38.6
click at [313, 306] on input "119" at bounding box center [458, 310] width 290 height 12
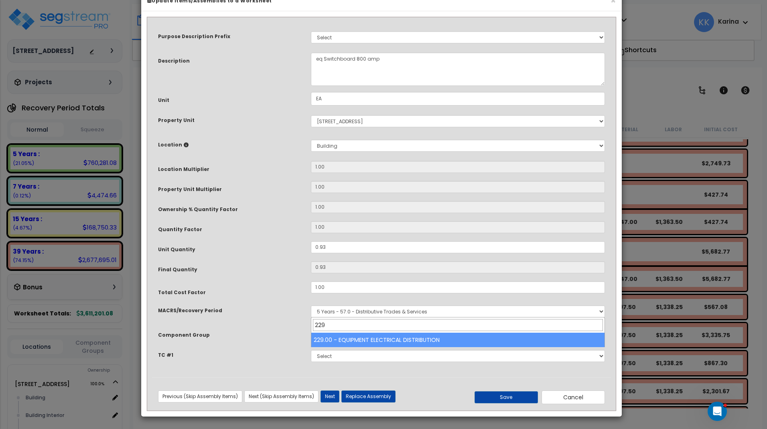
drag, startPoint x: 333, startPoint y: 326, endPoint x: 301, endPoint y: 325, distance: 32.5
click at [313, 325] on input "229" at bounding box center [458, 325] width 290 height 12
type input "229"
drag, startPoint x: 513, startPoint y: 414, endPoint x: 491, endPoint y: 406, distance: 22.9
click at [513, 403] on button "Save" at bounding box center [505, 397] width 63 height 12
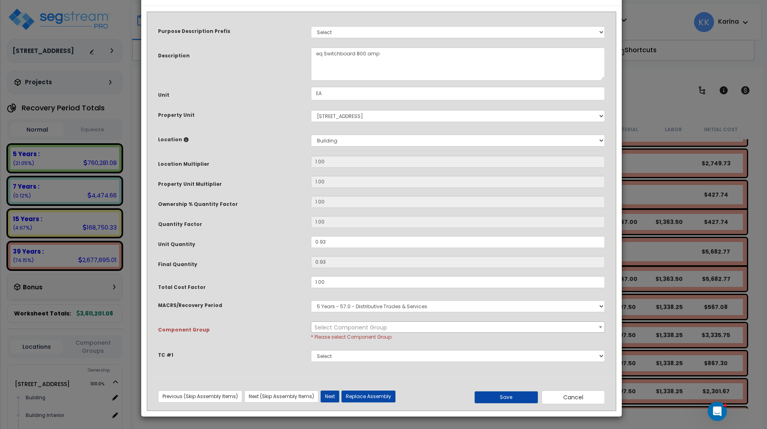
click at [325, 331] on span "Select Component Group" at bounding box center [350, 327] width 73 height 8
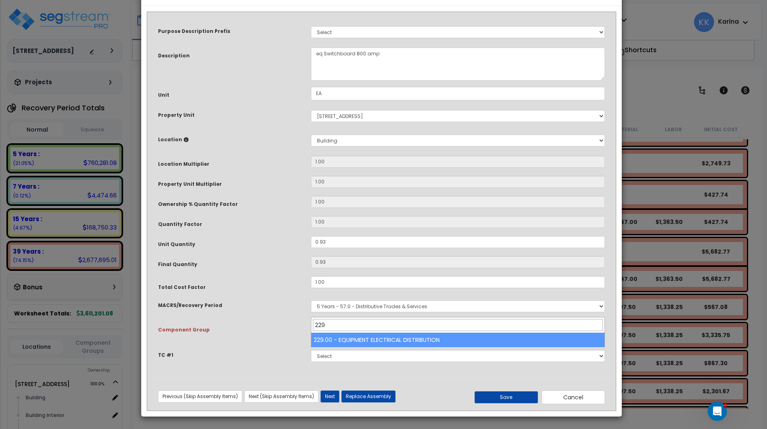
type input "229"
select select "57033"
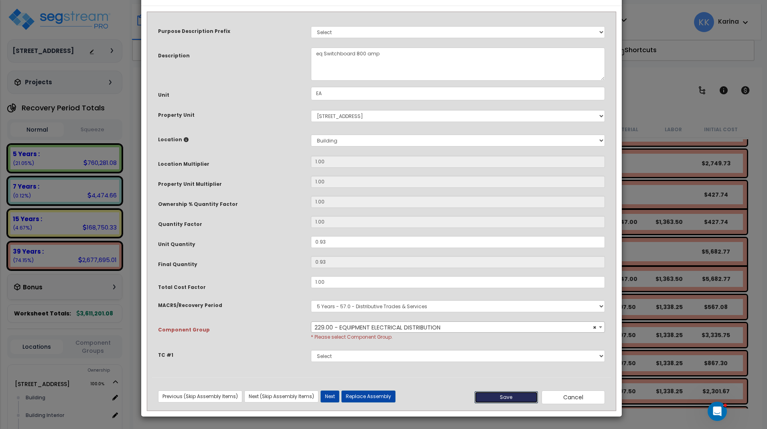
drag, startPoint x: 515, startPoint y: 420, endPoint x: 503, endPoint y: 415, distance: 12.6
click at [514, 403] on button "Save" at bounding box center [505, 397] width 63 height 12
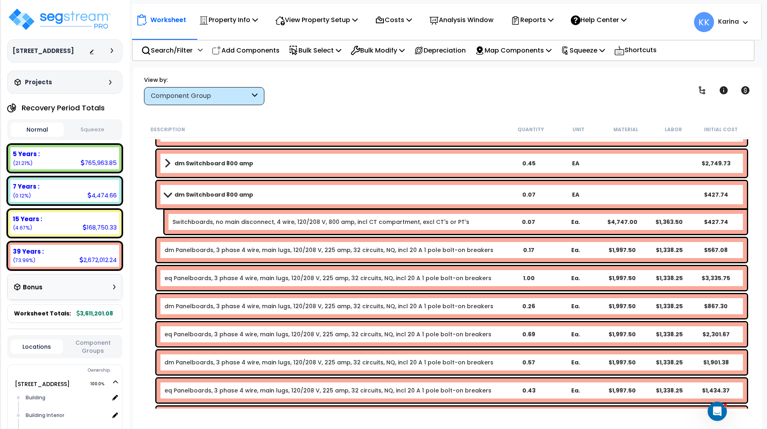
click at [186, 274] on link "eq Panelboards, 3 phase 4 wire, main lugs, 120/208 V, 225 amp, 32 circuits, NQ,…" at bounding box center [327, 278] width 327 height 8
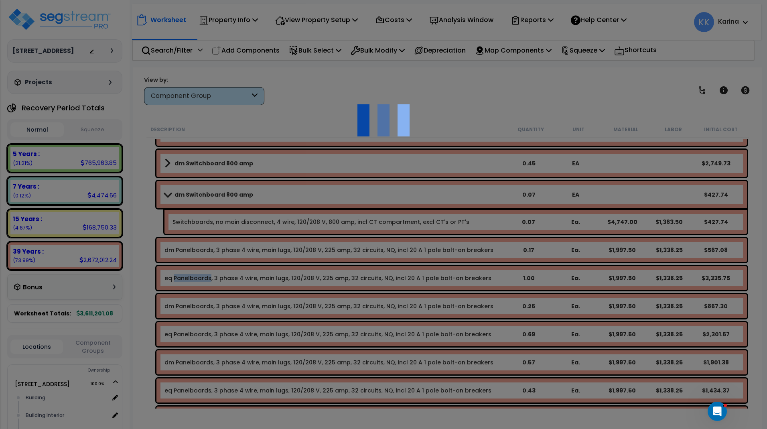
select select "56956"
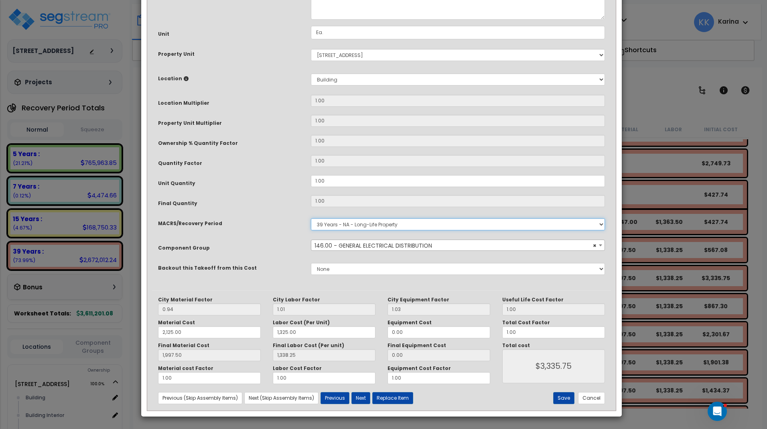
click at [311, 218] on select "Select MACRS/Recovery Period 5 Years - 57.0 - Distributive Trades & Services 5 …" at bounding box center [458, 224] width 294 height 12
select select "3667"
click option "5 Years - 57.0 - Distributive Trades & Services" at bounding box center [0, 0] width 0 height 0
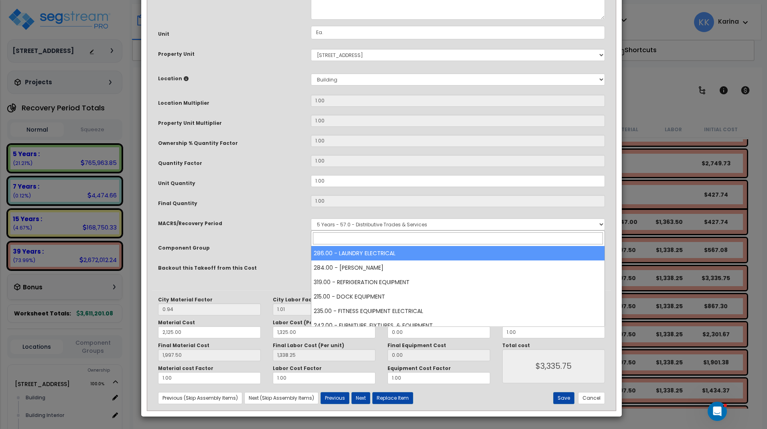
click at [335, 249] on span "Select Component Group" at bounding box center [350, 245] width 73 height 8
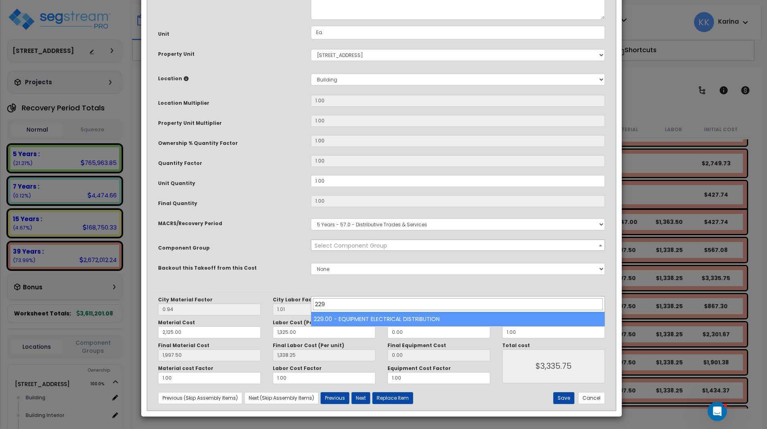
type input "229"
select select "57033"
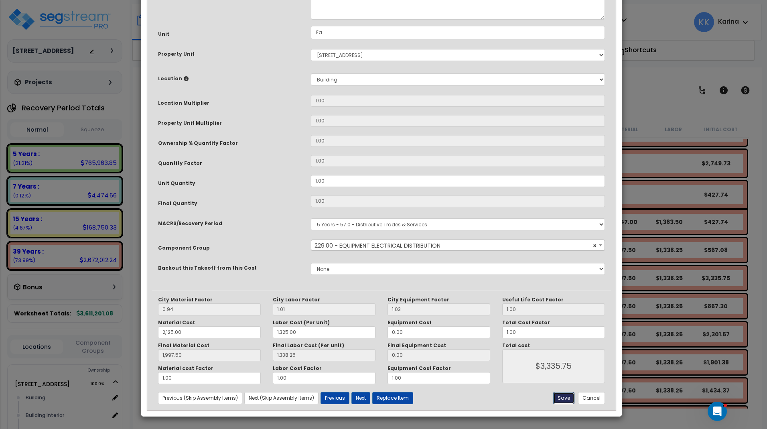
click at [560, 397] on button "Save" at bounding box center [563, 398] width 21 height 12
type input "2125.00"
type input "1325.00"
type input "1997.50"
type input "1338.25"
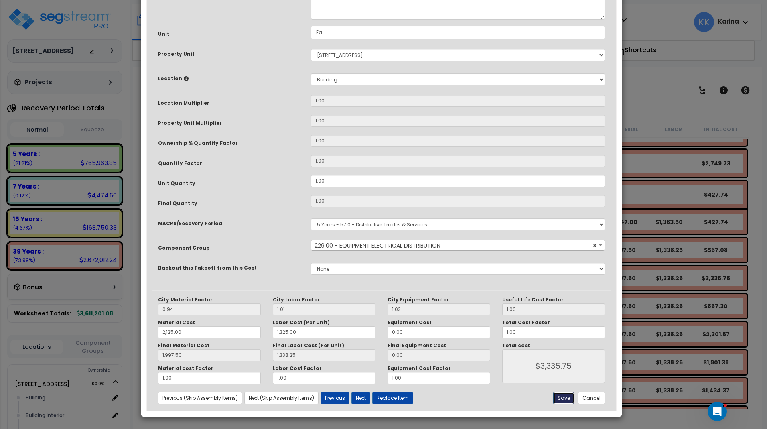
type input "3335.75"
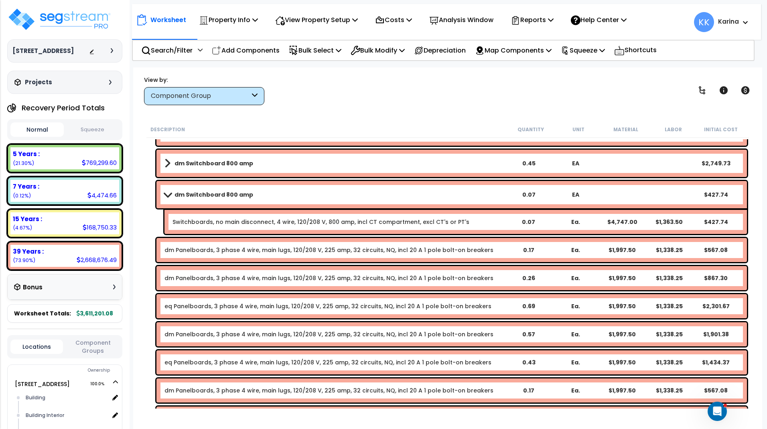
click at [185, 308] on link "eq Panelboards, 3 phase 4 wire, main lugs, 120/208 V, 225 amp, 32 circuits, NQ,…" at bounding box center [327, 306] width 327 height 8
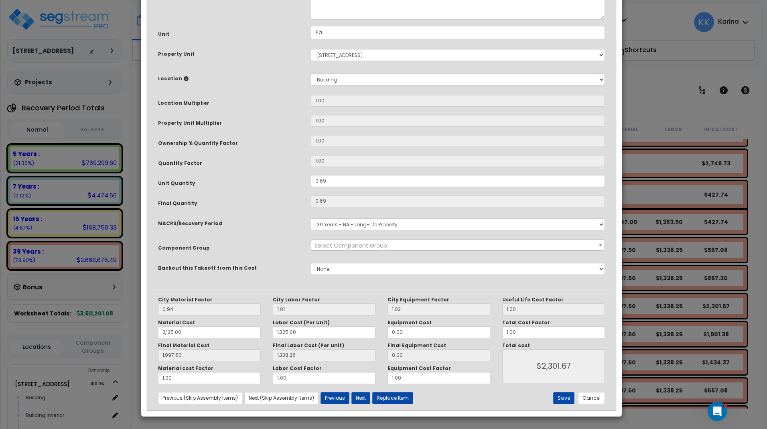
select select "56956"
click at [311, 218] on select "Select MACRS/Recovery Period 5 Years - 57.0 - Distributive Trades & Services 5 …" at bounding box center [458, 224] width 294 height 12
select select "3667"
click option "5 Years - 57.0 - Distributive Trades & Services" at bounding box center [0, 0] width 0 height 0
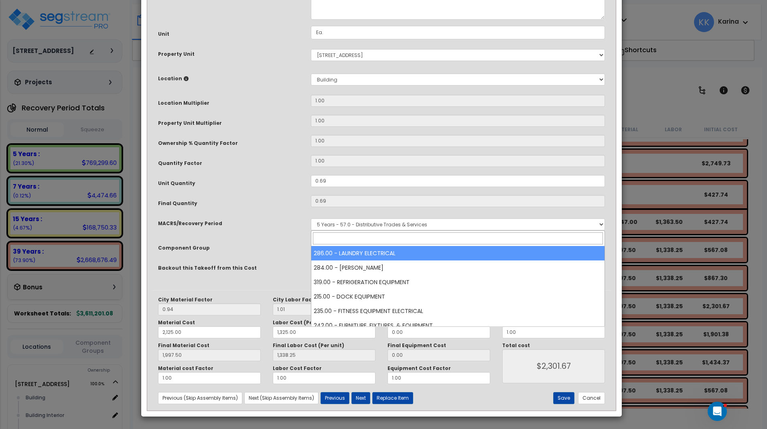
click at [333, 249] on span "Select Component Group" at bounding box center [350, 245] width 73 height 8
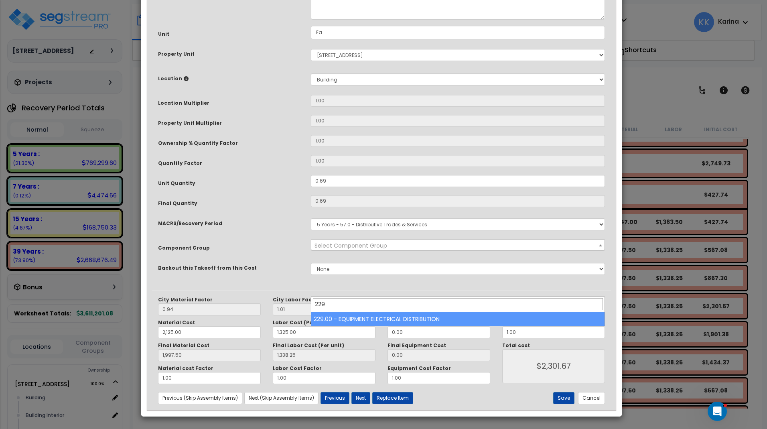
type input "229"
select select "57033"
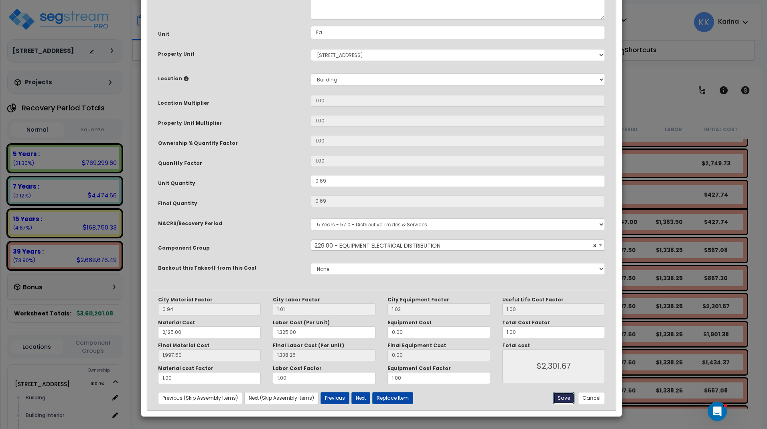
click at [563, 398] on button "Save" at bounding box center [563, 398] width 21 height 12
type input "2125.00"
type input "1325.00"
type input "1997.50"
type input "1338.25"
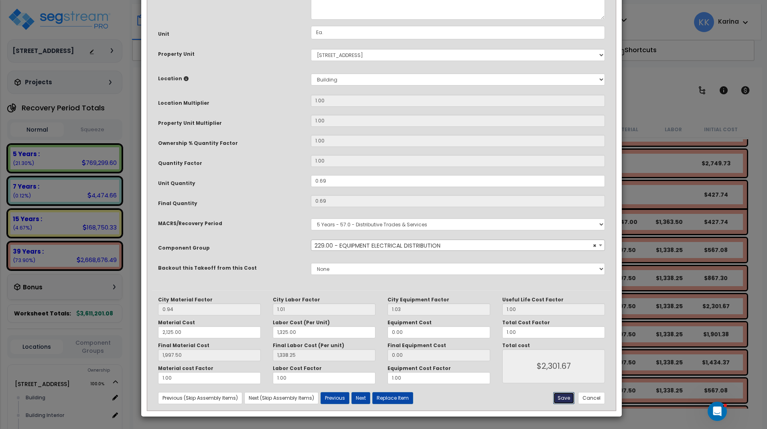
type input "2301.67"
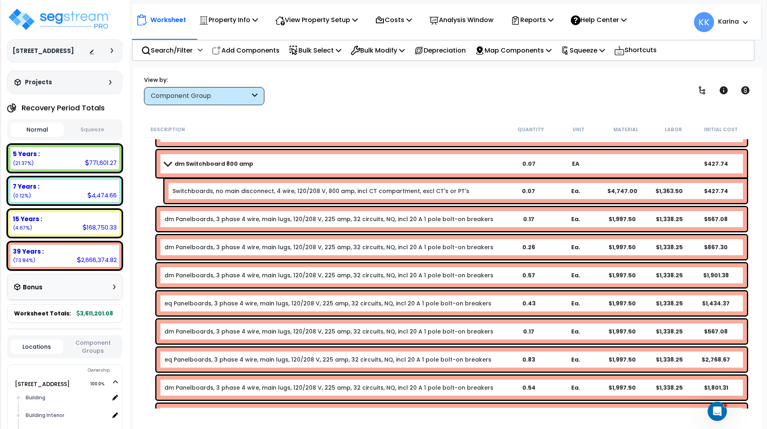
scroll to position [1048, 0]
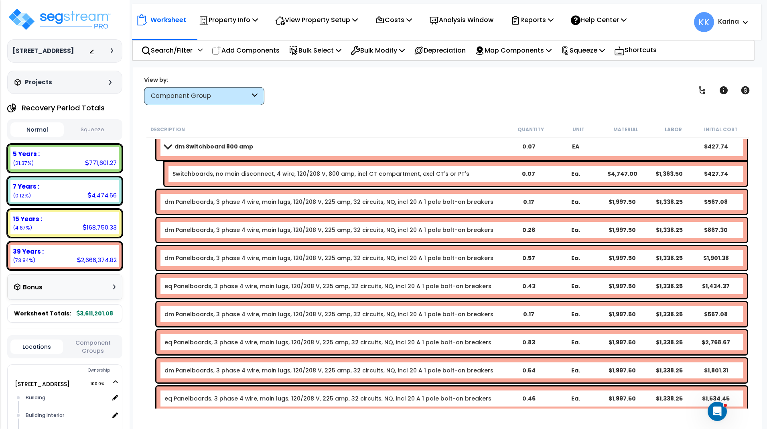
click at [192, 284] on link "eq Panelboards, 3 phase 4 wire, main lugs, 120/208 V, 225 amp, 32 circuits, NQ,…" at bounding box center [327, 286] width 327 height 8
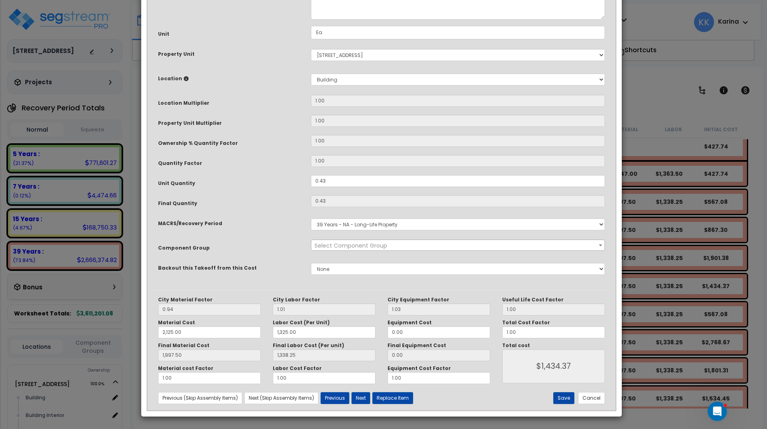
select select "56956"
click at [311, 218] on select "Select MACRS/Recovery Period 5 Years - 57.0 - Distributive Trades & Services 5 …" at bounding box center [458, 224] width 294 height 12
select select "3667"
click option "5 Years - 57.0 - Distributive Trades & Services" at bounding box center [0, 0] width 0 height 0
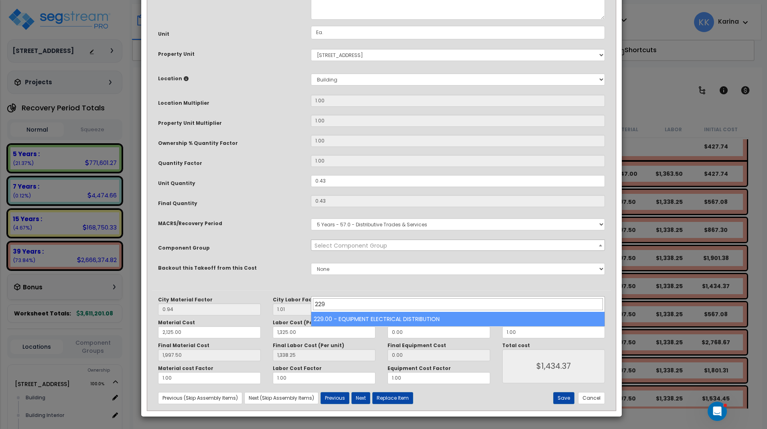
type input "229"
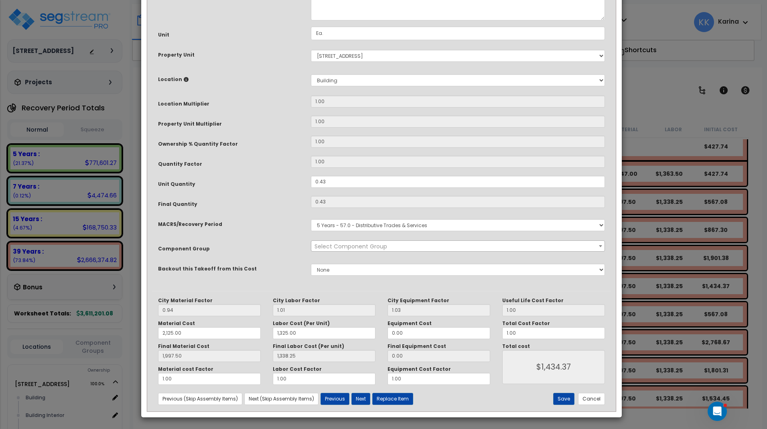
scroll to position [87, 0]
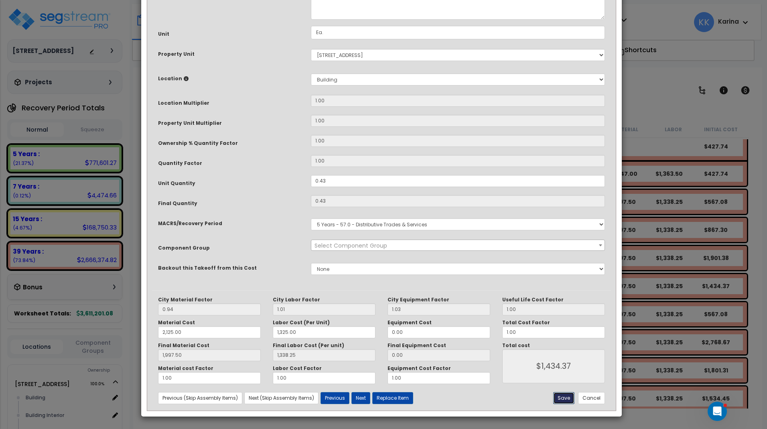
click at [561, 394] on button "Save" at bounding box center [563, 398] width 21 height 12
type input "2125.00"
type input "1325.00"
type input "1997.50"
type input "1338.25"
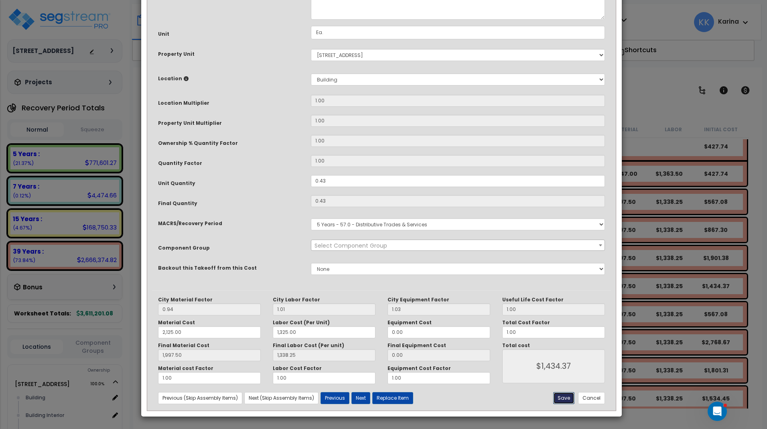
type input "1434.37"
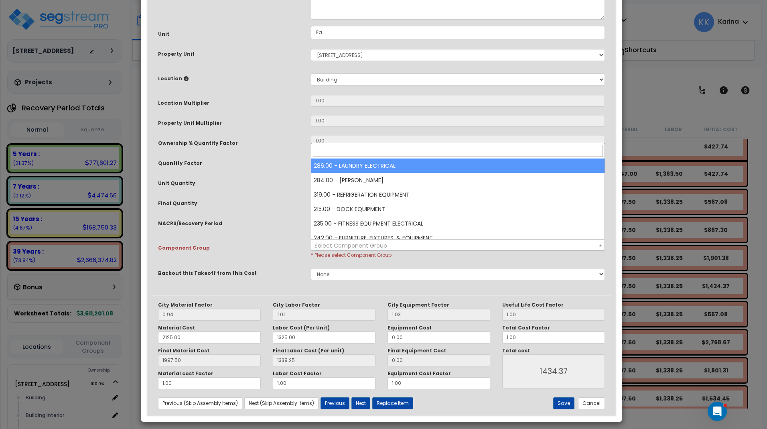
click at [328, 247] on span "Select Component Group" at bounding box center [350, 245] width 73 height 8
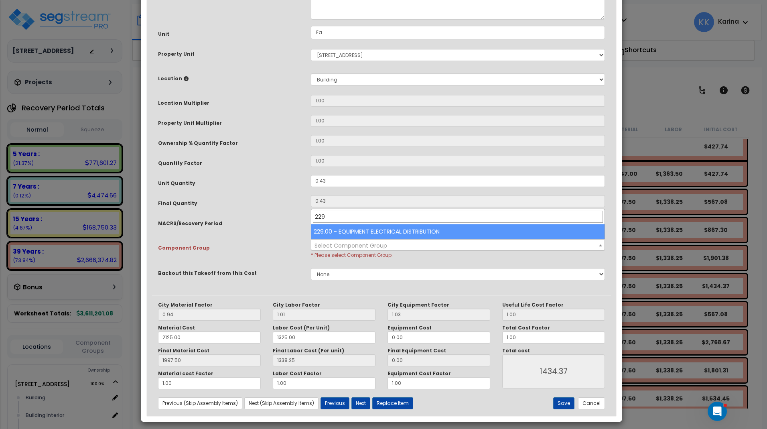
type input "229"
select select "57033"
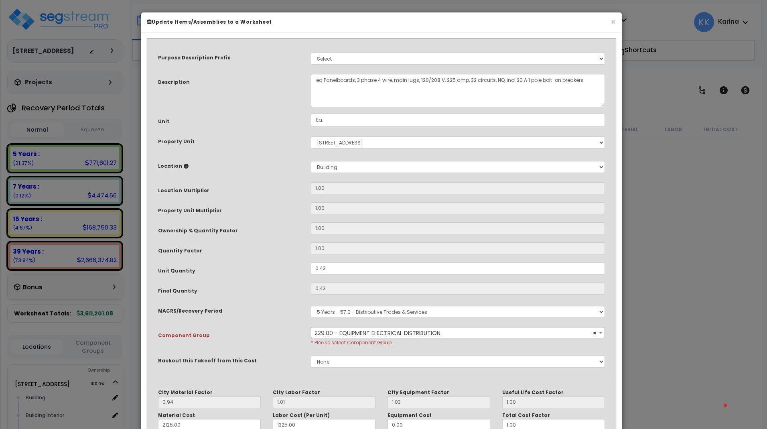
select select "3667"
select select "57033"
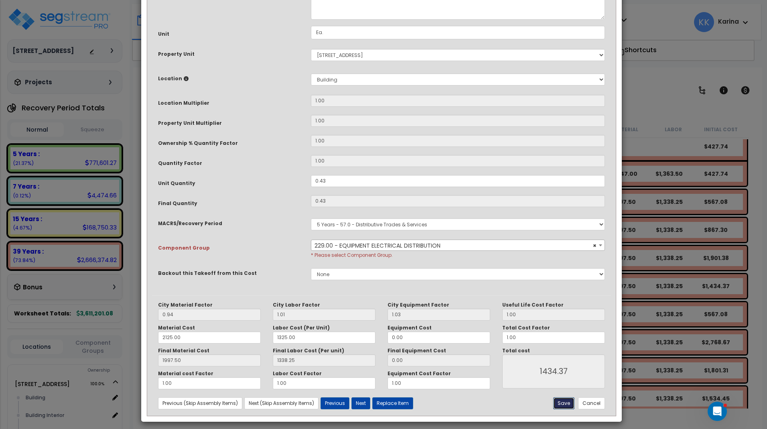
click at [562, 403] on button "Save" at bounding box center [563, 403] width 21 height 12
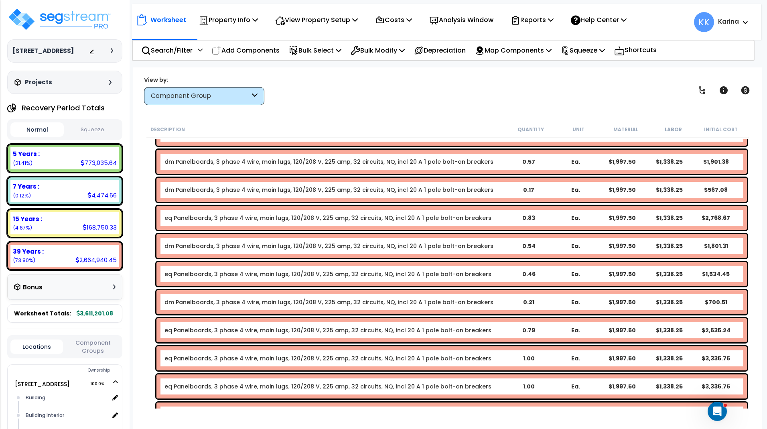
scroll to position [142, 0]
click at [185, 275] on link "eq Panelboards, 3 phase 4 wire, main lugs, 120/208 V, 225 amp, 32 circuits, NQ,…" at bounding box center [327, 274] width 327 height 8
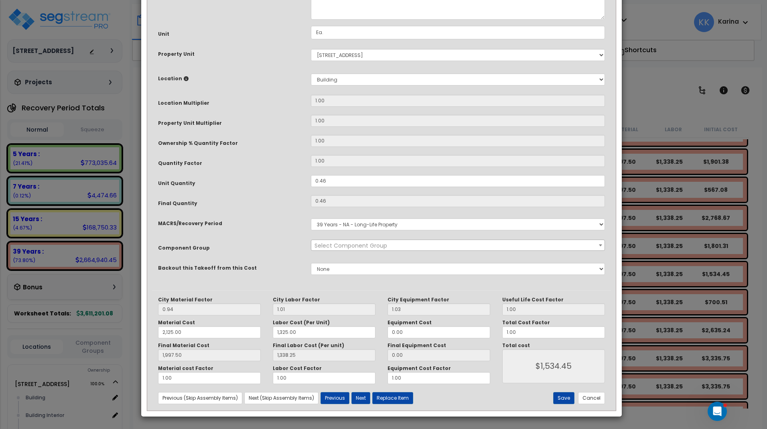
select select "56956"
click at [311, 218] on select "Select MACRS/Recovery Period 5 Years - 57.0 - Distributive Trades & Services 5 …" at bounding box center [458, 224] width 294 height 12
select select "3667"
click option "5 Years - 57.0 - Distributive Trades & Services" at bounding box center [0, 0] width 0 height 0
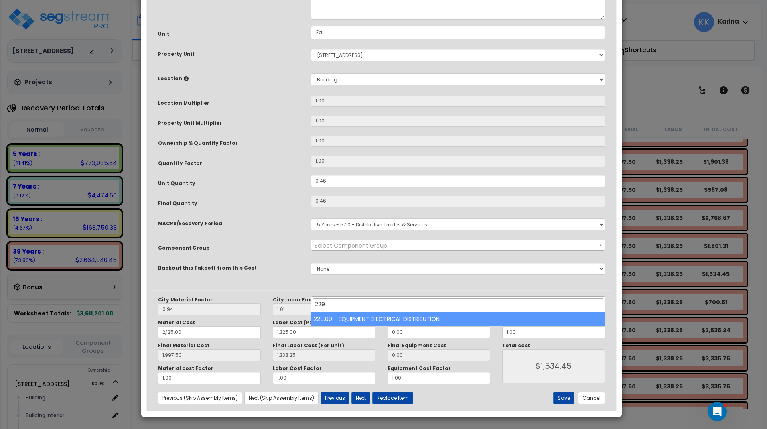
type input "229"
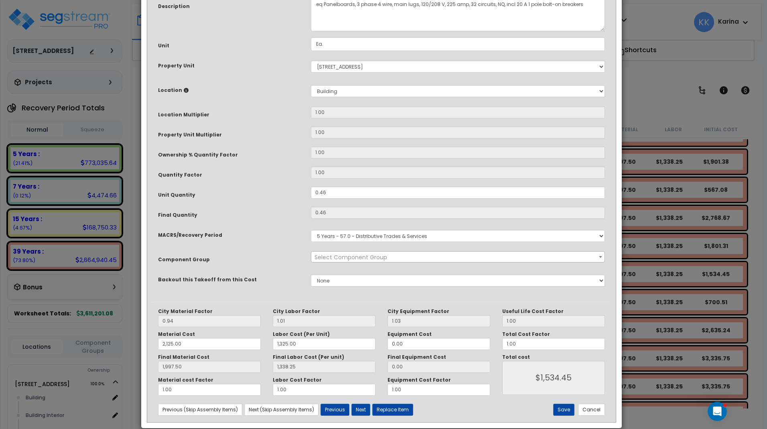
scroll to position [87, 0]
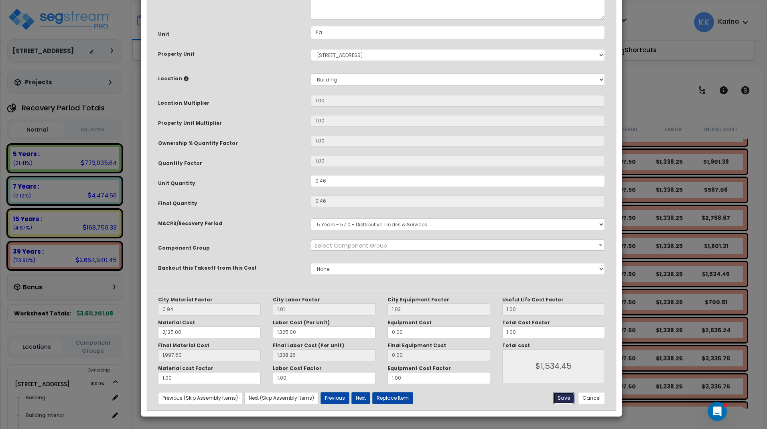
click at [560, 397] on button "Save" at bounding box center [563, 398] width 21 height 12
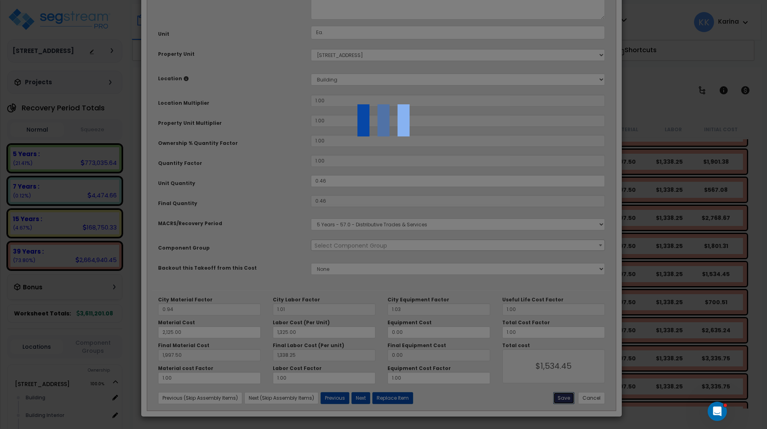
type input "2125.00"
type input "1325.00"
type input "1997.50"
type input "1338.25"
type input "1534.45"
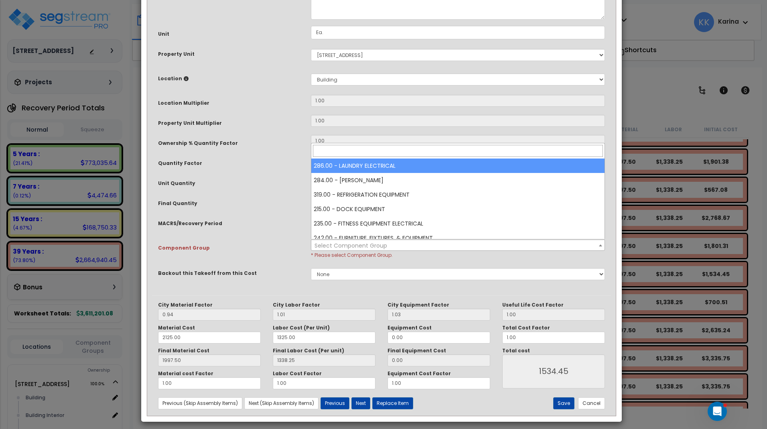
click at [326, 247] on span "Select Component Group" at bounding box center [350, 245] width 73 height 8
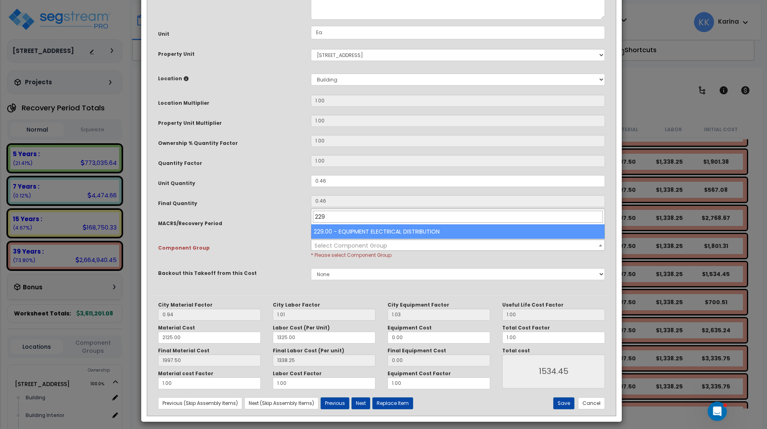
type input "229"
select select "57033"
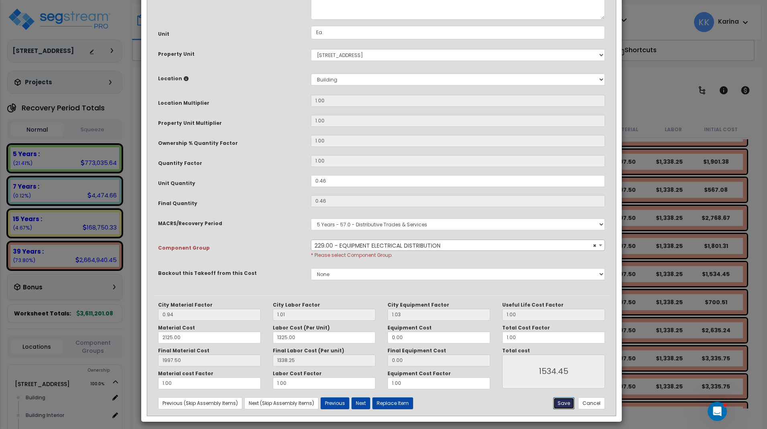
click at [565, 402] on button "Save" at bounding box center [563, 403] width 21 height 12
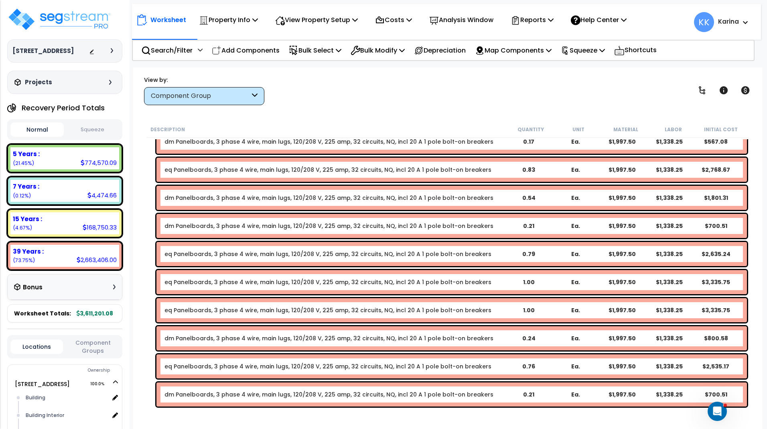
scroll to position [1145, 0]
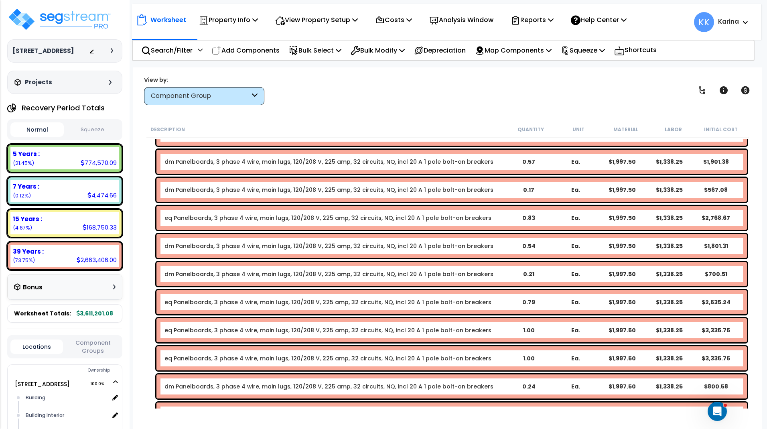
click at [229, 219] on link "eq Panelboards, 3 phase 4 wire, main lugs, 120/208 V, 225 amp, 32 circuits, NQ,…" at bounding box center [327, 218] width 327 height 8
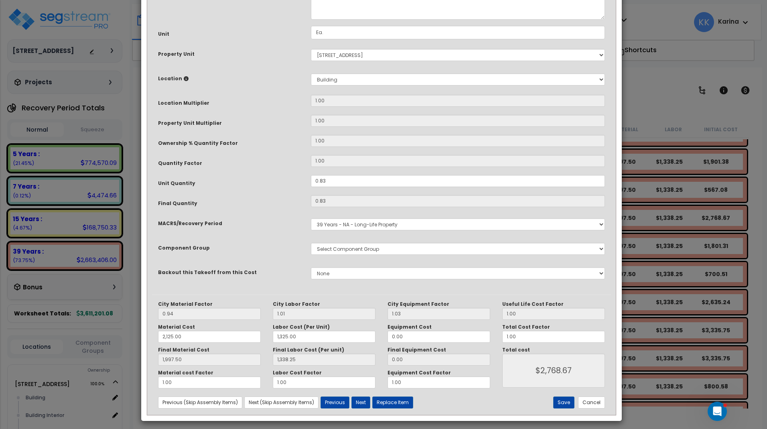
select select "56956"
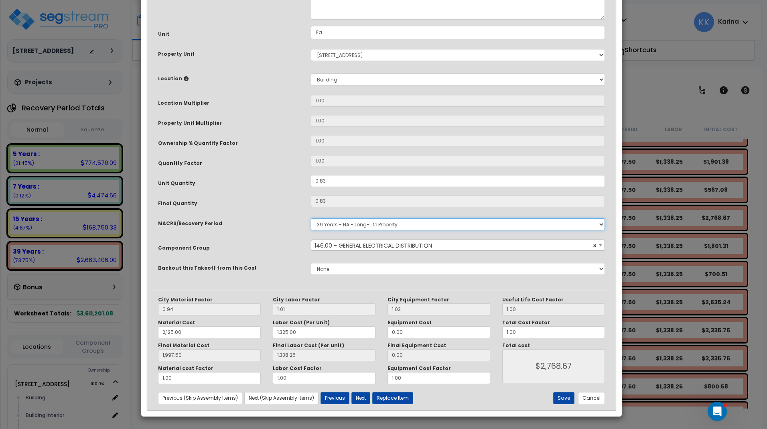
click at [311, 218] on select "Select MACRS/Recovery Period 5 Years - 57.0 - Distributive Trades & Services 5 …" at bounding box center [458, 224] width 294 height 12
select select "3667"
click option "5 Years - 57.0 - Distributive Trades & Services" at bounding box center [0, 0] width 0 height 0
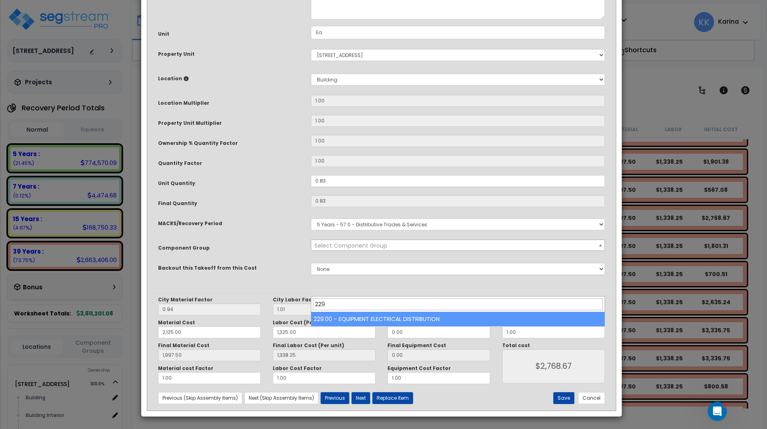
type input "229"
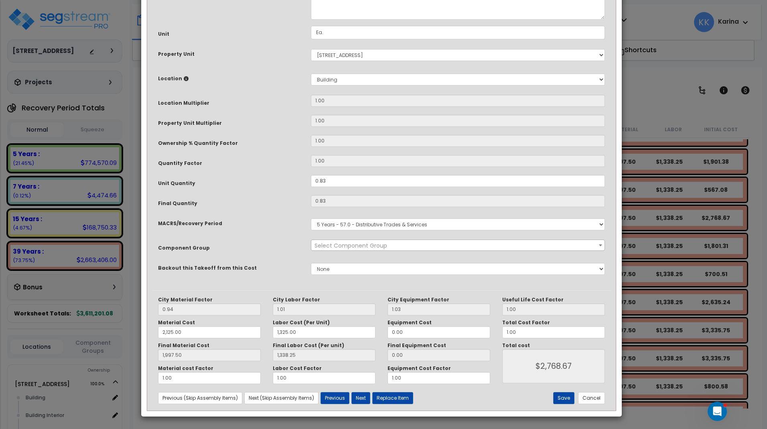
scroll to position [48, 0]
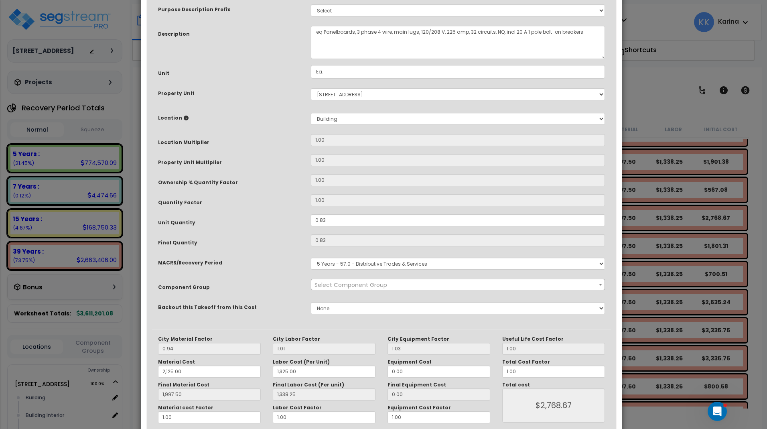
click at [355, 284] on span "Select Component Group" at bounding box center [350, 285] width 73 height 8
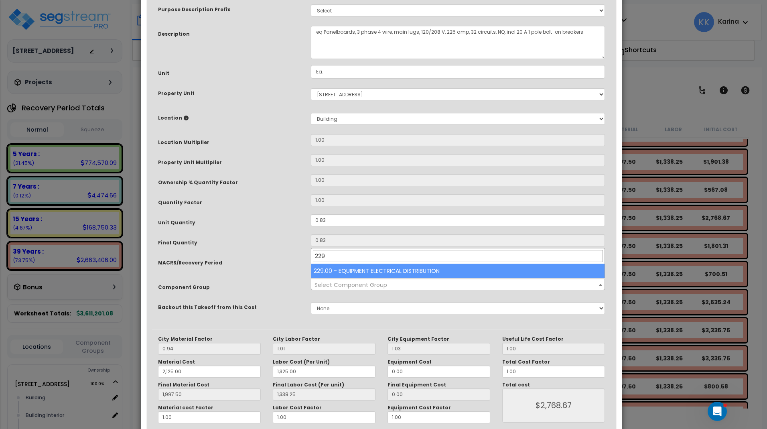
type input "229"
select select "57033"
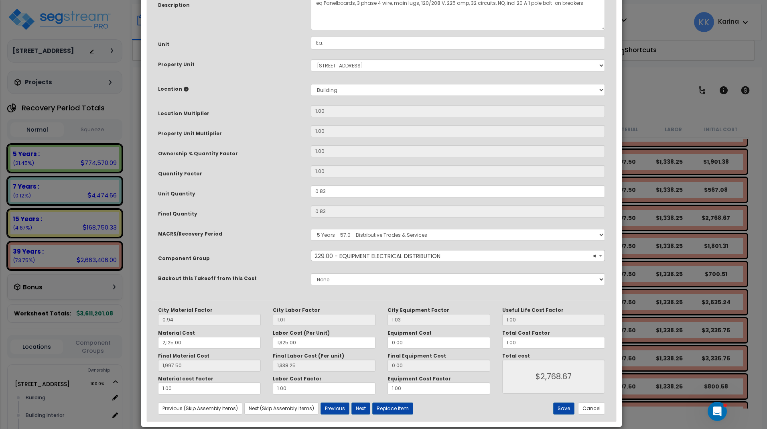
scroll to position [87, 0]
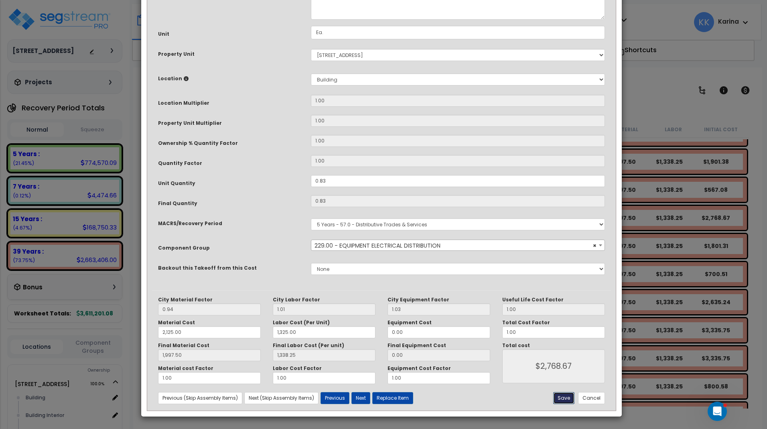
click at [563, 395] on button "Save" at bounding box center [563, 398] width 21 height 12
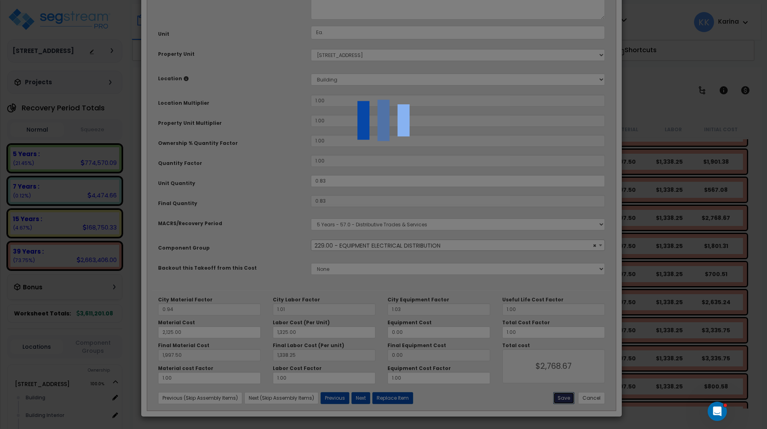
type input "2125.00"
type input "1325.00"
type input "1997.50"
type input "1338.25"
type input "2768.67"
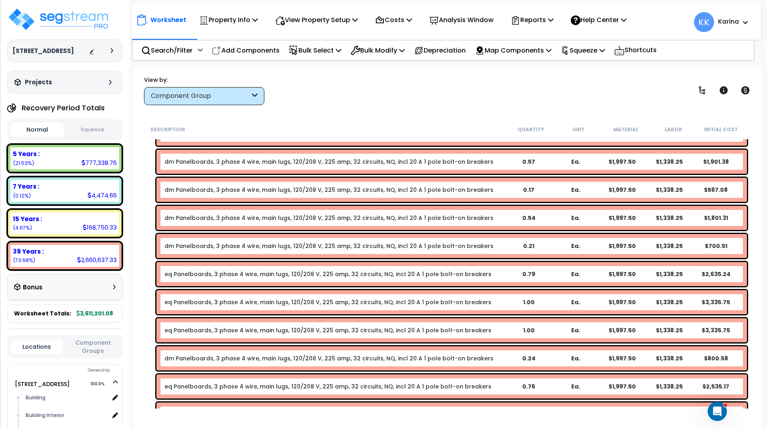
click at [195, 272] on link "eq Panelboards, 3 phase 4 wire, main lugs, 120/208 V, 225 amp, 32 circuits, NQ,…" at bounding box center [327, 274] width 327 height 8
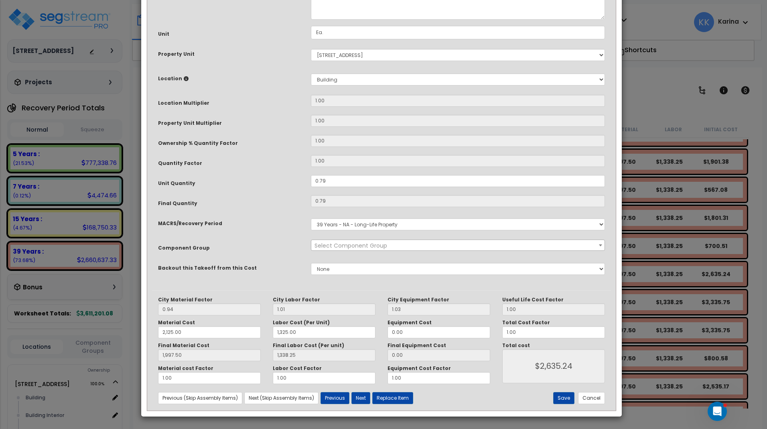
select select "56956"
click at [311, 218] on select "Select MACRS/Recovery Period 5 Years - 57.0 - Distributive Trades & Services 5 …" at bounding box center [458, 224] width 294 height 12
select select "3667"
click option "5 Years - 57.0 - Distributive Trades & Services" at bounding box center [0, 0] width 0 height 0
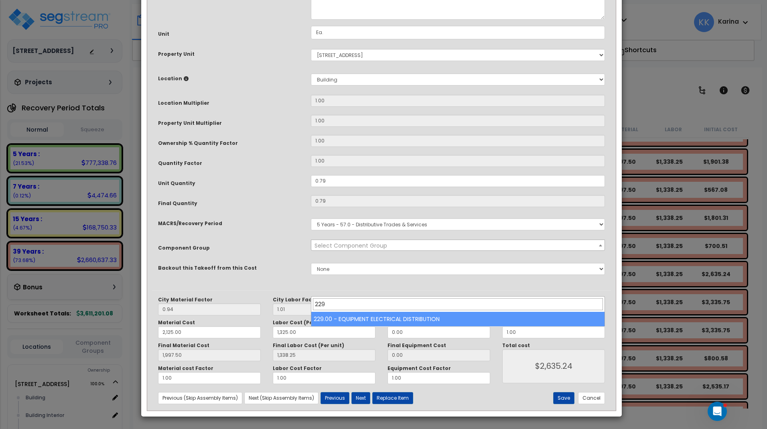
type input "229"
select select "57033"
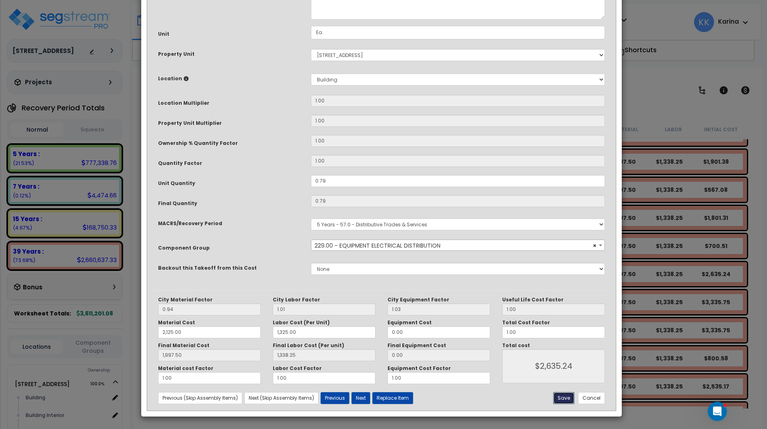
click at [563, 398] on button "Save" at bounding box center [563, 398] width 21 height 12
type input "2125.00"
type input "1325.00"
type input "1997.50"
type input "1338.25"
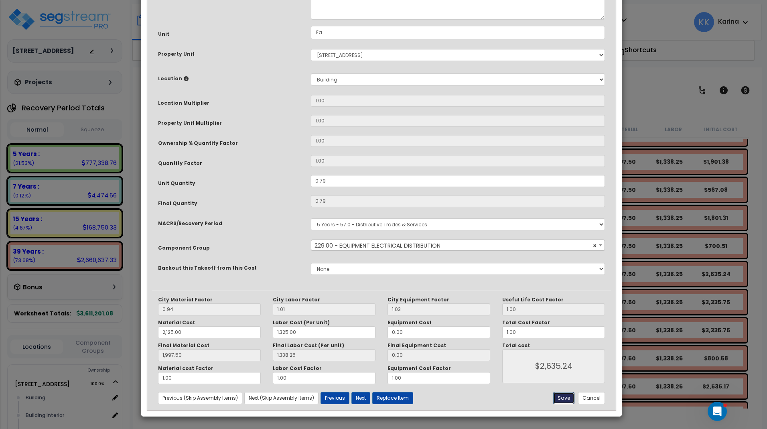
type input "2635.24"
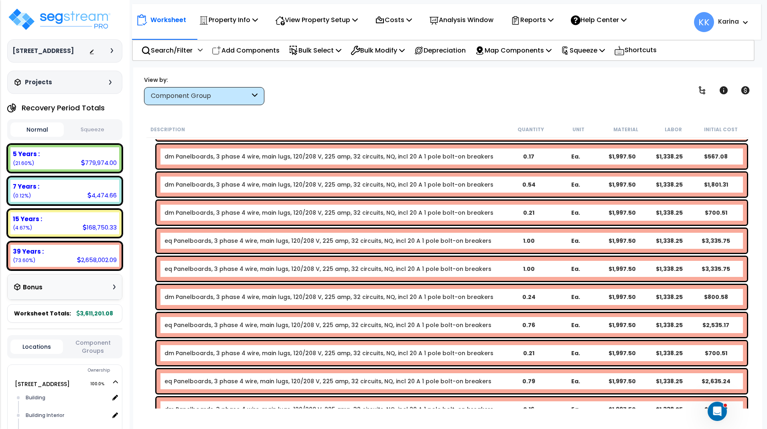
scroll to position [1193, 0]
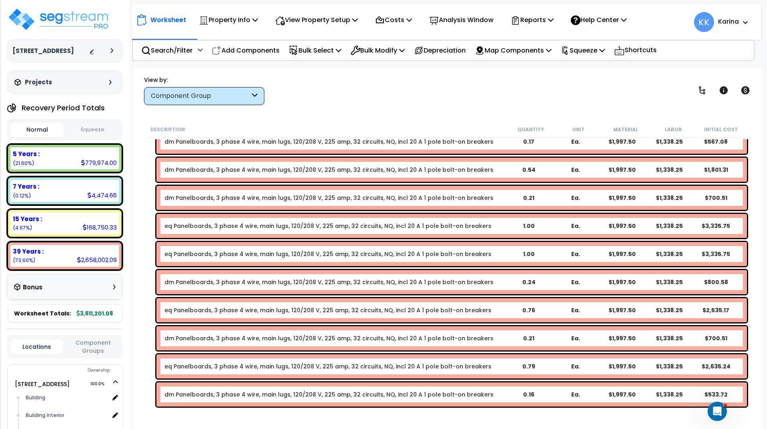
click at [178, 225] on link "eq Panelboards, 3 phase 4 wire, main lugs, 120/208 V, 225 amp, 32 circuits, NQ,…" at bounding box center [327, 226] width 327 height 8
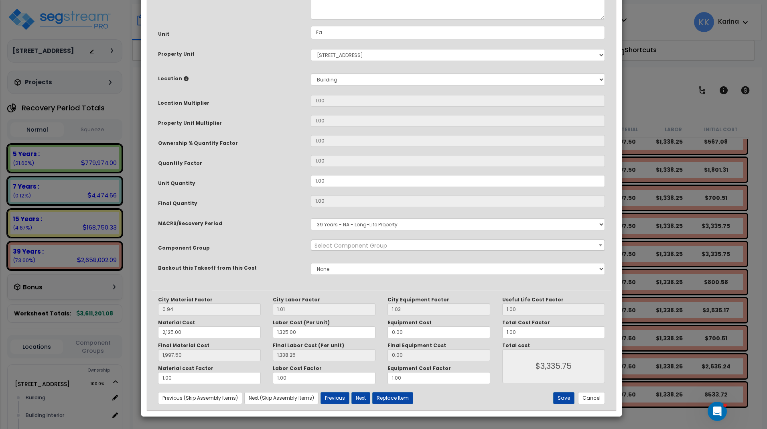
select select "56956"
click at [311, 218] on select "Select MACRS/Recovery Period 5 Years - 57.0 - Distributive Trades & Services 5 …" at bounding box center [458, 224] width 294 height 12
select select "3667"
click option "5 Years - 57.0 - Distributive Trades & Services" at bounding box center [0, 0] width 0 height 0
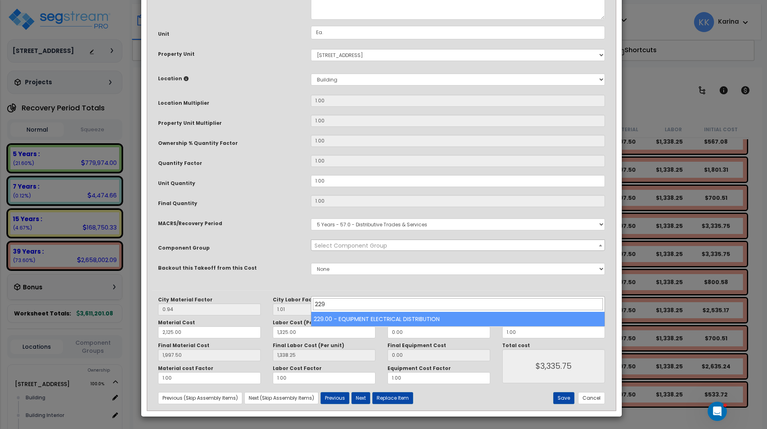
type input "229"
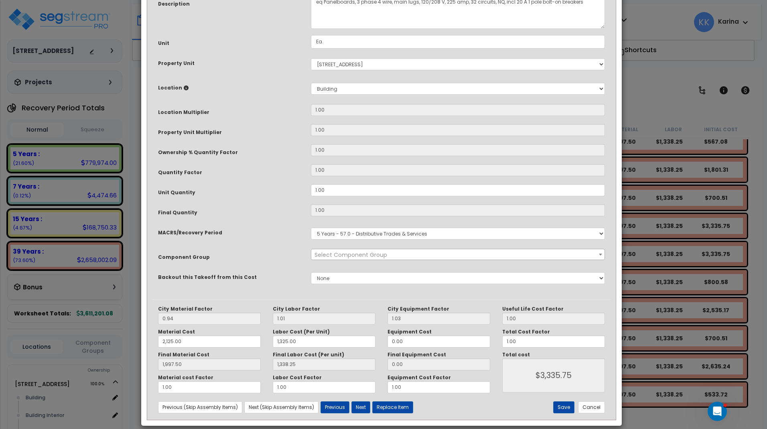
scroll to position [87, 0]
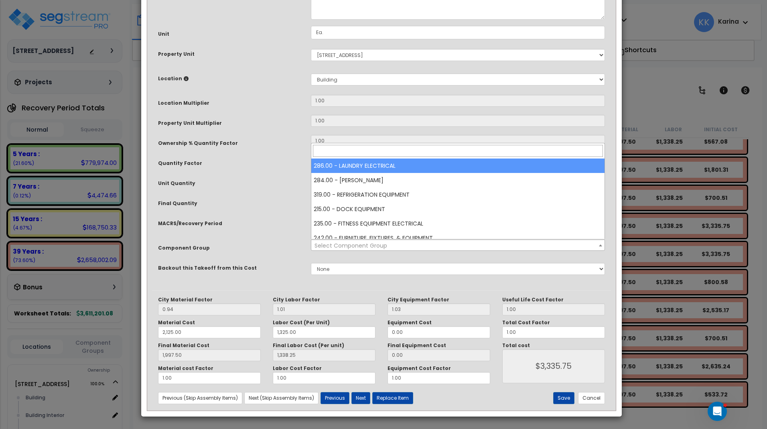
click at [335, 245] on span "Select Component Group" at bounding box center [350, 245] width 73 height 8
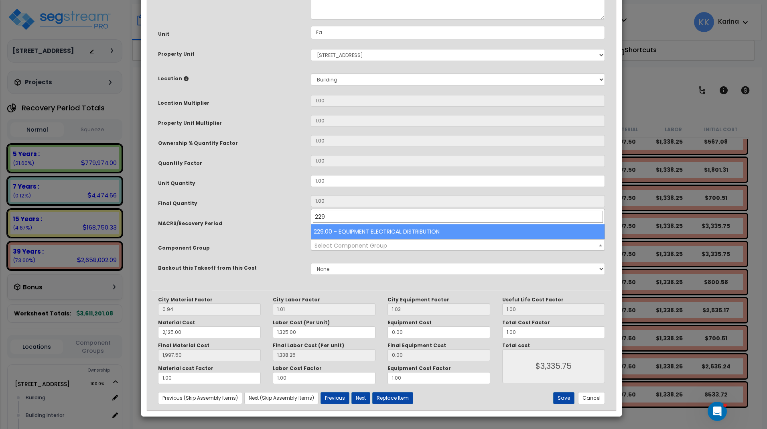
type input "229"
select select "57033"
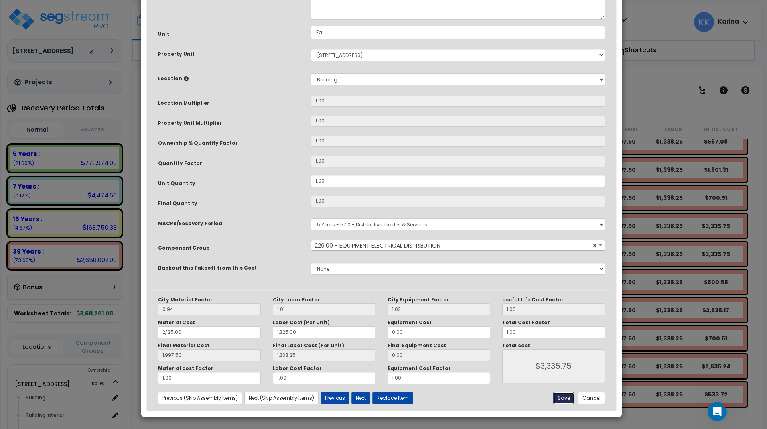
click at [562, 399] on button "Save" at bounding box center [563, 398] width 21 height 12
type input "2125.00"
type input "1325.00"
type input "1997.50"
type input "1338.25"
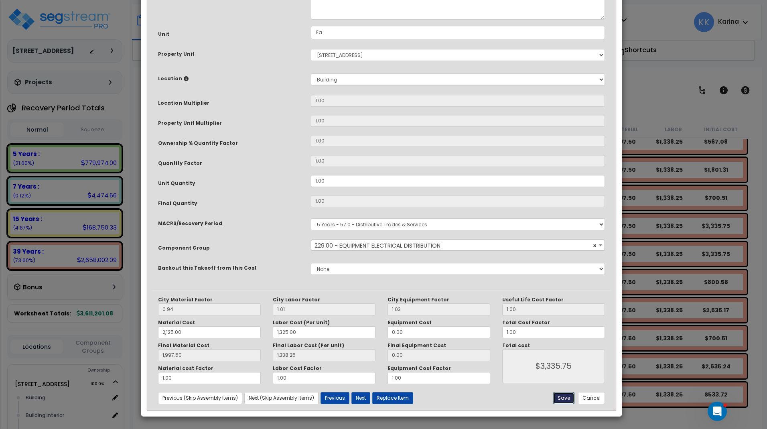
type input "3335.75"
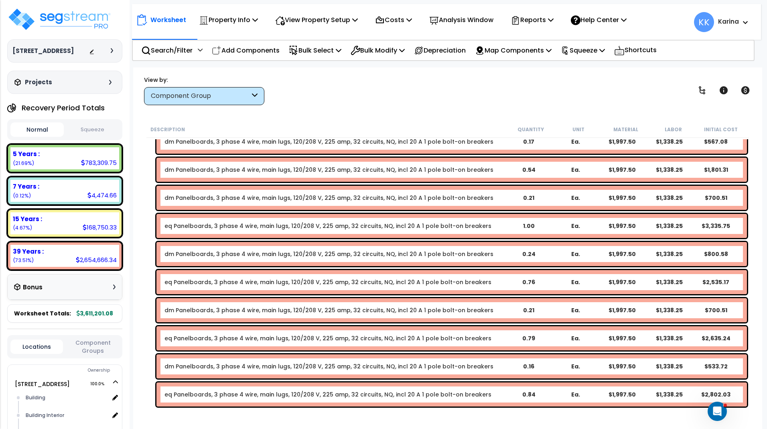
click at [183, 229] on link "eq Panelboards, 3 phase 4 wire, main lugs, 120/208 V, 225 amp, 32 circuits, NQ,…" at bounding box center [327, 226] width 327 height 8
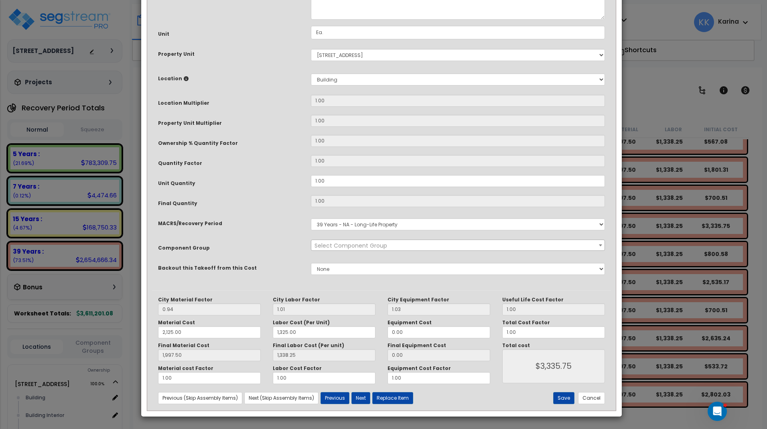
select select "56956"
click at [311, 218] on select "Select MACRS/Recovery Period 5 Years - 57.0 - Distributive Trades & Services 5 …" at bounding box center [458, 224] width 294 height 12
select select "3667"
click option "5 Years - 57.0 - Distributive Trades & Services" at bounding box center [0, 0] width 0 height 0
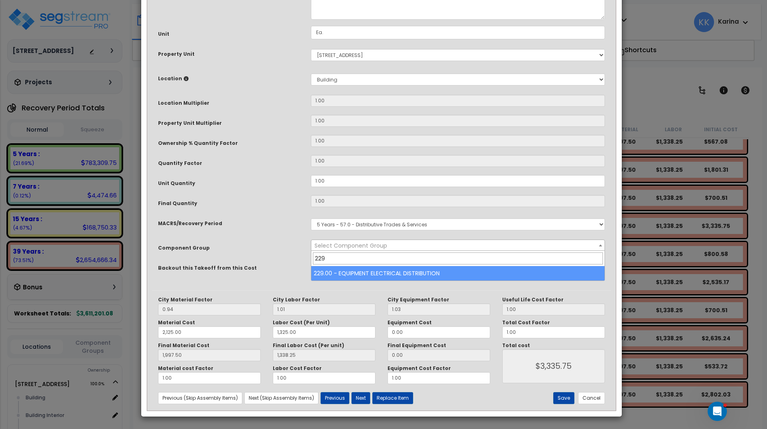
type input "229"
select select "57033"
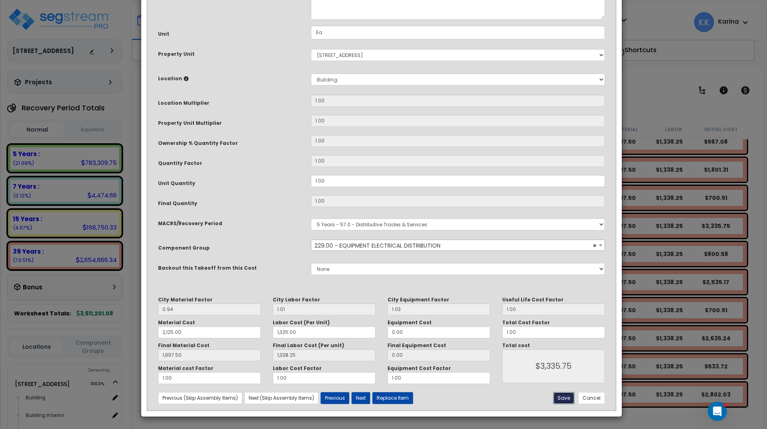
click at [562, 398] on button "Save" at bounding box center [563, 398] width 21 height 12
type input "2125.00"
type input "1325.00"
type input "1997.50"
type input "1338.25"
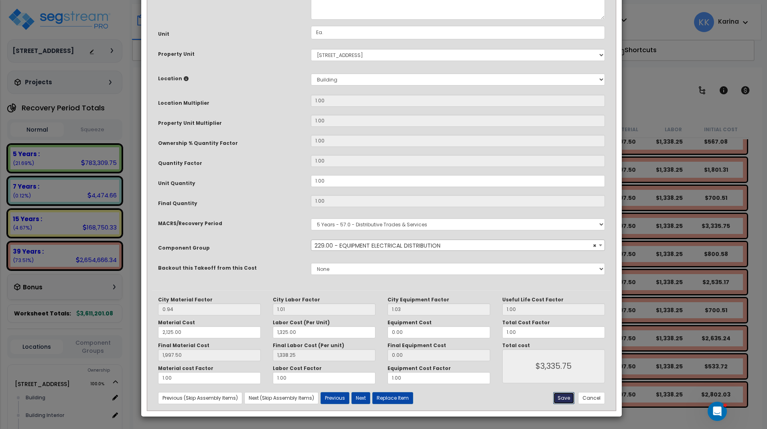
type input "3335.75"
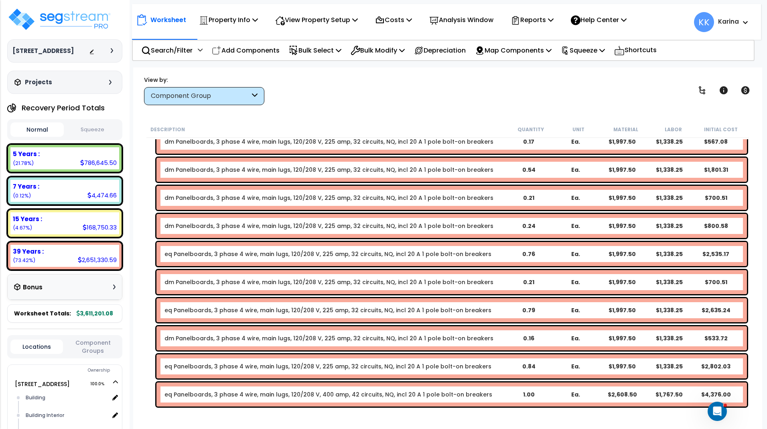
click at [222, 256] on link "eq Panelboards, 3 phase 4 wire, main lugs, 120/208 V, 225 amp, 32 circuits, NQ,…" at bounding box center [327, 254] width 327 height 8
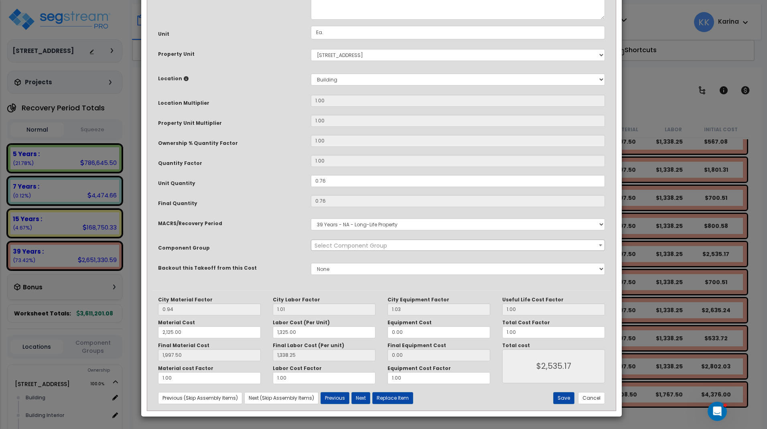
select select "56956"
click at [311, 218] on select "Select MACRS/Recovery Period 5 Years - 57.0 - Distributive Trades & Services 5 …" at bounding box center [458, 224] width 294 height 12
select select "3667"
click option "5 Years - 57.0 - Distributive Trades & Services" at bounding box center [0, 0] width 0 height 0
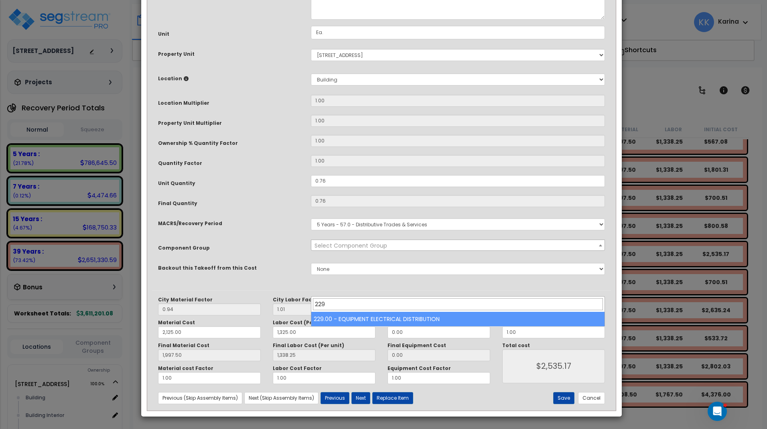
type input "229"
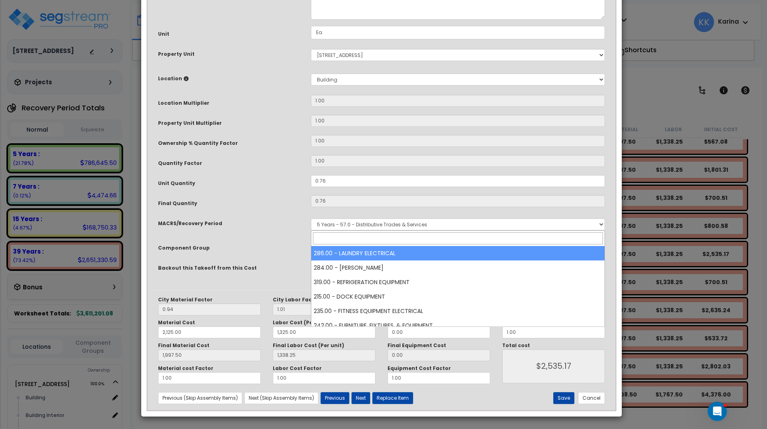
click at [367, 249] on span "Select Component Group" at bounding box center [350, 245] width 73 height 8
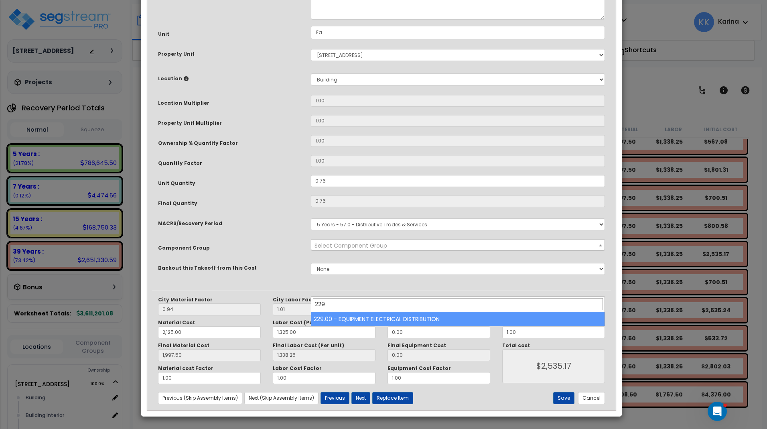
type input "229"
select select "57033"
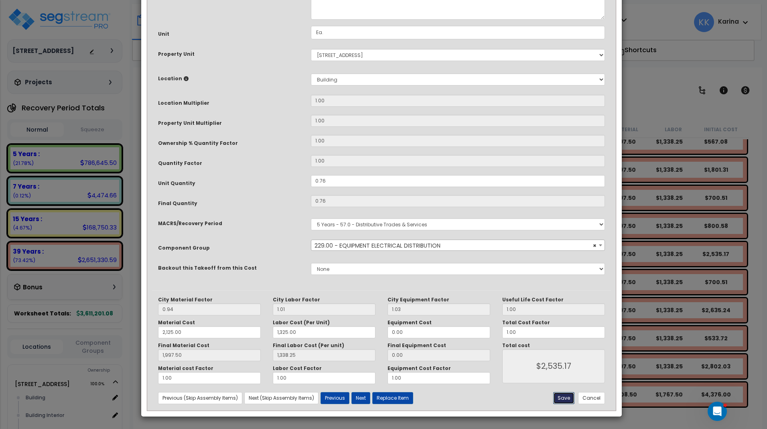
click at [567, 396] on button "Save" at bounding box center [563, 398] width 21 height 12
type input "2125.00"
type input "1325.00"
type input "1997.50"
type input "1338.25"
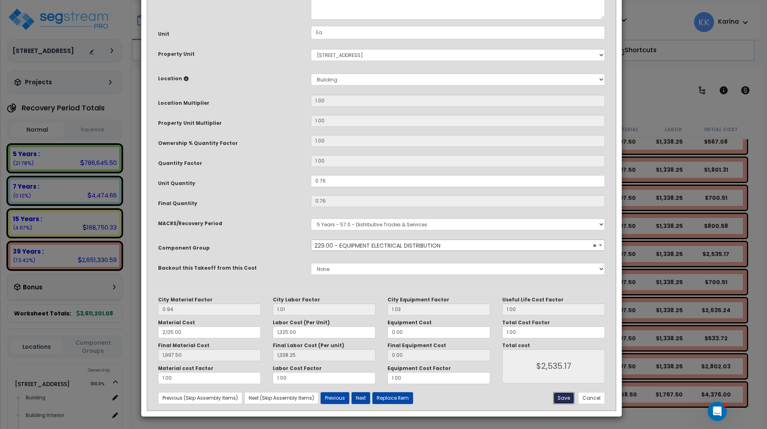
type input "2535.17"
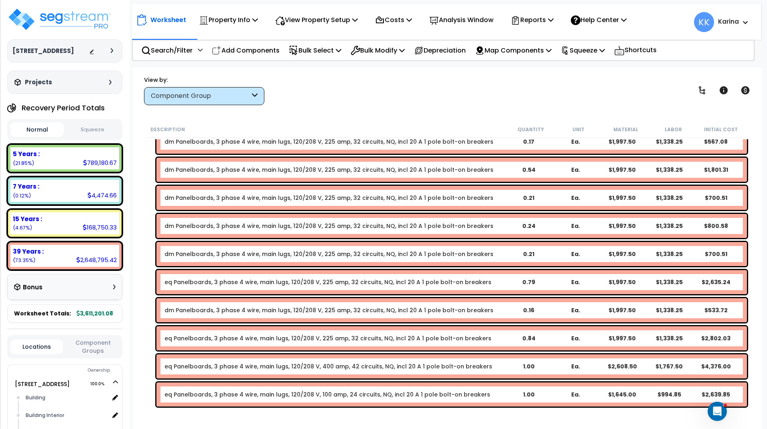
click at [200, 283] on link "eq Panelboards, 3 phase 4 wire, main lugs, 120/208 V, 225 amp, 32 circuits, NQ,…" at bounding box center [327, 282] width 327 height 8
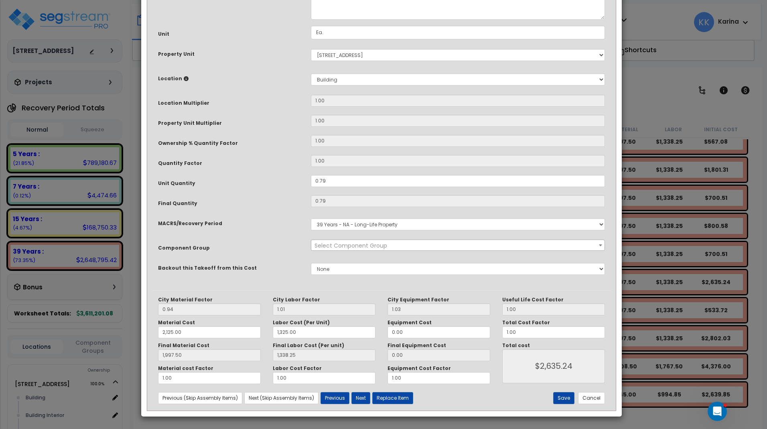
select select "56956"
click at [311, 218] on select "Select MACRS/Recovery Period 5 Years - 57.0 - Distributive Trades & Services 5 …" at bounding box center [458, 224] width 294 height 12
select select "3667"
click option "5 Years - 57.0 - Distributive Trades & Services" at bounding box center [0, 0] width 0 height 0
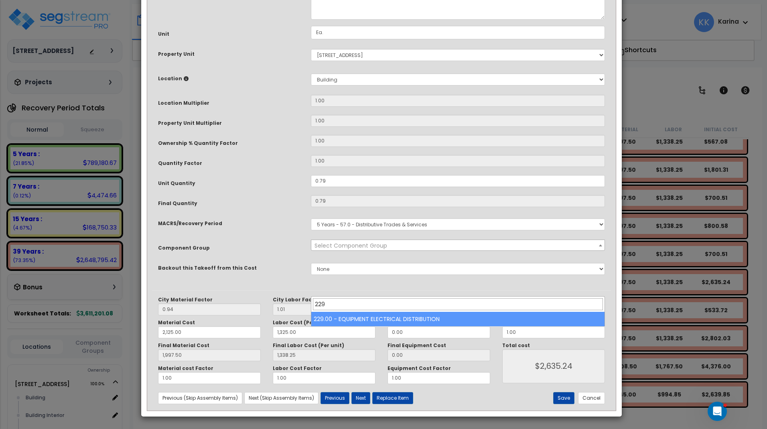
type input "229"
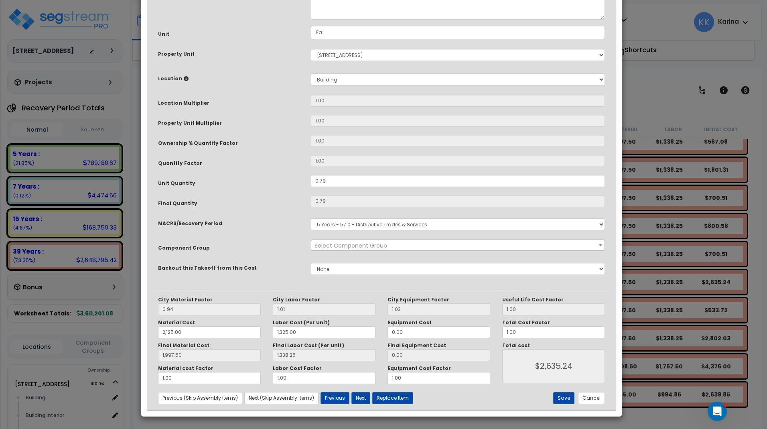
click at [328, 249] on span "Select Component Group" at bounding box center [350, 245] width 73 height 8
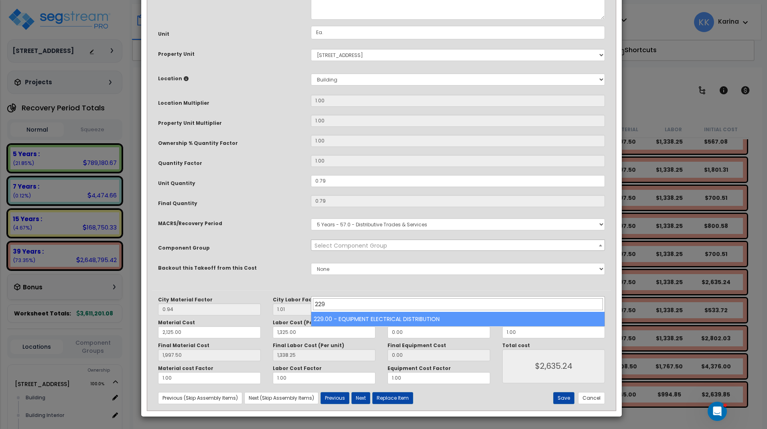
type input "229"
select select "57033"
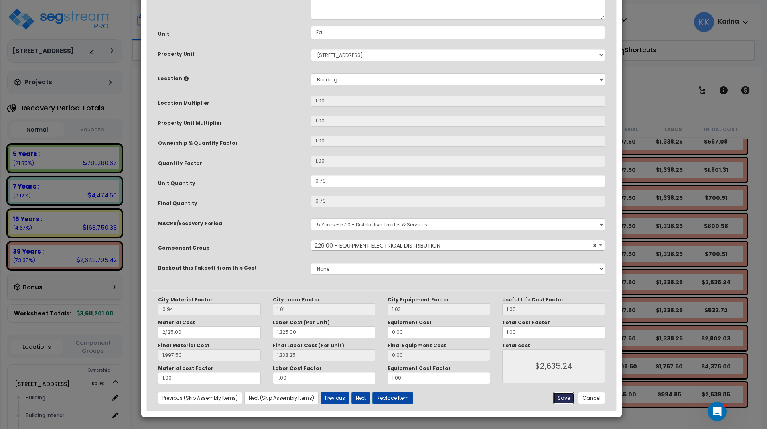
click at [566, 396] on button "Save" at bounding box center [563, 398] width 21 height 12
type input "2125.00"
type input "1325.00"
type input "1997.50"
type input "1338.25"
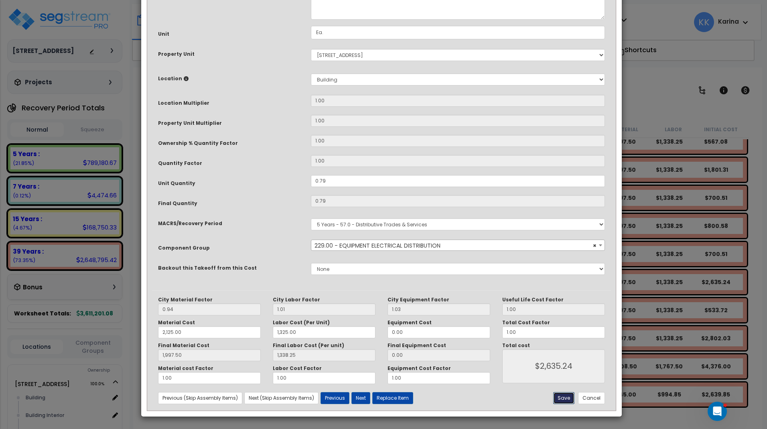
type input "2635.24"
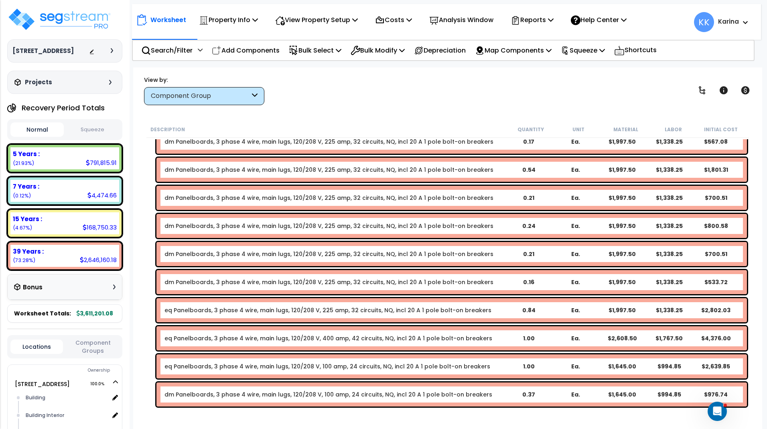
click at [191, 311] on link "eq Panelboards, 3 phase 4 wire, main lugs, 120/208 V, 225 amp, 32 circuits, NQ,…" at bounding box center [327, 310] width 327 height 8
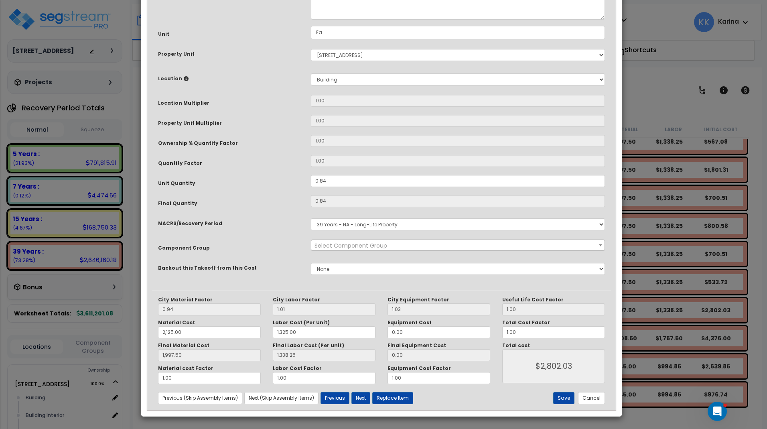
select select "56956"
click at [311, 218] on select "Select MACRS/Recovery Period 5 Years - 57.0 - Distributive Trades & Services 5 …" at bounding box center [458, 224] width 294 height 12
select select "3667"
click option "5 Years - 57.0 - Distributive Trades & Services" at bounding box center [0, 0] width 0 height 0
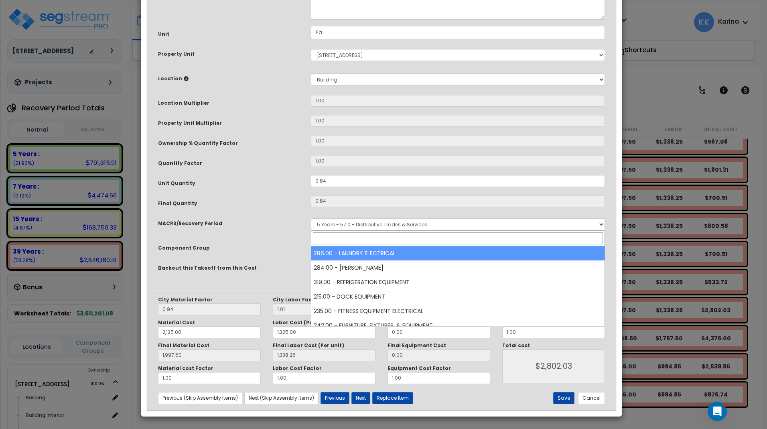
type input "229"
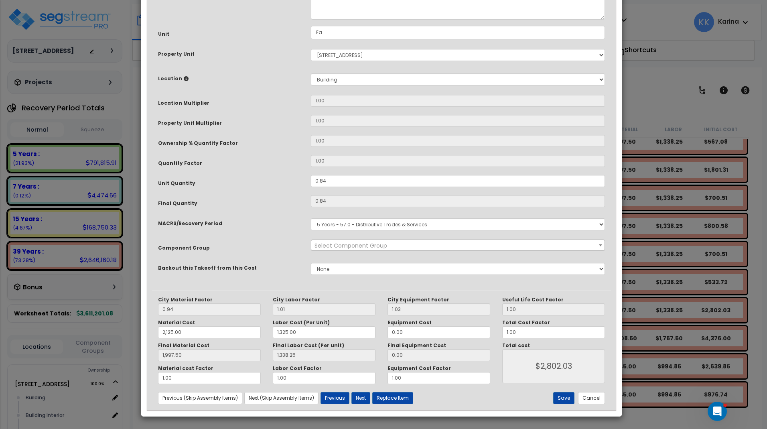
click at [332, 249] on span "Select Component Group" at bounding box center [350, 245] width 73 height 8
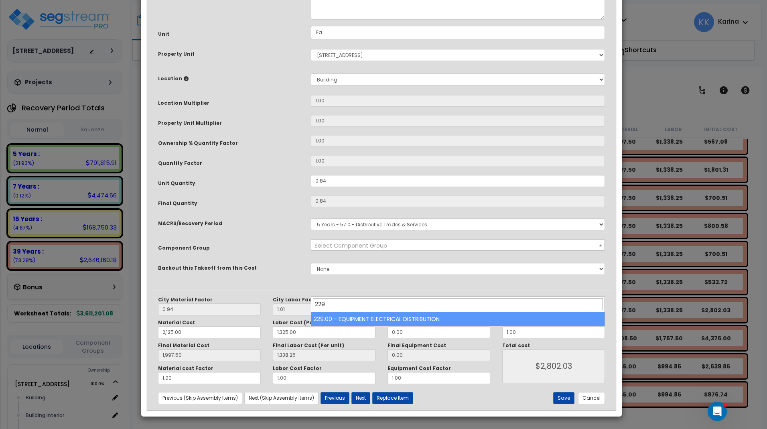
type input "229"
select select "57033"
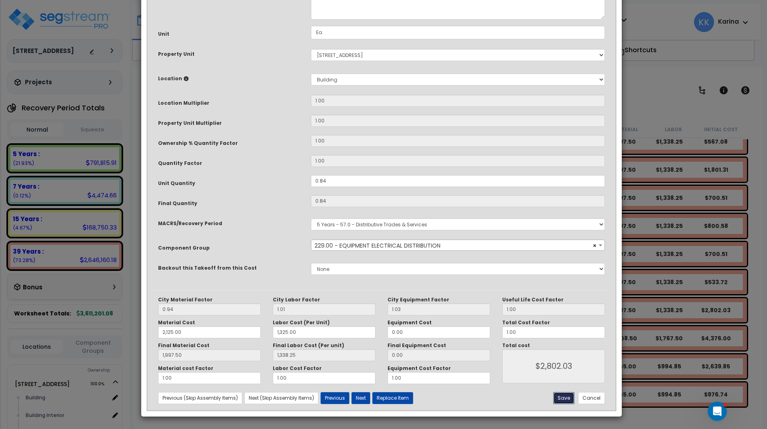
click at [562, 397] on button "Save" at bounding box center [563, 398] width 21 height 12
type input "2125.00"
type input "1325.00"
type input "1997.50"
type input "1338.25"
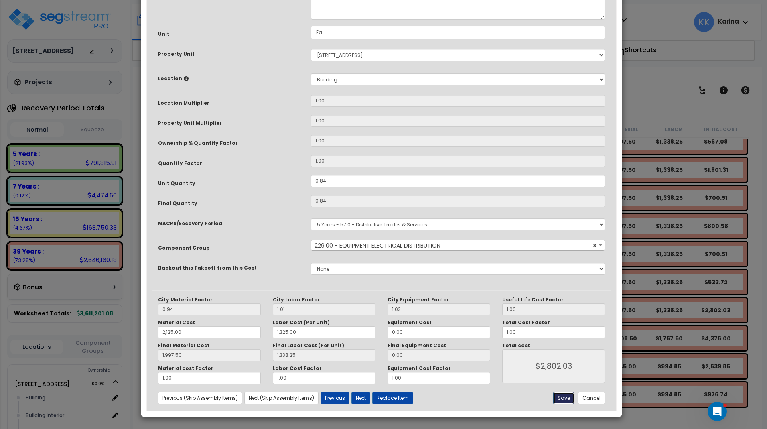
type input "2802.03"
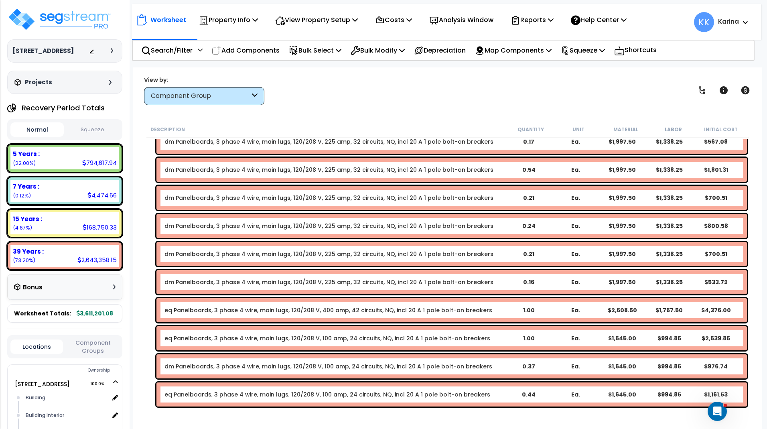
click at [181, 310] on link "eq Panelboards, 3 phase 4 wire, main lugs, 120/208 V, 400 amp, 42 circuits, NQ,…" at bounding box center [328, 310] width 328 height 8
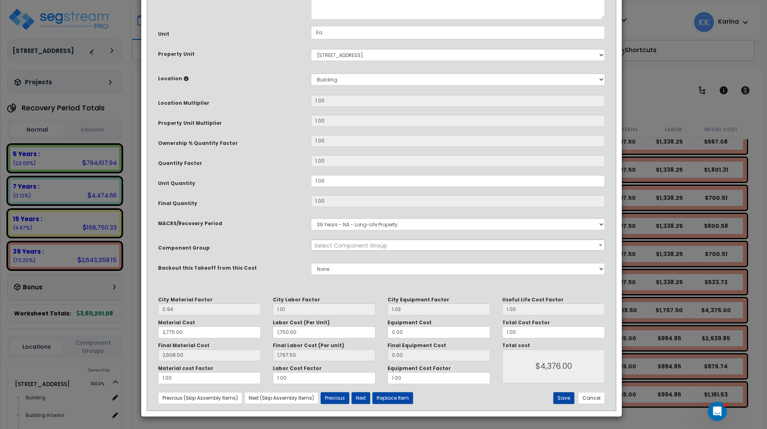
select select "56956"
click at [311, 218] on select "Select MACRS/Recovery Period 5 Years - 57.0 - Distributive Trades & Services 5 …" at bounding box center [458, 224] width 294 height 12
select select "3667"
click option "5 Years - 57.0 - Distributive Trades & Services" at bounding box center [0, 0] width 0 height 0
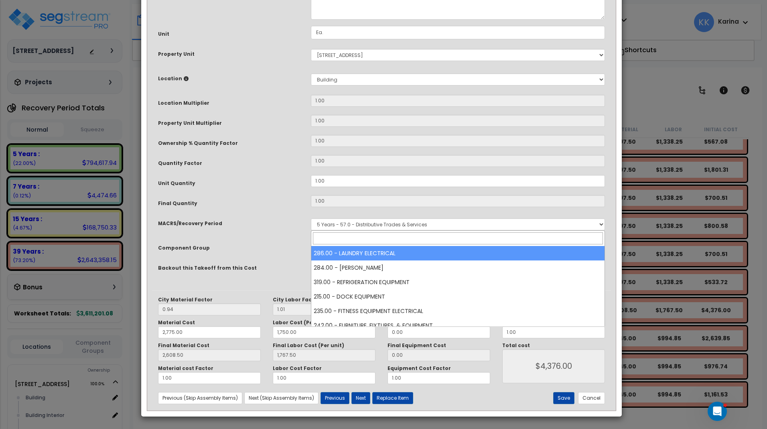
type input "229"
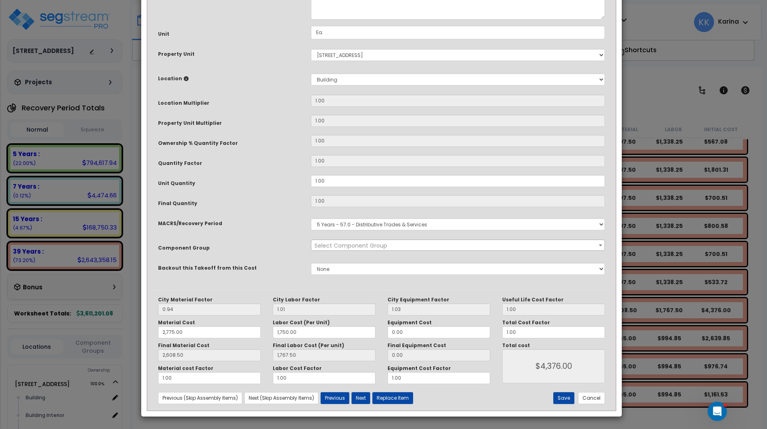
click at [345, 249] on span "Select Component Group" at bounding box center [350, 245] width 73 height 8
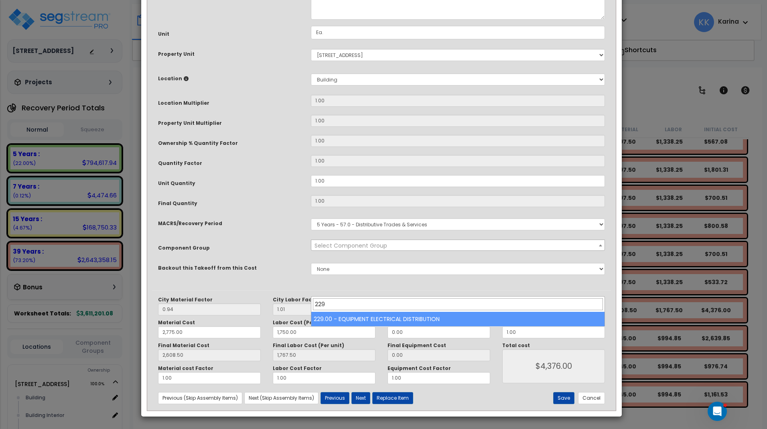
type input "229"
select select "57033"
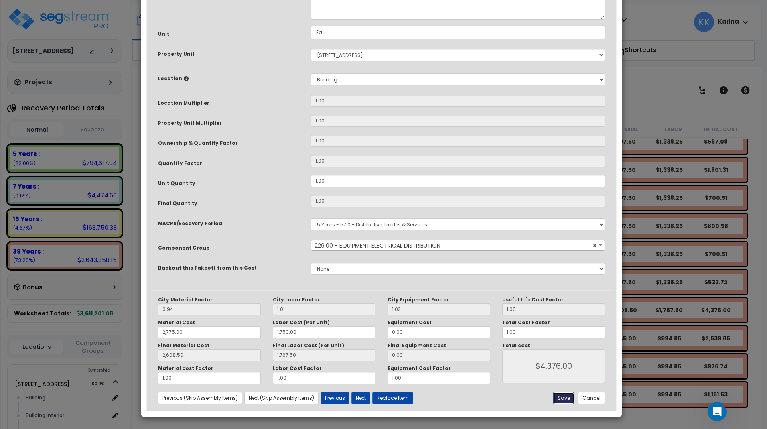
click at [559, 396] on button "Save" at bounding box center [563, 398] width 21 height 12
type input "2775.00"
type input "1750.00"
type input "2608.50"
type input "1767.50"
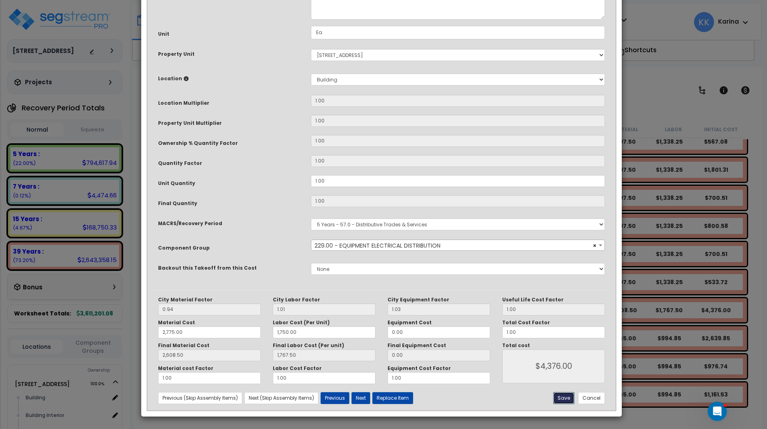
type input "4376.00"
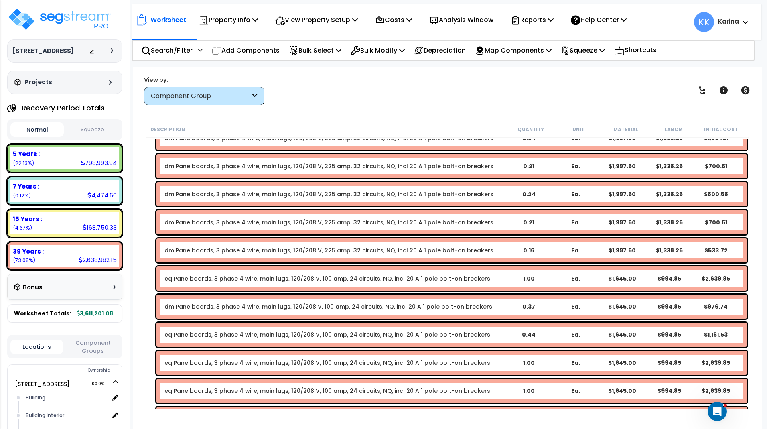
scroll to position [1241, 0]
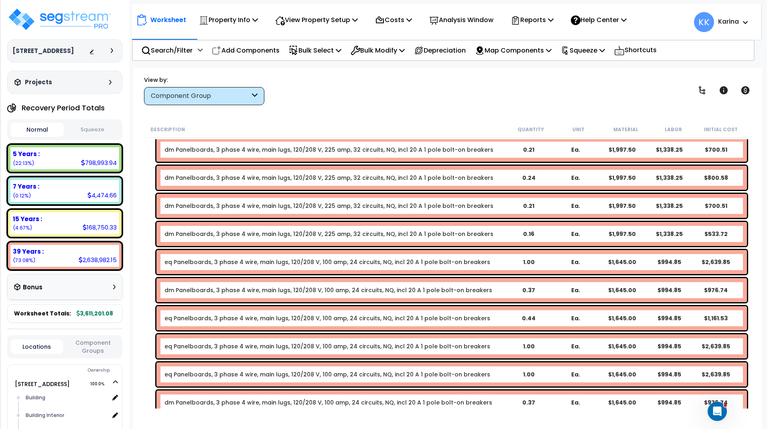
click at [184, 265] on link "eq Panelboards, 3 phase 4 wire, main lugs, 120/208 V, 100 amp, 24 circuits, NQ,…" at bounding box center [327, 262] width 326 height 8
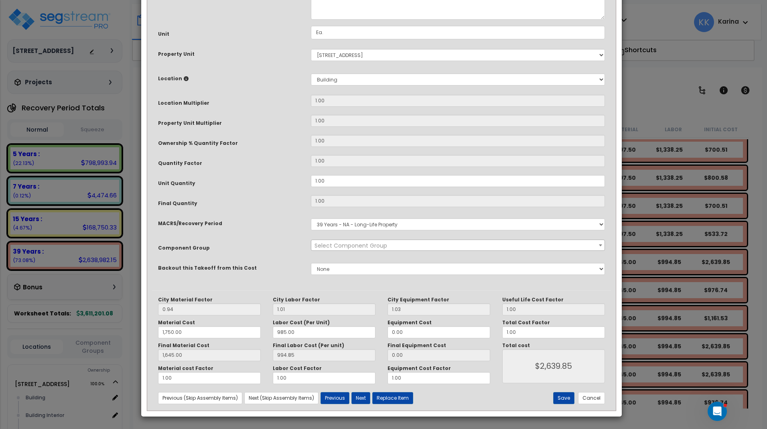
select select "56956"
click at [311, 218] on select "Select MACRS/Recovery Period 5 Years - 57.0 - Distributive Trades & Services 5 …" at bounding box center [458, 224] width 294 height 12
select select "3667"
click option "5 Years - 57.0 - Distributive Trades & Services" at bounding box center [0, 0] width 0 height 0
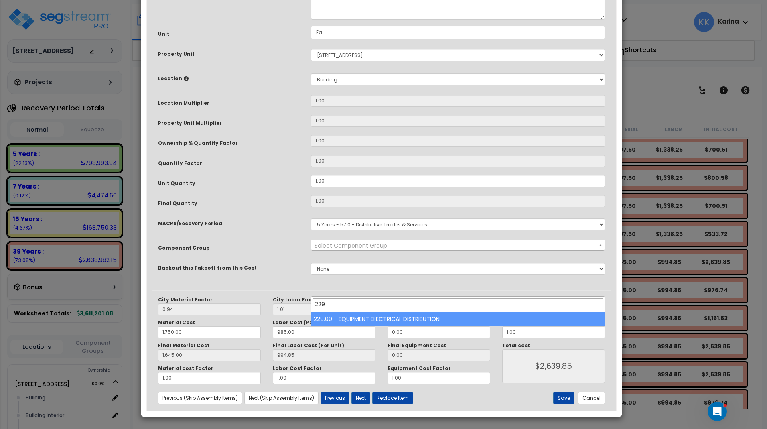
type input "229"
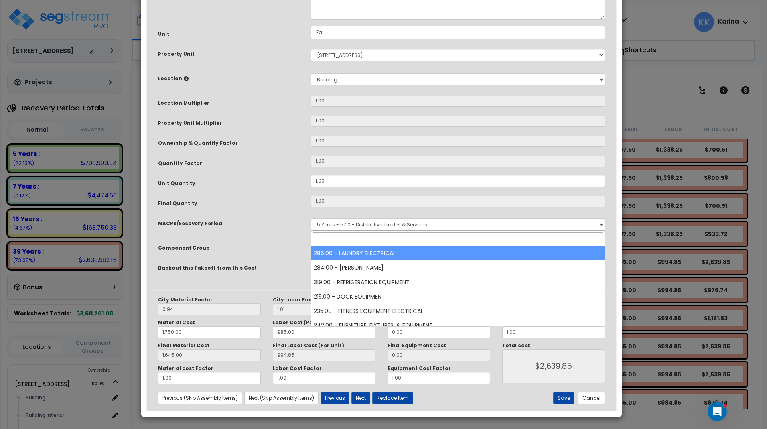
click at [347, 249] on span "Select Component Group" at bounding box center [350, 245] width 73 height 8
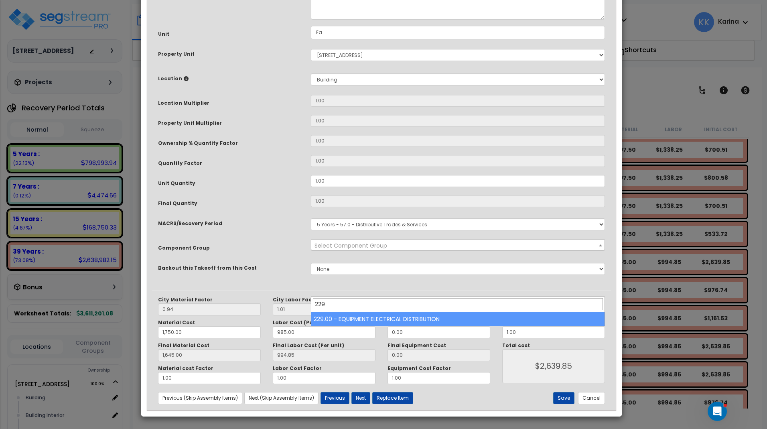
type input "229"
select select "57033"
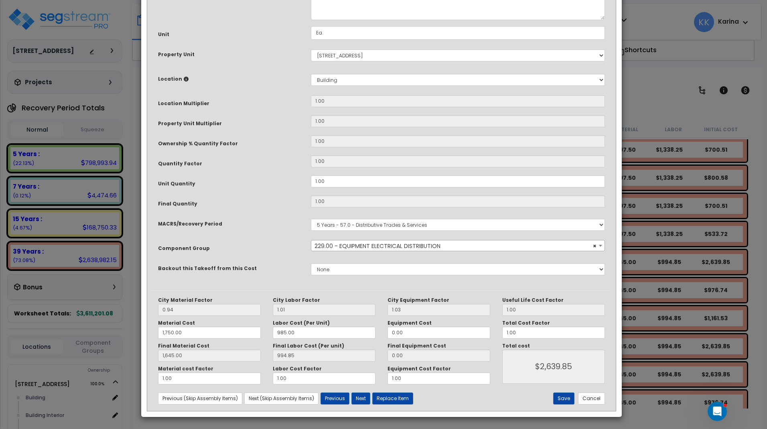
scroll to position [87, 0]
click at [564, 398] on button "Save" at bounding box center [563, 398] width 21 height 12
type input "1750.00"
type input "1645.00"
type input "2639.85"
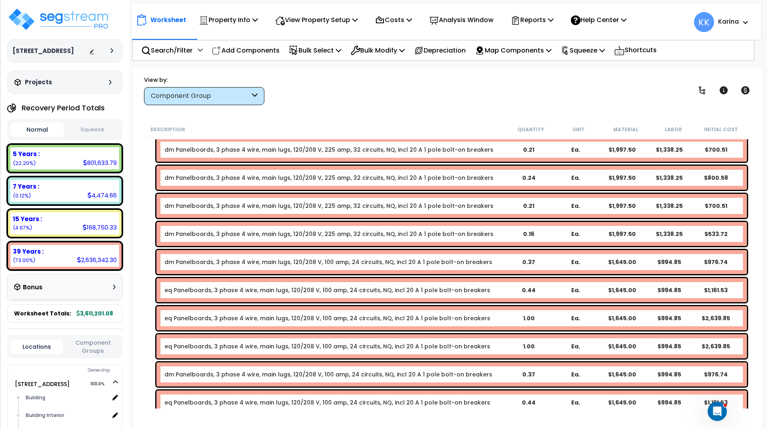
click at [190, 288] on link "eq Panelboards, 3 phase 4 wire, main lugs, 120/208 V, 100 amp, 24 circuits, NQ,…" at bounding box center [327, 290] width 326 height 8
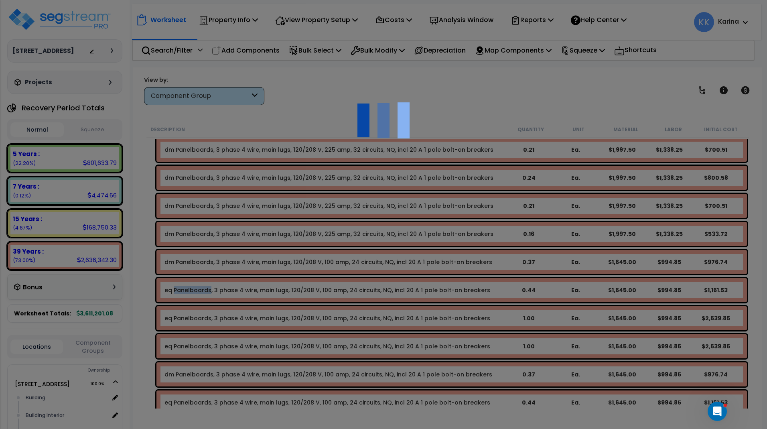
select select "56956"
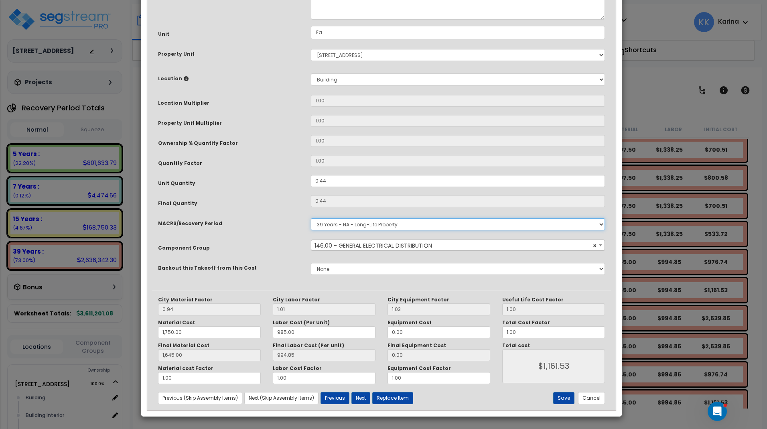
click at [311, 218] on select "Select MACRS/Recovery Period 5 Years - 57.0 - Distributive Trades & Services 5 …" at bounding box center [458, 224] width 294 height 12
select select "3667"
click option "5 Years - 57.0 - Distributive Trades & Services" at bounding box center [0, 0] width 0 height 0
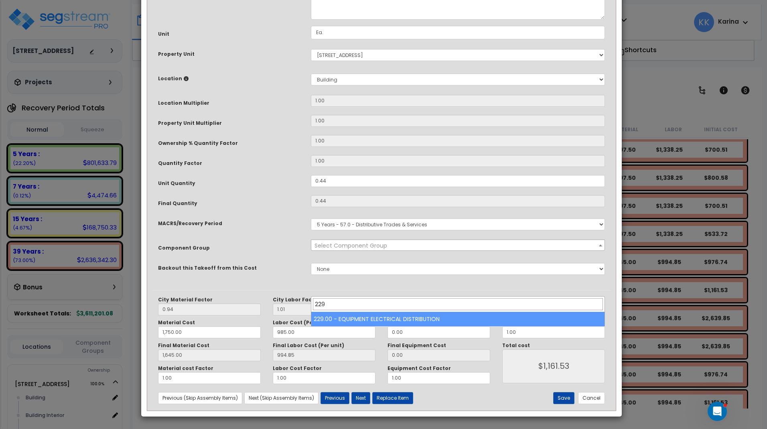
type input "229"
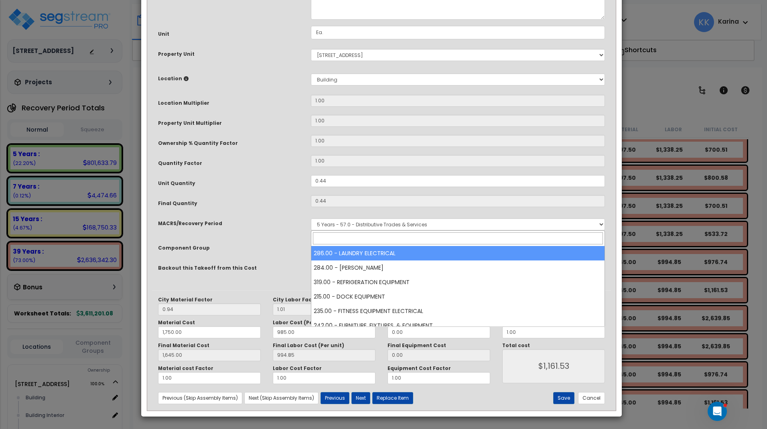
click at [343, 249] on span "Select Component Group" at bounding box center [350, 245] width 73 height 8
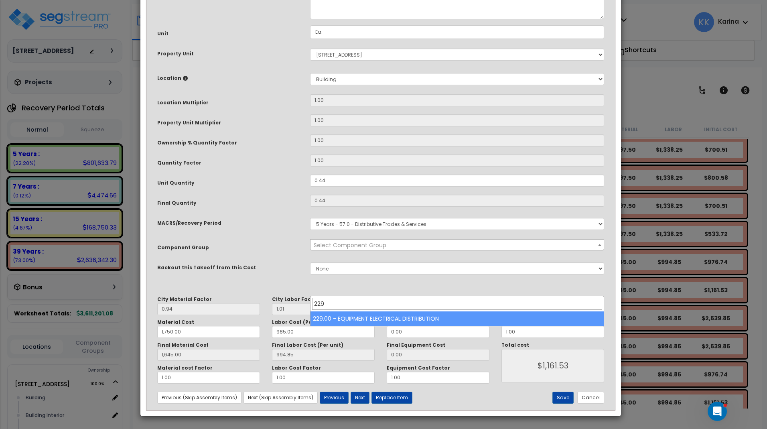
type input "229"
select select "57033"
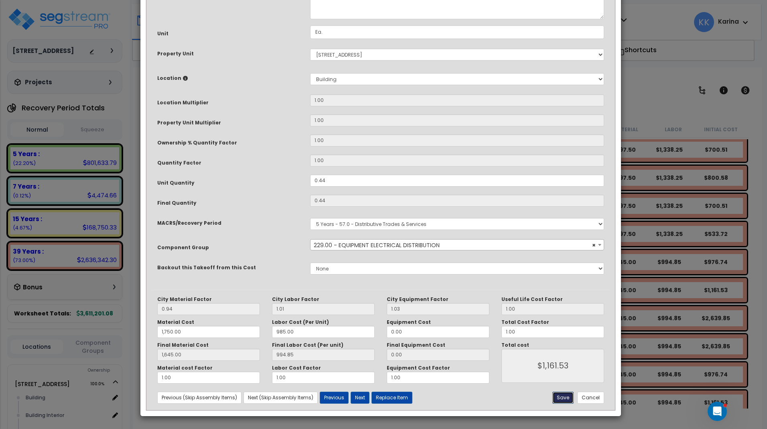
click at [558, 398] on button "Save" at bounding box center [562, 397] width 21 height 12
type input "1750.00"
type input "1645.00"
type input "1161.53"
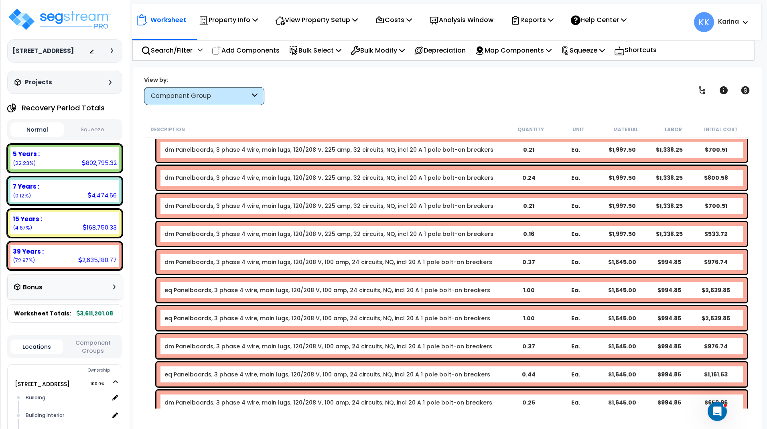
click at [220, 288] on link "eq Panelboards, 3 phase 4 wire, main lugs, 120/208 V, 100 amp, 24 circuits, NQ,…" at bounding box center [327, 290] width 326 height 8
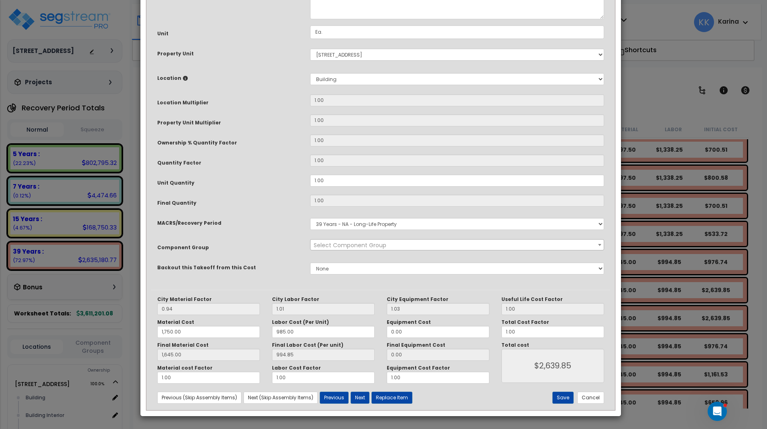
select select "56956"
click at [310, 218] on select "Select MACRS/Recovery Period 5 Years - 57.0 - Distributive Trades & Services 5 …" at bounding box center [457, 224] width 294 height 12
select select "3667"
click option "5 Years - 57.0 - Distributive Trades & Services" at bounding box center [0, 0] width 0 height 0
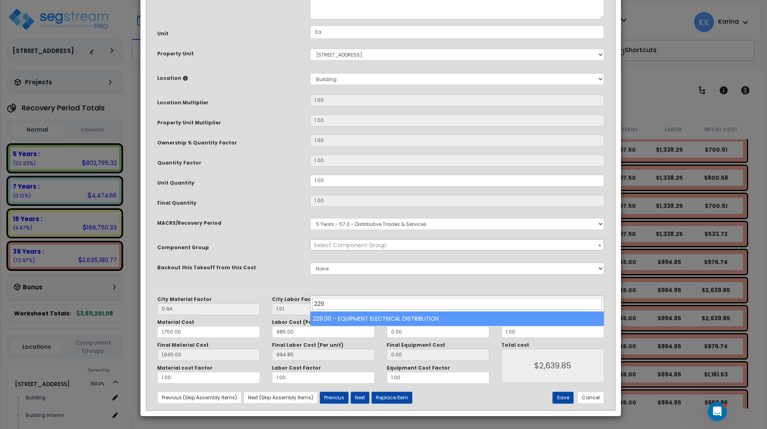
type input "229"
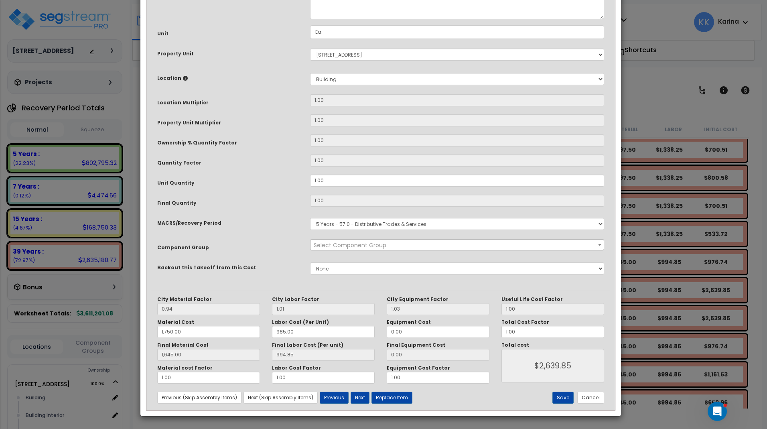
click at [336, 249] on span "Select Component Group" at bounding box center [350, 245] width 73 height 8
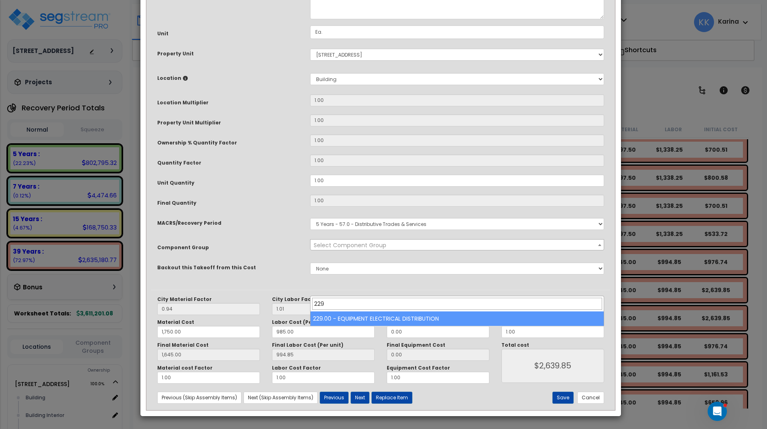
type input "229"
select select "57033"
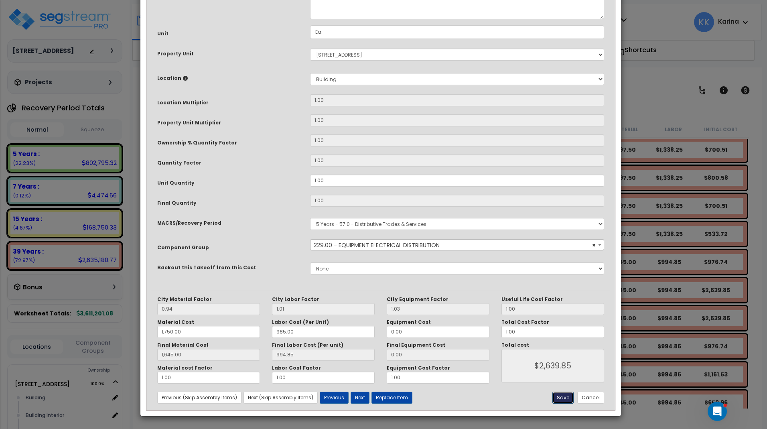
click at [560, 399] on button "Save" at bounding box center [562, 397] width 21 height 12
type input "1750.00"
type input "1645.00"
type input "2639.85"
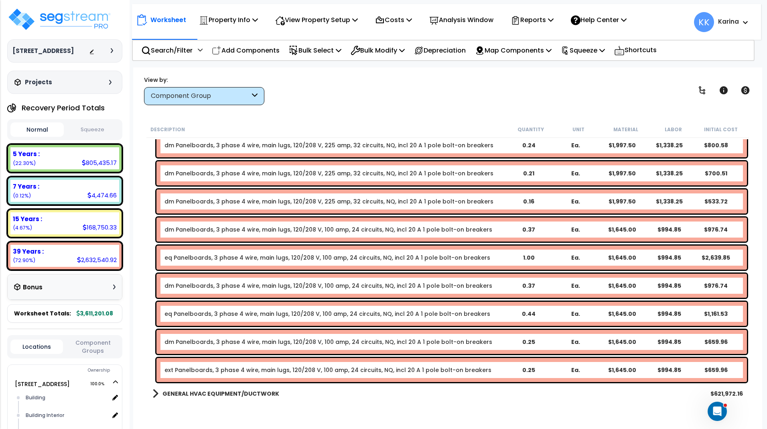
scroll to position [1289, 0]
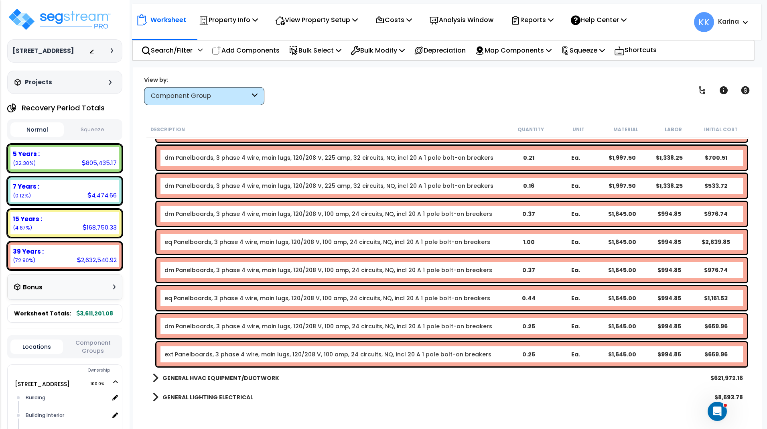
click at [185, 243] on link "eq Panelboards, 3 phase 4 wire, main lugs, 120/208 V, 100 amp, 24 circuits, NQ,…" at bounding box center [327, 242] width 326 height 8
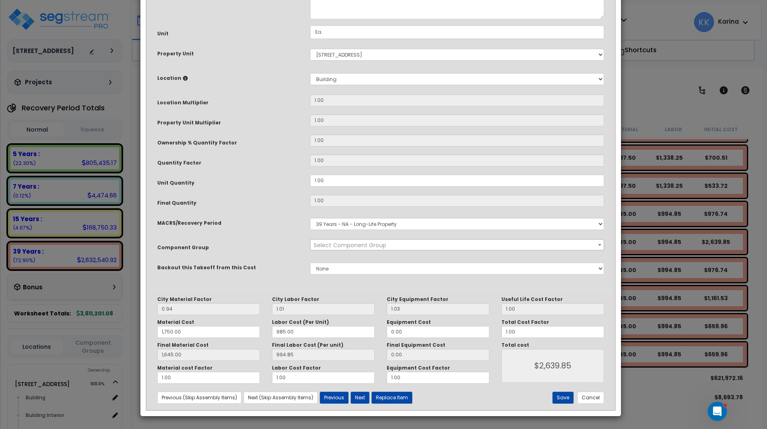
select select "56956"
click at [310, 218] on select "Select MACRS/Recovery Period 5 Years - 57.0 - Distributive Trades & Services 5 …" at bounding box center [457, 224] width 294 height 12
select select "3667"
click option "5 Years - 57.0 - Distributive Trades & Services" at bounding box center [0, 0] width 0 height 0
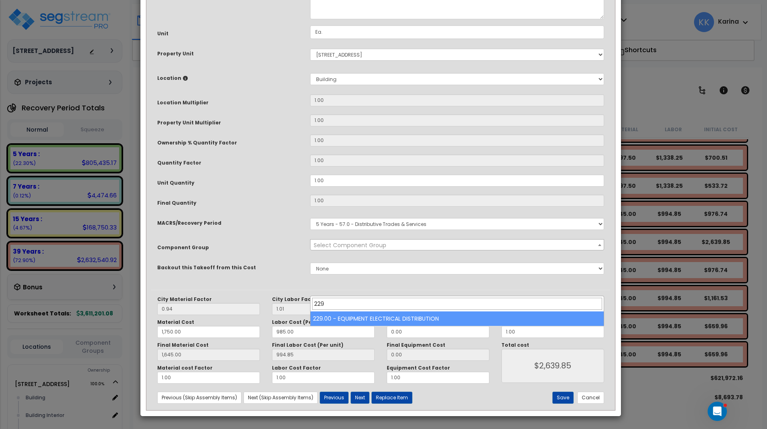
type input "229"
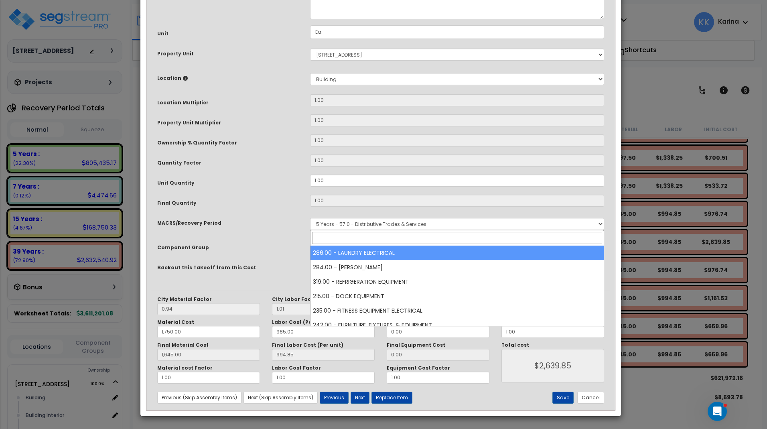
click at [339, 249] on span "Select Component Group" at bounding box center [350, 245] width 73 height 8
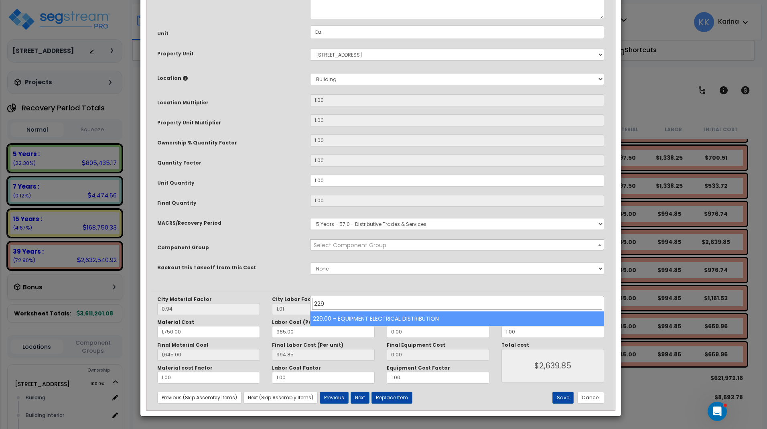
type input "229"
select select "57033"
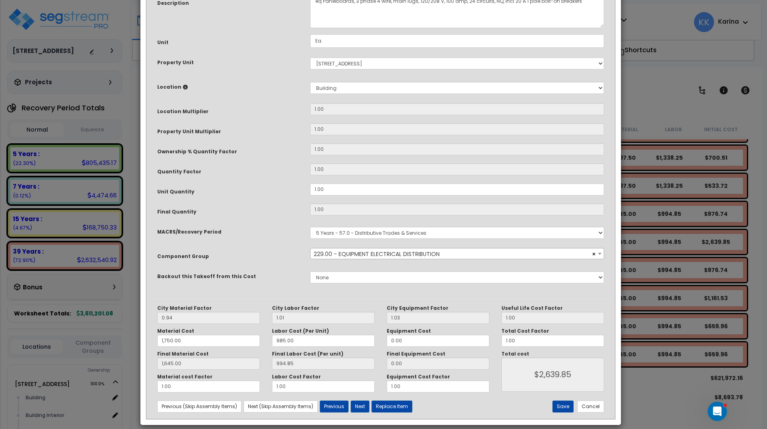
scroll to position [87, 0]
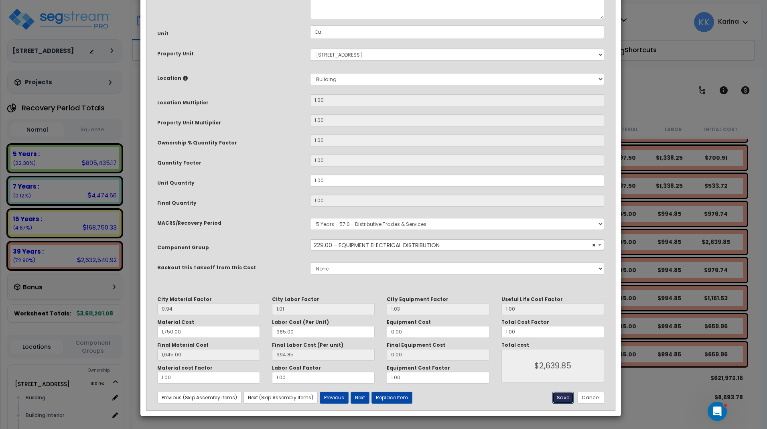
click at [567, 398] on button "Save" at bounding box center [562, 397] width 21 height 12
type input "1750.00"
type input "1645.00"
type input "2639.85"
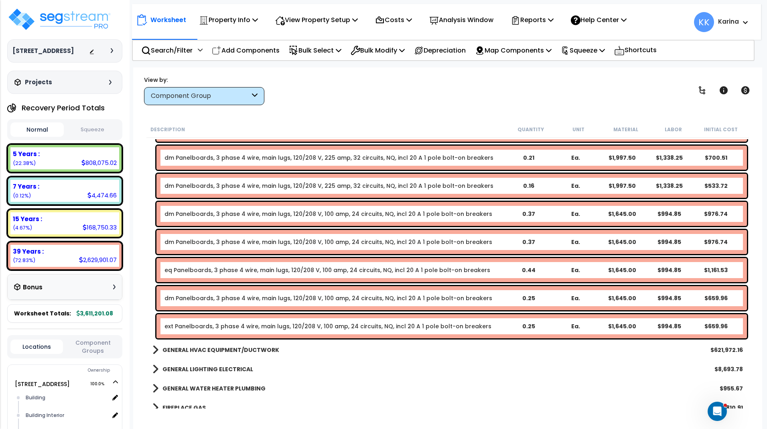
click at [208, 269] on link "eq Panelboards, 3 phase 4 wire, main lugs, 120/208 V, 100 amp, 24 circuits, NQ,…" at bounding box center [327, 270] width 326 height 8
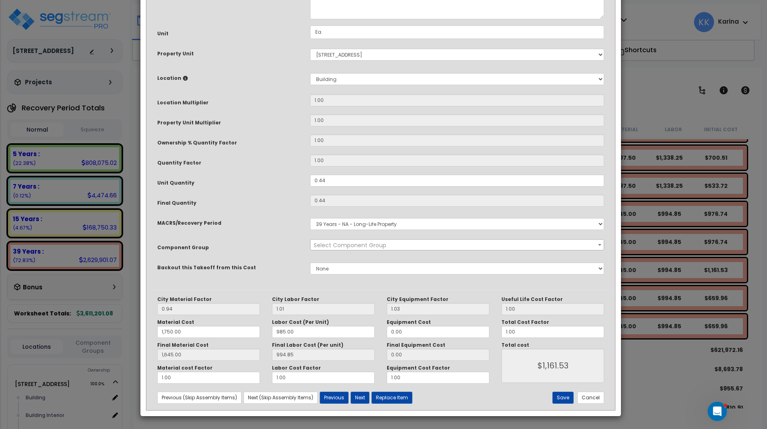
select select "56956"
click at [310, 218] on select "Select MACRS/Recovery Period 5 Years - 57.0 - Distributive Trades & Services 5 …" at bounding box center [457, 224] width 294 height 12
select select "3667"
click option "5 Years - 57.0 - Distributive Trades & Services" at bounding box center [0, 0] width 0 height 0
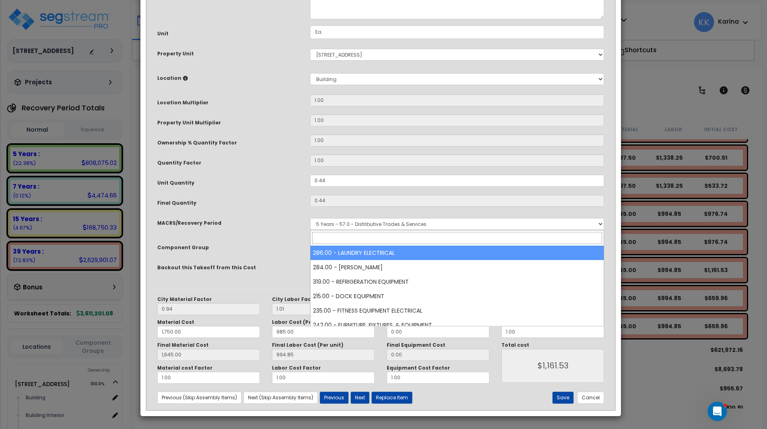
paste input "229"
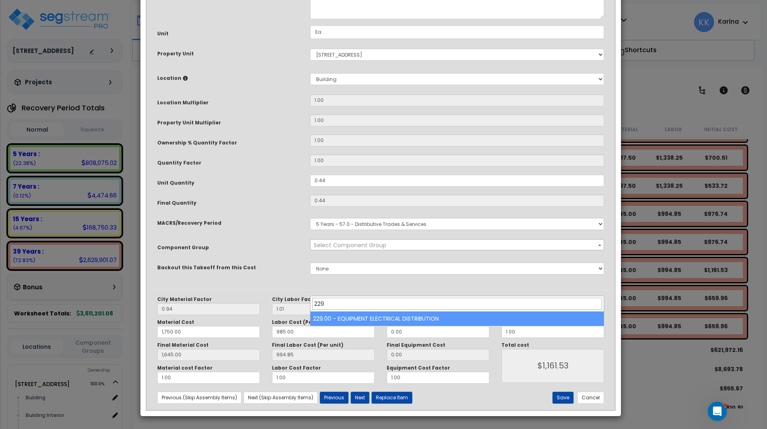
type input "229"
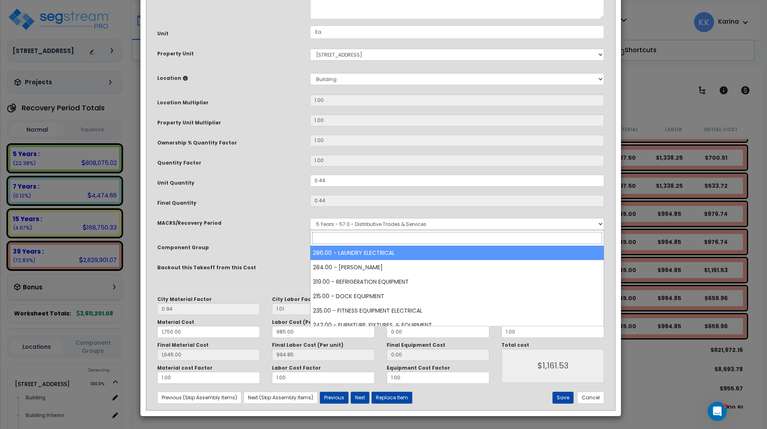
click at [340, 249] on span "Select Component Group" at bounding box center [350, 245] width 73 height 8
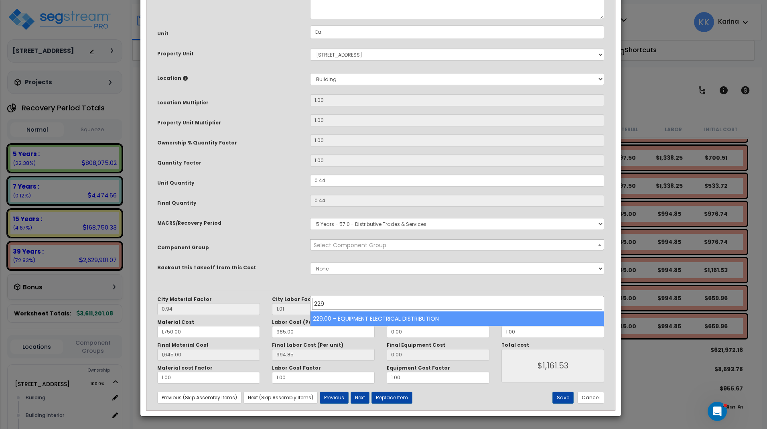
type input "229"
select select "57033"
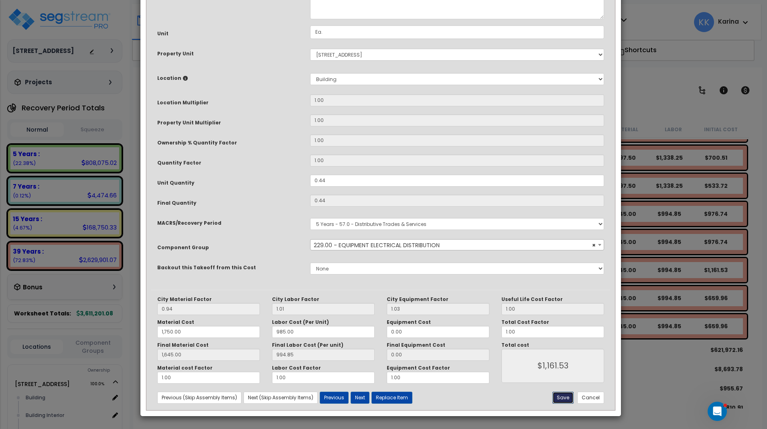
click at [561, 397] on button "Save" at bounding box center [562, 397] width 21 height 12
type input "1750.00"
type input "1645.00"
type input "1161.53"
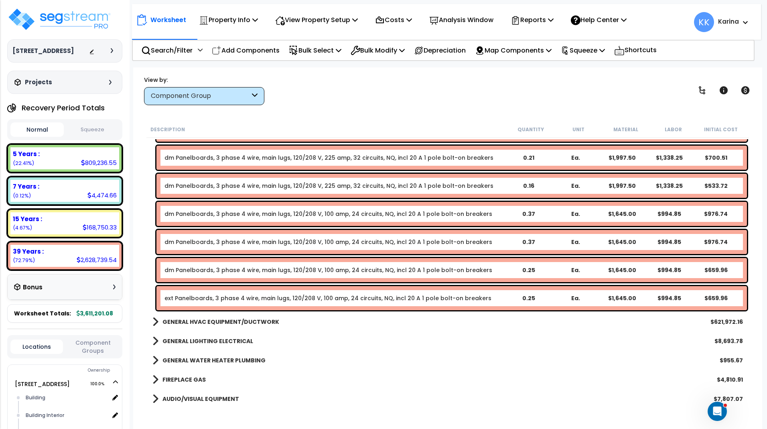
click at [254, 299] on link "ext Panelboards, 3 phase 4 wire, main lugs, 120/208 V, 100 amp, 24 circuits, NQ…" at bounding box center [327, 298] width 327 height 8
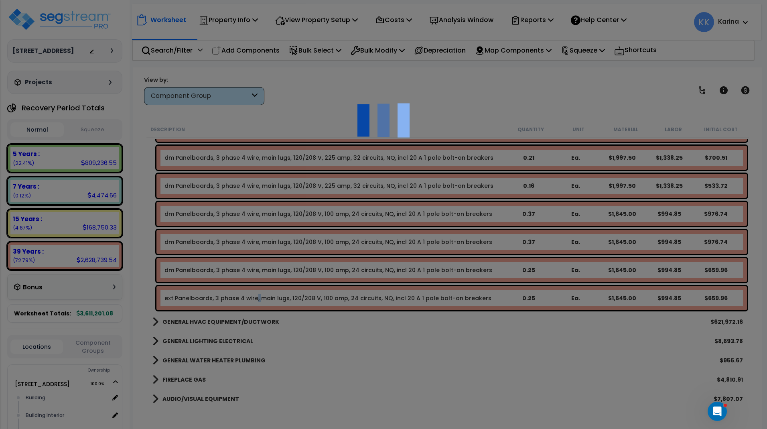
select select "56956"
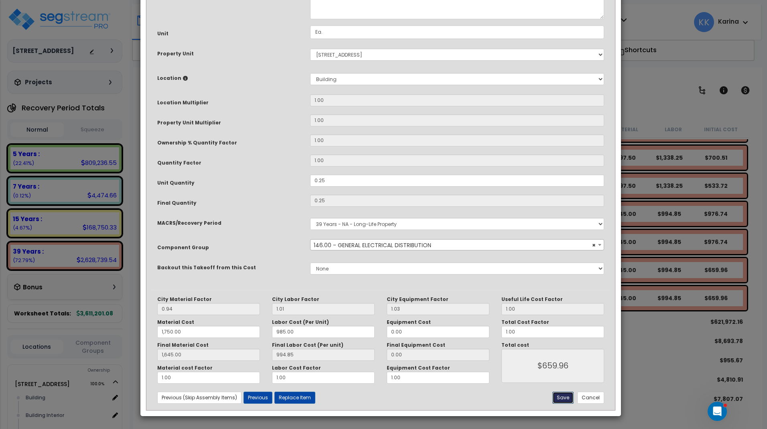
click at [562, 395] on button "Save" at bounding box center [562, 397] width 21 height 12
type input "1750.00"
type input "1645.00"
type input "659.96"
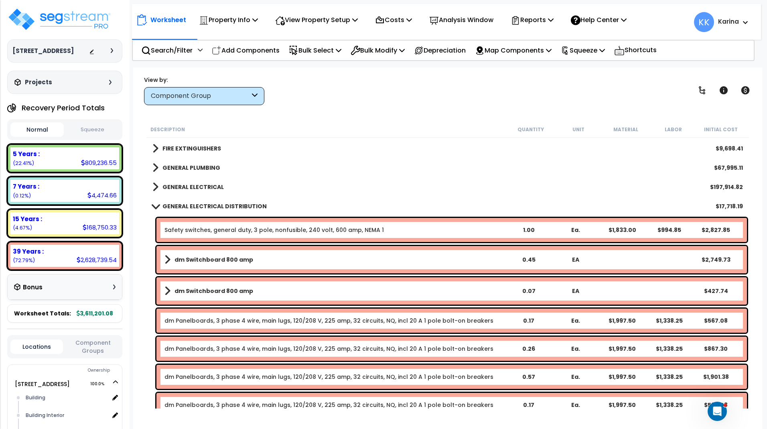
scroll to position [856, 0]
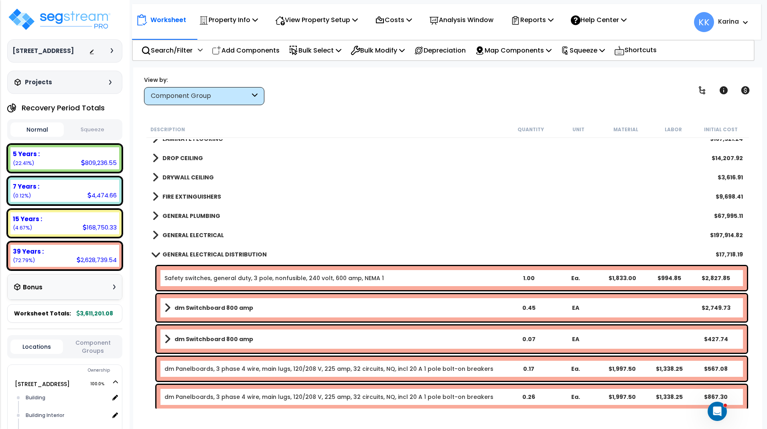
click at [154, 251] on span at bounding box center [155, 254] width 11 height 6
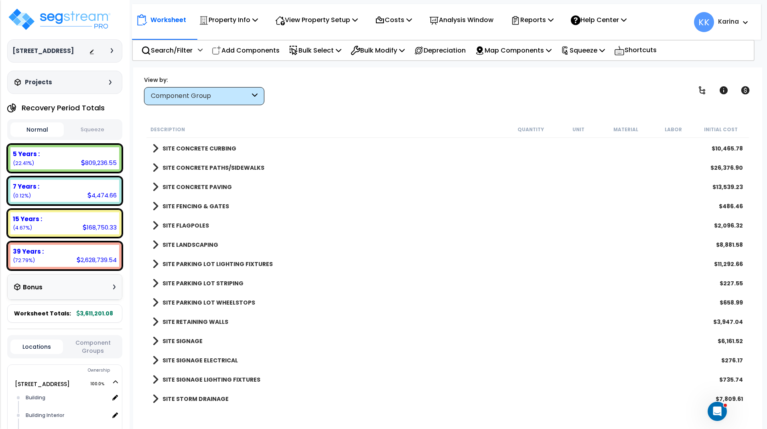
scroll to position [1501, 0]
